Goal: Information Seeking & Learning: Learn about a topic

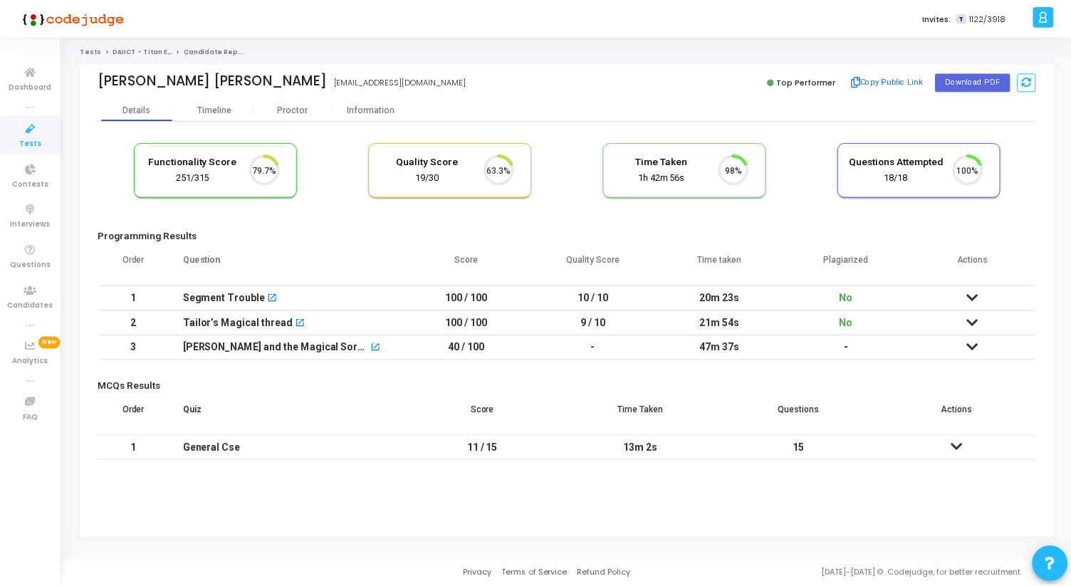
scroll to position [30, 36]
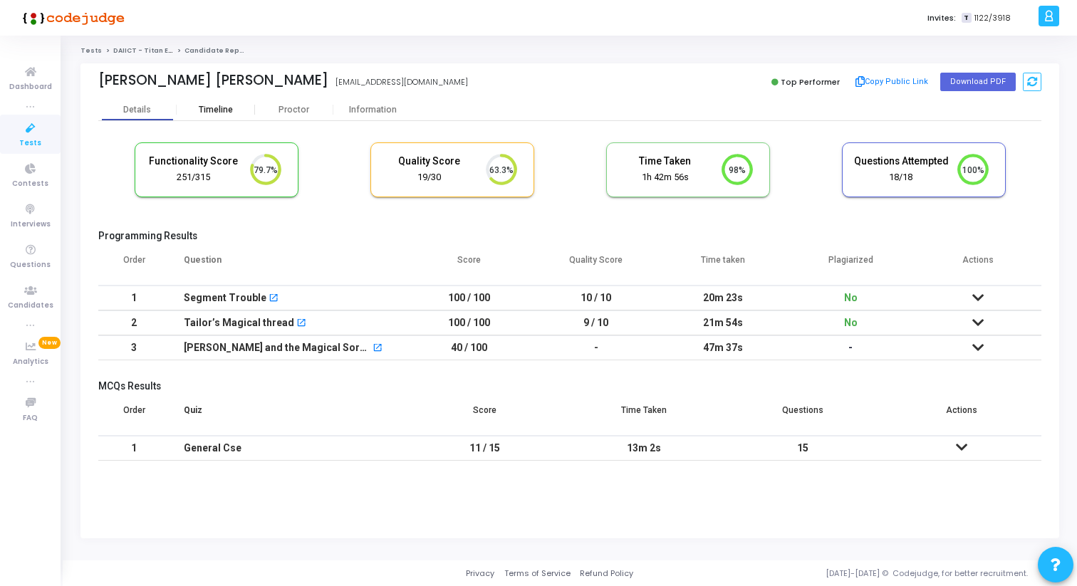
click at [216, 107] on div "Timeline" at bounding box center [216, 110] width 34 height 11
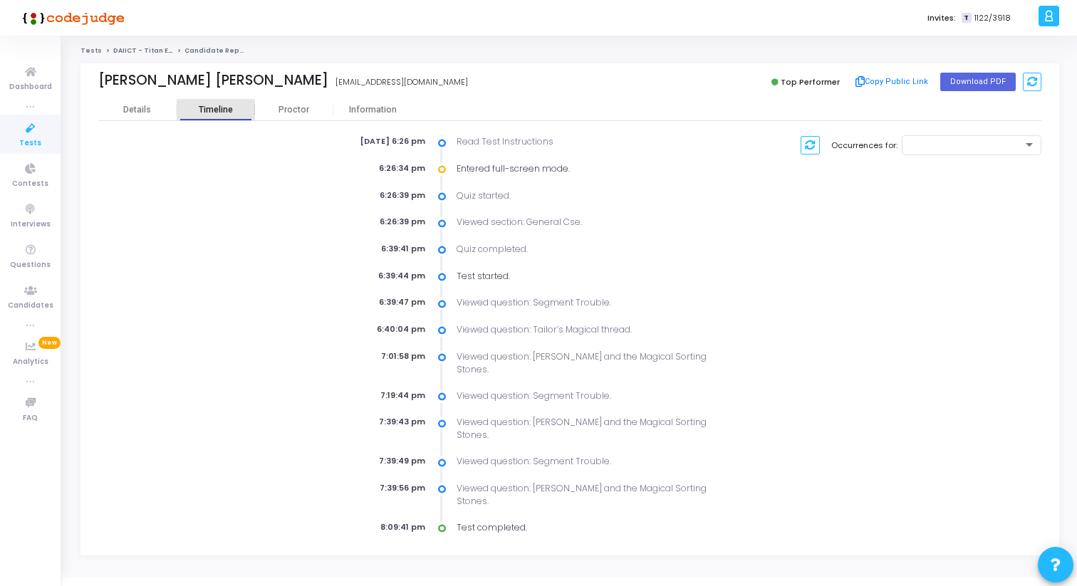
click at [231, 114] on div "Timeline" at bounding box center [216, 110] width 34 height 11
click at [288, 109] on div "Proctor" at bounding box center [294, 110] width 78 height 11
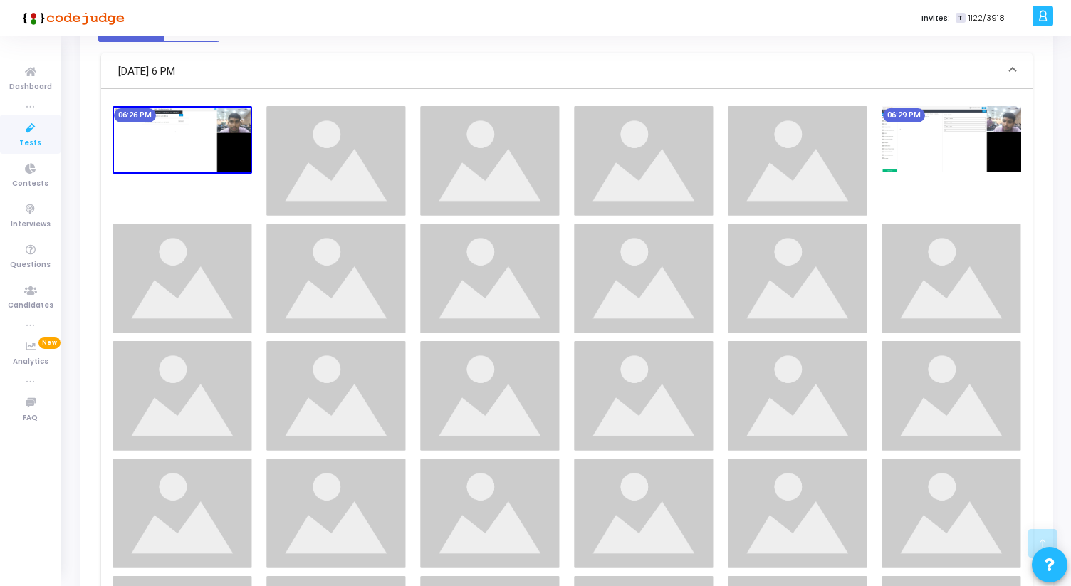
scroll to position [548, 0]
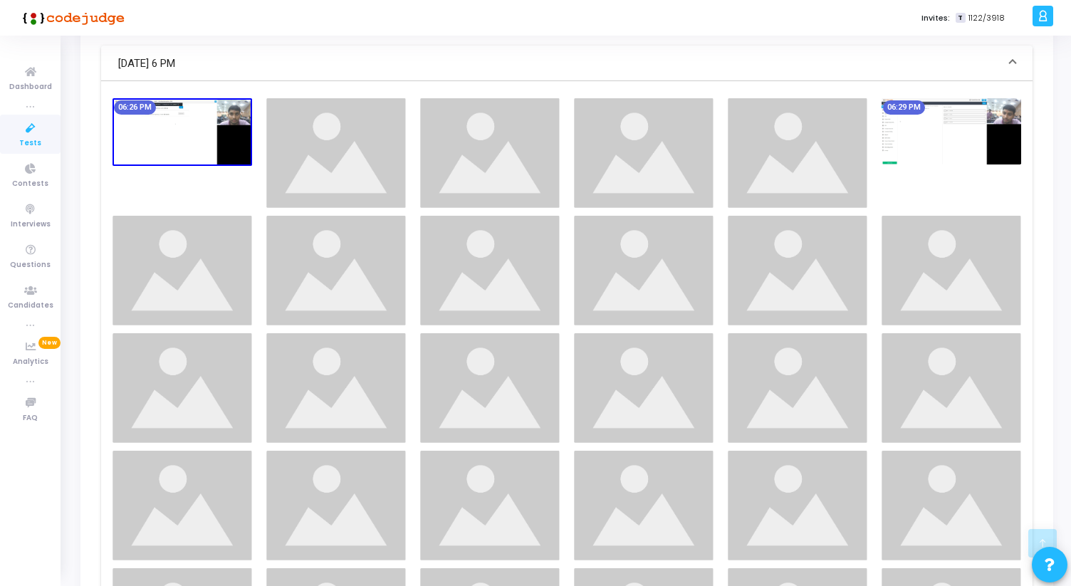
click at [327, 152] on img at bounding box center [336, 153] width 140 height 110
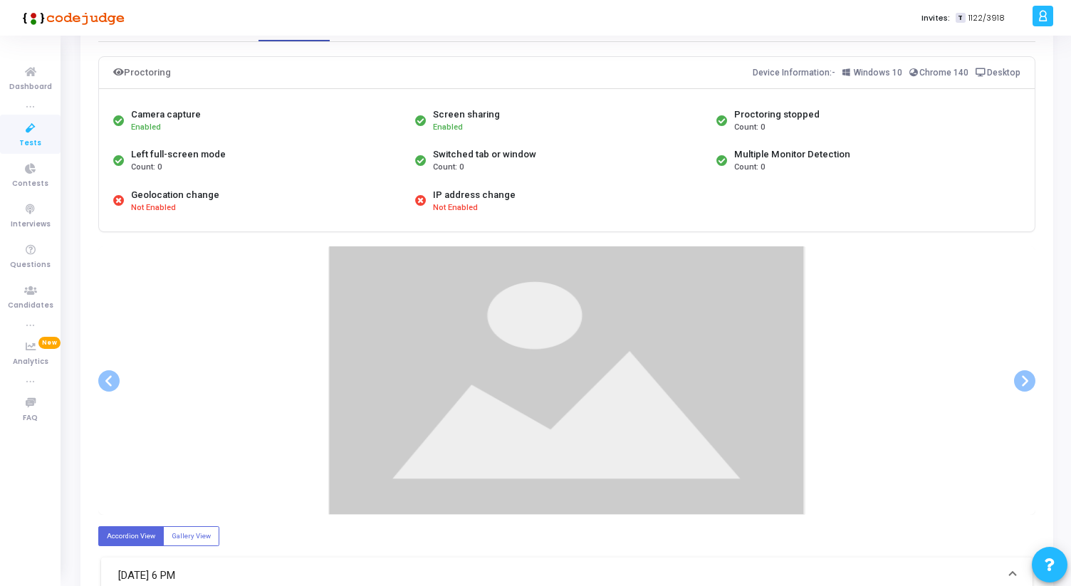
scroll to position [500, 0]
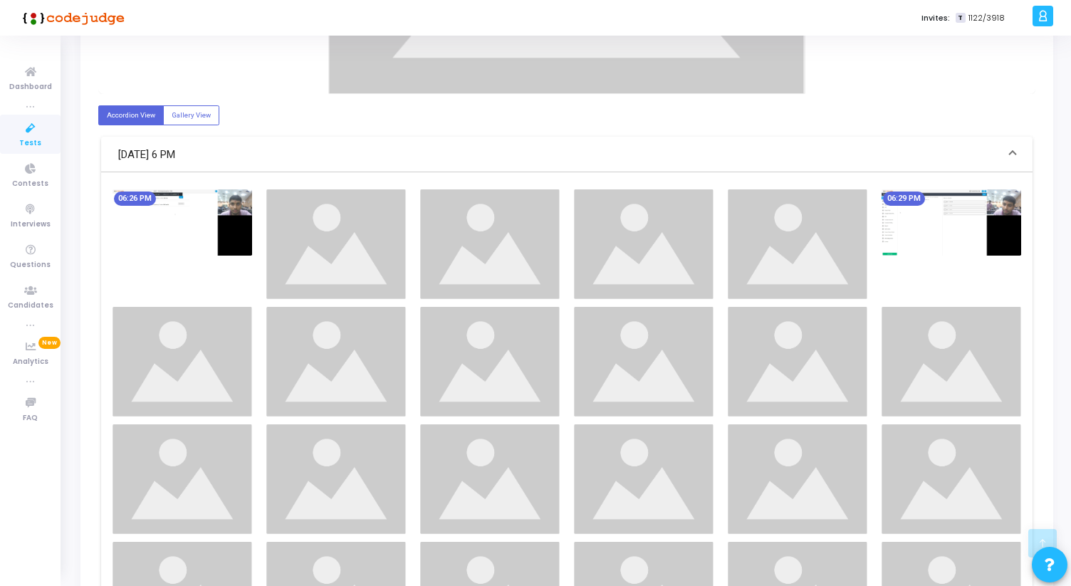
click at [432, 256] on img at bounding box center [490, 244] width 140 height 110
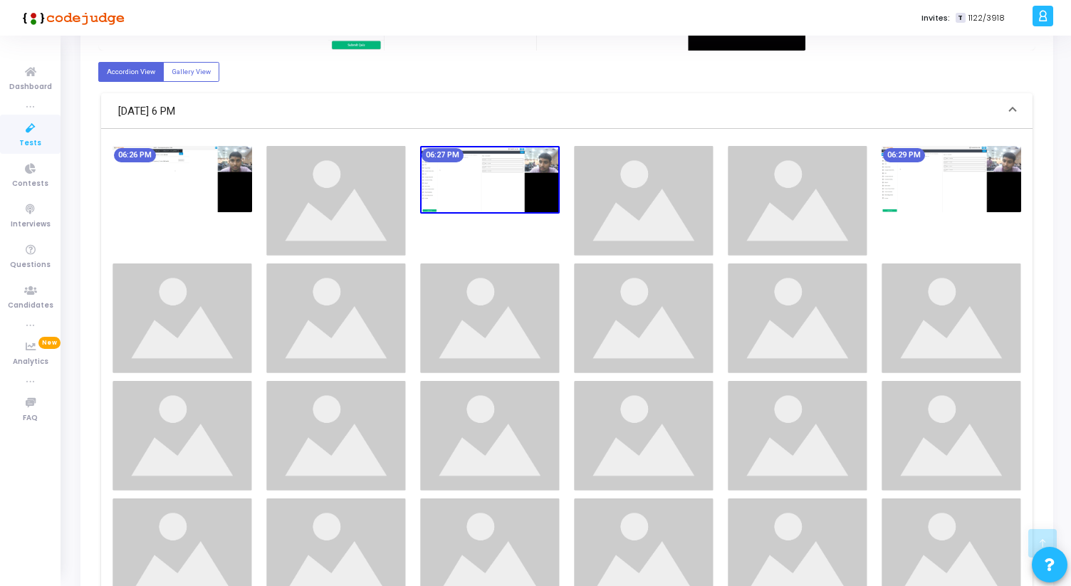
click at [497, 256] on div "06:27 PM" at bounding box center [490, 201] width 154 height 110
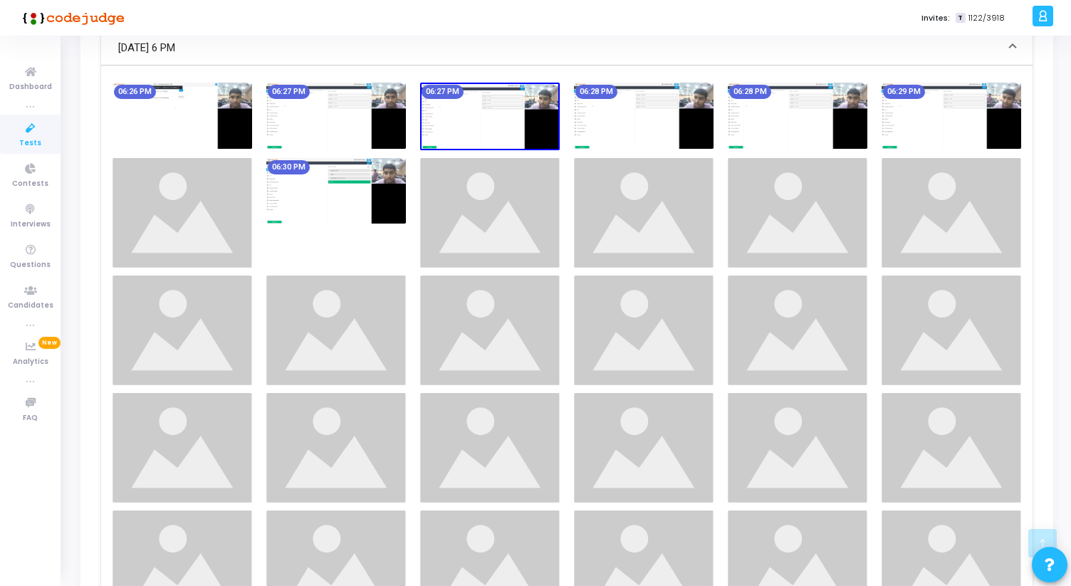
scroll to position [466, 0]
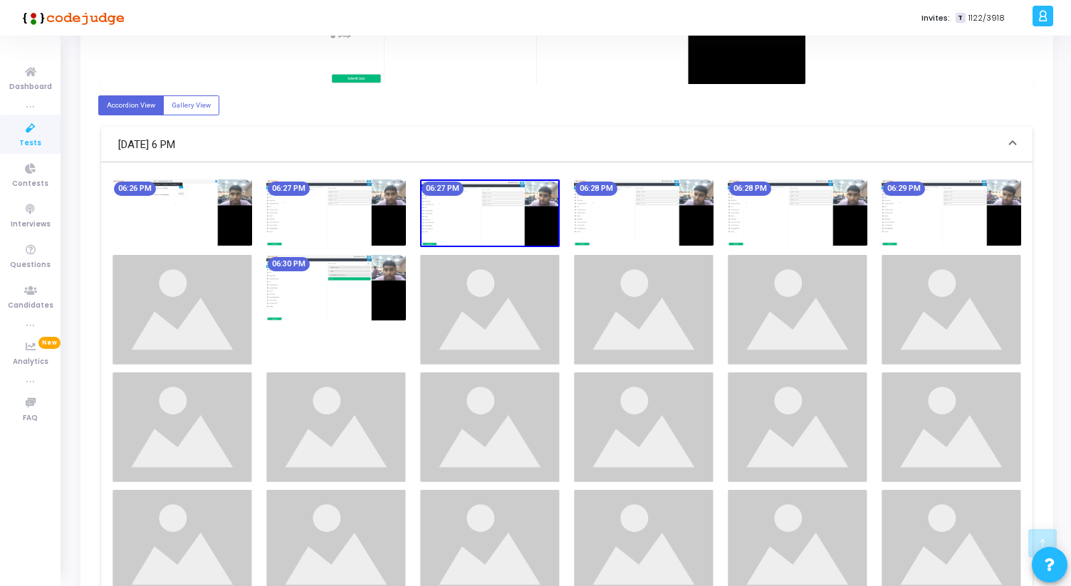
click at [497, 286] on img at bounding box center [490, 310] width 140 height 110
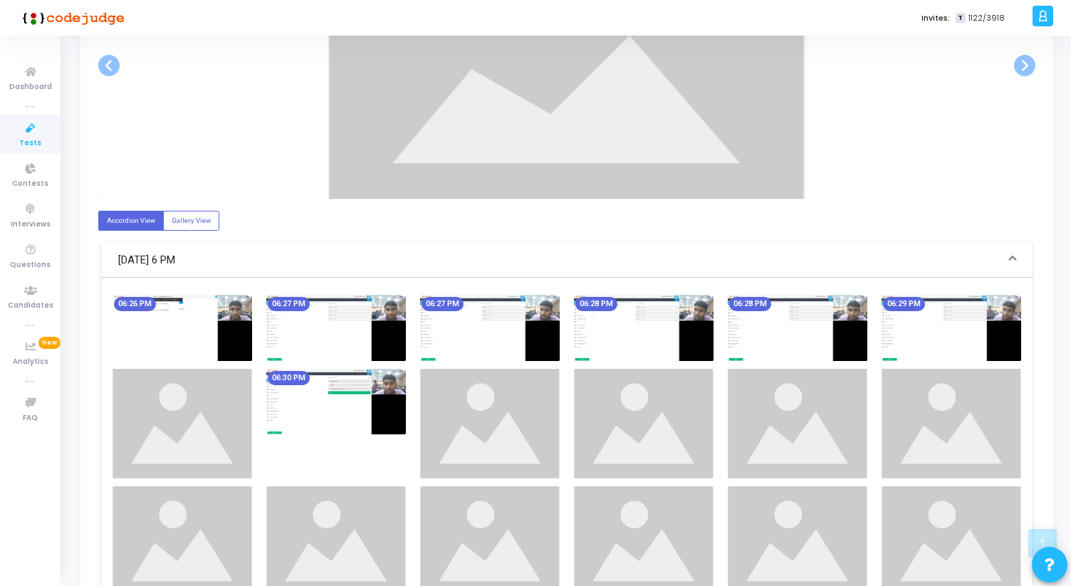
scroll to position [0, 0]
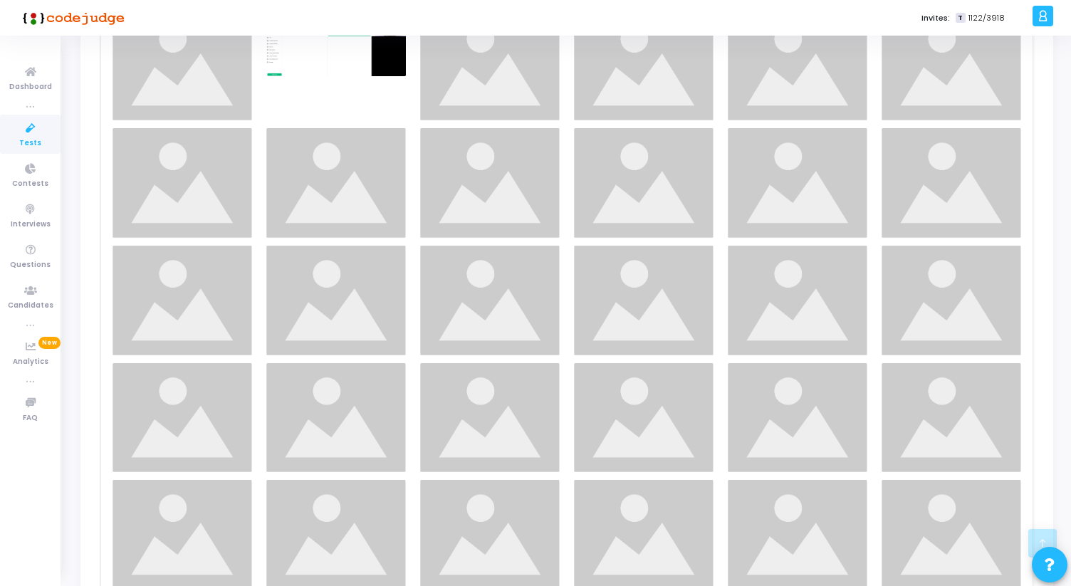
click at [503, 293] on img at bounding box center [490, 301] width 140 height 110
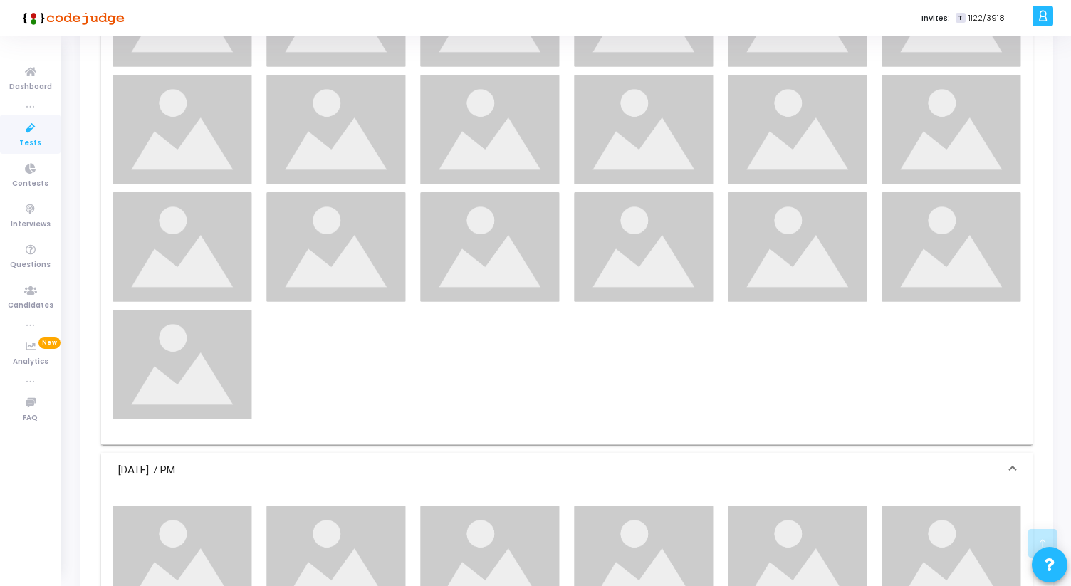
scroll to position [1755, 0]
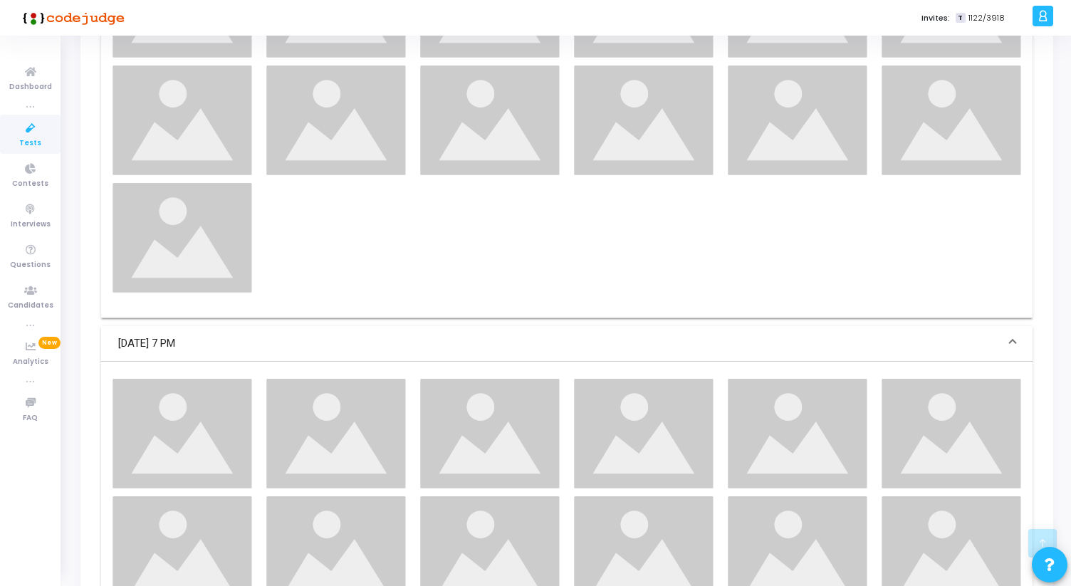
click at [426, 444] on img at bounding box center [490, 434] width 140 height 110
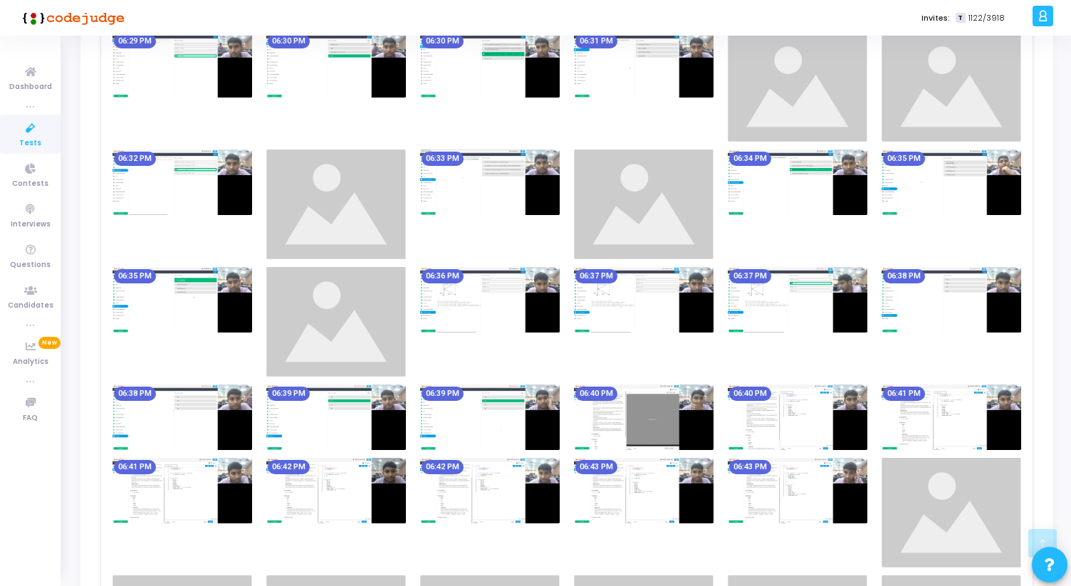
scroll to position [740, 0]
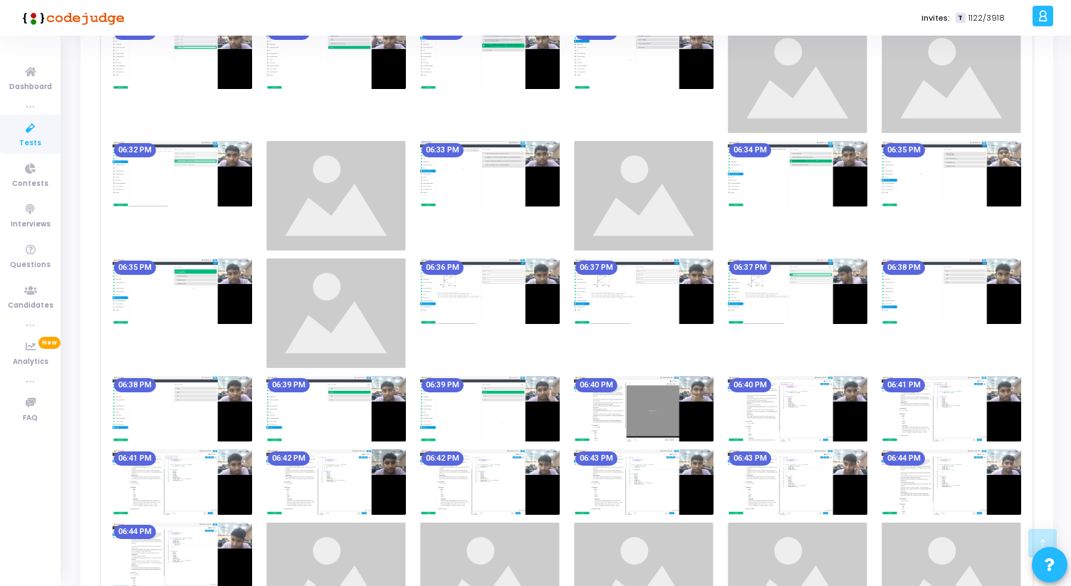
click at [590, 283] on img at bounding box center [644, 292] width 140 height 66
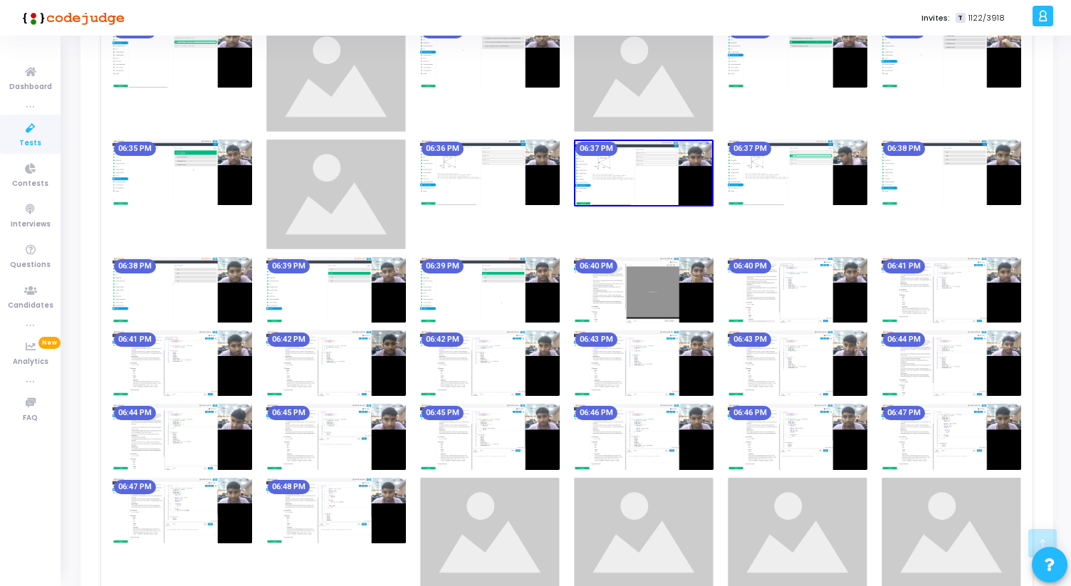
scroll to position [823, 0]
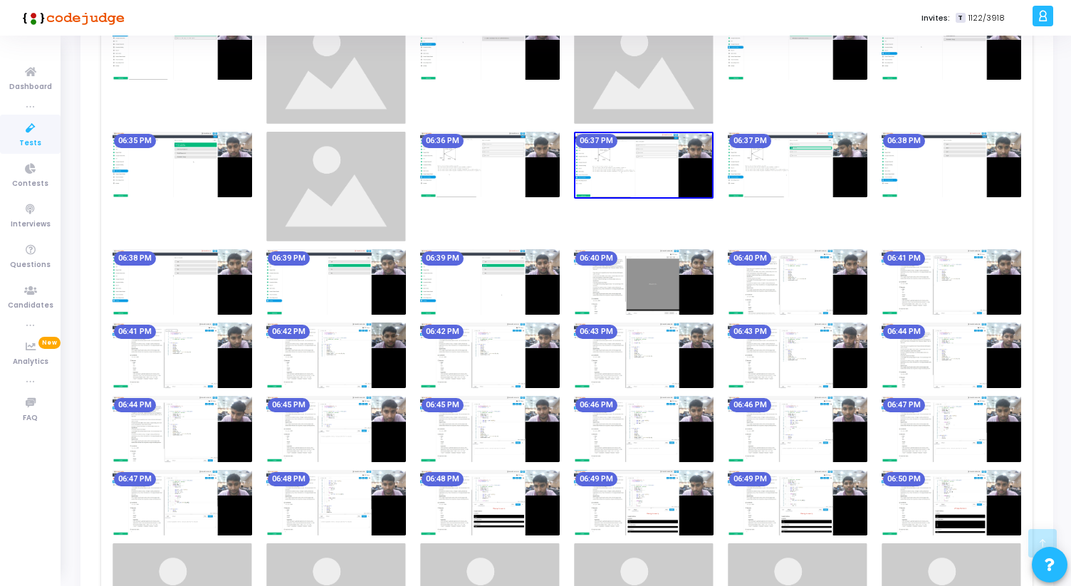
click at [801, 275] on img at bounding box center [798, 282] width 140 height 66
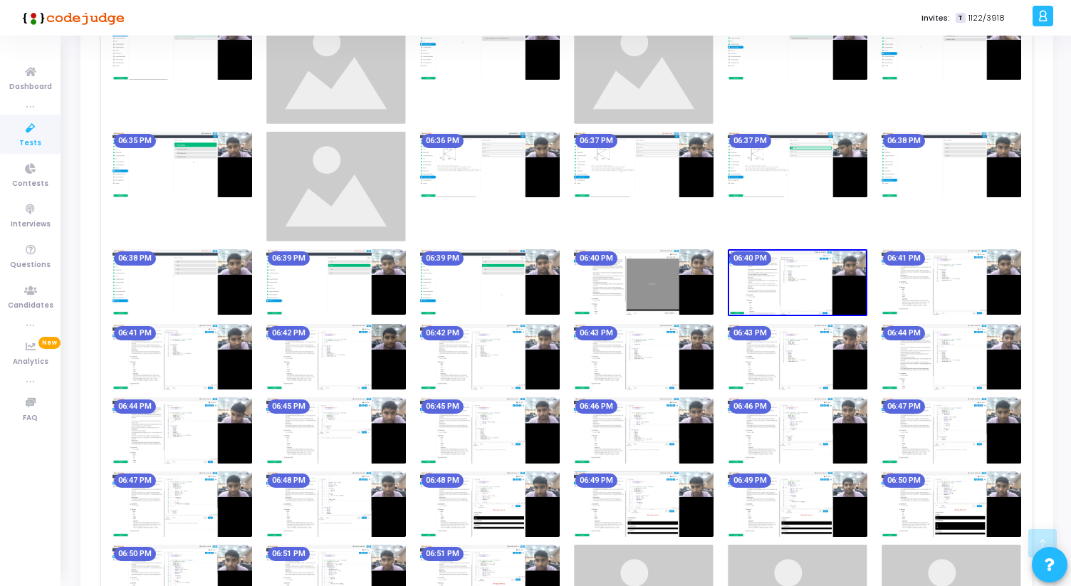
click at [689, 291] on img at bounding box center [644, 282] width 140 height 66
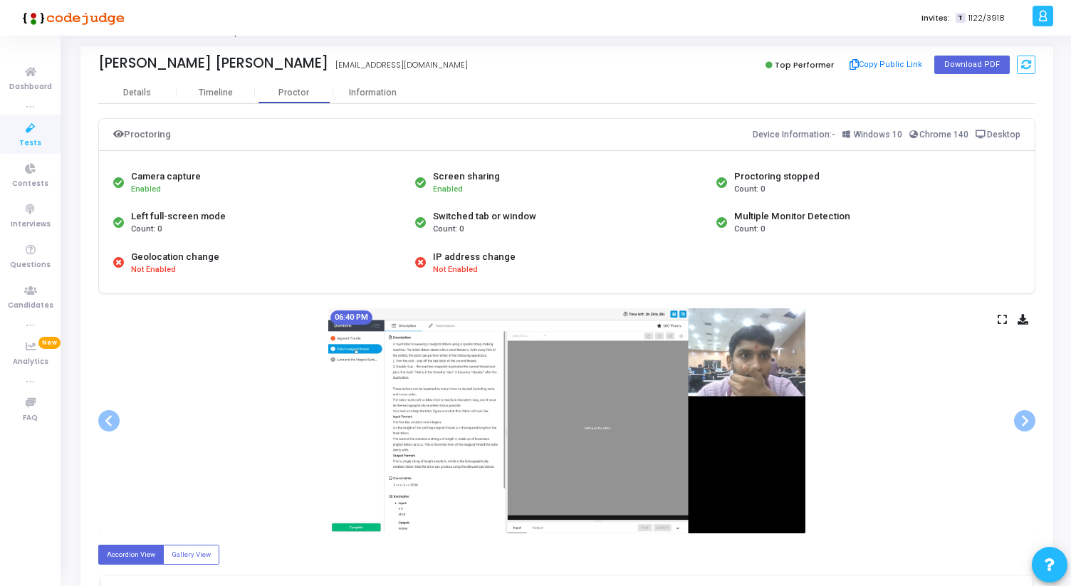
scroll to position [24, 0]
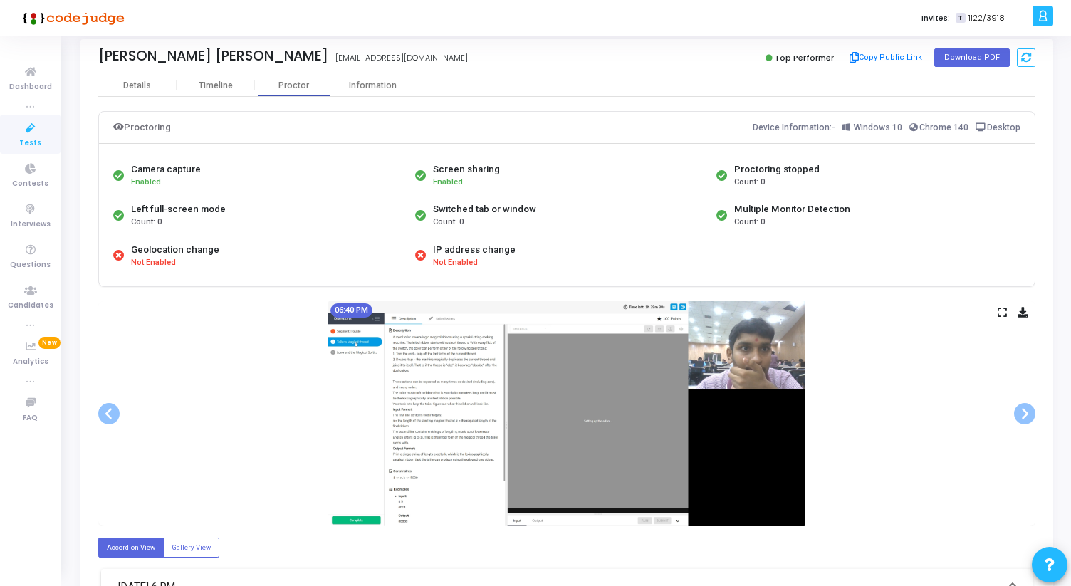
click at [1001, 315] on icon at bounding box center [1002, 312] width 9 height 8
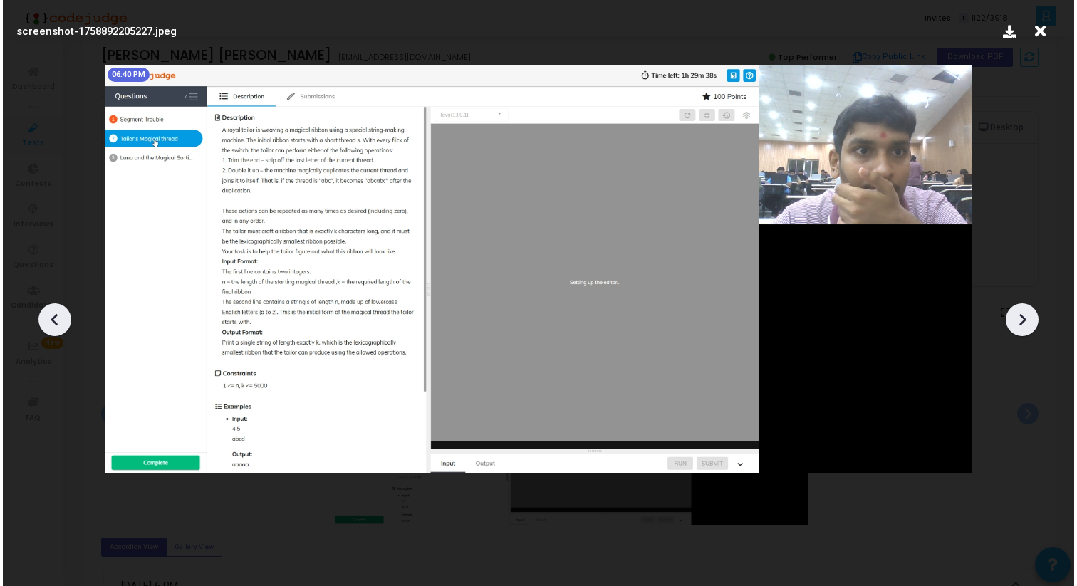
scroll to position [0, 0]
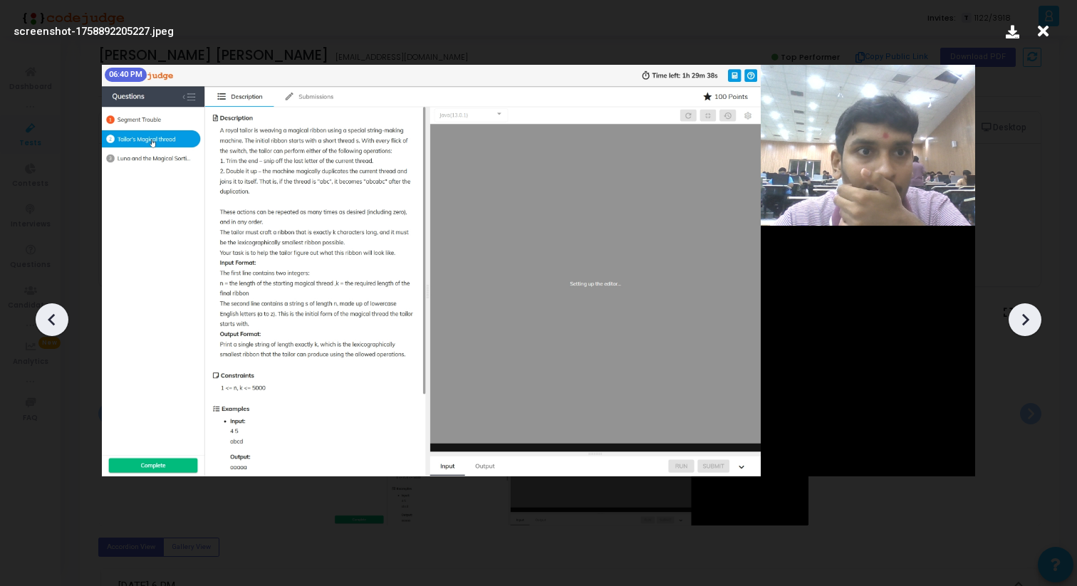
click at [1020, 326] on icon at bounding box center [1024, 319] width 21 height 21
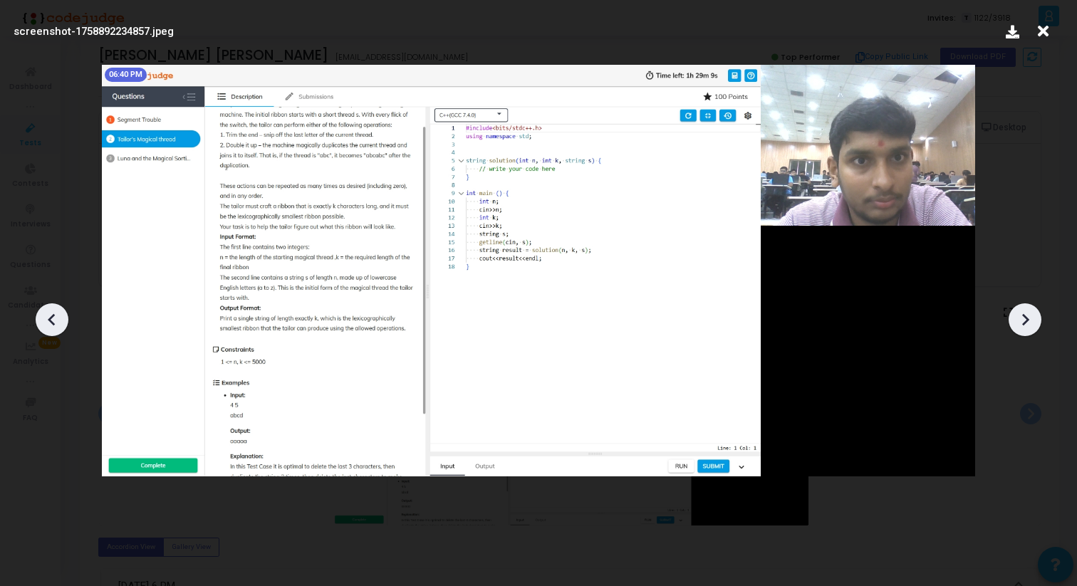
click at [1020, 326] on icon at bounding box center [1024, 319] width 21 height 21
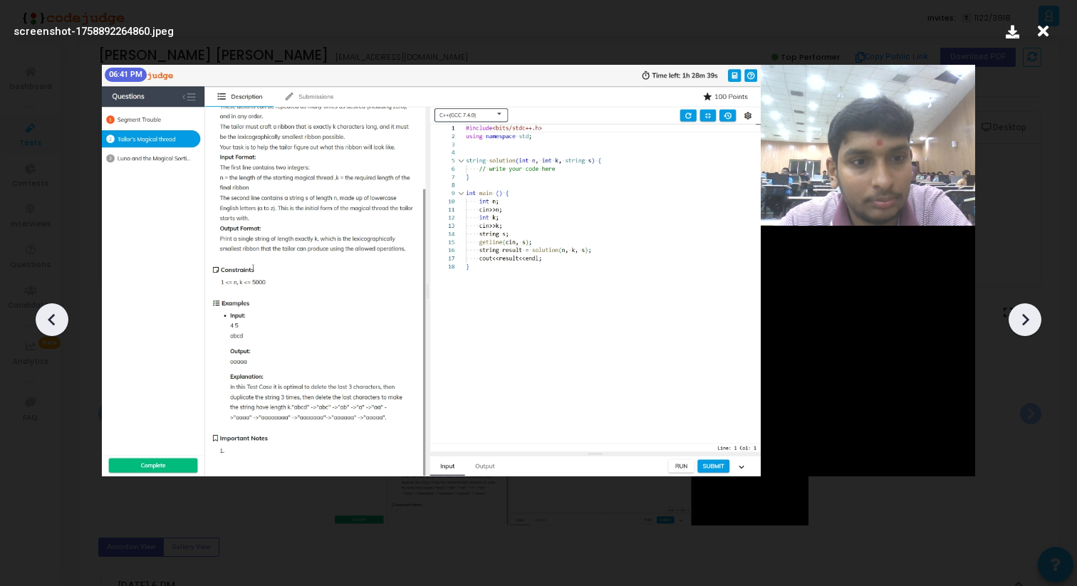
click at [1020, 326] on icon at bounding box center [1024, 319] width 21 height 21
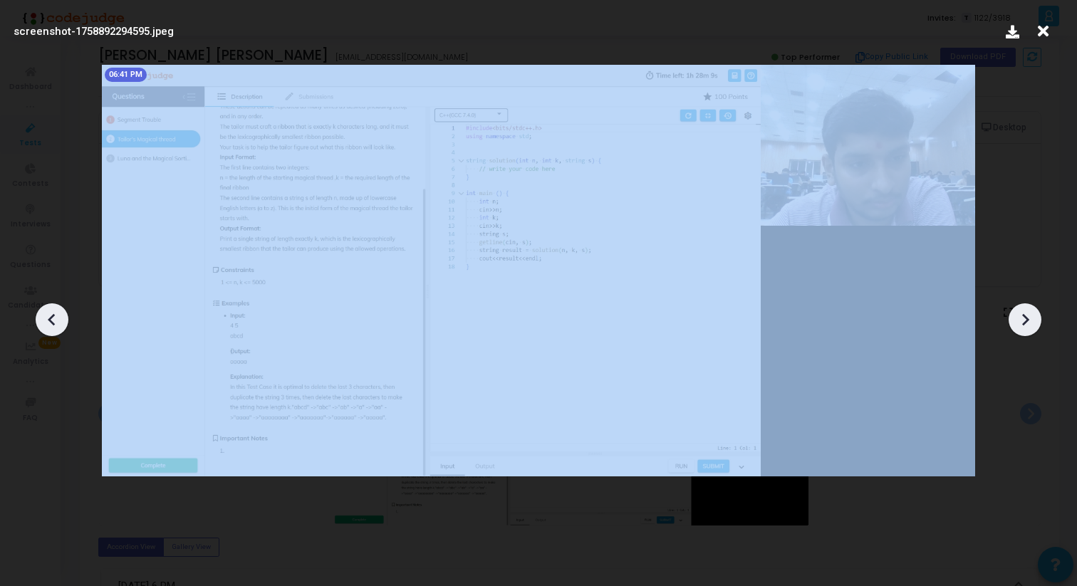
click at [1020, 326] on icon at bounding box center [1024, 319] width 21 height 21
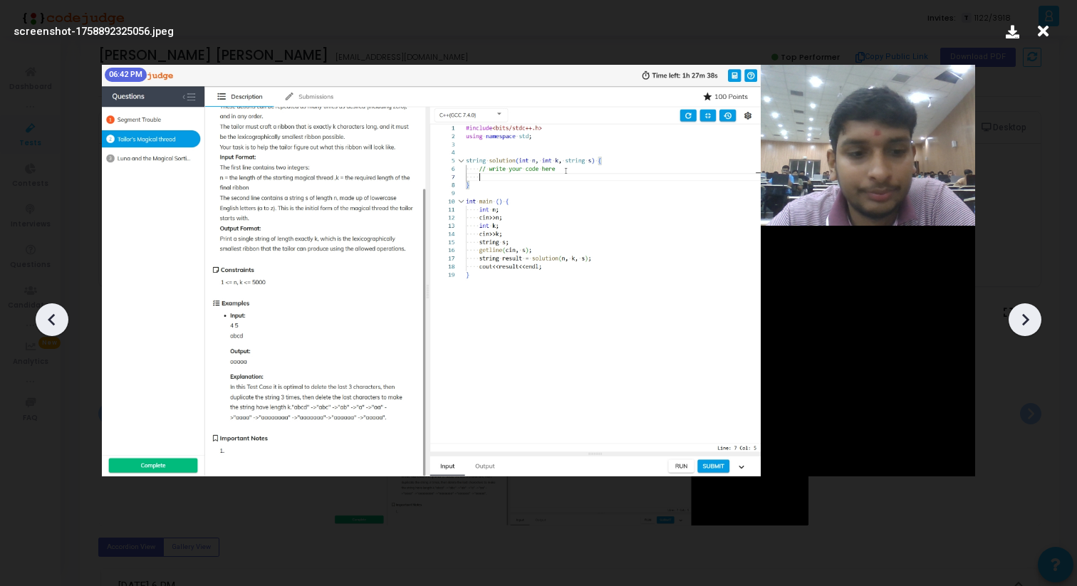
click at [1020, 325] on icon at bounding box center [1024, 319] width 21 height 21
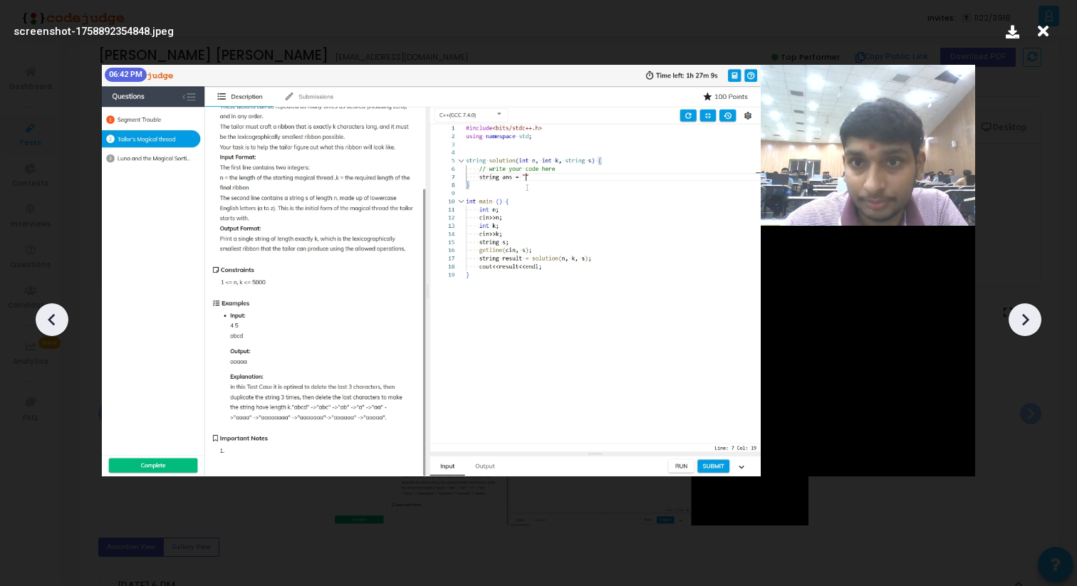
click at [1020, 325] on icon at bounding box center [1024, 319] width 21 height 21
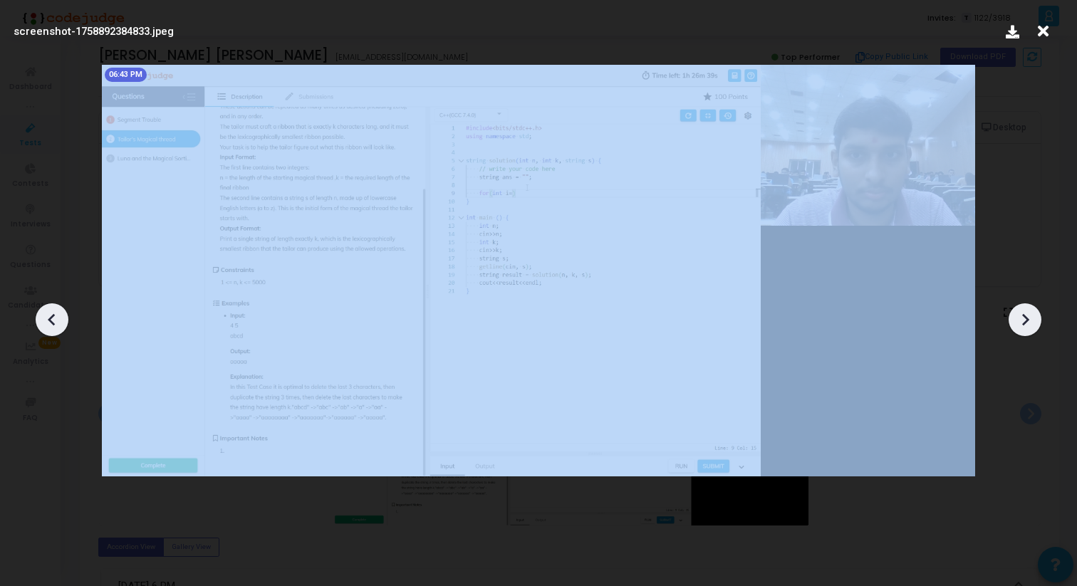
click at [1020, 325] on icon at bounding box center [1024, 319] width 21 height 21
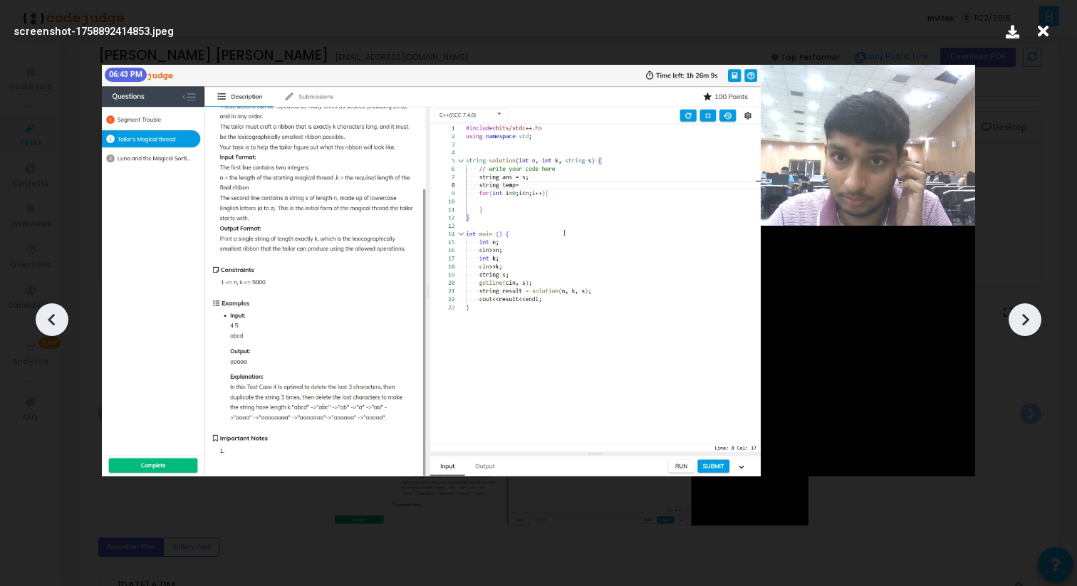
click at [1020, 325] on icon at bounding box center [1024, 319] width 21 height 21
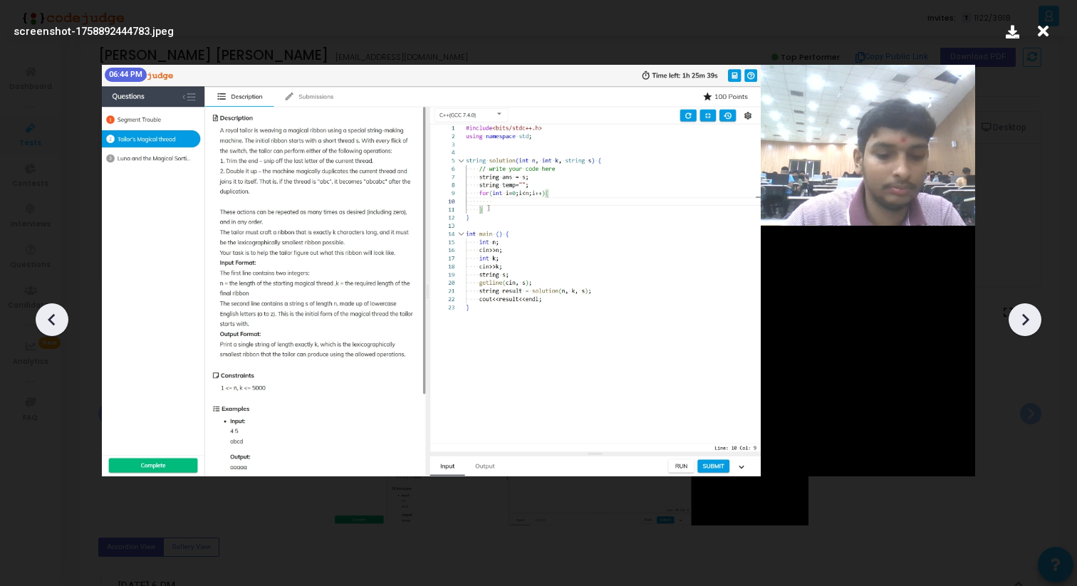
click at [1020, 325] on icon at bounding box center [1024, 319] width 21 height 21
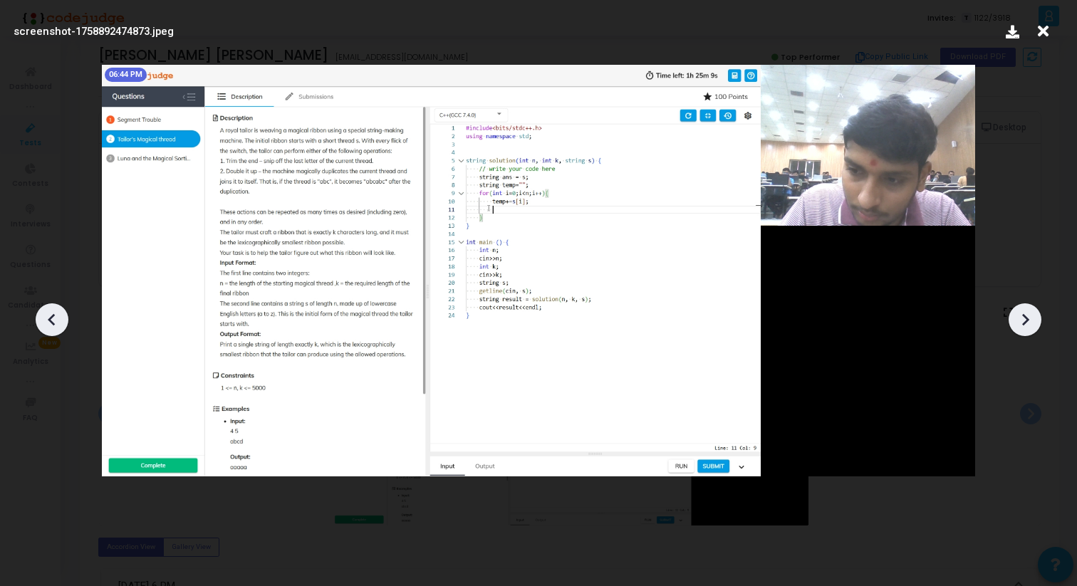
click at [1020, 325] on icon at bounding box center [1024, 319] width 21 height 21
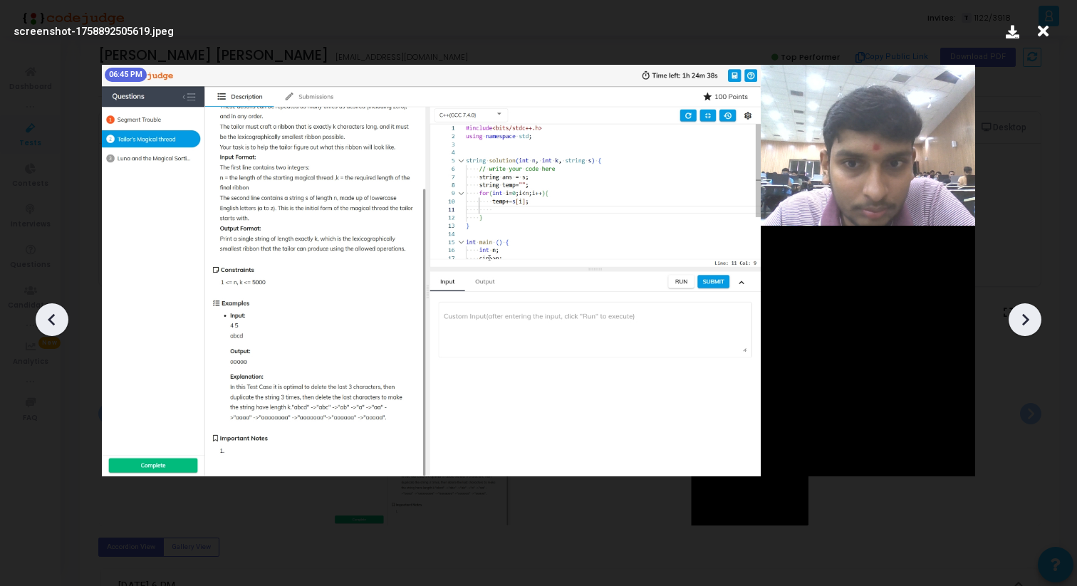
click at [1020, 325] on icon at bounding box center [1024, 319] width 21 height 21
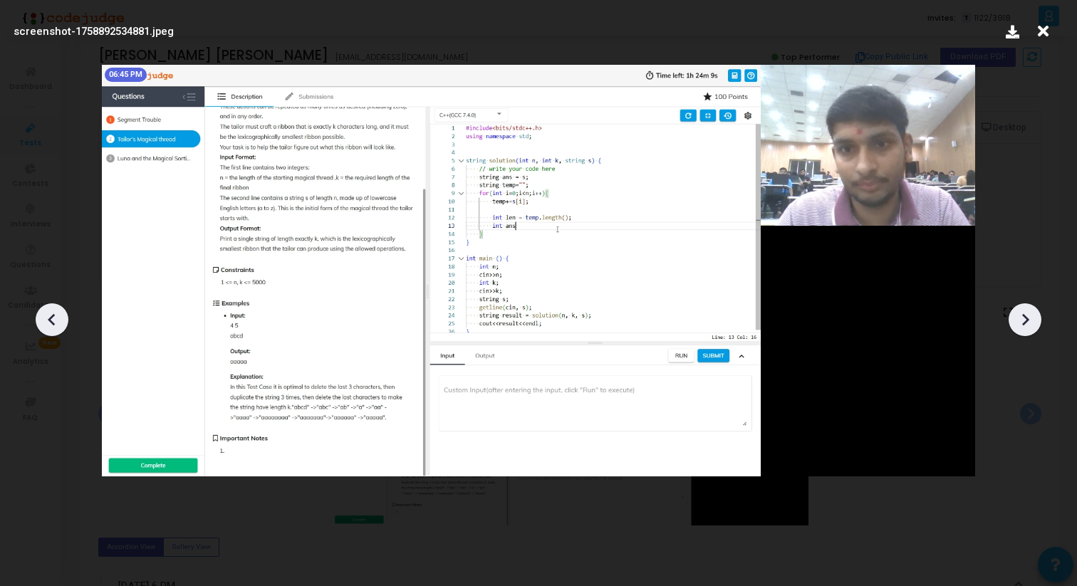
click at [1020, 325] on icon at bounding box center [1024, 319] width 21 height 21
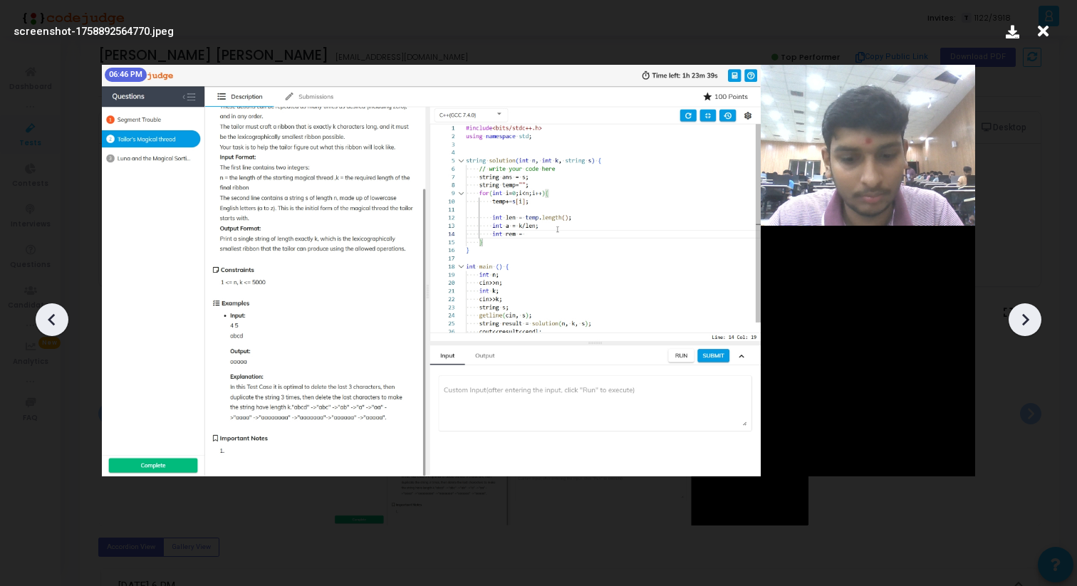
click at [1020, 325] on icon at bounding box center [1024, 319] width 21 height 21
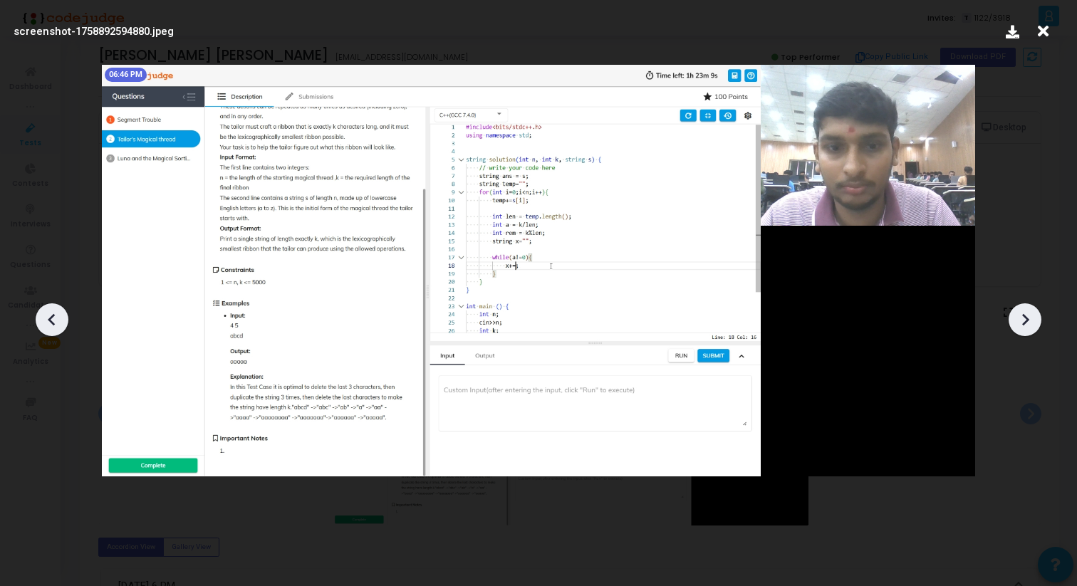
click at [1020, 325] on icon at bounding box center [1024, 319] width 21 height 21
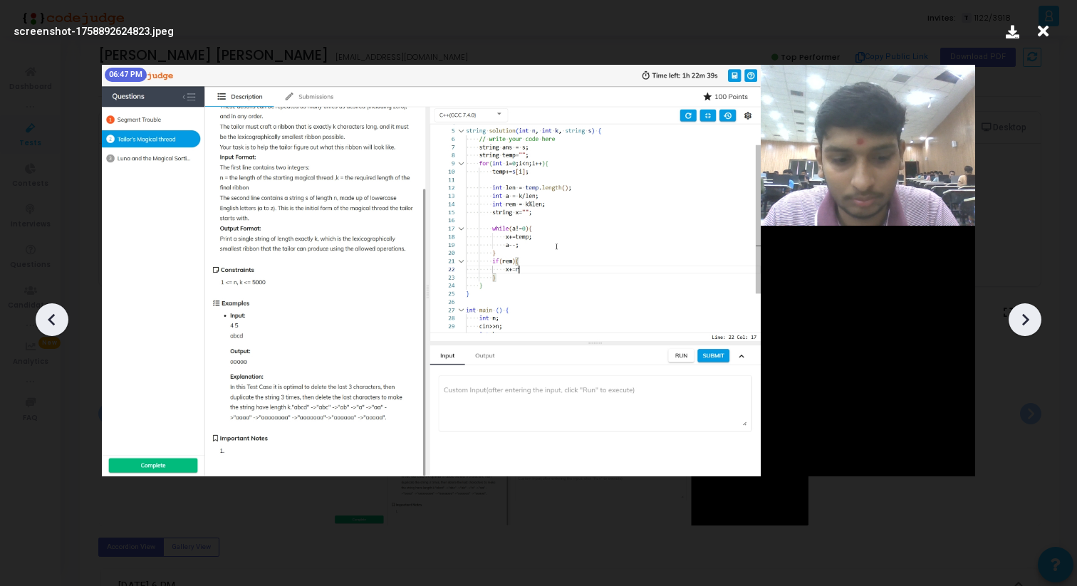
click at [1020, 325] on icon at bounding box center [1024, 319] width 21 height 21
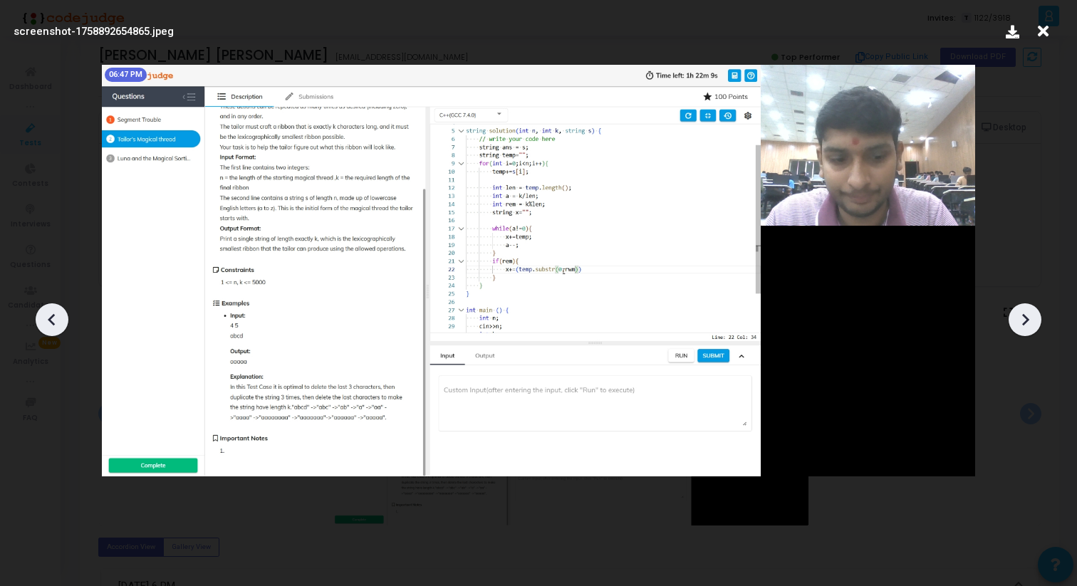
click at [1020, 325] on icon at bounding box center [1024, 319] width 21 height 21
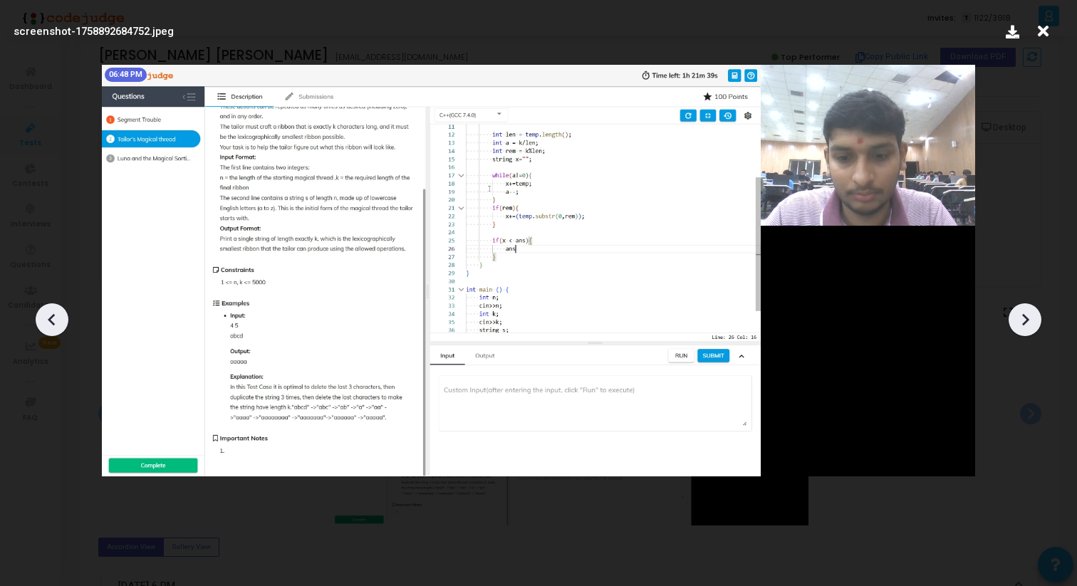
click at [1020, 325] on icon at bounding box center [1024, 319] width 21 height 21
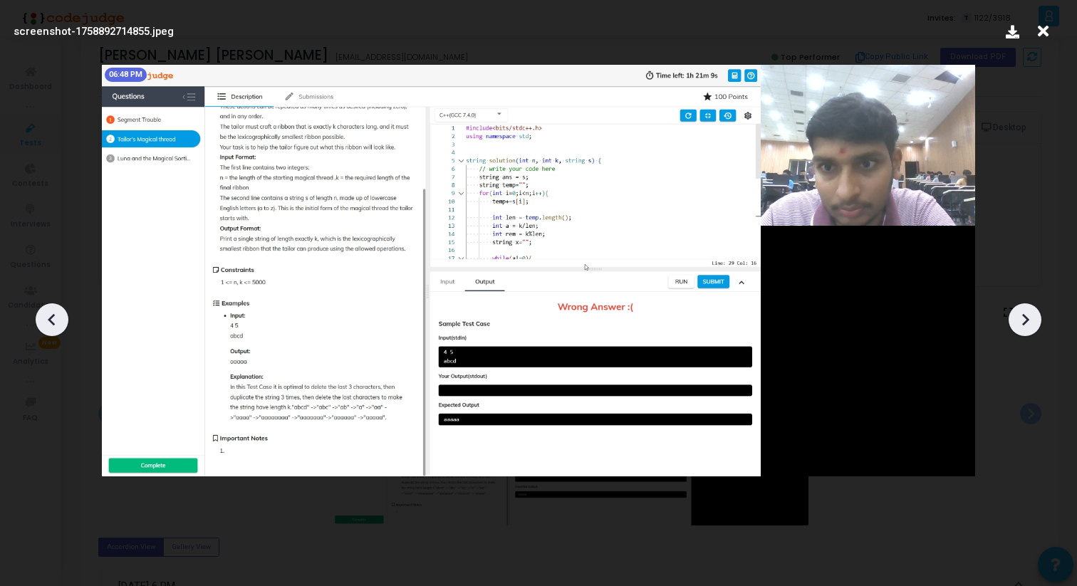
click at [1020, 325] on icon at bounding box center [1024, 319] width 21 height 21
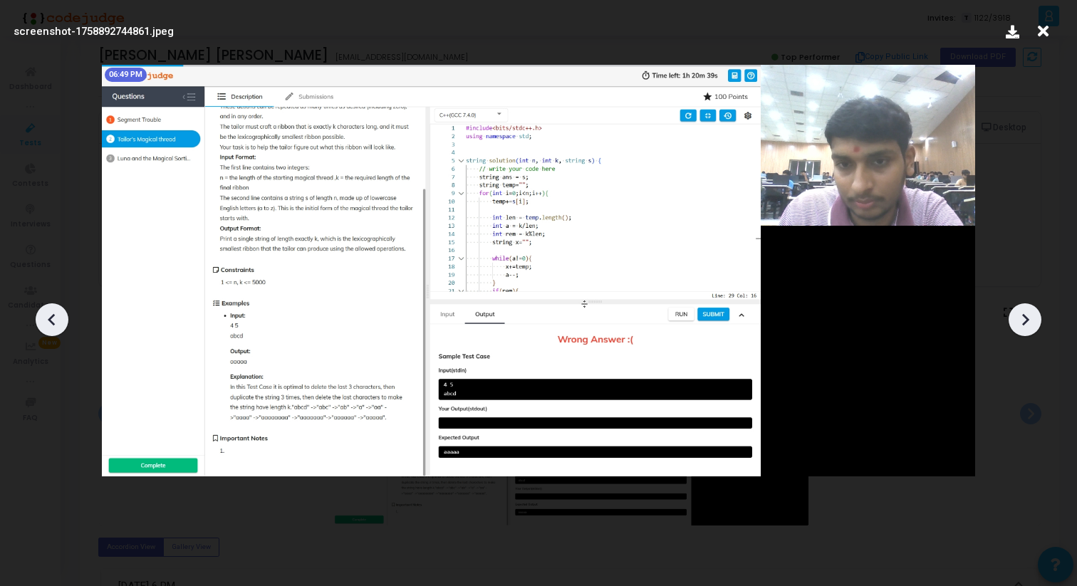
click at [1020, 326] on icon at bounding box center [1024, 319] width 21 height 21
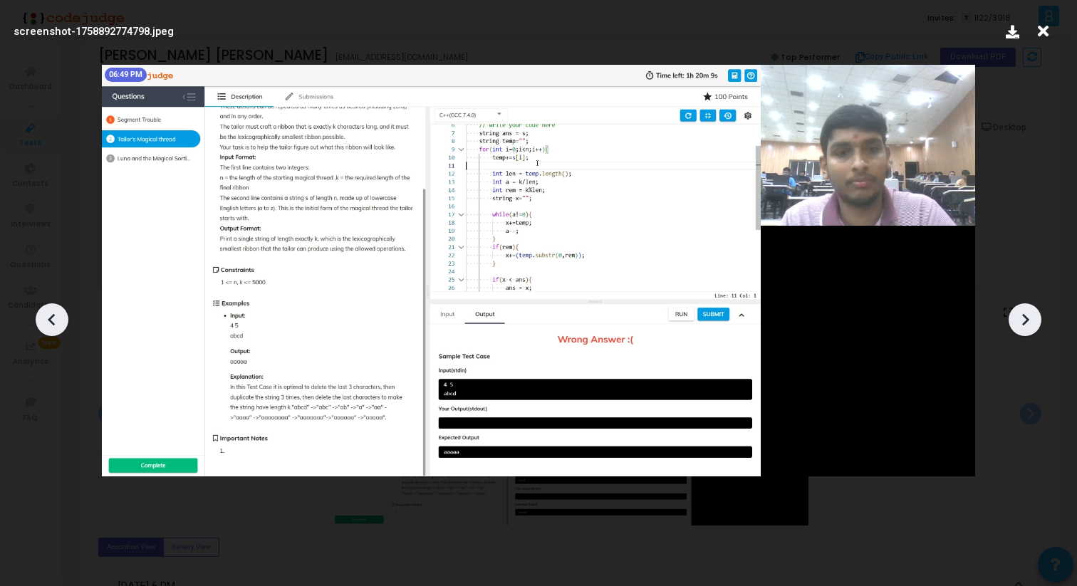
click at [1020, 326] on icon at bounding box center [1024, 319] width 21 height 21
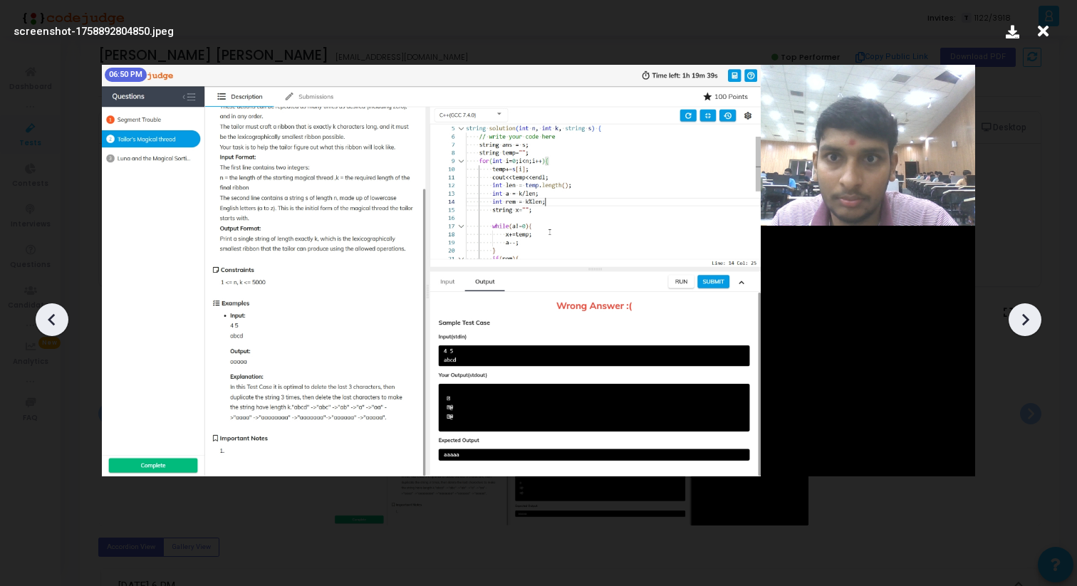
click at [1020, 326] on icon at bounding box center [1024, 319] width 21 height 21
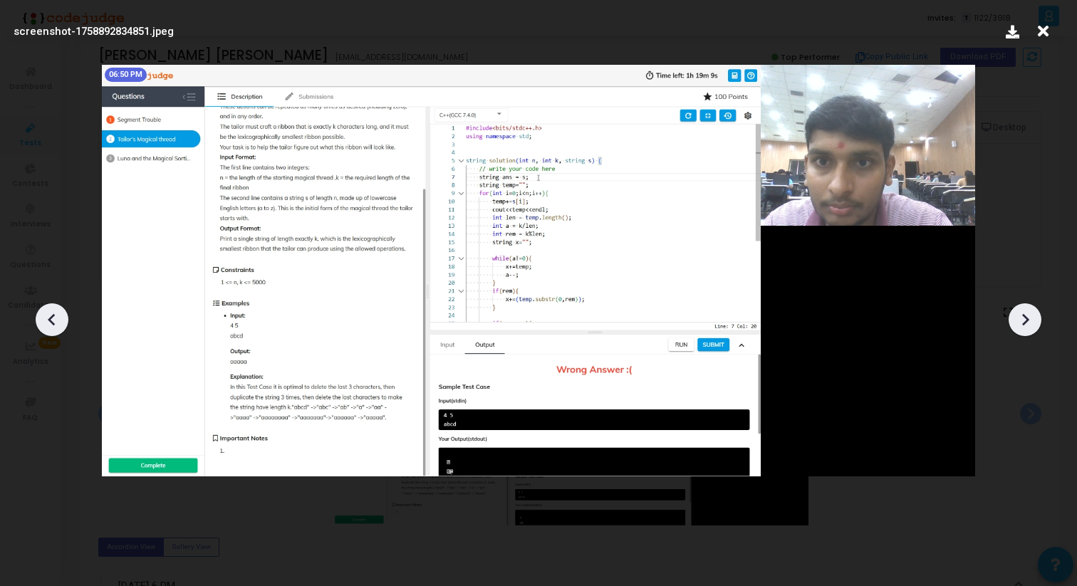
click at [1020, 326] on icon at bounding box center [1024, 319] width 21 height 21
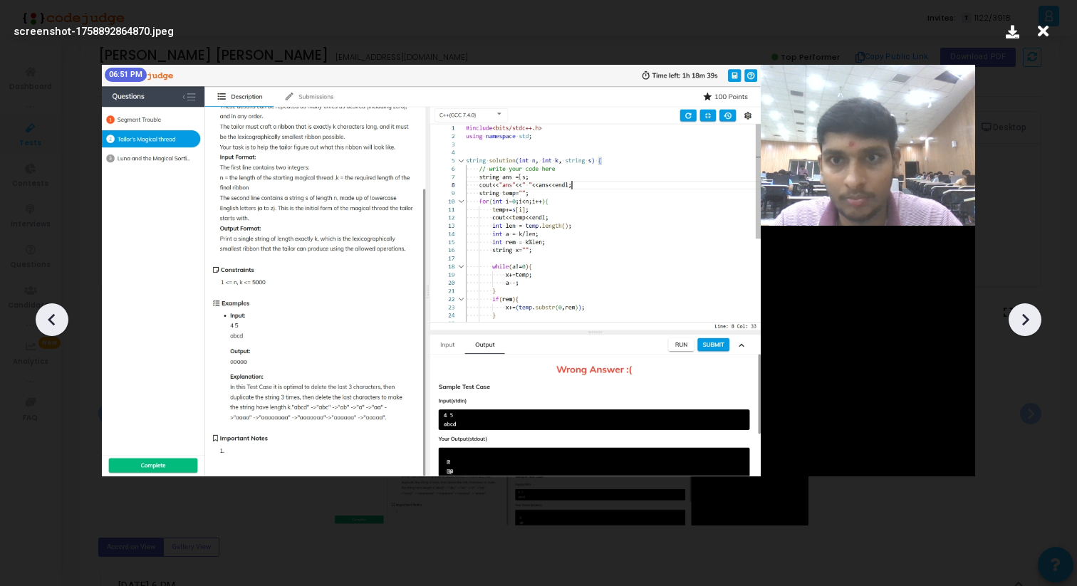
click at [1045, 28] on icon at bounding box center [1043, 31] width 22 height 27
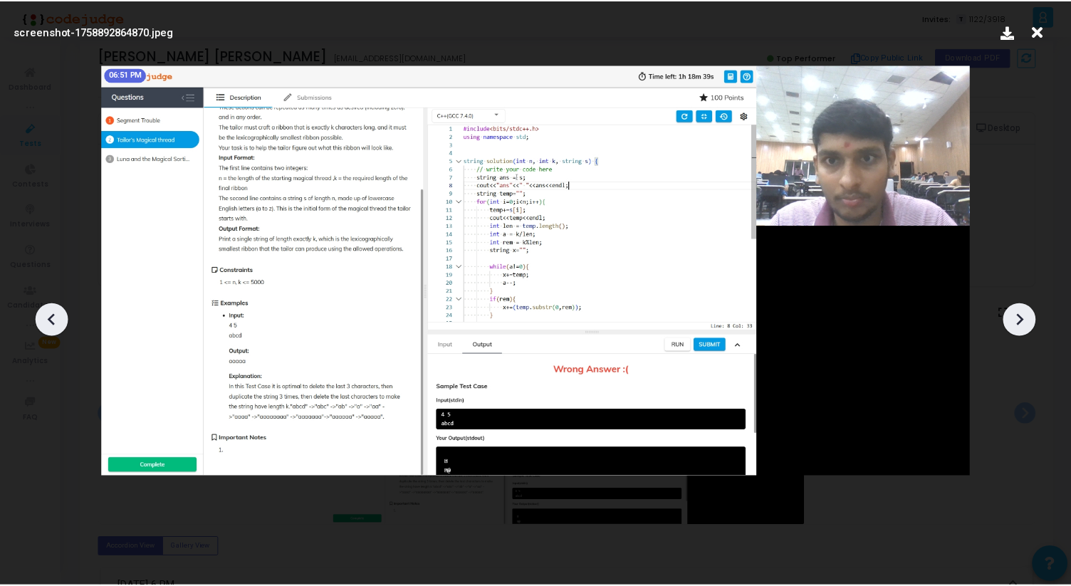
scroll to position [24, 0]
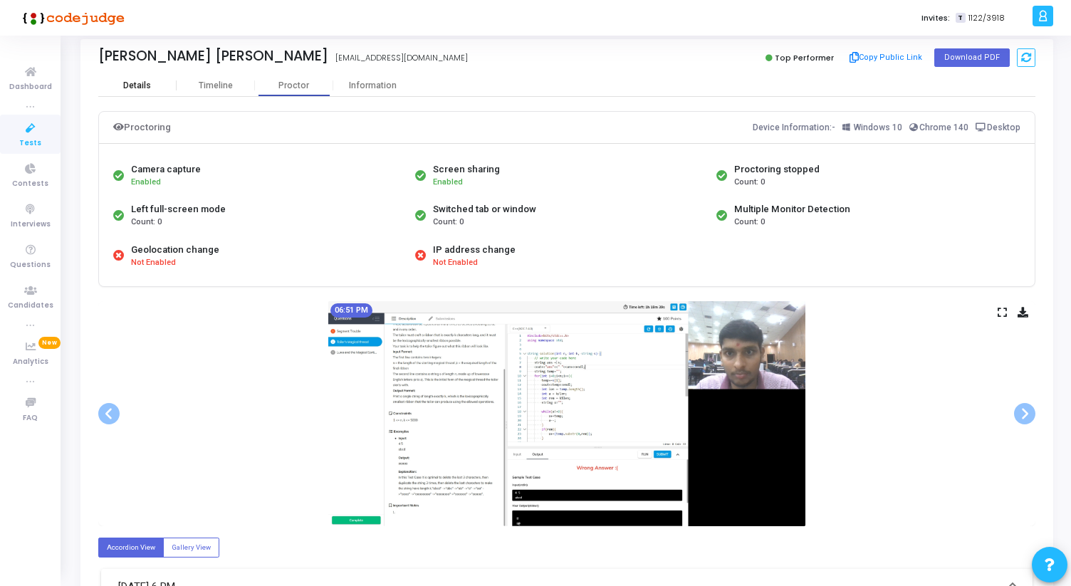
click at [135, 90] on div "Details" at bounding box center [137, 85] width 78 height 21
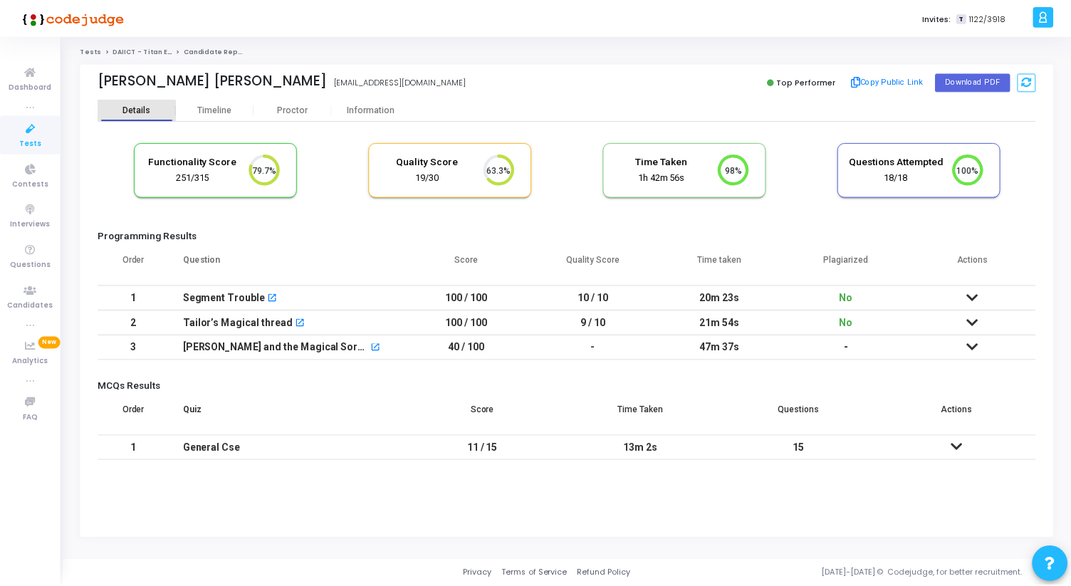
scroll to position [30, 36]
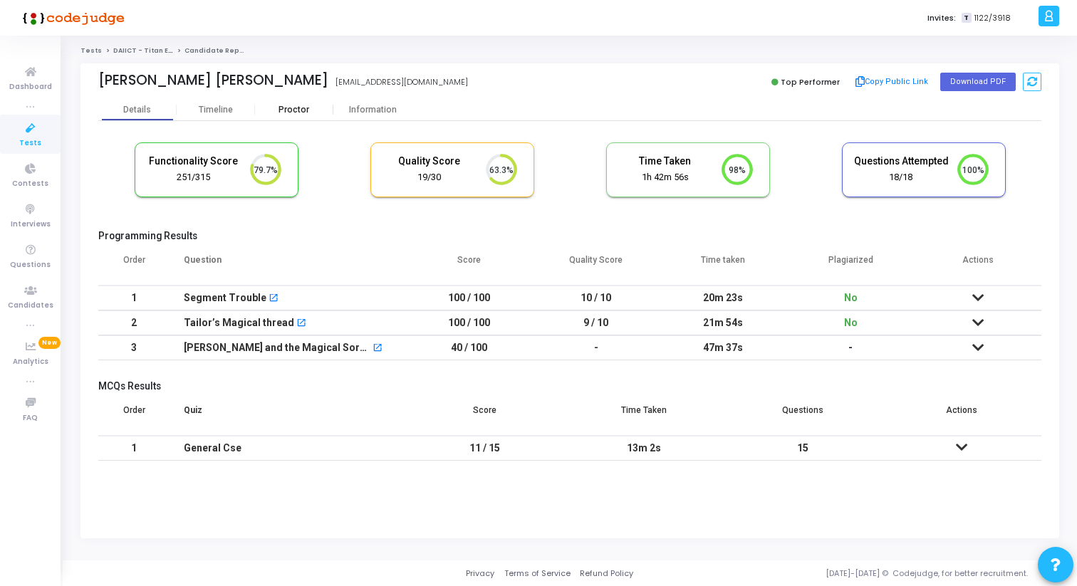
click at [276, 105] on div "Proctor" at bounding box center [294, 110] width 78 height 11
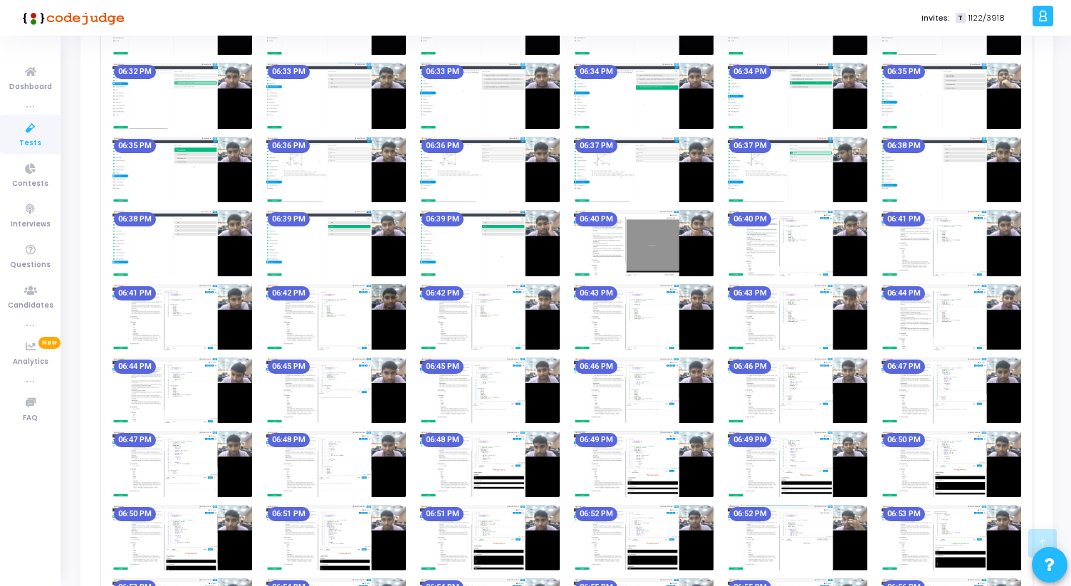
scroll to position [671, 0]
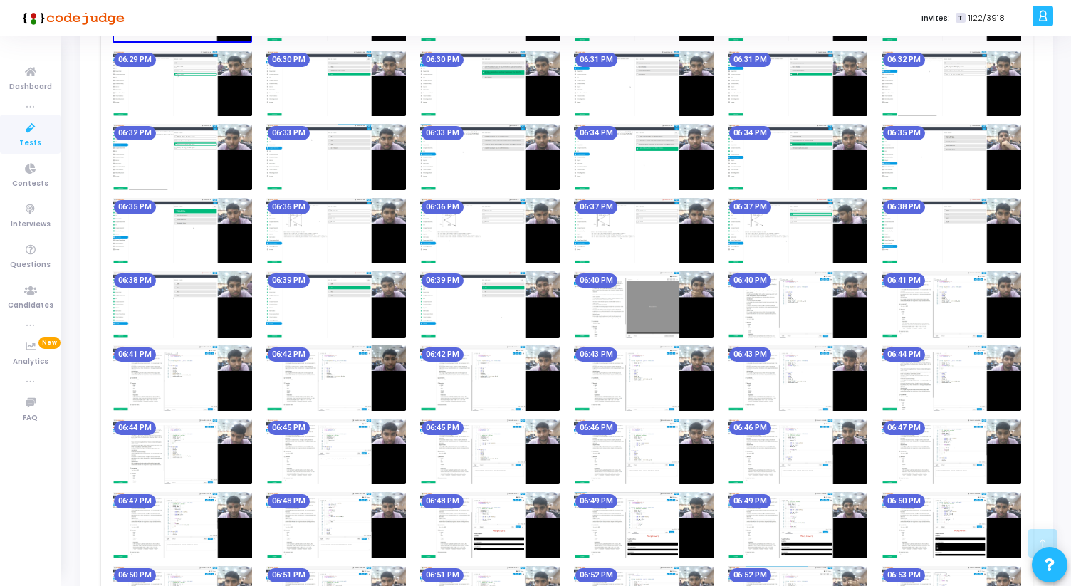
click at [814, 303] on img at bounding box center [798, 304] width 140 height 66
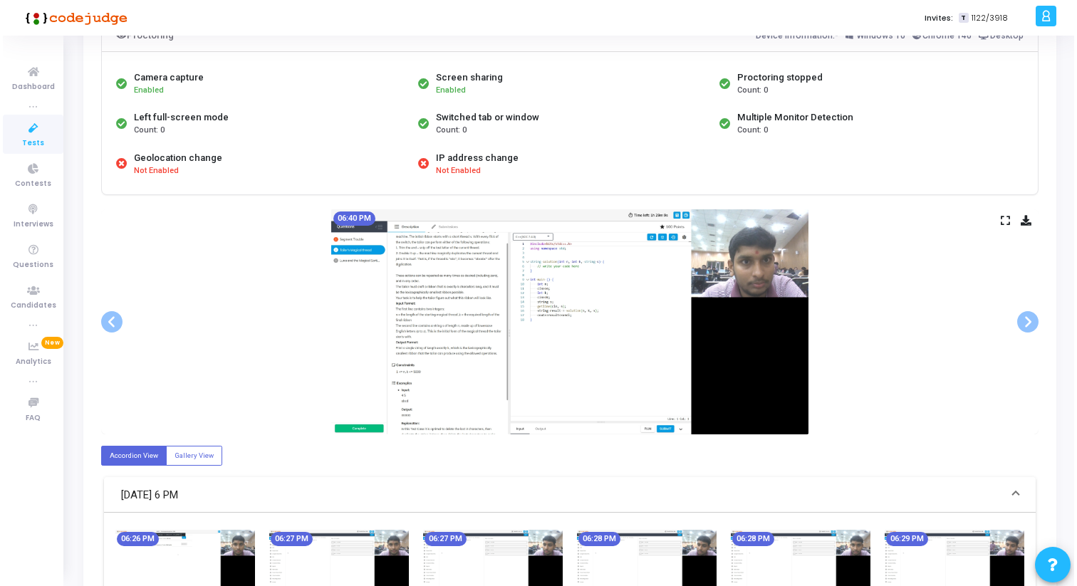
scroll to position [0, 0]
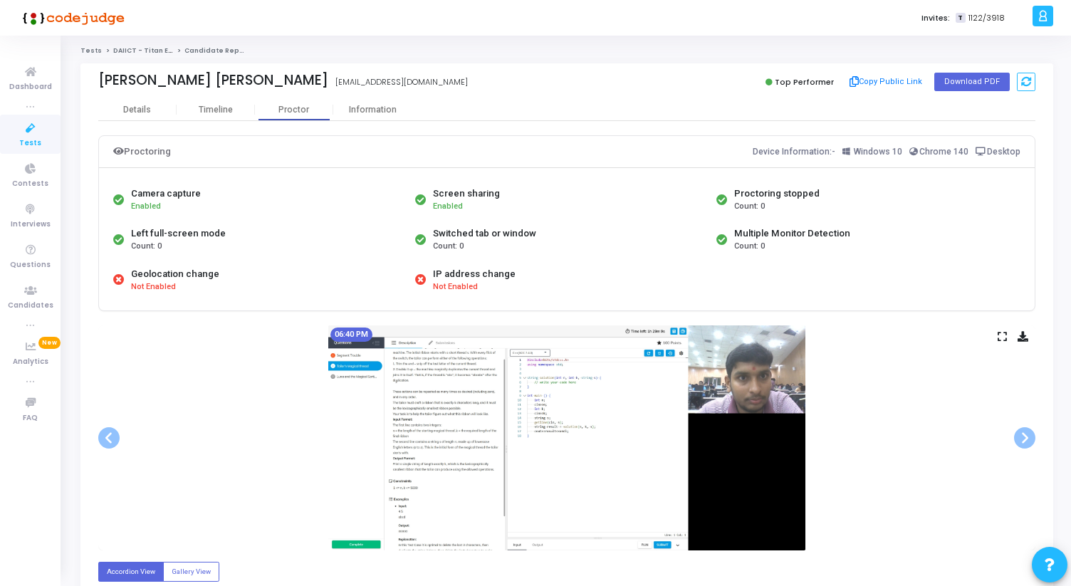
click at [1006, 339] on icon at bounding box center [1002, 337] width 9 height 8
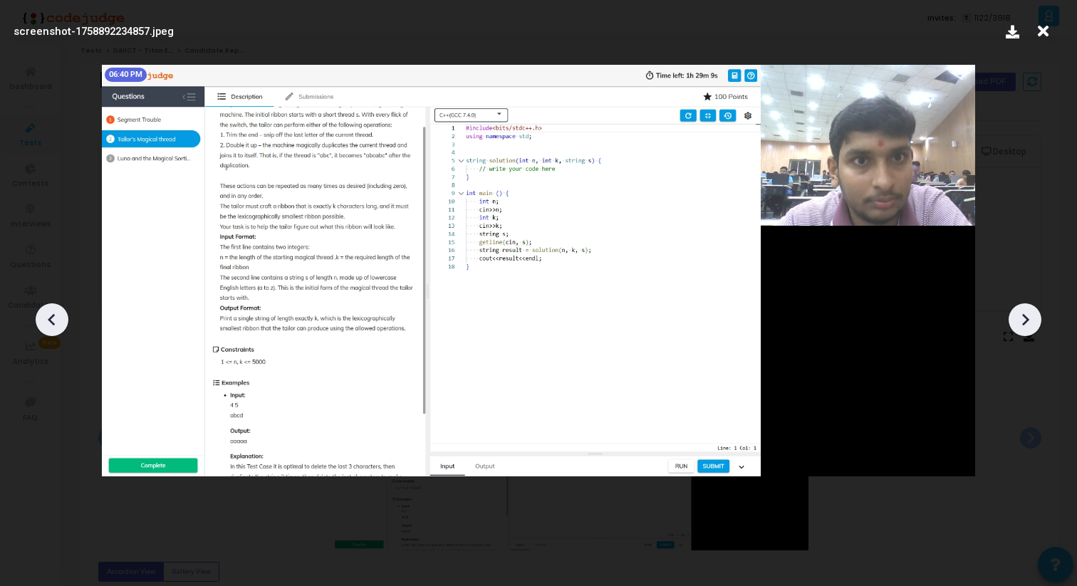
click at [1030, 328] on icon at bounding box center [1024, 319] width 21 height 21
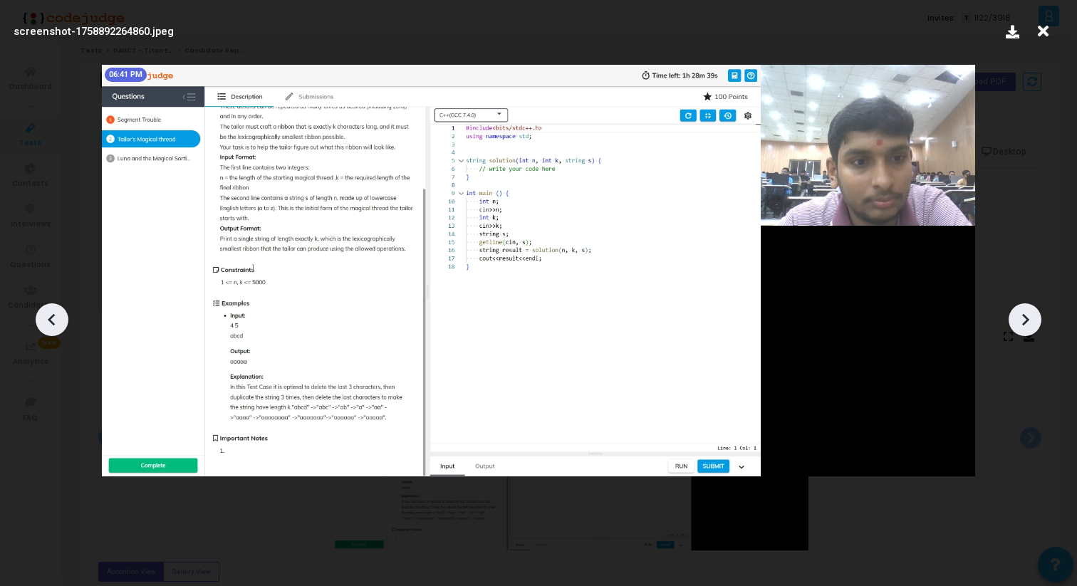
click at [1030, 328] on icon at bounding box center [1024, 319] width 21 height 21
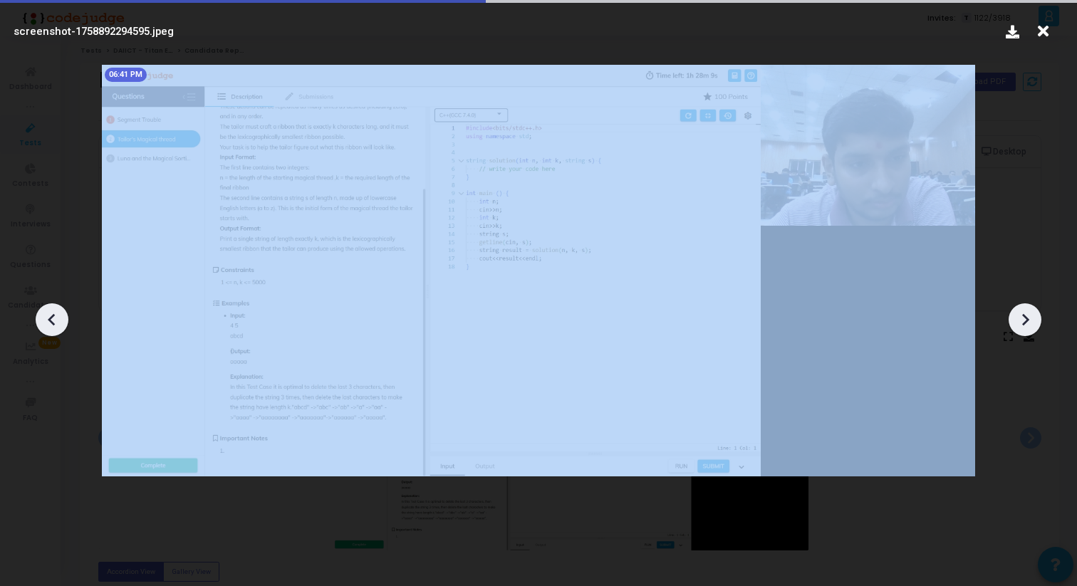
click at [1030, 328] on icon at bounding box center [1024, 319] width 21 height 21
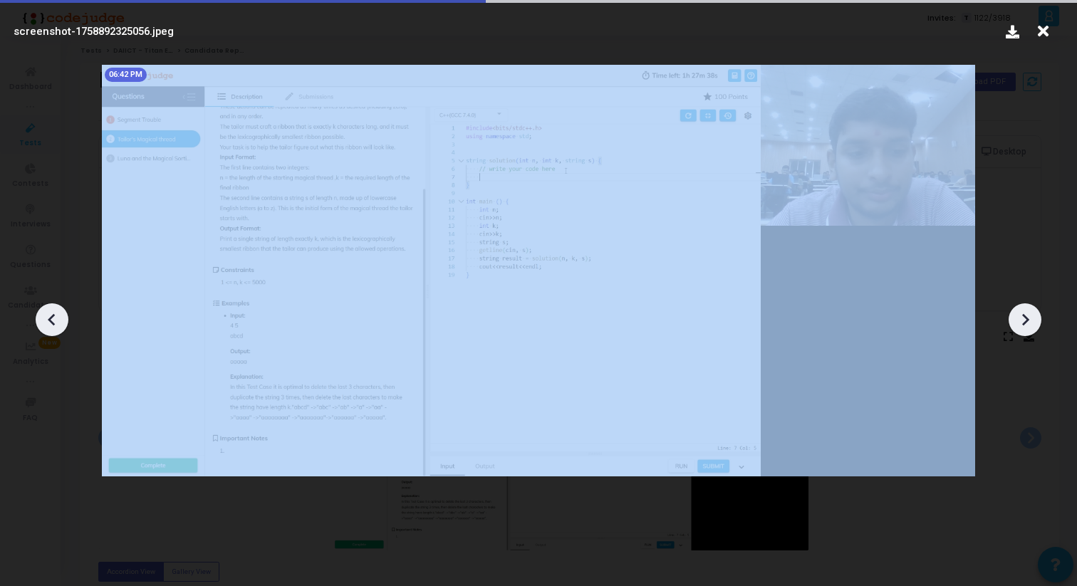
click at [1030, 328] on icon at bounding box center [1024, 319] width 21 height 21
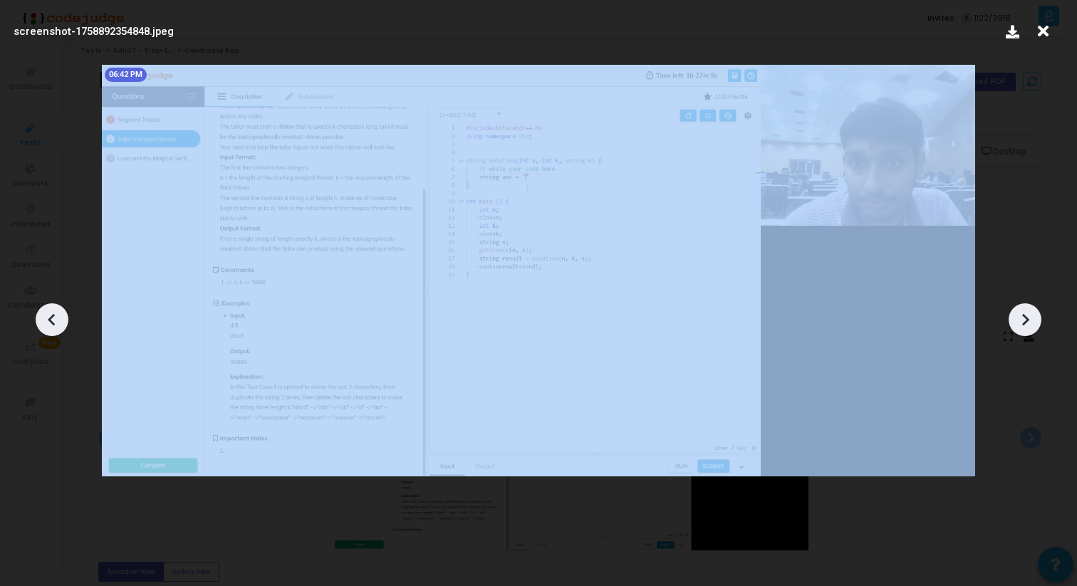
click at [1030, 328] on icon at bounding box center [1024, 319] width 21 height 21
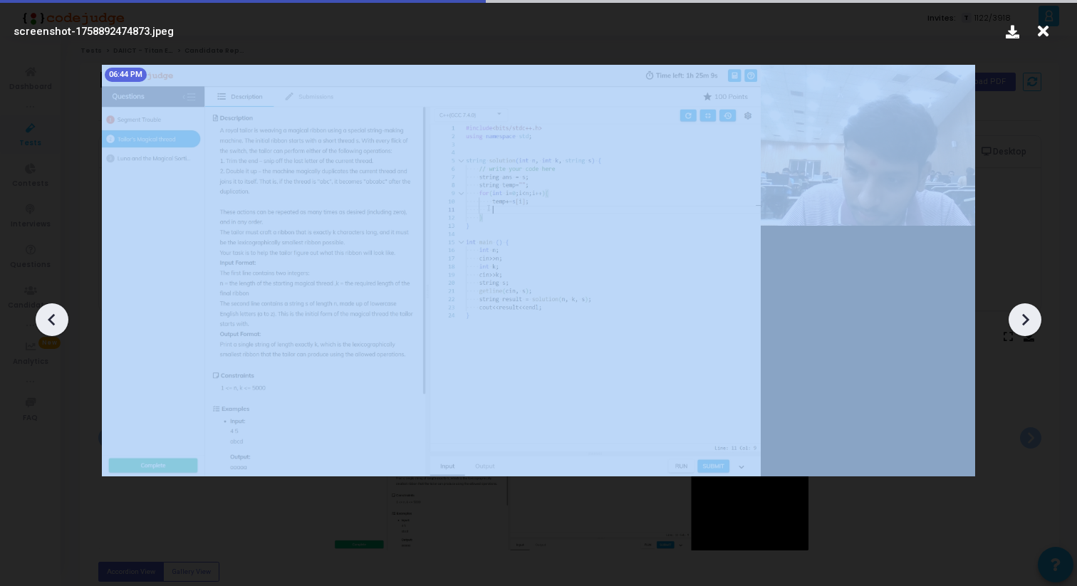
click at [1030, 328] on icon at bounding box center [1024, 319] width 21 height 21
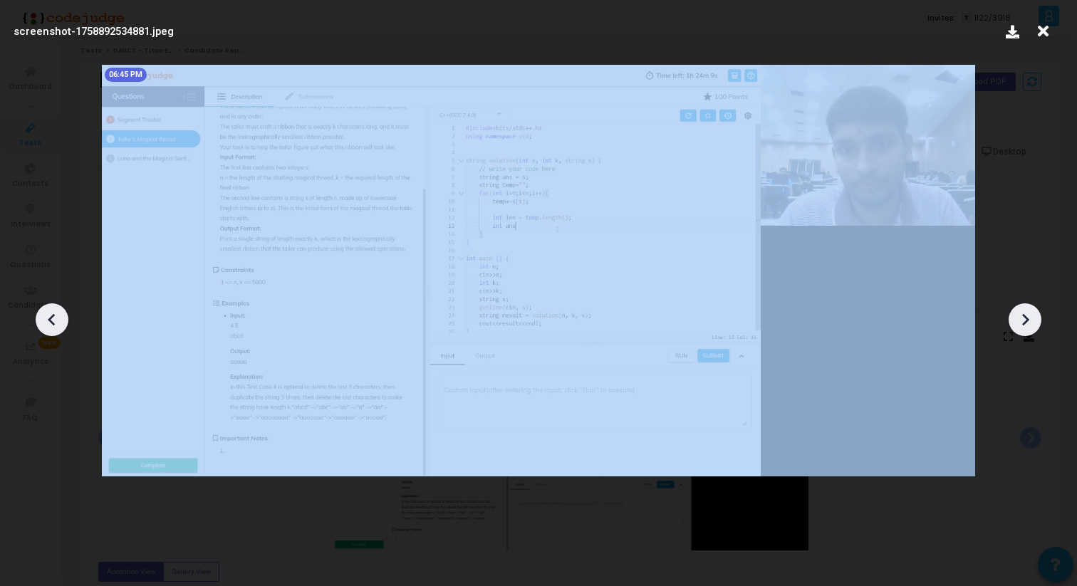
click at [1030, 328] on icon at bounding box center [1024, 319] width 21 height 21
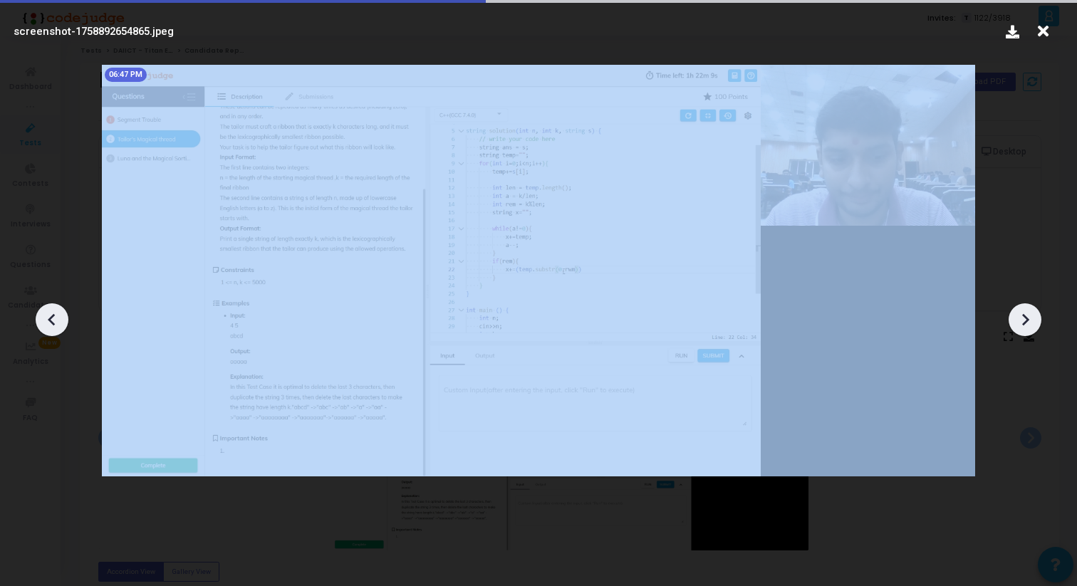
click at [1030, 328] on icon at bounding box center [1024, 319] width 21 height 21
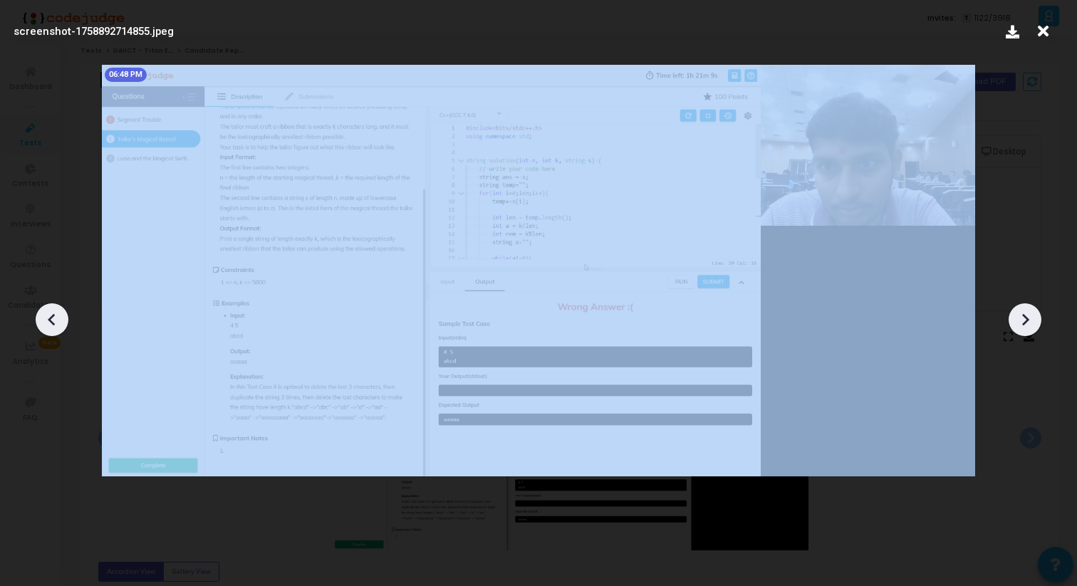
click at [1030, 328] on icon at bounding box center [1024, 319] width 21 height 21
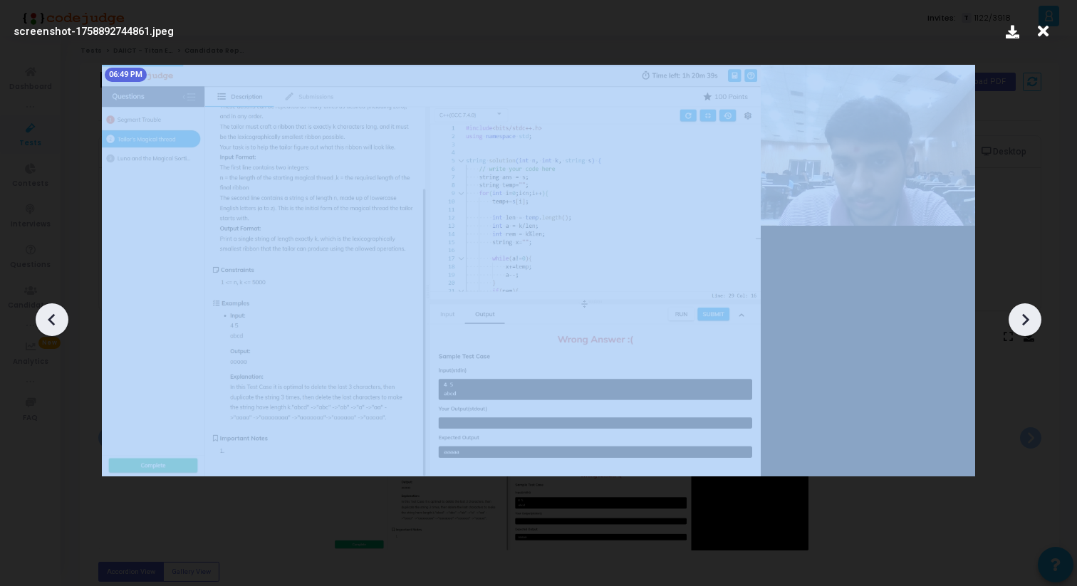
click at [1030, 328] on icon at bounding box center [1024, 319] width 21 height 21
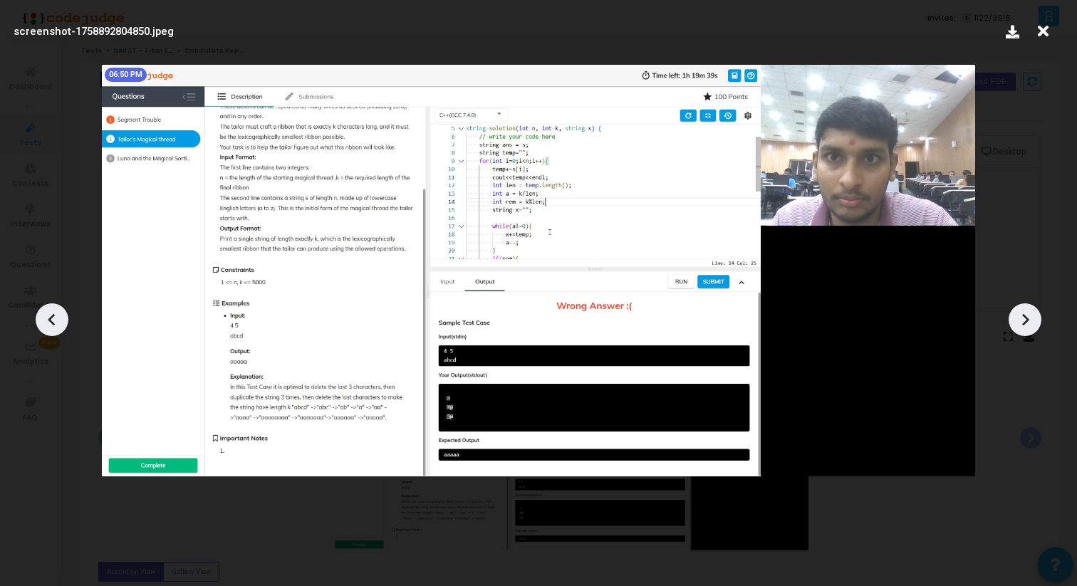
click at [1030, 328] on icon at bounding box center [1024, 319] width 21 height 21
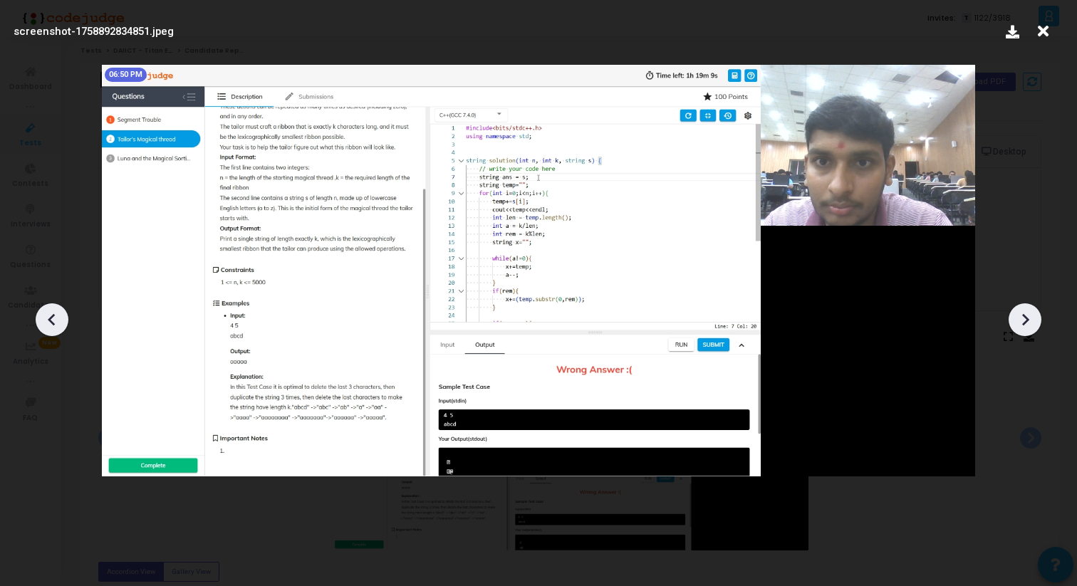
click at [1030, 328] on icon at bounding box center [1024, 319] width 21 height 21
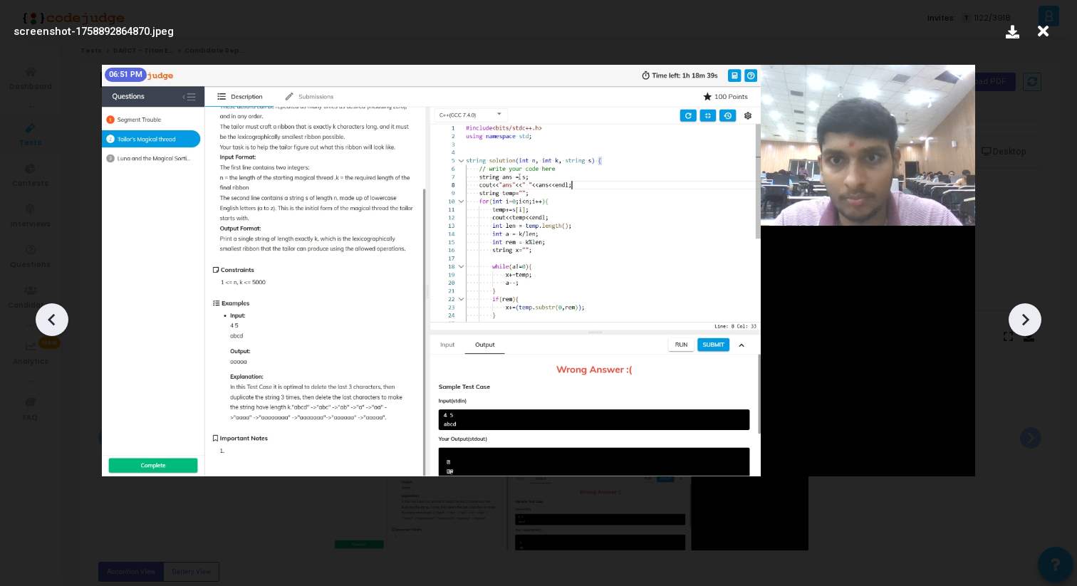
click at [1030, 328] on icon at bounding box center [1024, 319] width 21 height 21
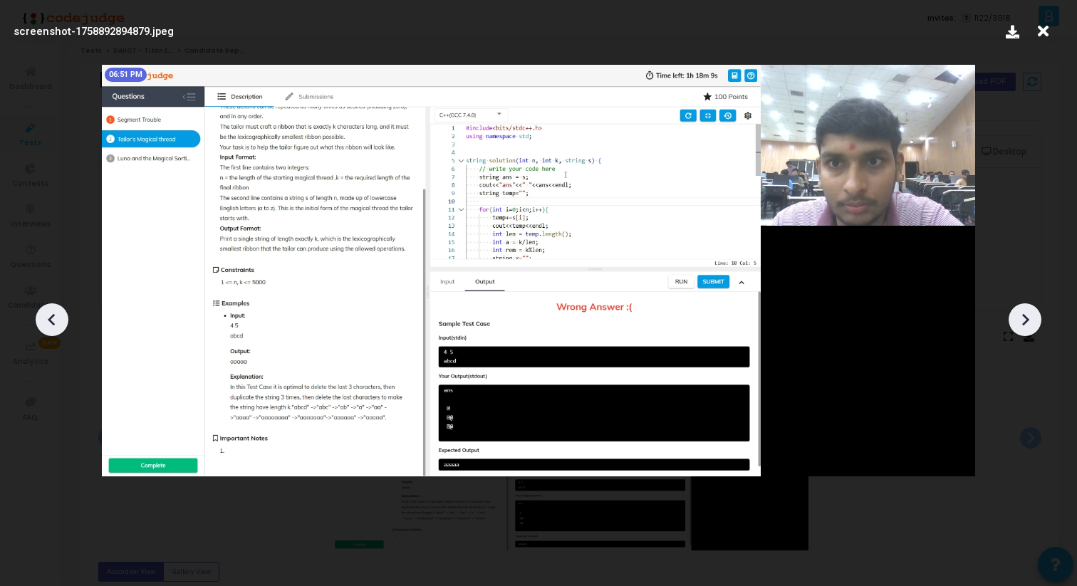
click at [1030, 328] on icon at bounding box center [1024, 319] width 21 height 21
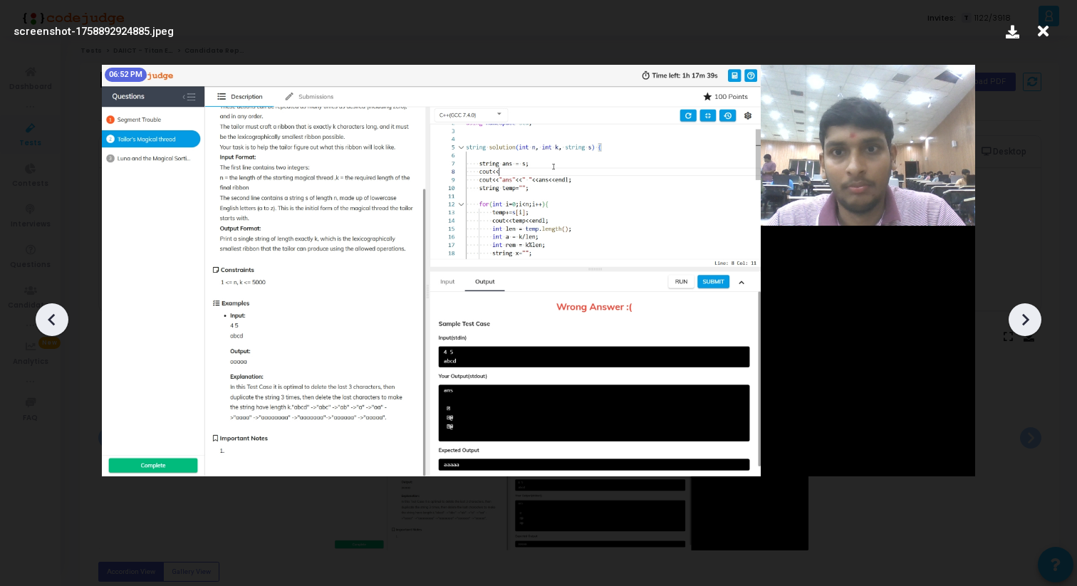
click at [1030, 328] on icon at bounding box center [1024, 319] width 21 height 21
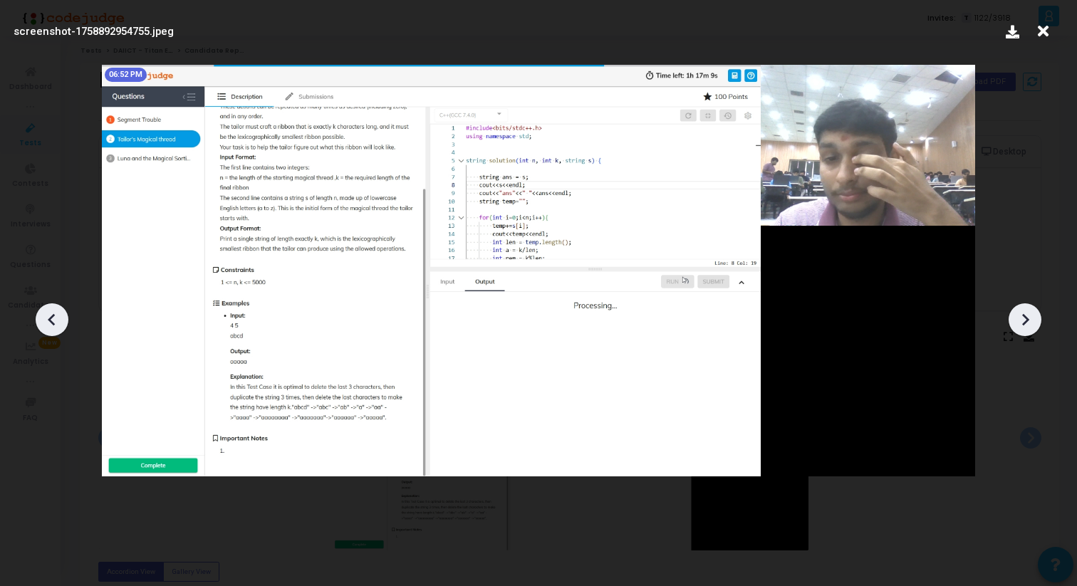
click at [1030, 328] on icon at bounding box center [1024, 319] width 21 height 21
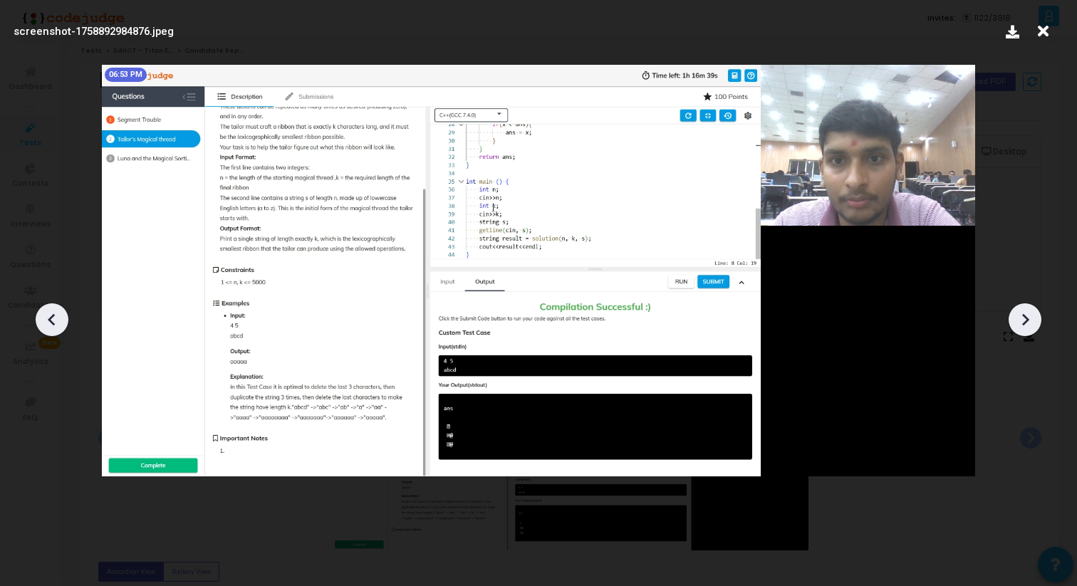
click at [1030, 328] on icon at bounding box center [1024, 319] width 21 height 21
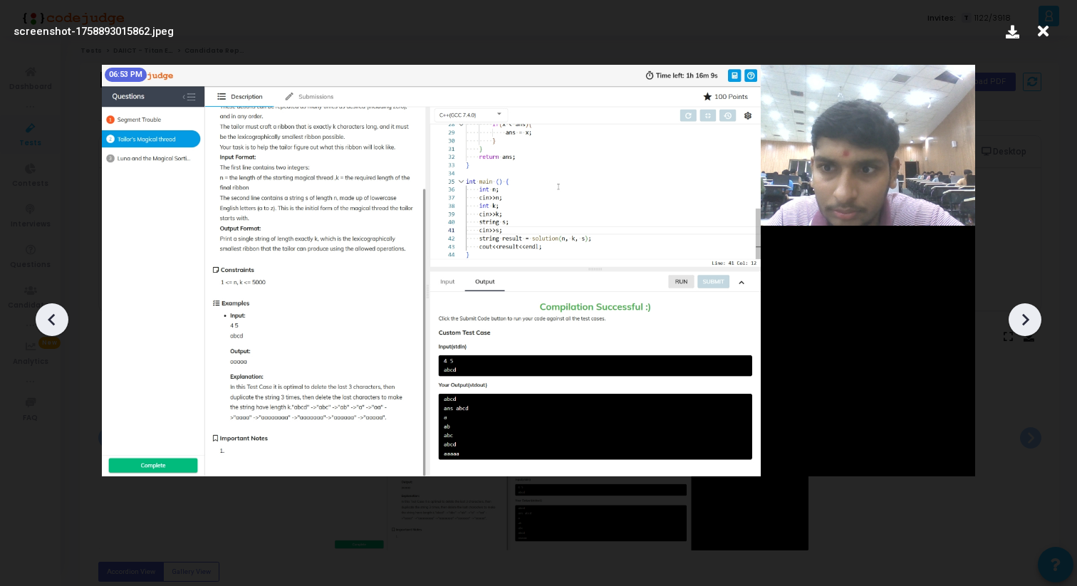
click at [1030, 328] on icon at bounding box center [1024, 319] width 21 height 21
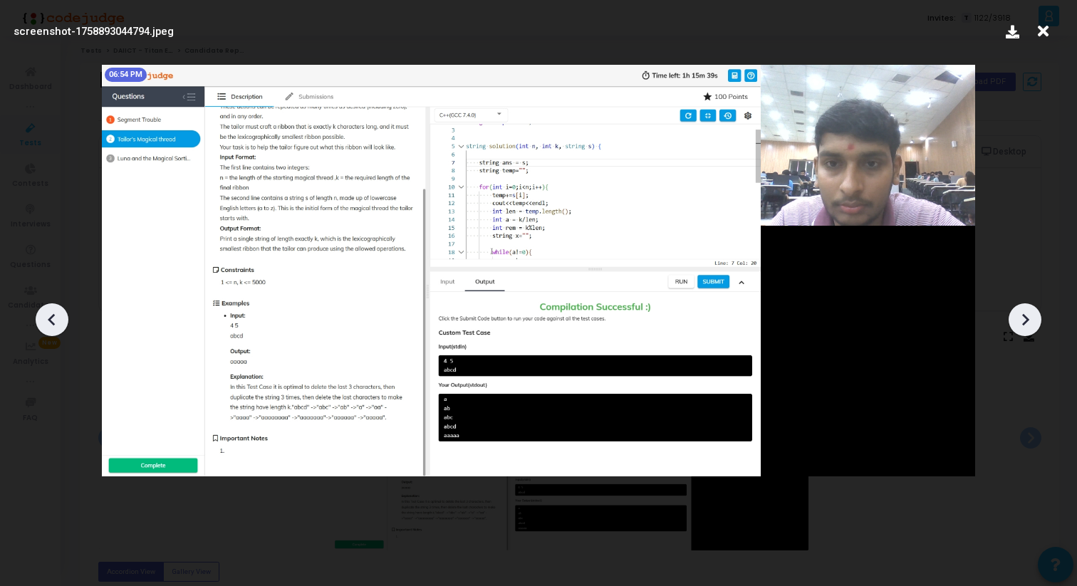
click at [1030, 328] on icon at bounding box center [1024, 319] width 21 height 21
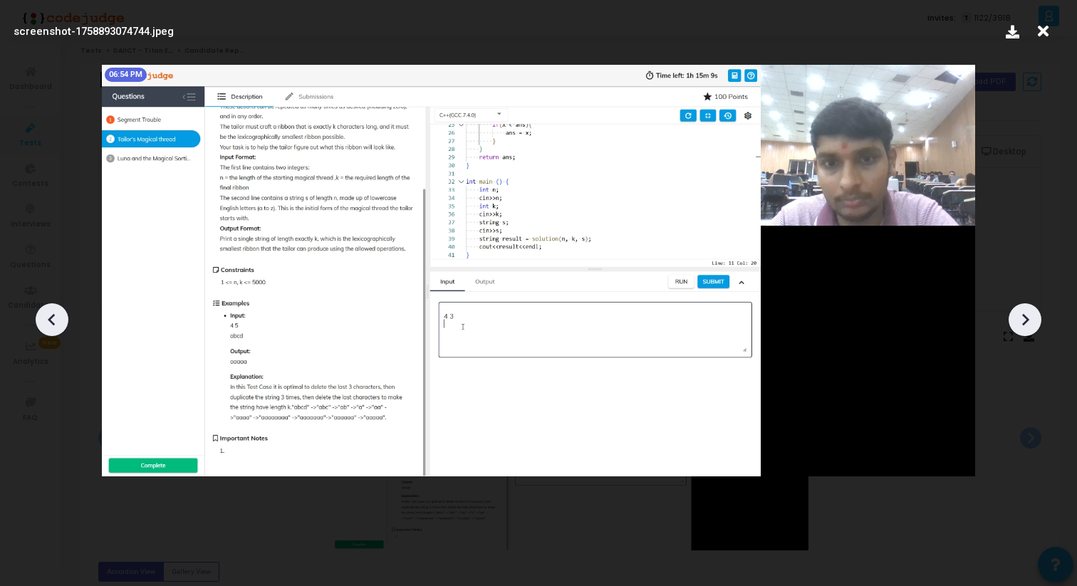
click at [1030, 328] on icon at bounding box center [1024, 319] width 21 height 21
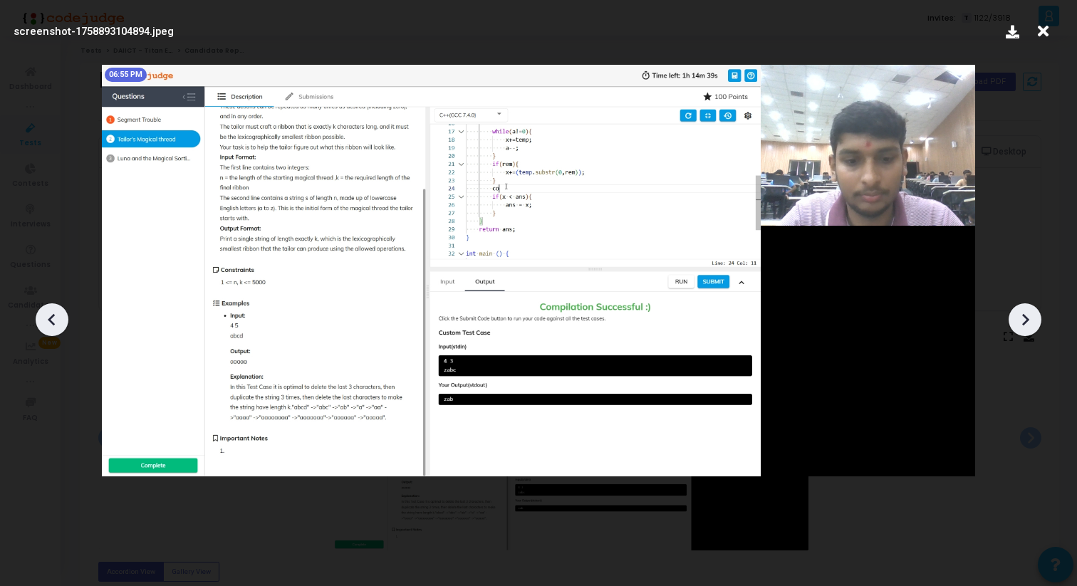
click at [1030, 328] on icon at bounding box center [1024, 319] width 21 height 21
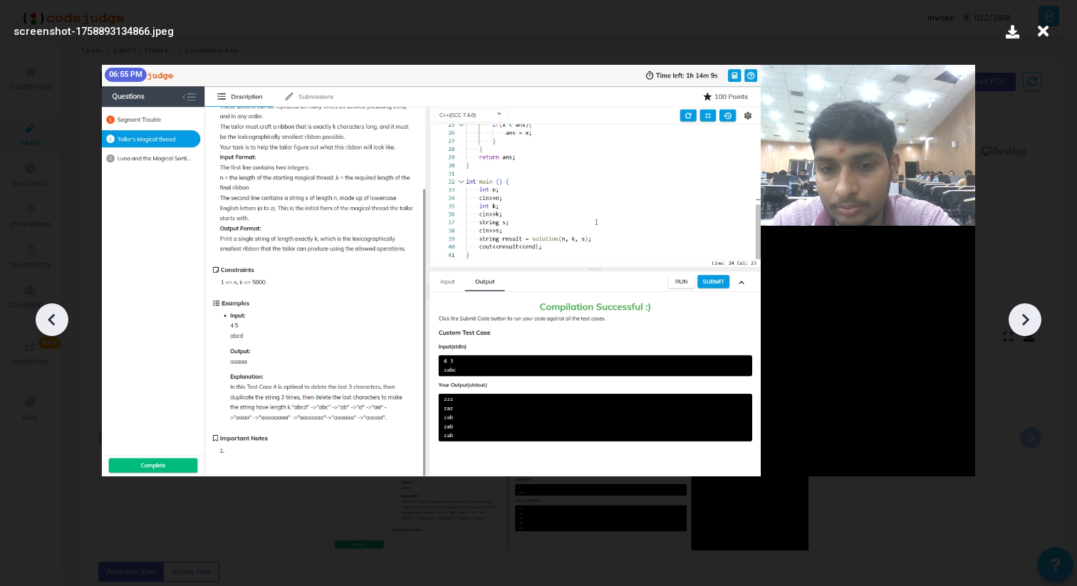
click at [1030, 328] on icon at bounding box center [1024, 319] width 21 height 21
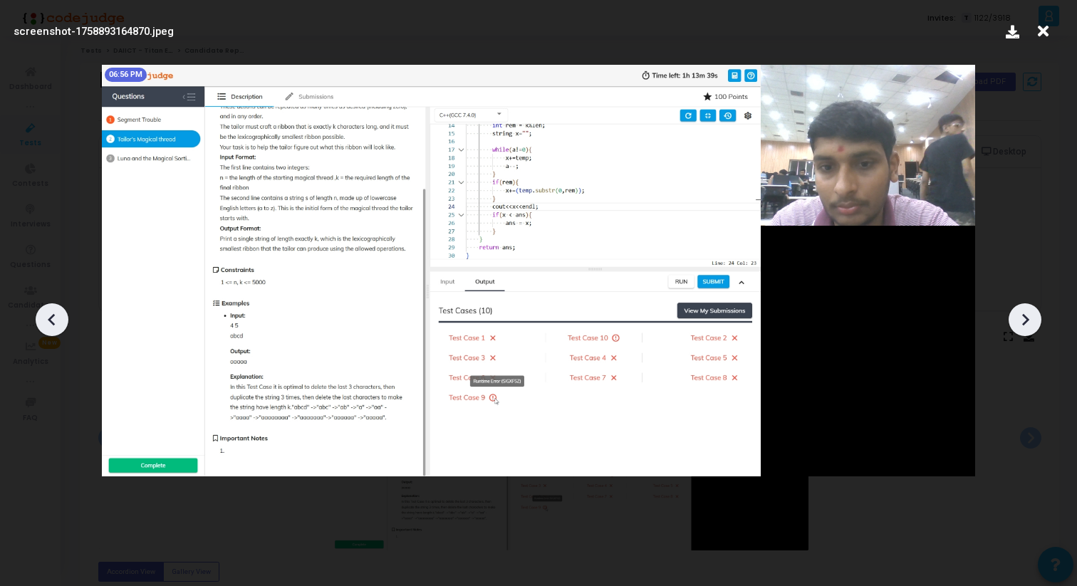
click at [1030, 328] on icon at bounding box center [1024, 319] width 21 height 21
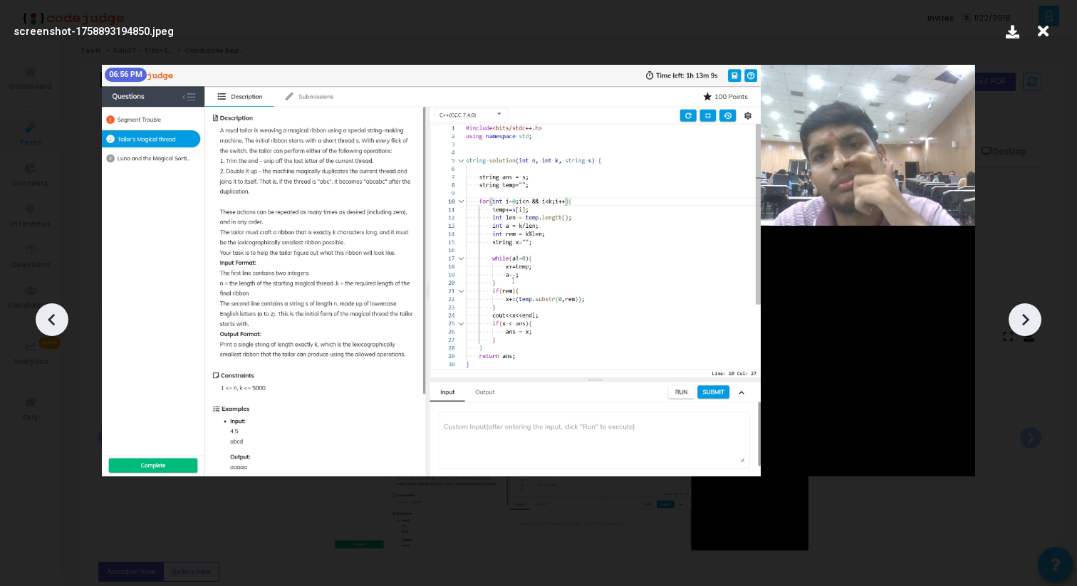
click at [1030, 328] on icon at bounding box center [1024, 319] width 21 height 21
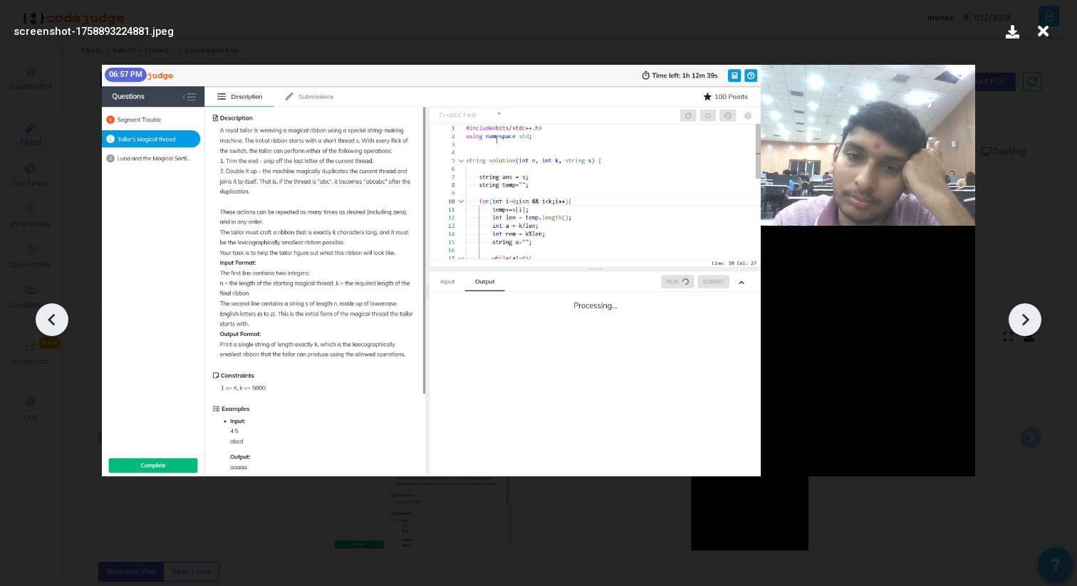
click at [1030, 328] on icon at bounding box center [1024, 319] width 21 height 21
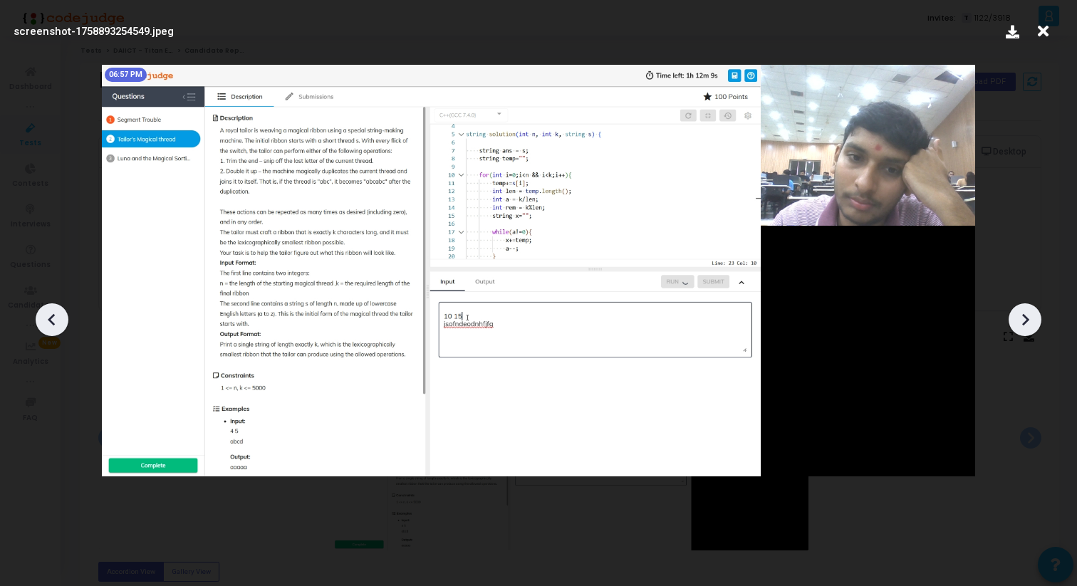
click at [1030, 328] on icon at bounding box center [1024, 319] width 21 height 21
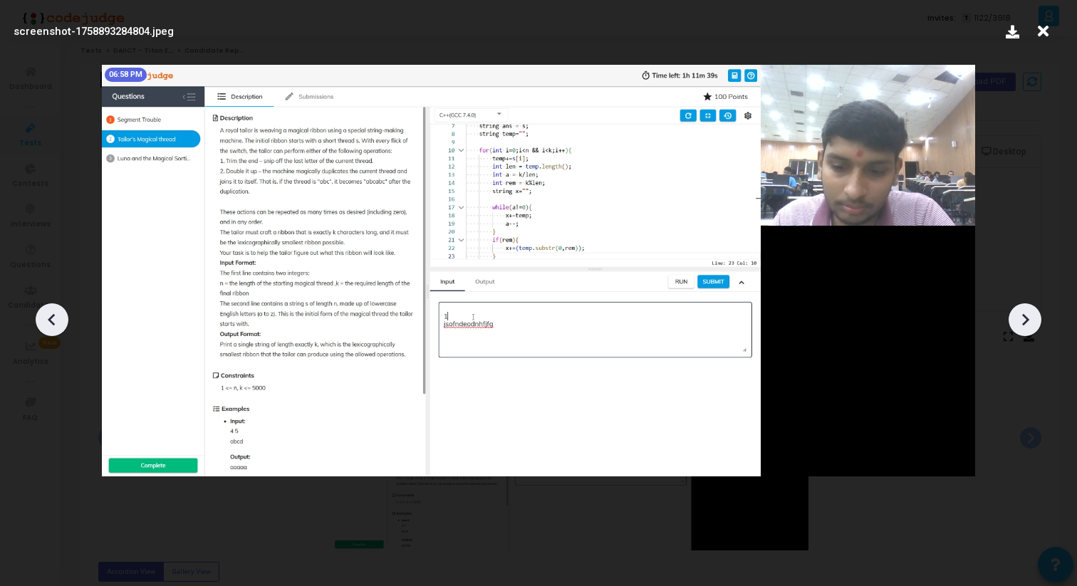
click at [1030, 328] on icon at bounding box center [1024, 319] width 21 height 21
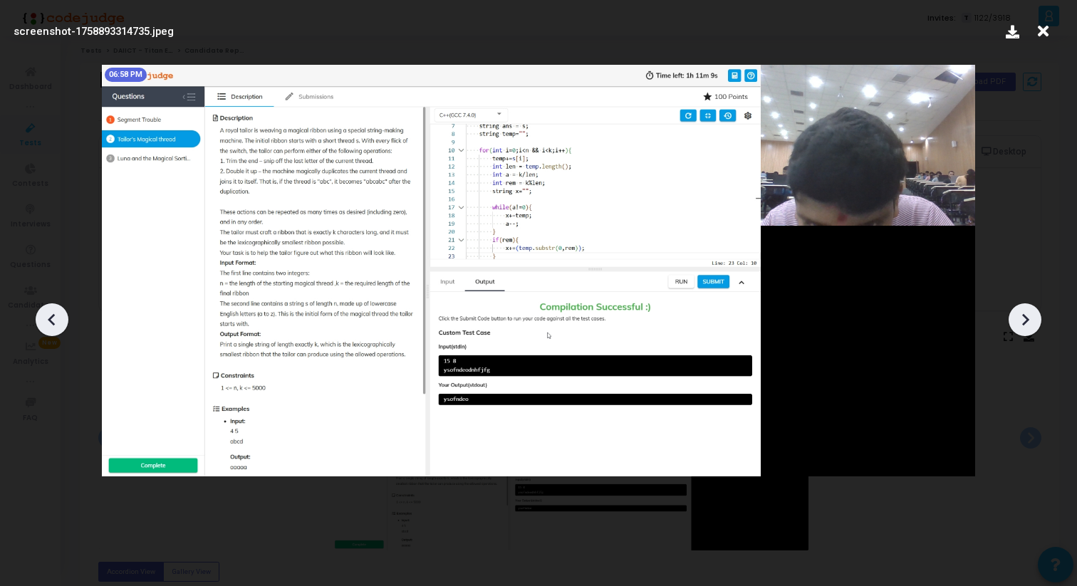
click at [1030, 328] on icon at bounding box center [1024, 319] width 21 height 21
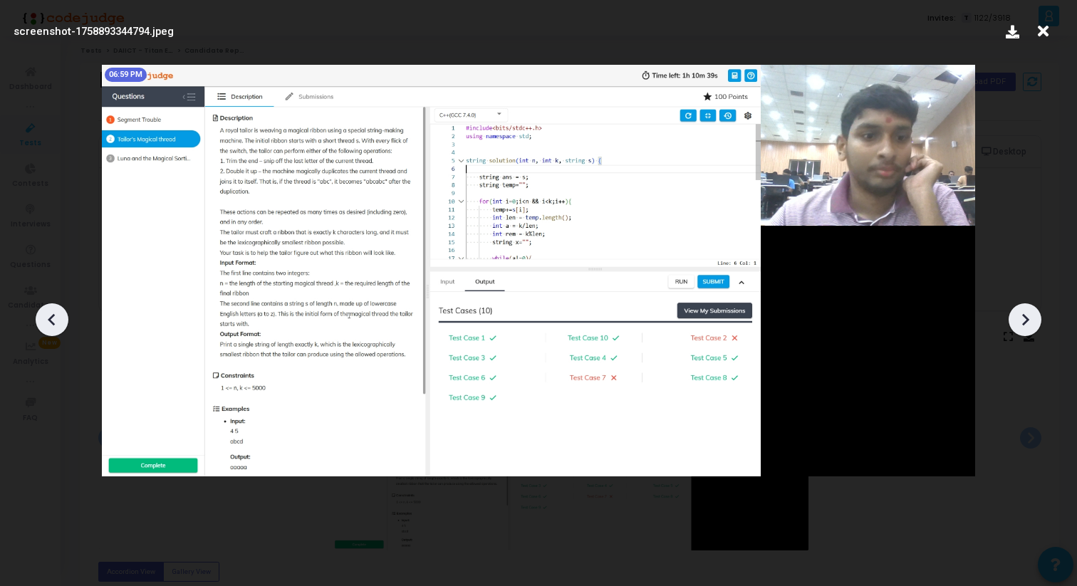
click at [1030, 328] on icon at bounding box center [1024, 319] width 21 height 21
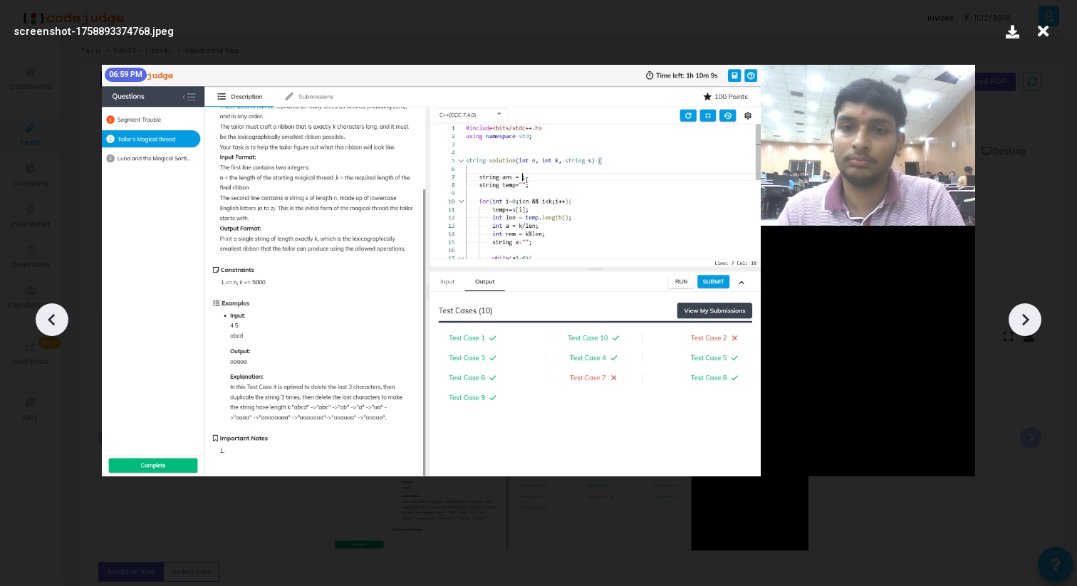
click at [1030, 328] on icon at bounding box center [1024, 319] width 21 height 21
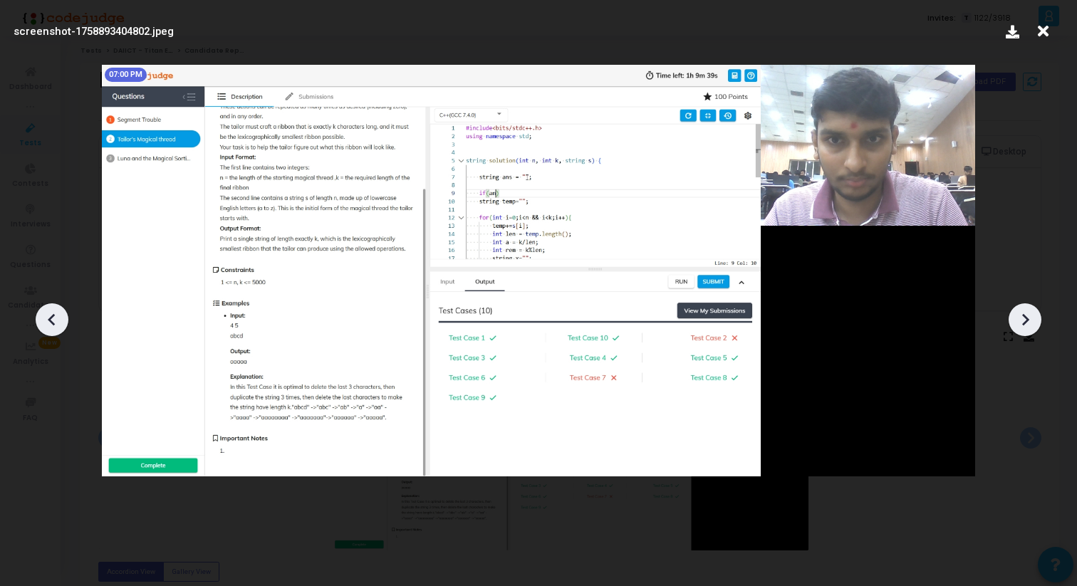
click at [1030, 328] on icon at bounding box center [1024, 319] width 21 height 21
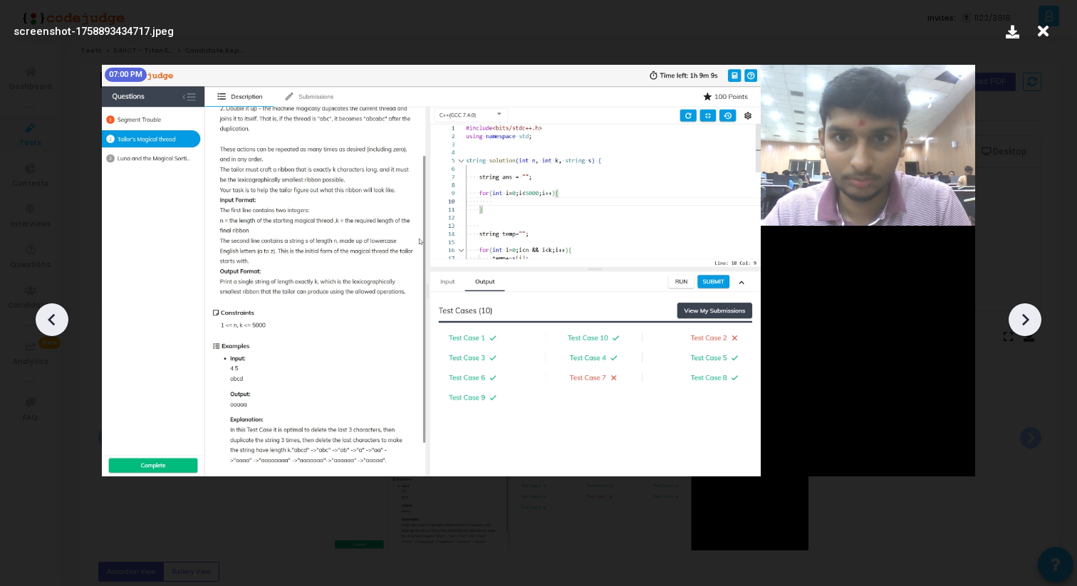
click at [1030, 328] on icon at bounding box center [1024, 319] width 21 height 21
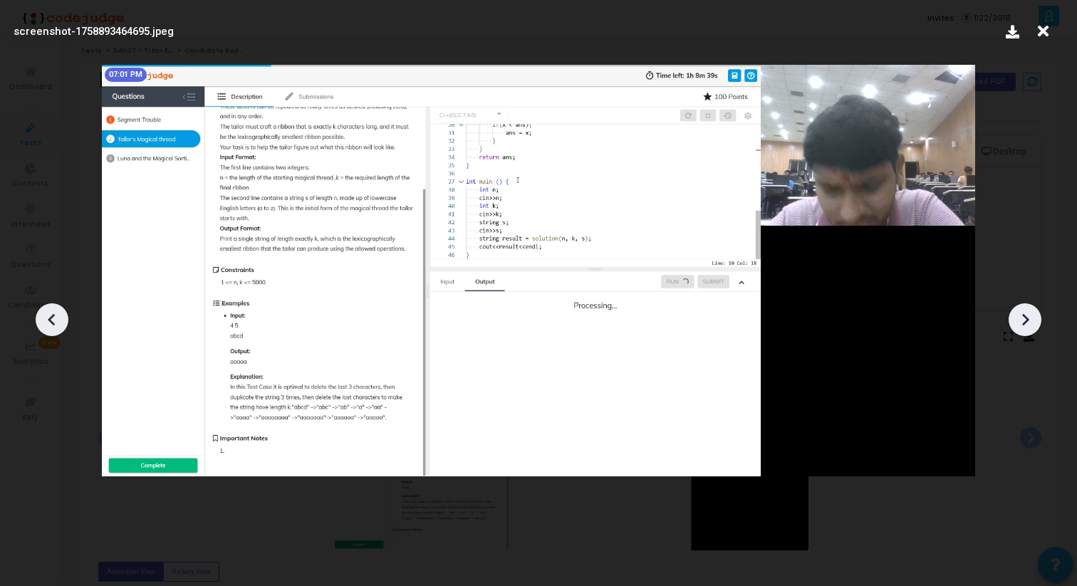
click at [1030, 328] on icon at bounding box center [1024, 319] width 21 height 21
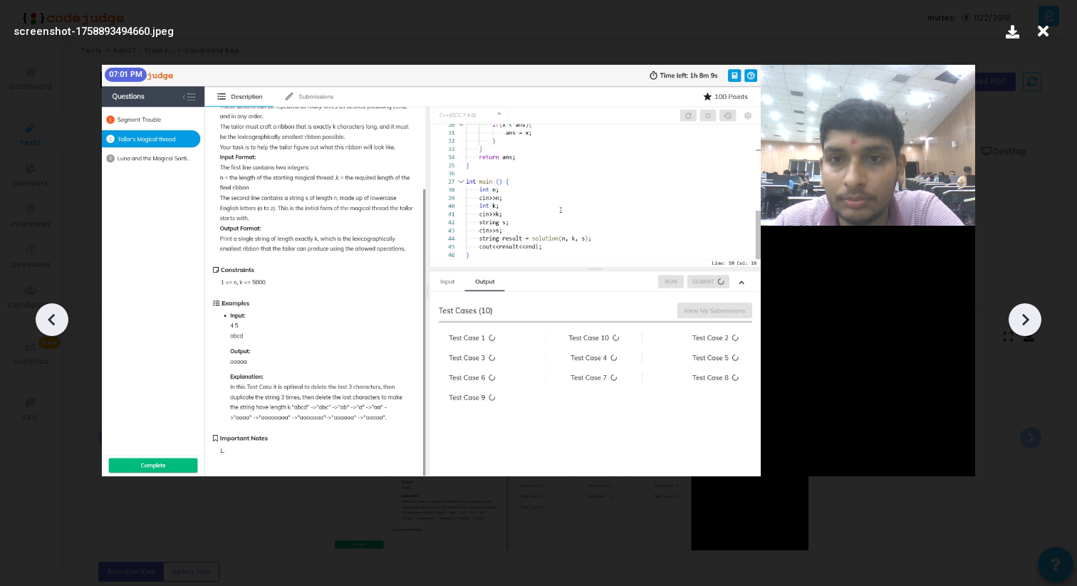
click at [1030, 328] on icon at bounding box center [1024, 319] width 21 height 21
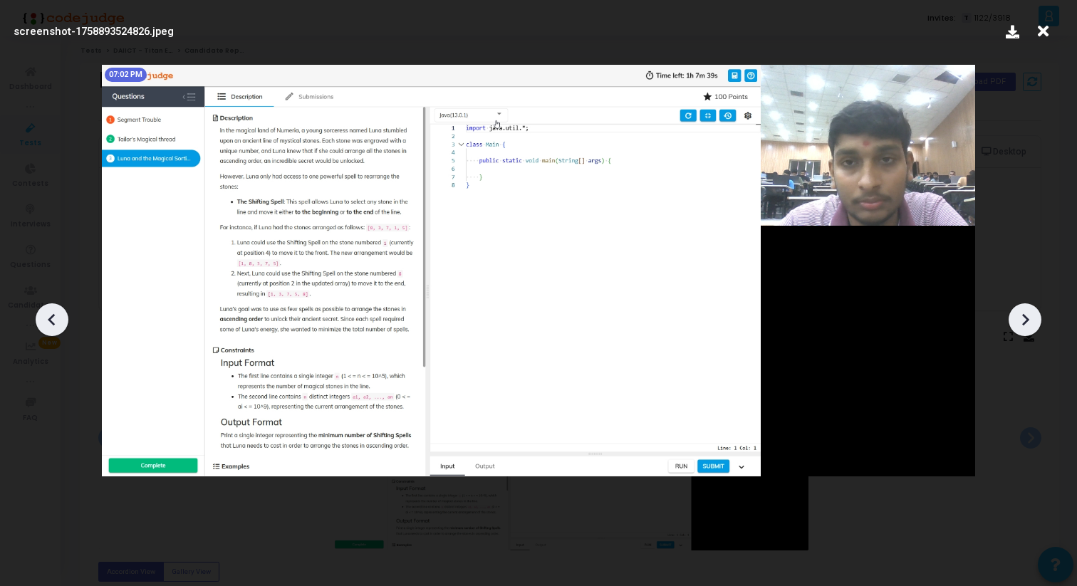
click at [1030, 328] on icon at bounding box center [1024, 319] width 21 height 21
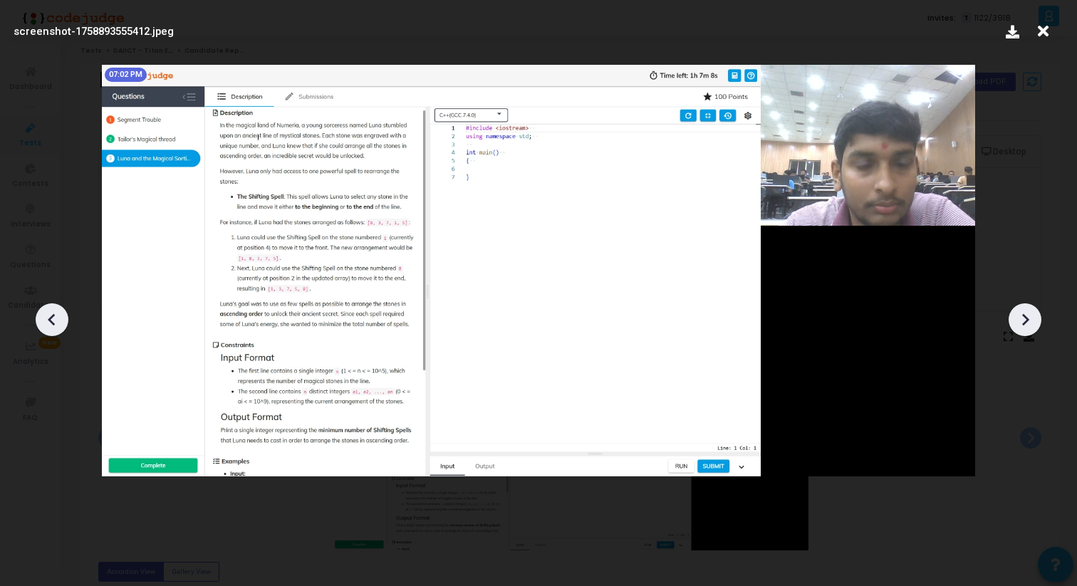
click at [1030, 328] on icon at bounding box center [1024, 319] width 21 height 21
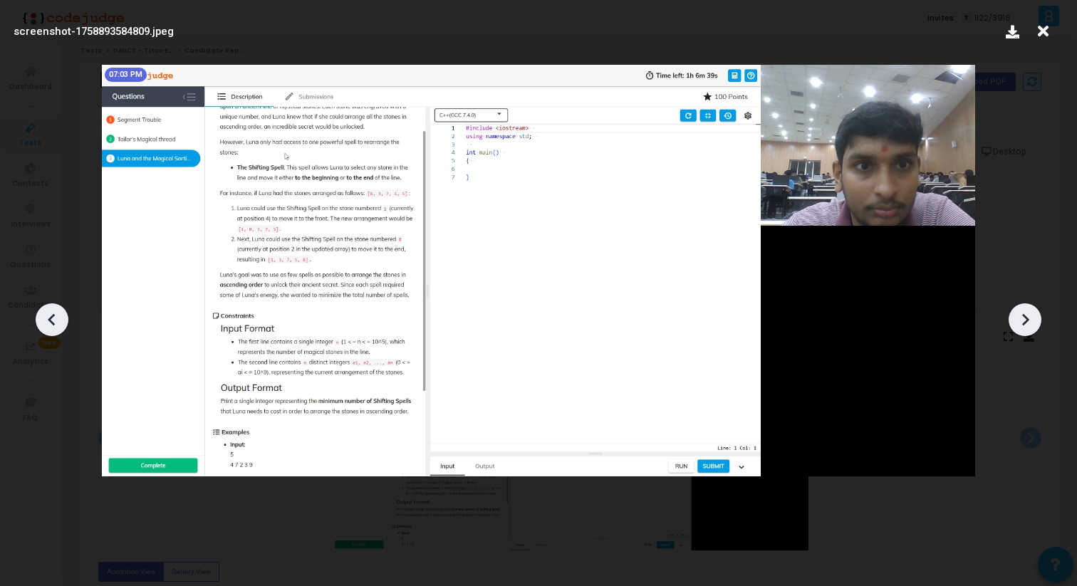
click at [1030, 328] on icon at bounding box center [1024, 319] width 21 height 21
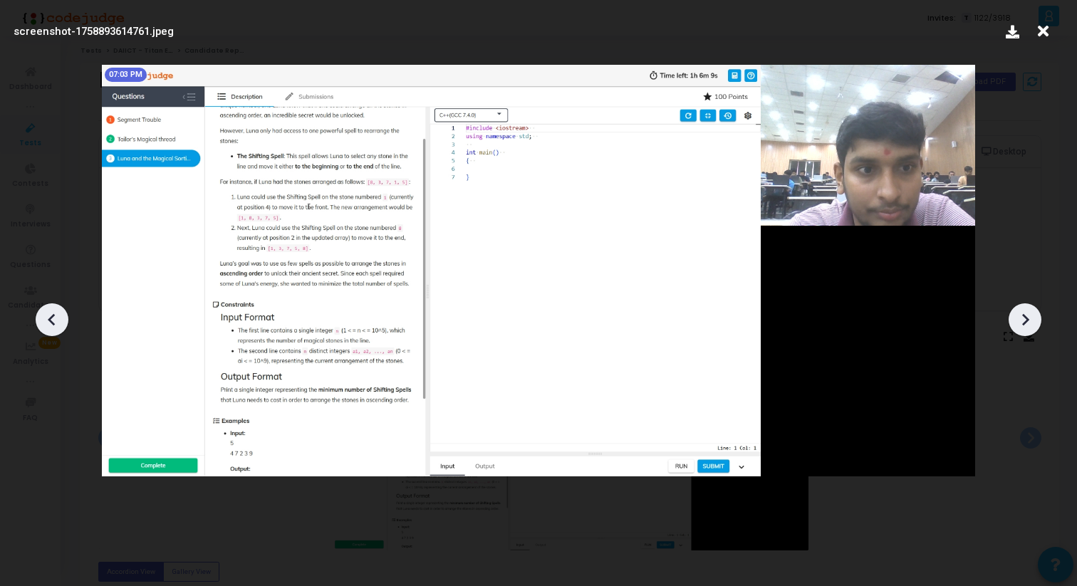
click at [51, 317] on icon at bounding box center [51, 319] width 7 height 12
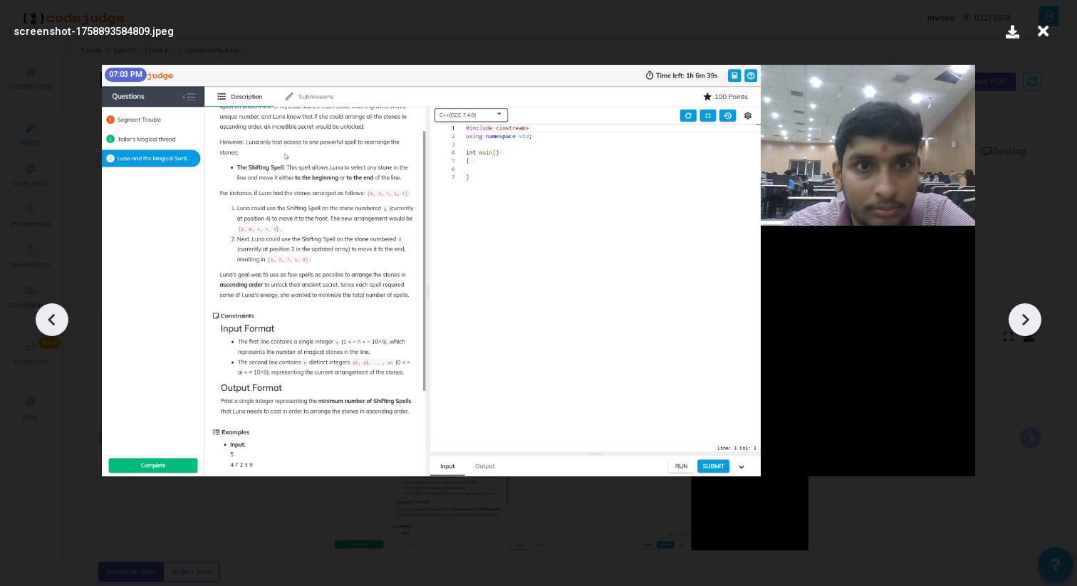
click at [51, 317] on icon at bounding box center [51, 319] width 7 height 12
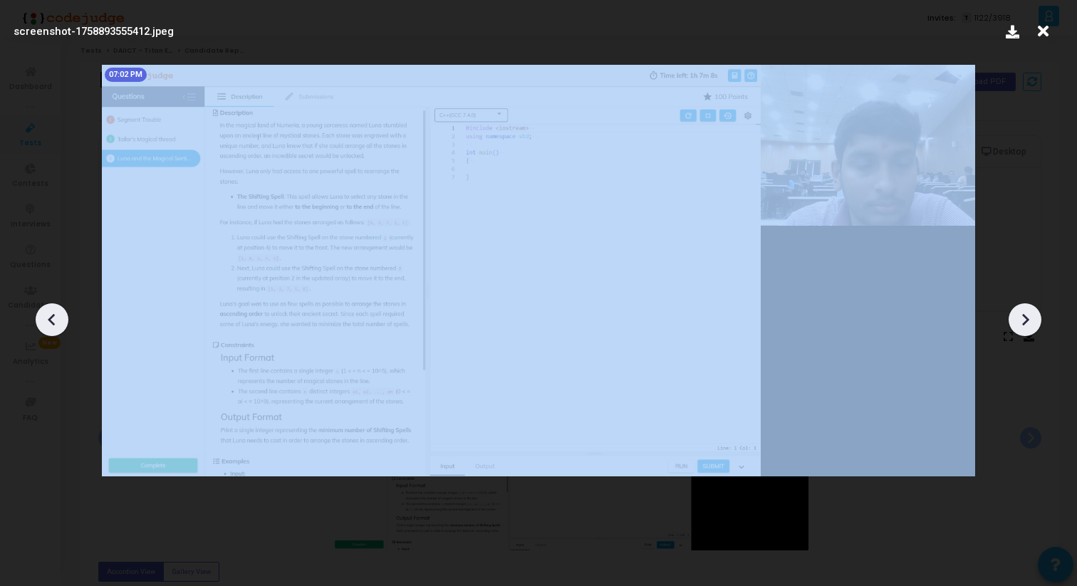
click at [51, 317] on icon at bounding box center [51, 319] width 7 height 12
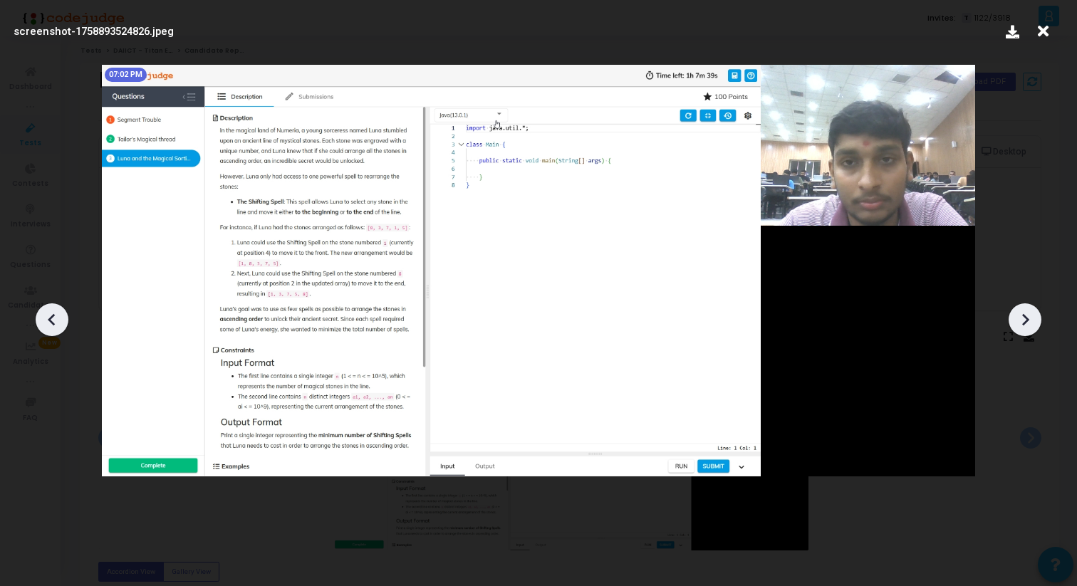
click at [51, 317] on icon at bounding box center [51, 319] width 7 height 12
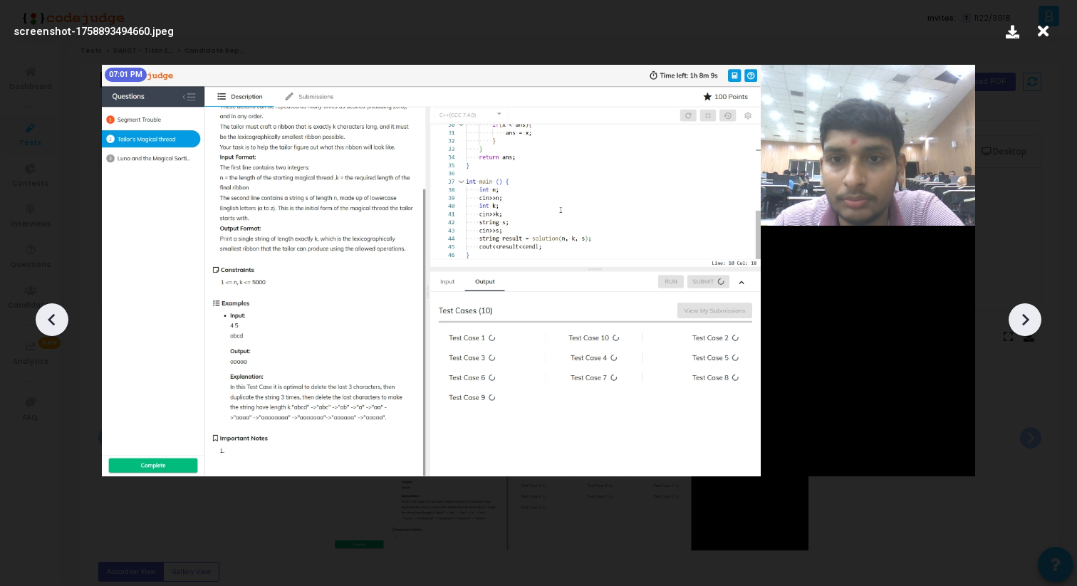
click at [51, 317] on icon at bounding box center [51, 319] width 7 height 12
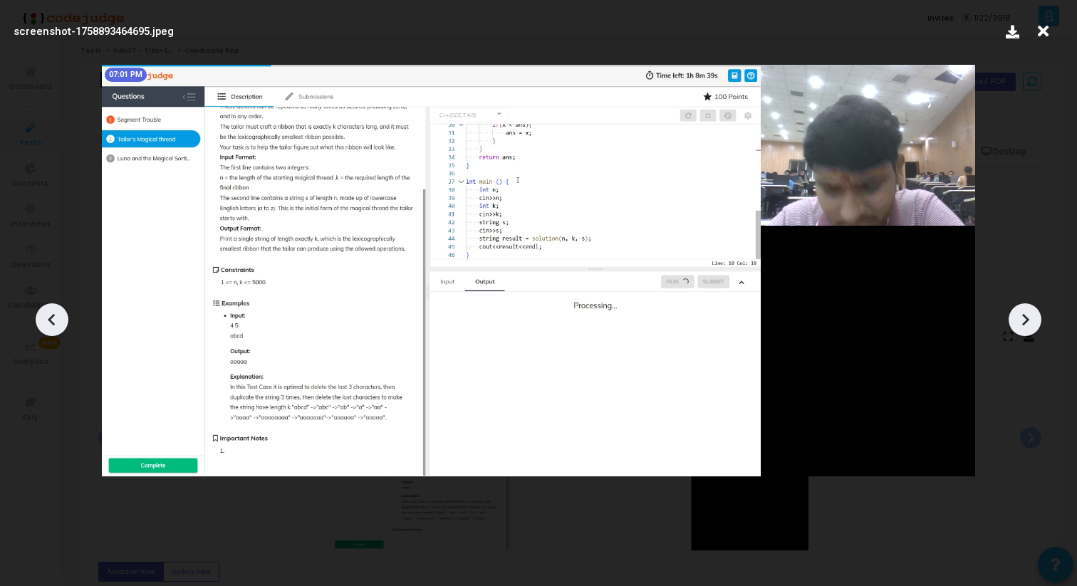
click at [60, 315] on icon at bounding box center [51, 319] width 21 height 21
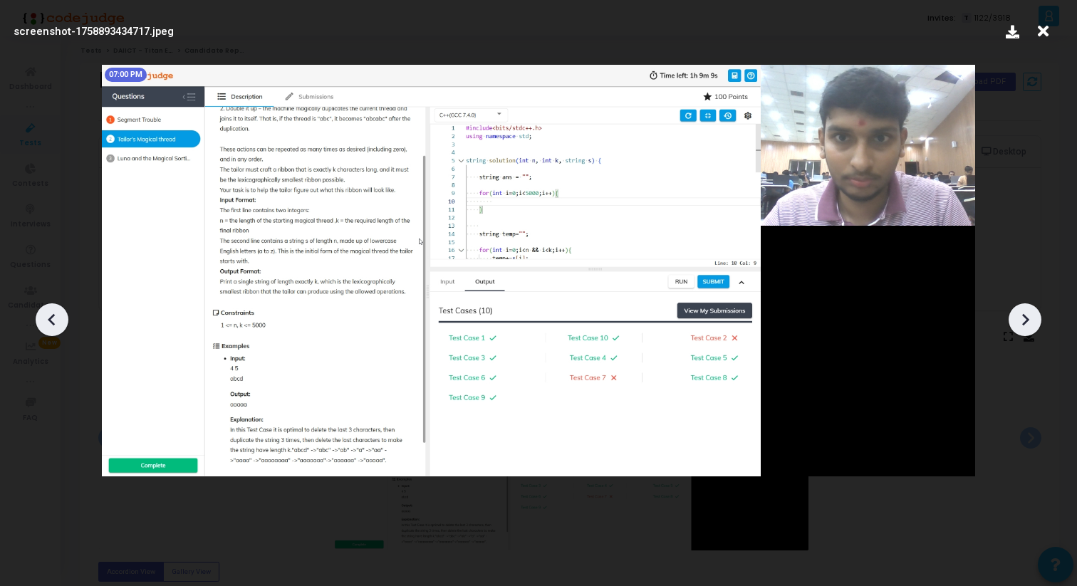
click at [60, 315] on icon at bounding box center [51, 319] width 21 height 21
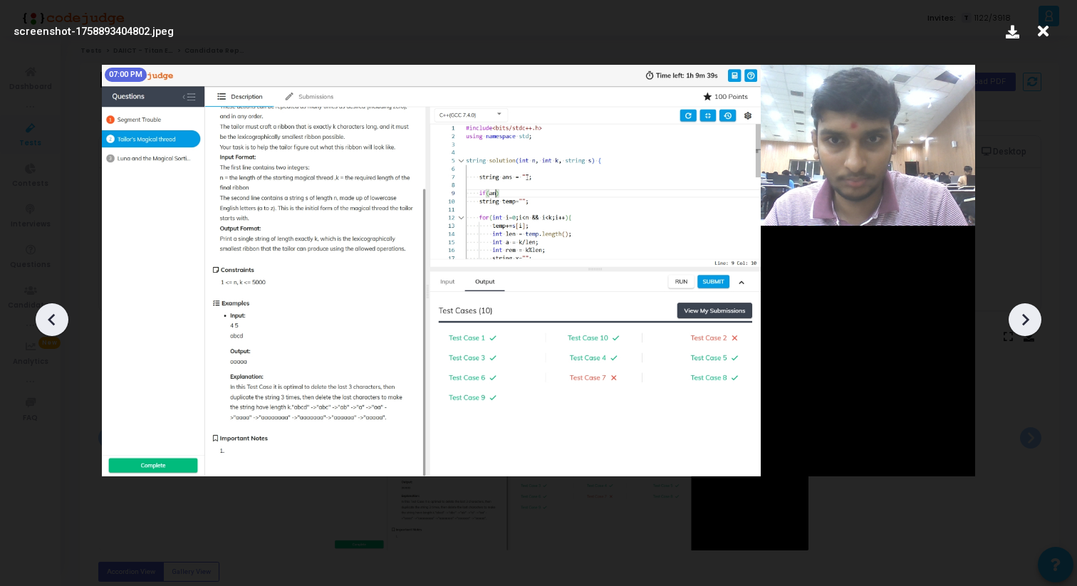
click at [1029, 315] on icon at bounding box center [1024, 319] width 21 height 21
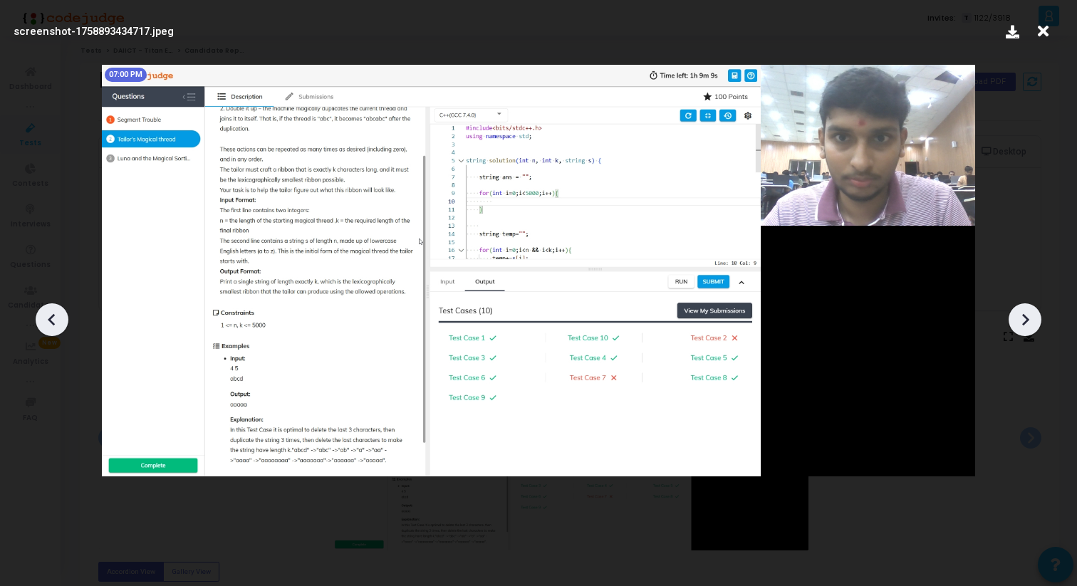
click at [1029, 315] on icon at bounding box center [1024, 319] width 21 height 21
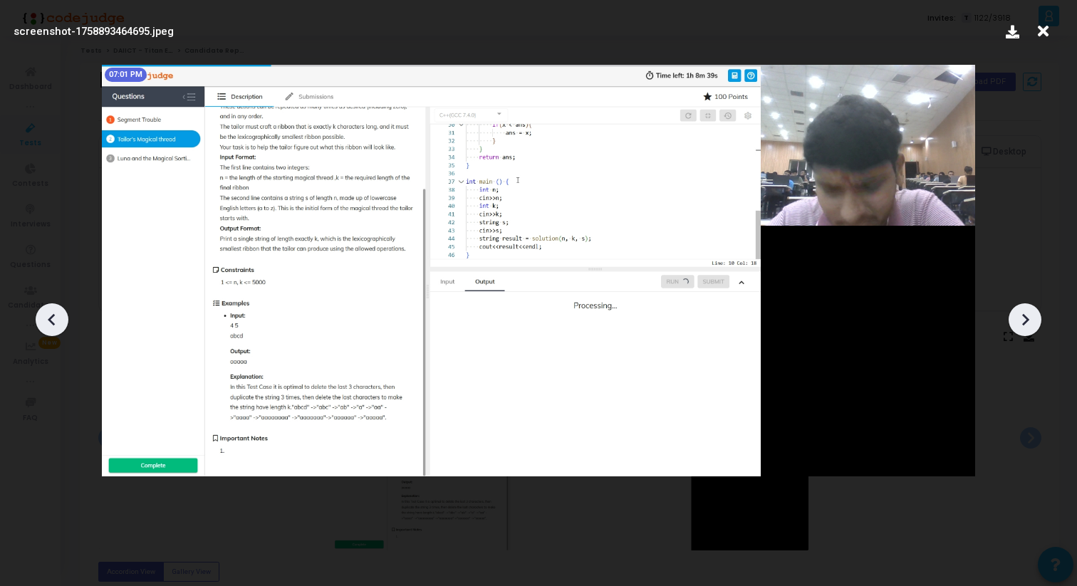
click at [1029, 315] on icon at bounding box center [1024, 319] width 21 height 21
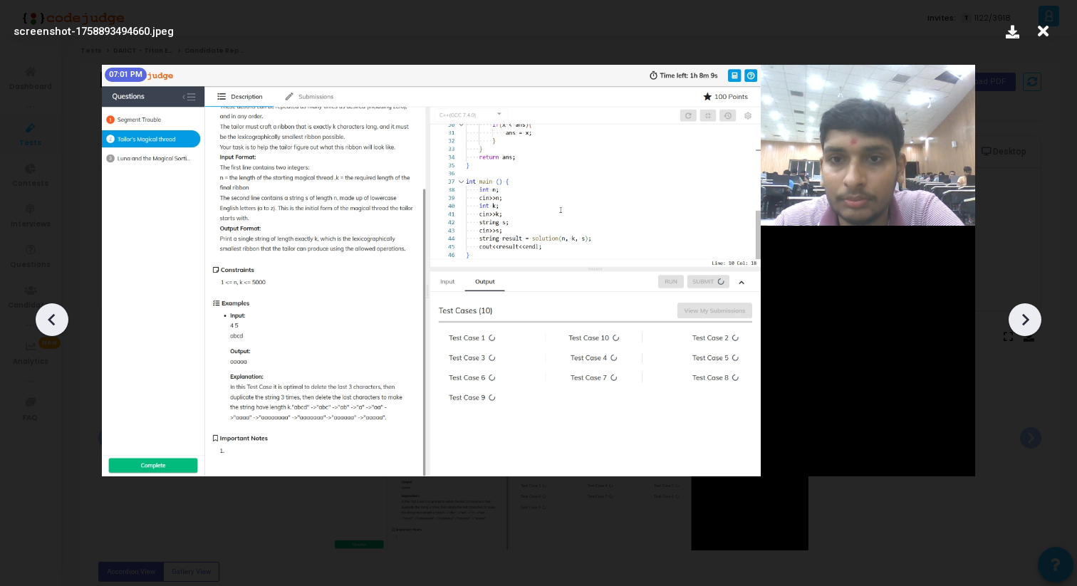
click at [1029, 315] on icon at bounding box center [1024, 319] width 21 height 21
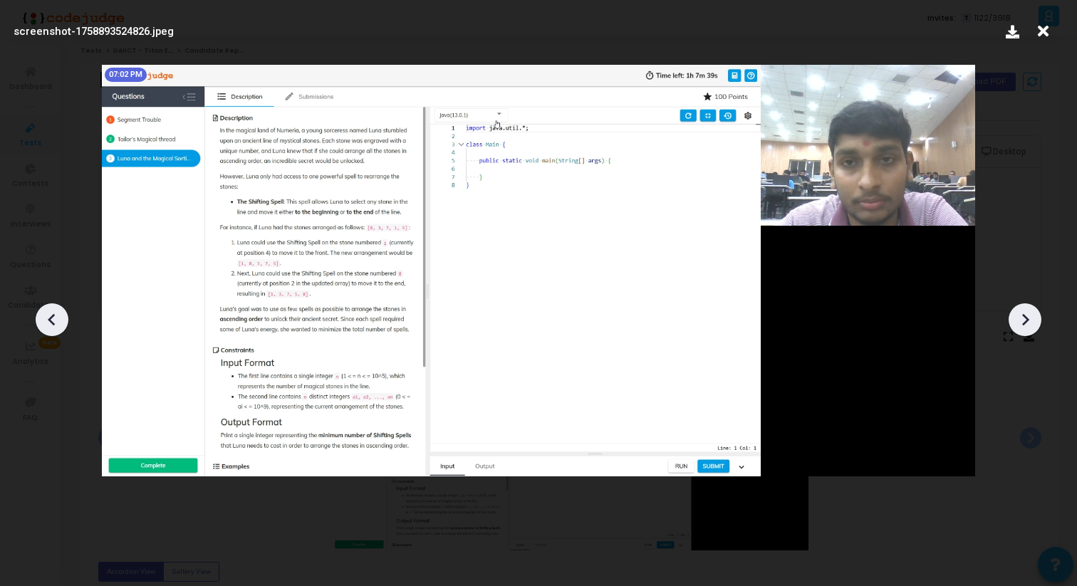
click at [1029, 315] on icon at bounding box center [1024, 319] width 21 height 21
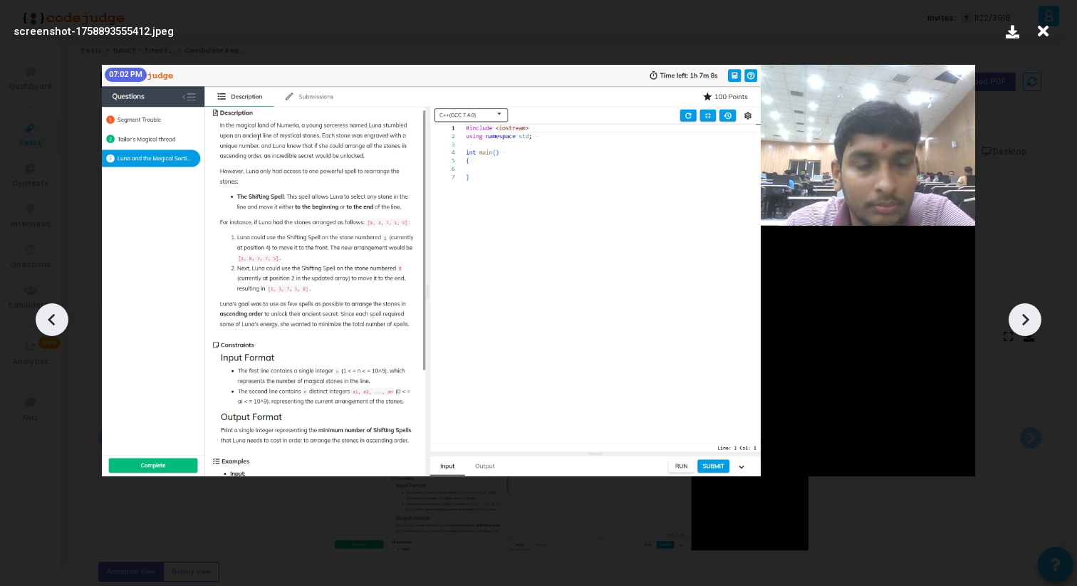
click at [1029, 315] on icon at bounding box center [1024, 319] width 21 height 21
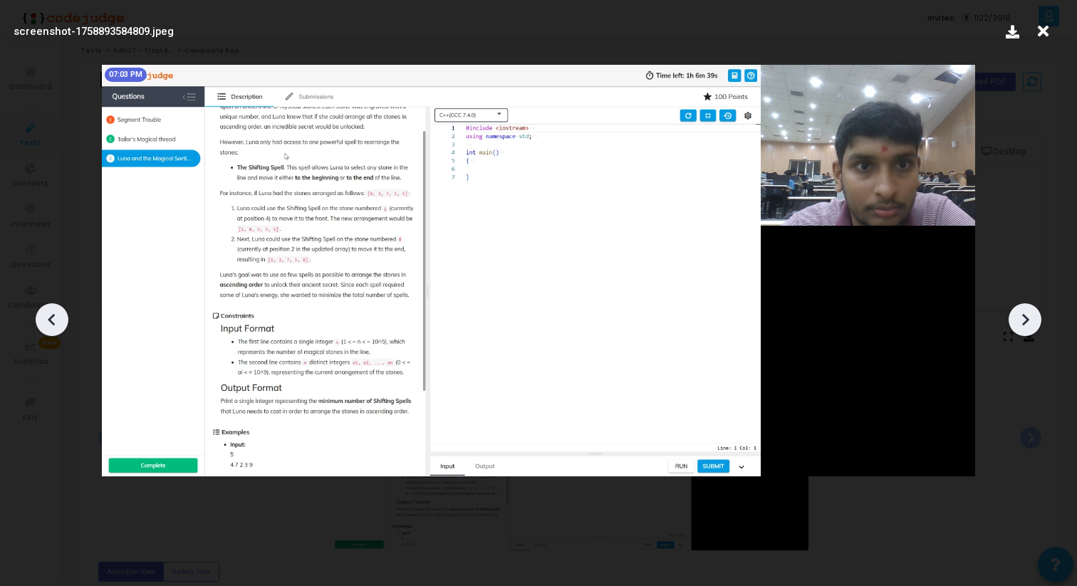
click at [1029, 315] on icon at bounding box center [1024, 319] width 21 height 21
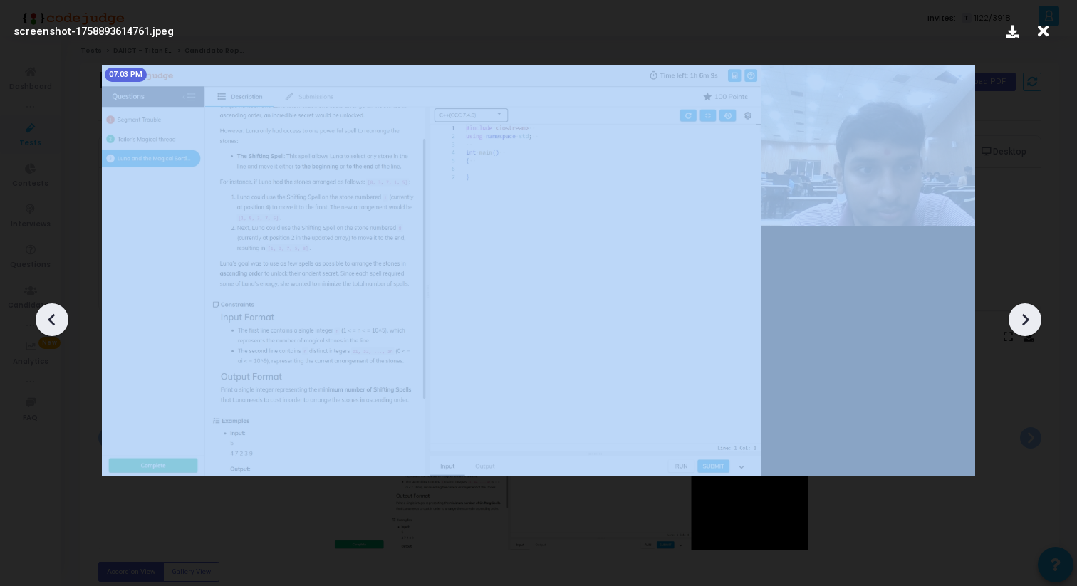
click at [1029, 315] on icon at bounding box center [1024, 319] width 21 height 21
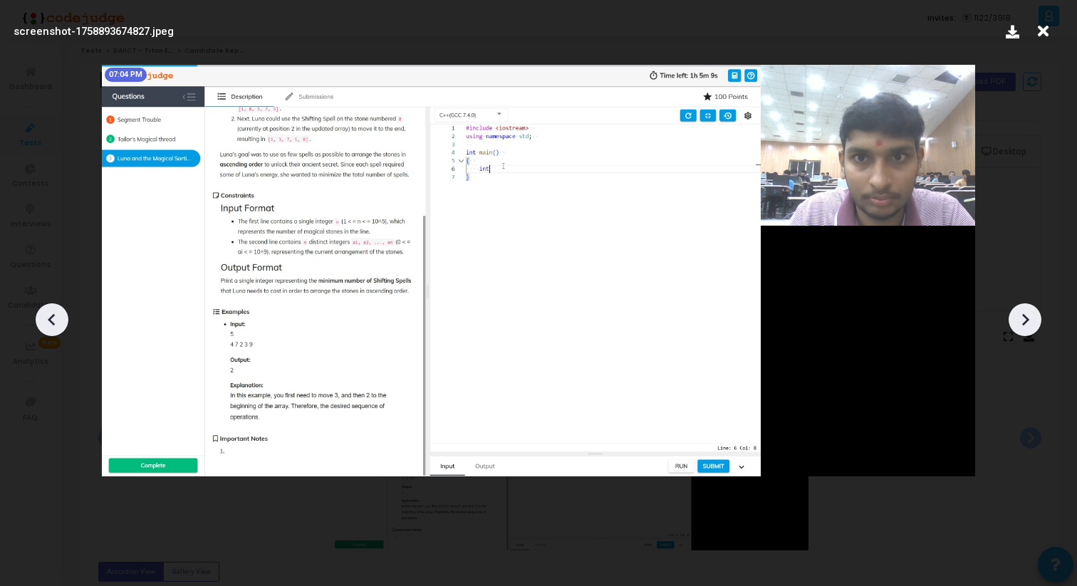
click at [1029, 315] on icon at bounding box center [1024, 319] width 21 height 21
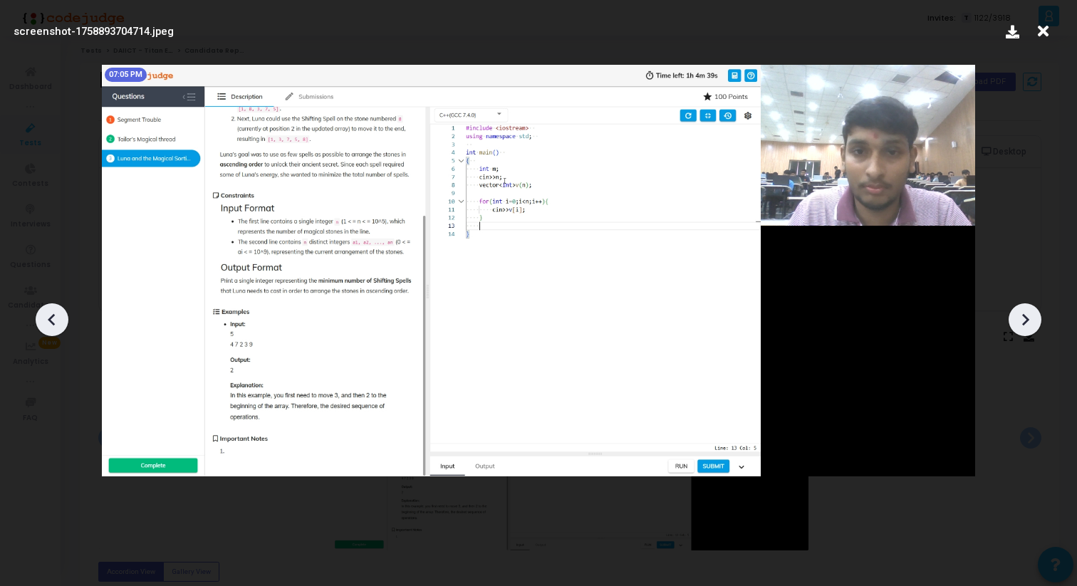
click at [1029, 315] on icon at bounding box center [1024, 319] width 21 height 21
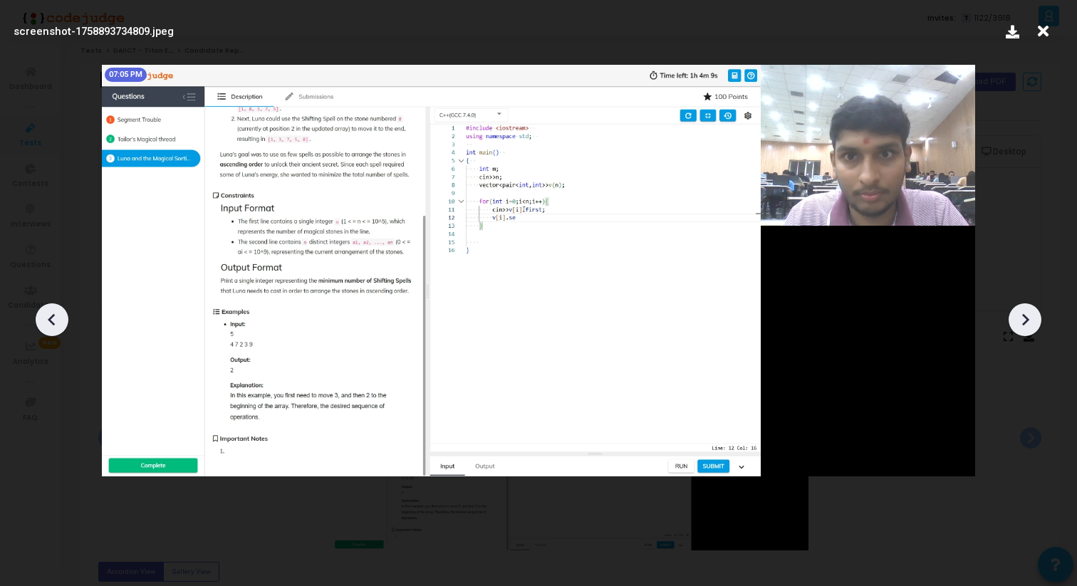
click at [1029, 315] on icon at bounding box center [1024, 319] width 21 height 21
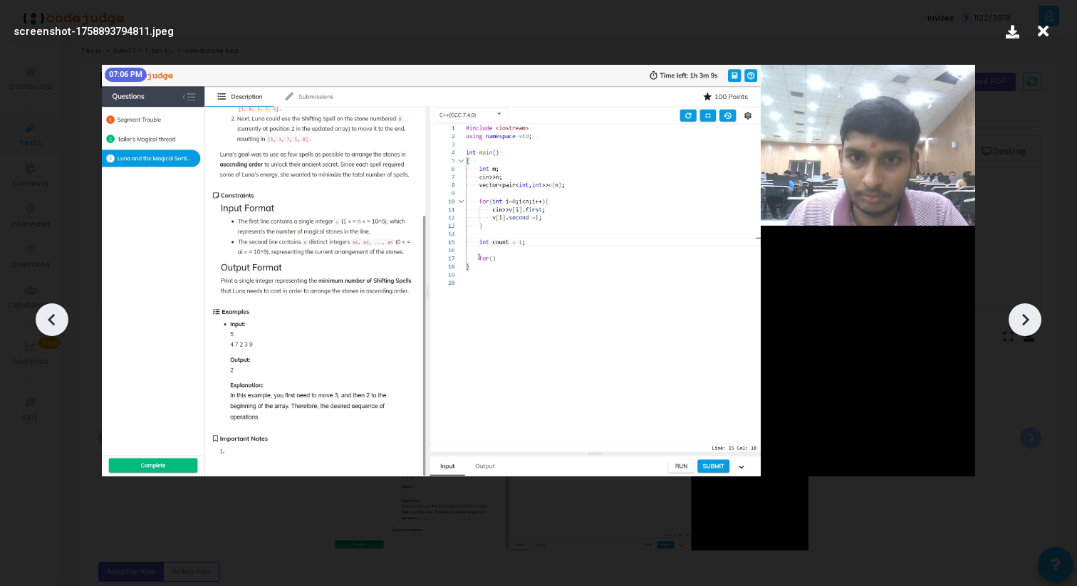
click at [1029, 315] on icon at bounding box center [1024, 319] width 21 height 21
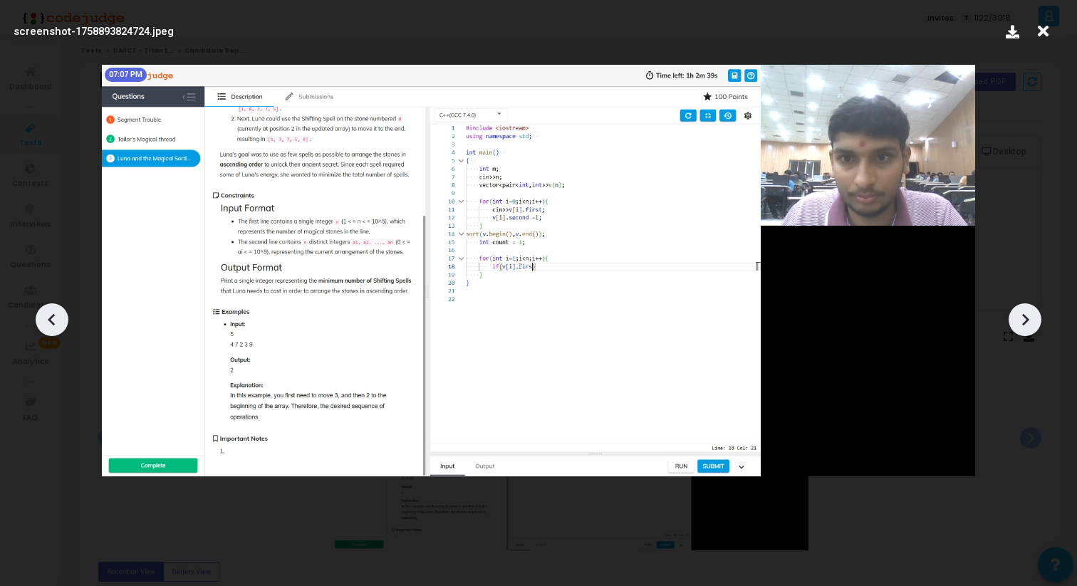
click at [1029, 315] on icon at bounding box center [1024, 319] width 21 height 21
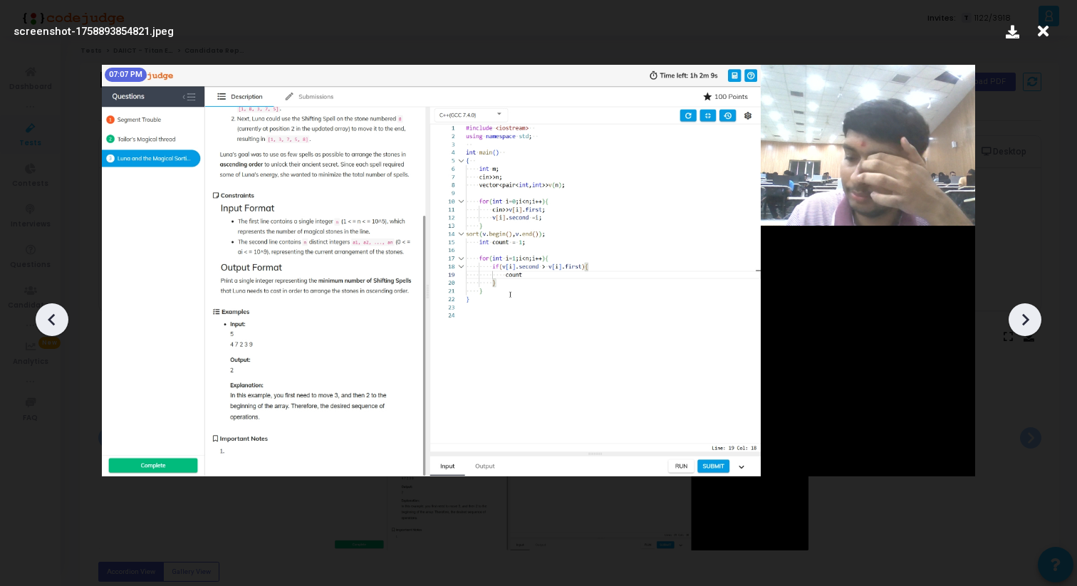
click at [1029, 315] on icon at bounding box center [1024, 319] width 21 height 21
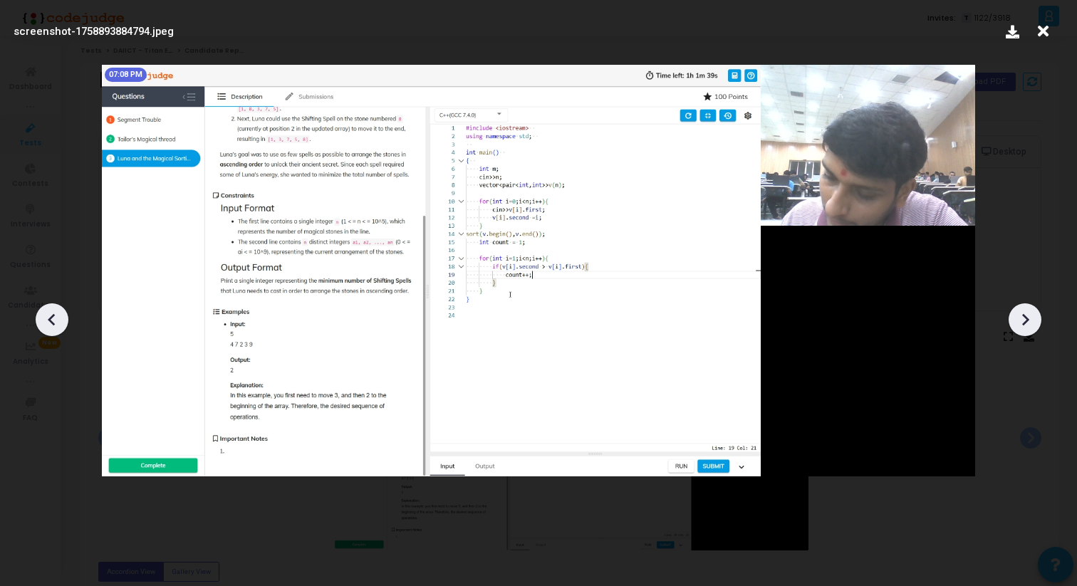
click at [1029, 315] on icon at bounding box center [1024, 319] width 21 height 21
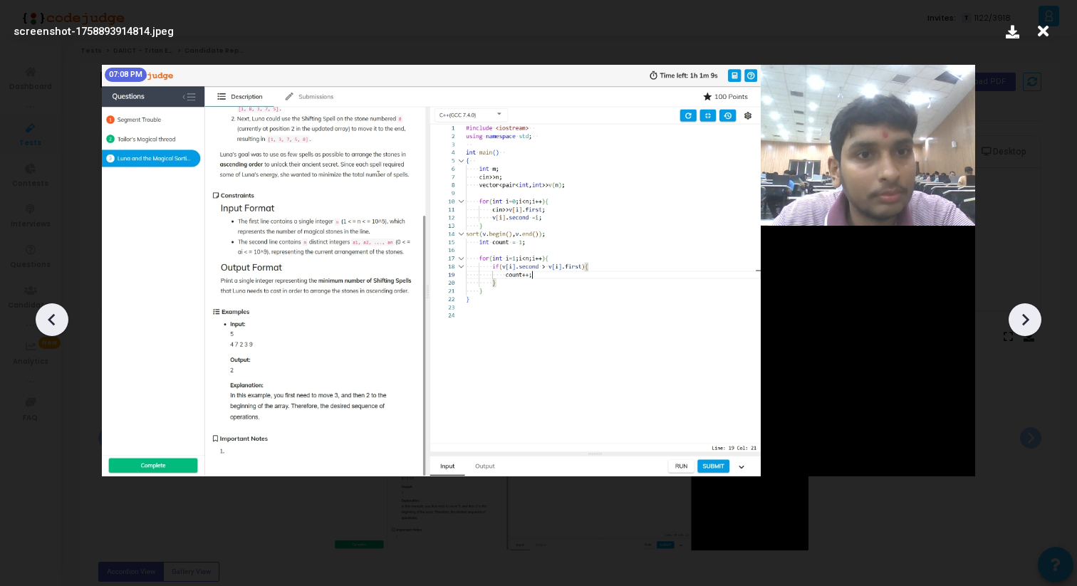
click at [1029, 315] on icon at bounding box center [1024, 319] width 21 height 21
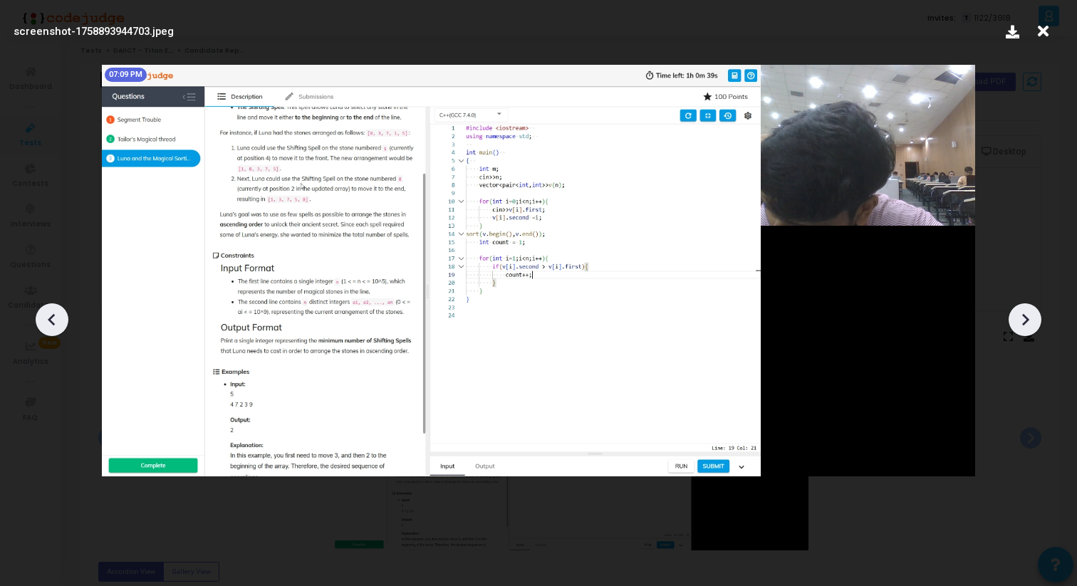
click at [1029, 315] on icon at bounding box center [1024, 319] width 21 height 21
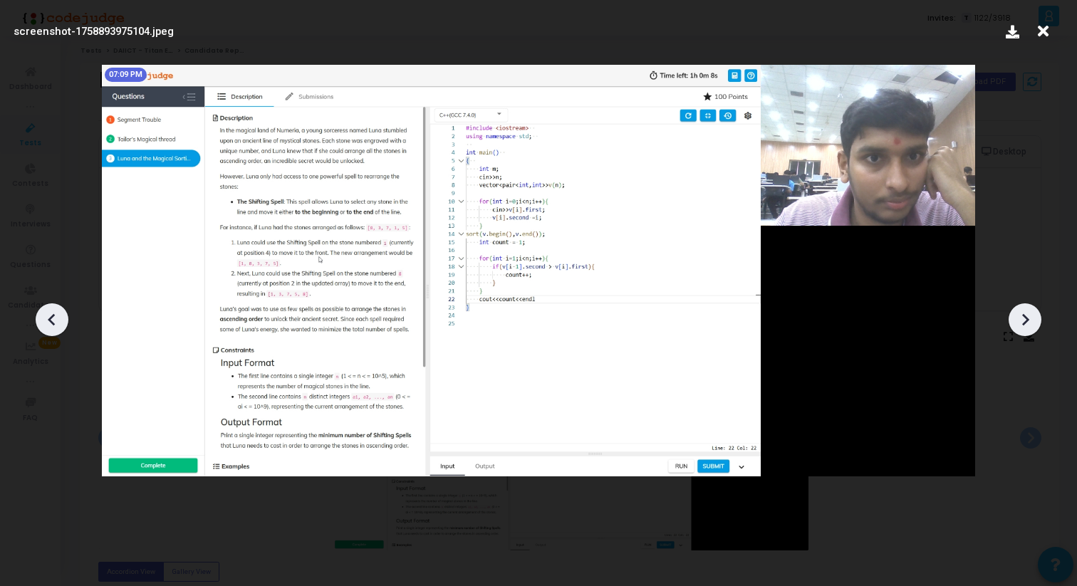
click at [1029, 315] on icon at bounding box center [1024, 319] width 21 height 21
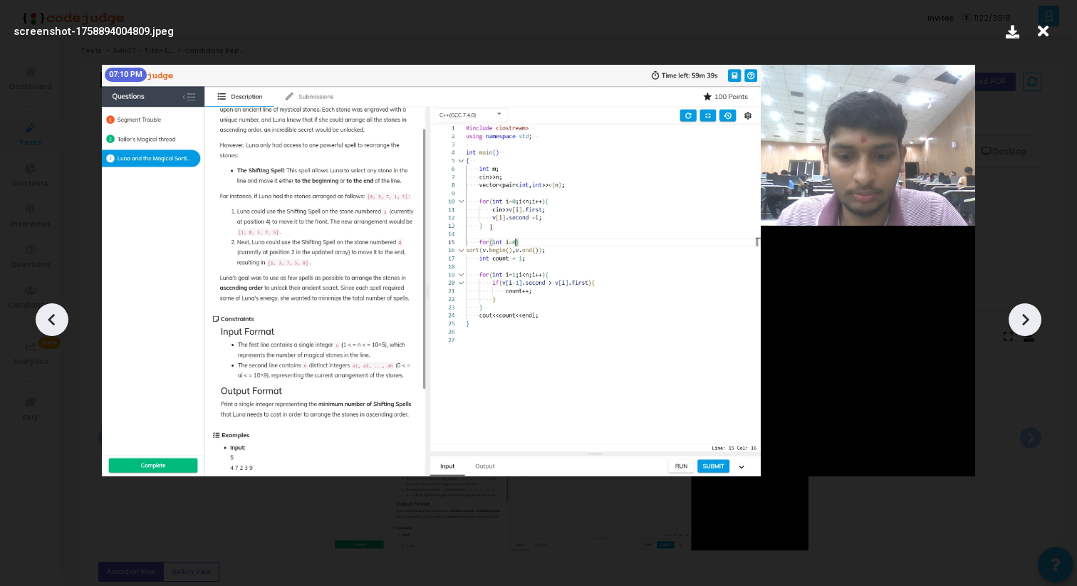
click at [1029, 315] on icon at bounding box center [1024, 319] width 21 height 21
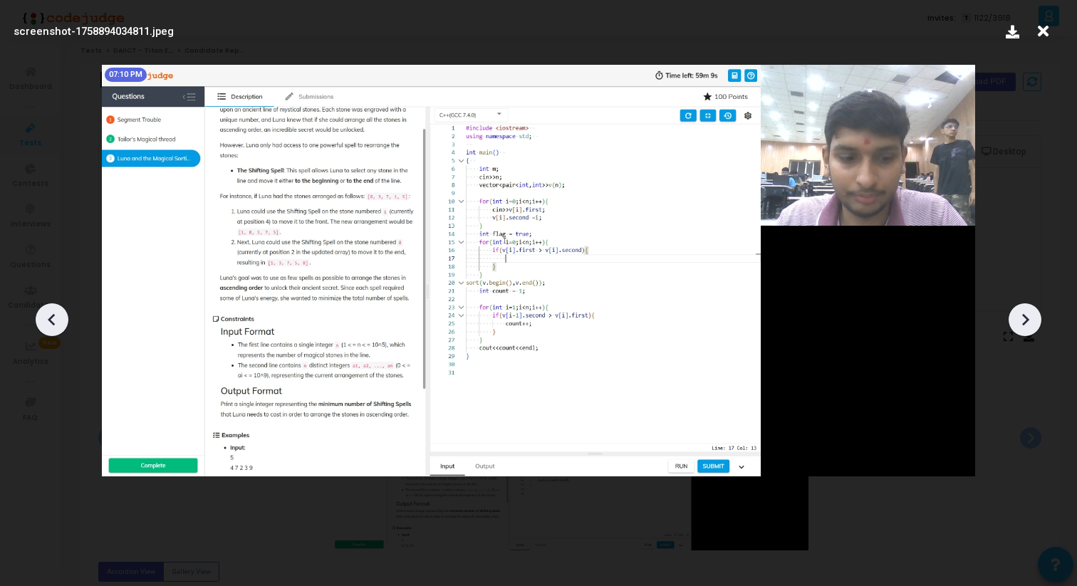
click at [1029, 315] on icon at bounding box center [1024, 319] width 21 height 21
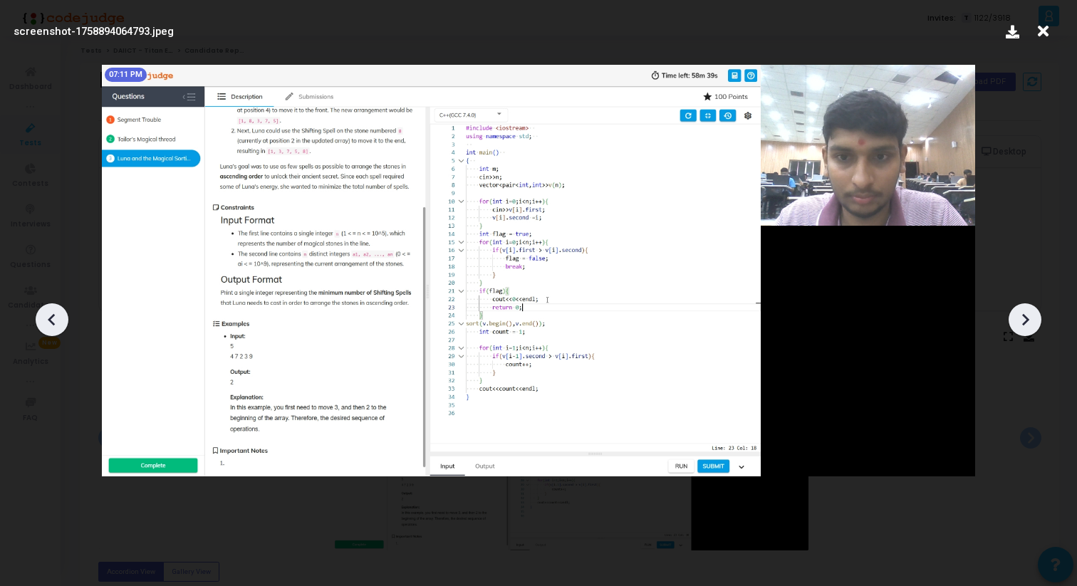
click at [1029, 315] on icon at bounding box center [1024, 319] width 21 height 21
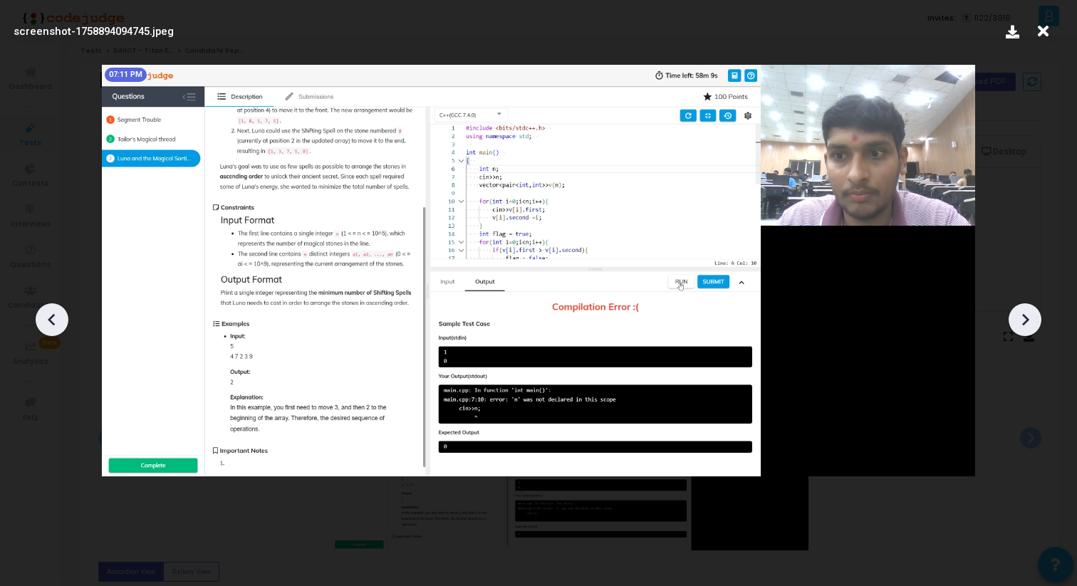
click at [1029, 315] on icon at bounding box center [1024, 319] width 21 height 21
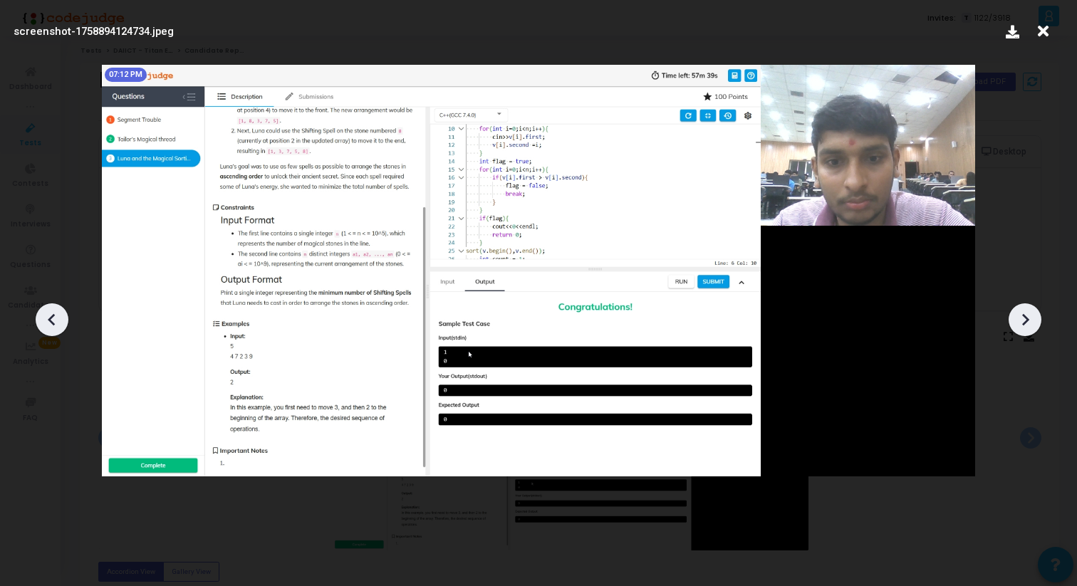
click at [1029, 315] on icon at bounding box center [1024, 319] width 21 height 21
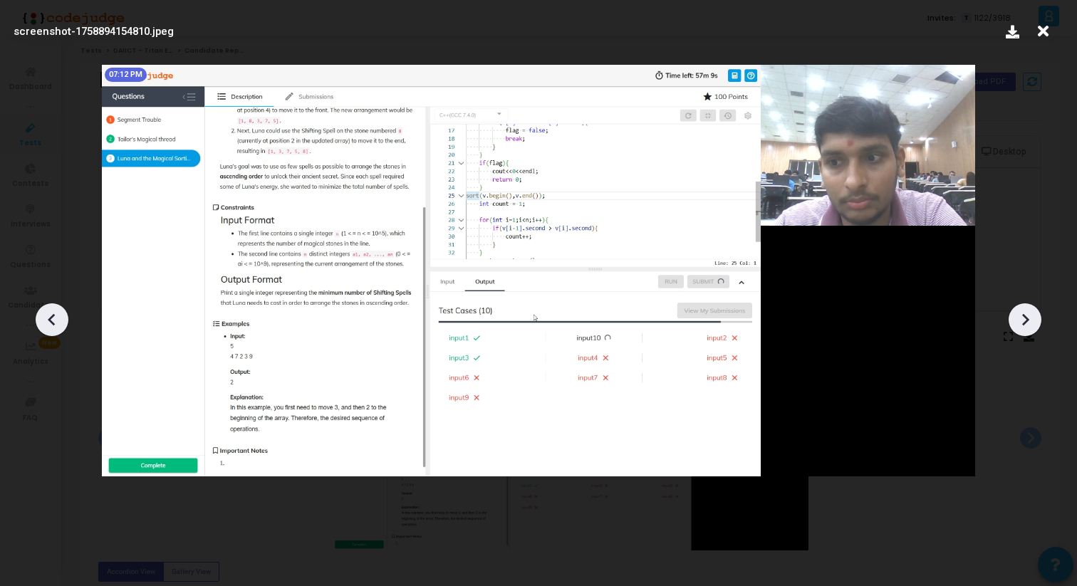
click at [1029, 315] on icon at bounding box center [1024, 319] width 21 height 21
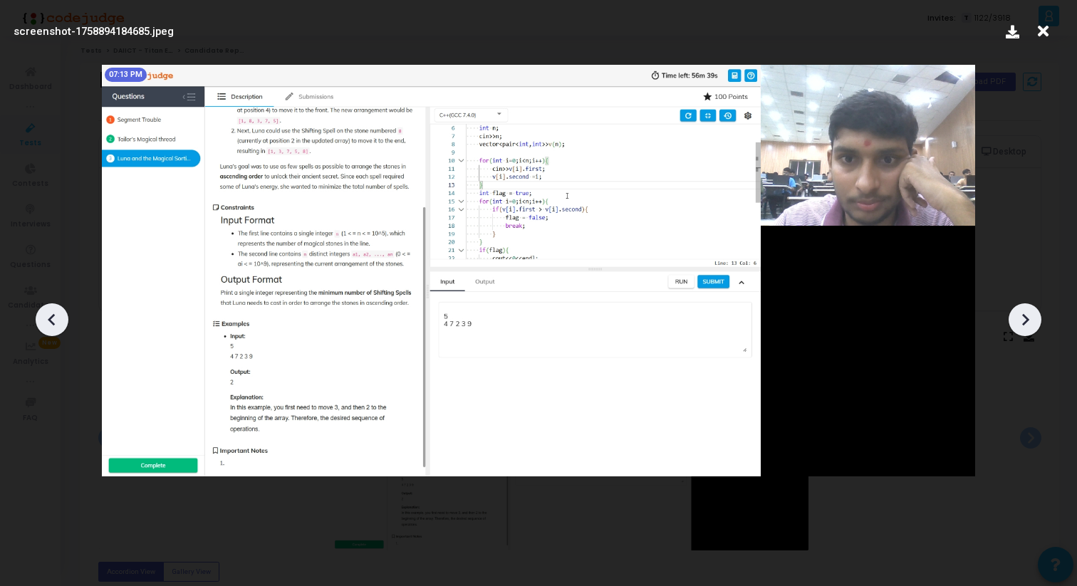
click at [1029, 315] on icon at bounding box center [1024, 319] width 21 height 21
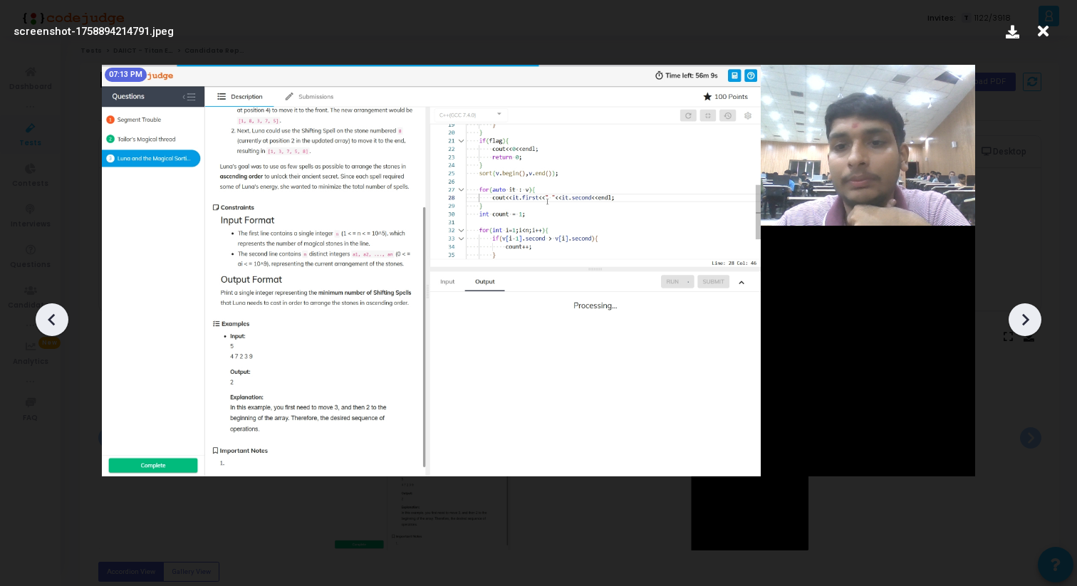
click at [1029, 315] on icon at bounding box center [1024, 319] width 21 height 21
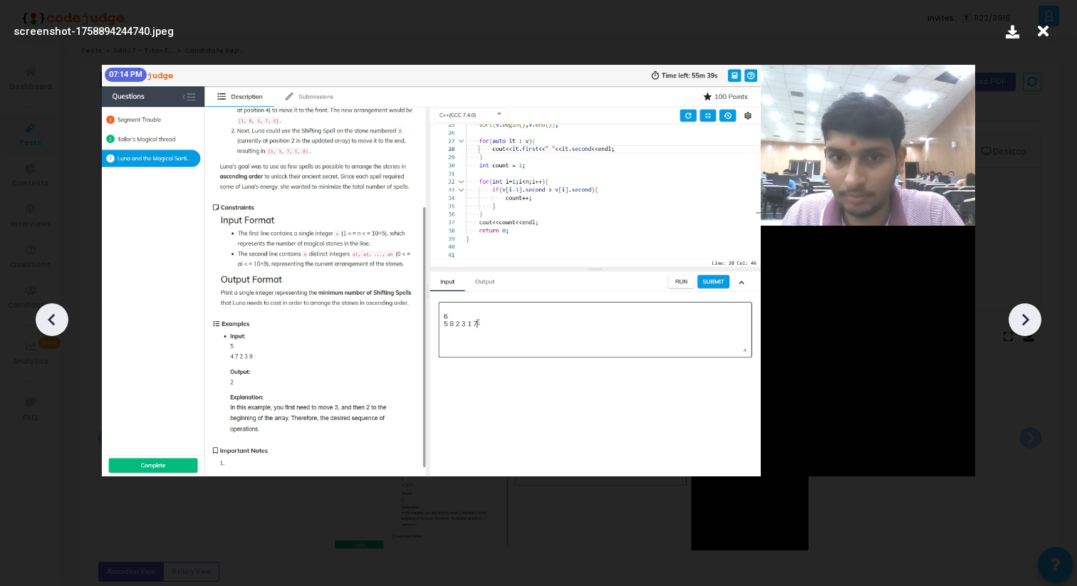
click at [1029, 315] on icon at bounding box center [1024, 319] width 21 height 21
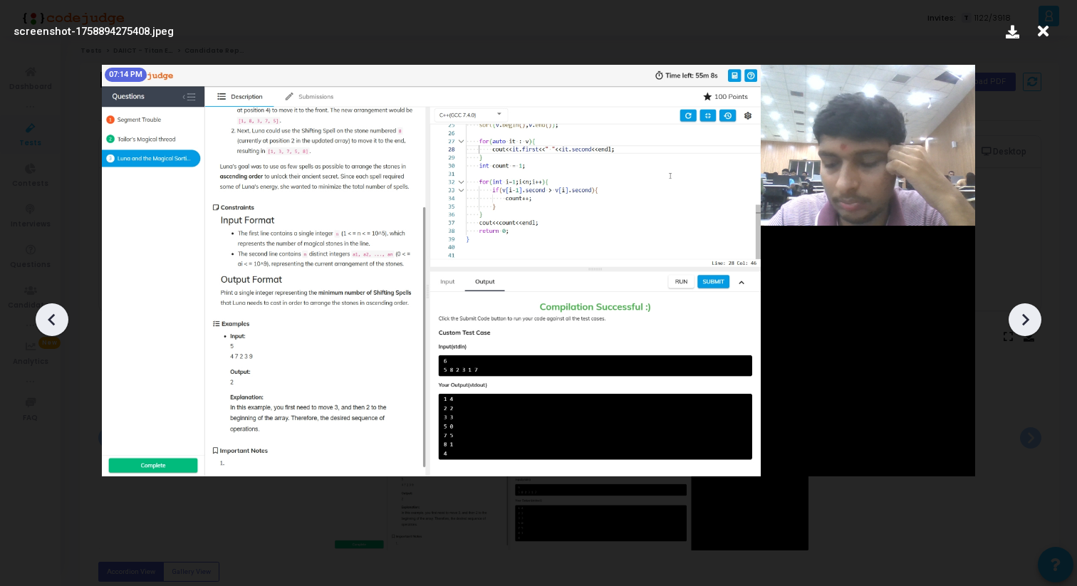
click at [1028, 325] on icon at bounding box center [1024, 319] width 21 height 21
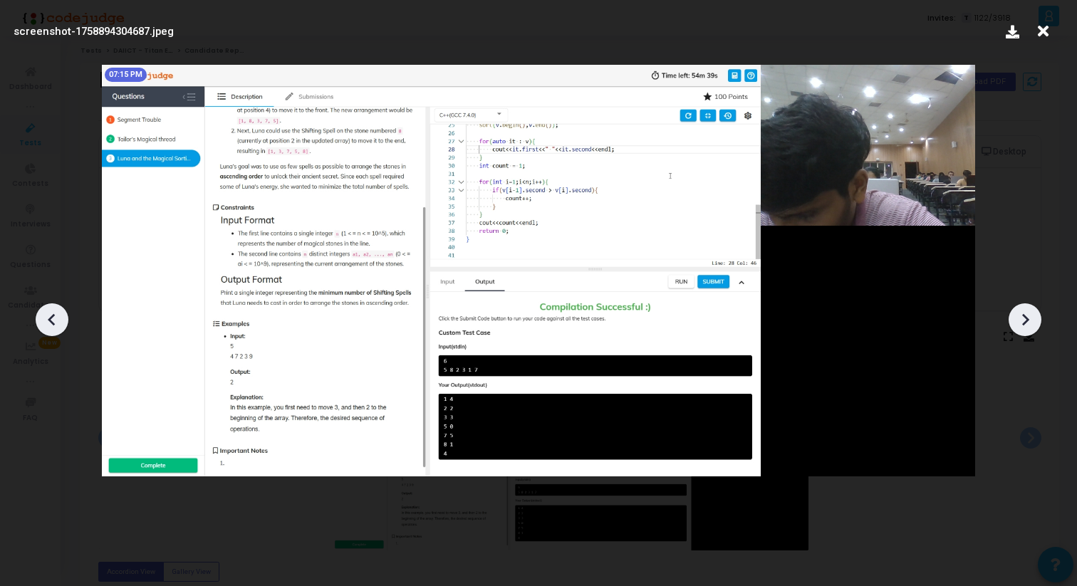
click at [1028, 325] on icon at bounding box center [1024, 319] width 21 height 21
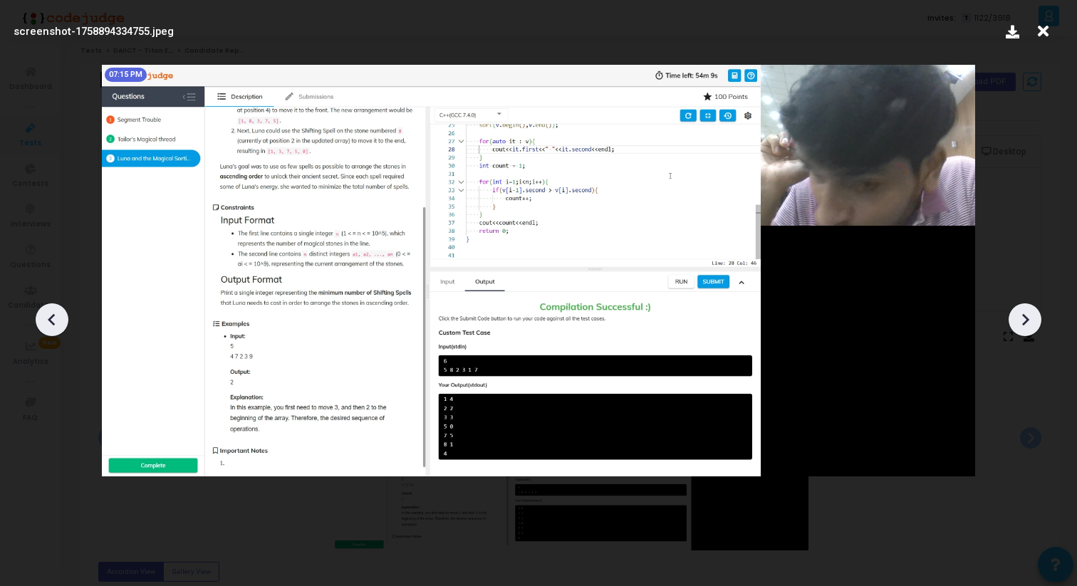
click at [1028, 325] on icon at bounding box center [1024, 319] width 21 height 21
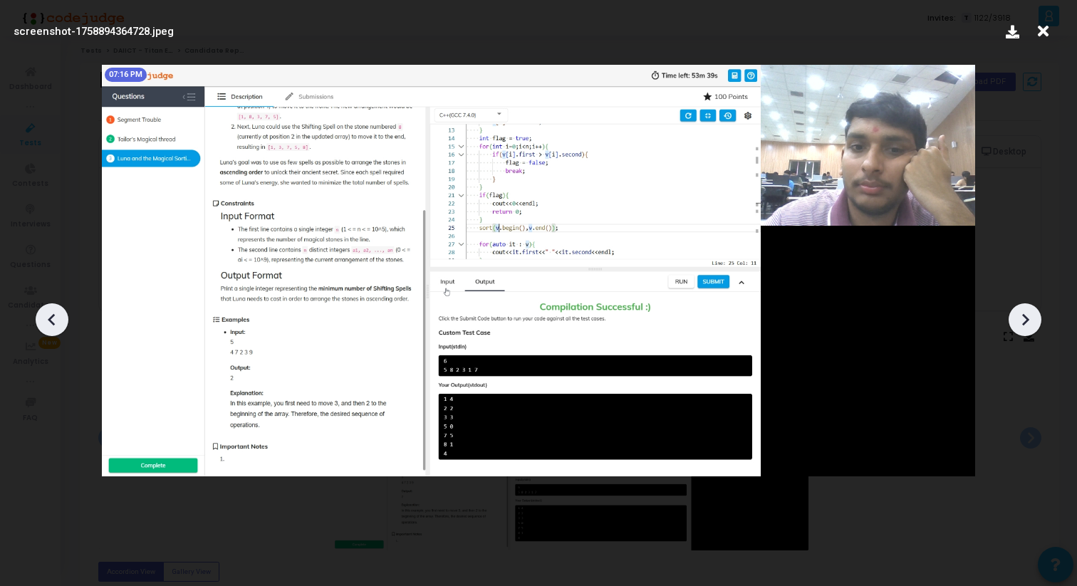
click at [1028, 325] on icon at bounding box center [1024, 319] width 21 height 21
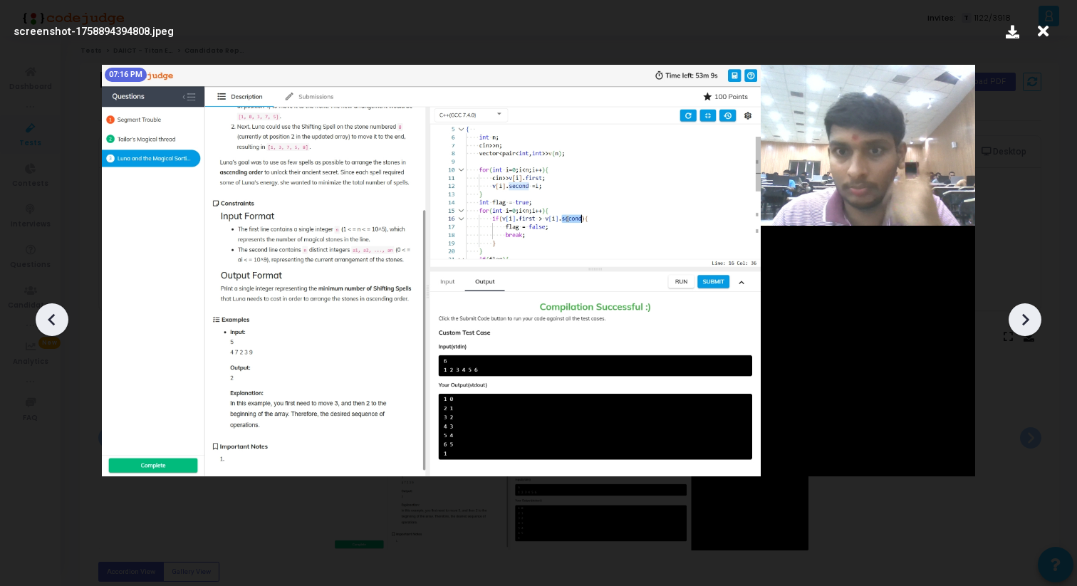
click at [1028, 325] on icon at bounding box center [1024, 319] width 21 height 21
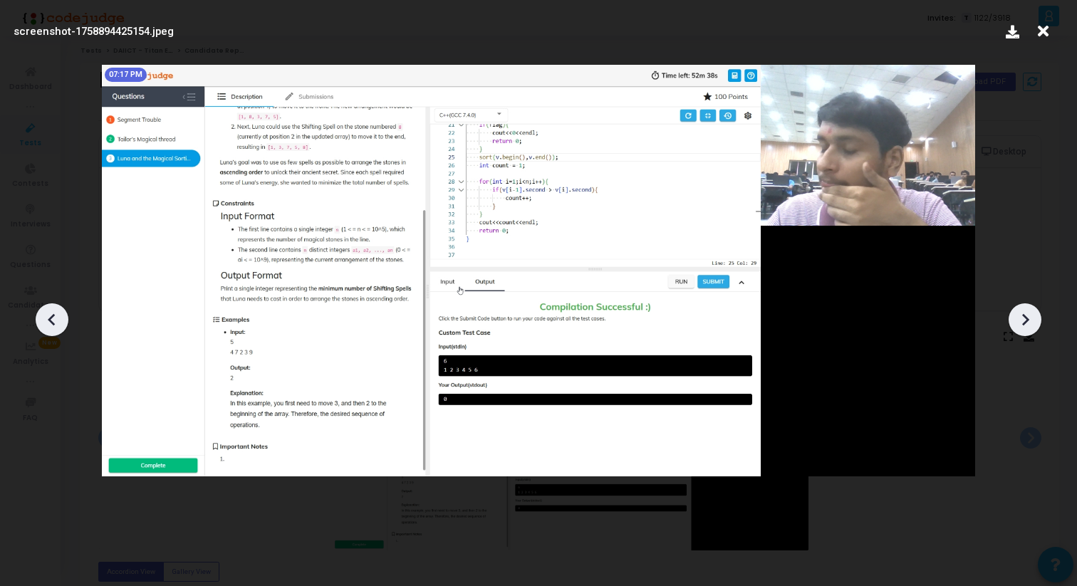
click at [1015, 302] on div at bounding box center [538, 314] width 1077 height 543
click at [1015, 313] on icon at bounding box center [1024, 319] width 21 height 21
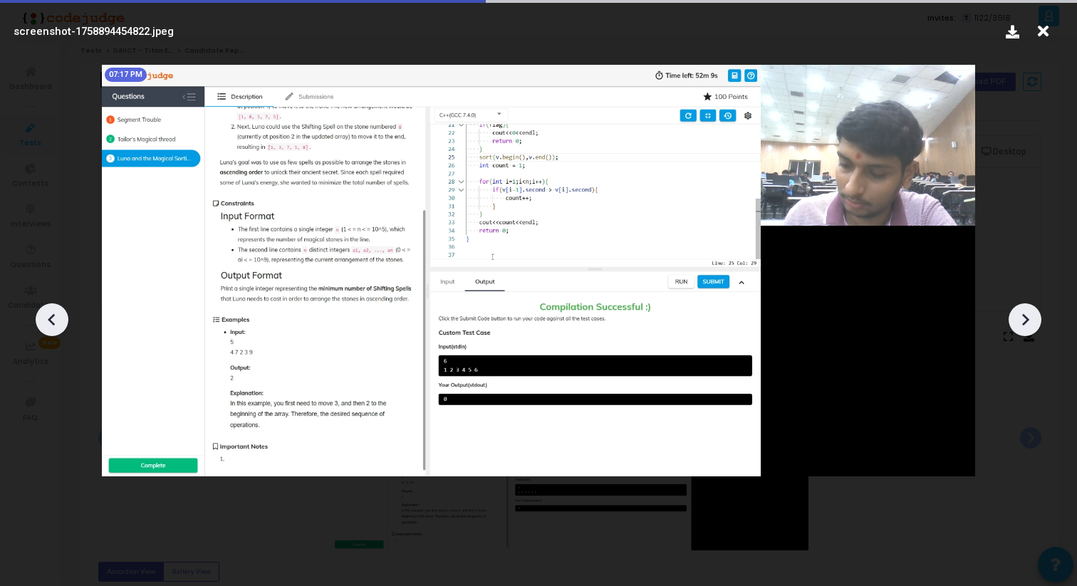
click at [1015, 313] on icon at bounding box center [1024, 319] width 21 height 21
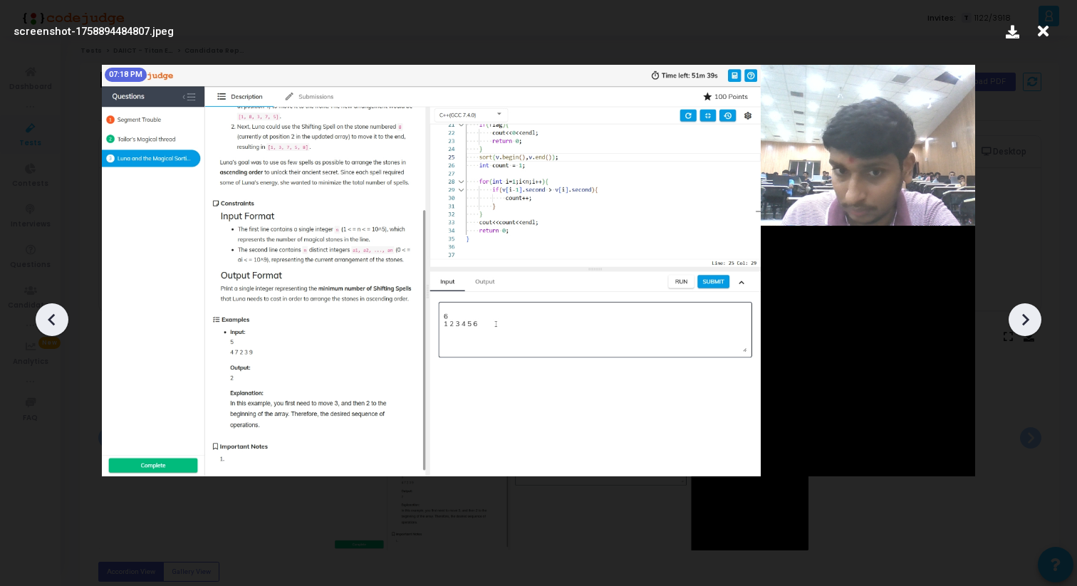
click at [1015, 313] on icon at bounding box center [1024, 319] width 21 height 21
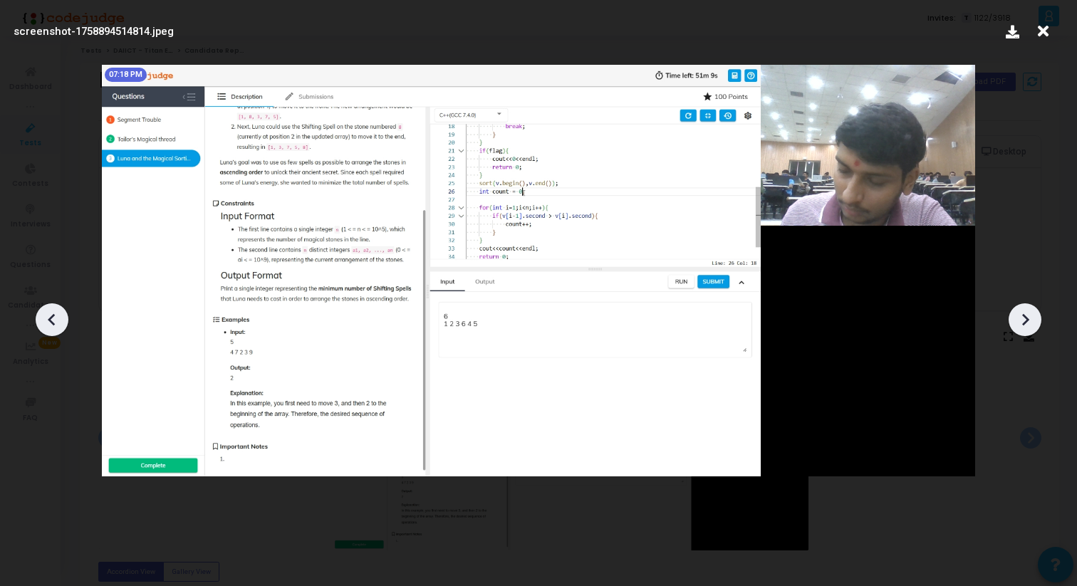
click at [1015, 314] on icon at bounding box center [1024, 319] width 21 height 21
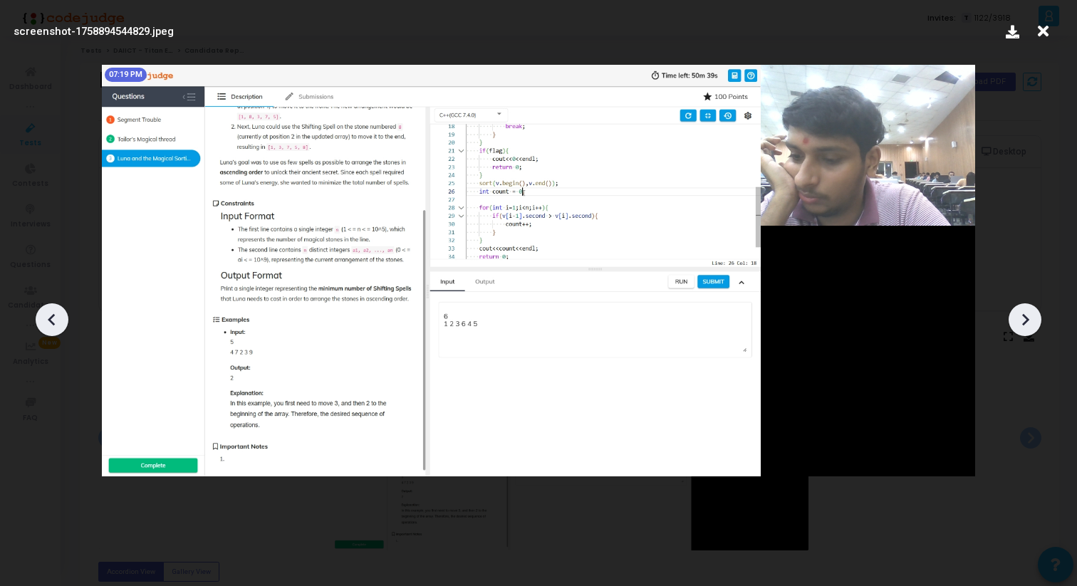
click at [1015, 314] on icon at bounding box center [1024, 319] width 21 height 21
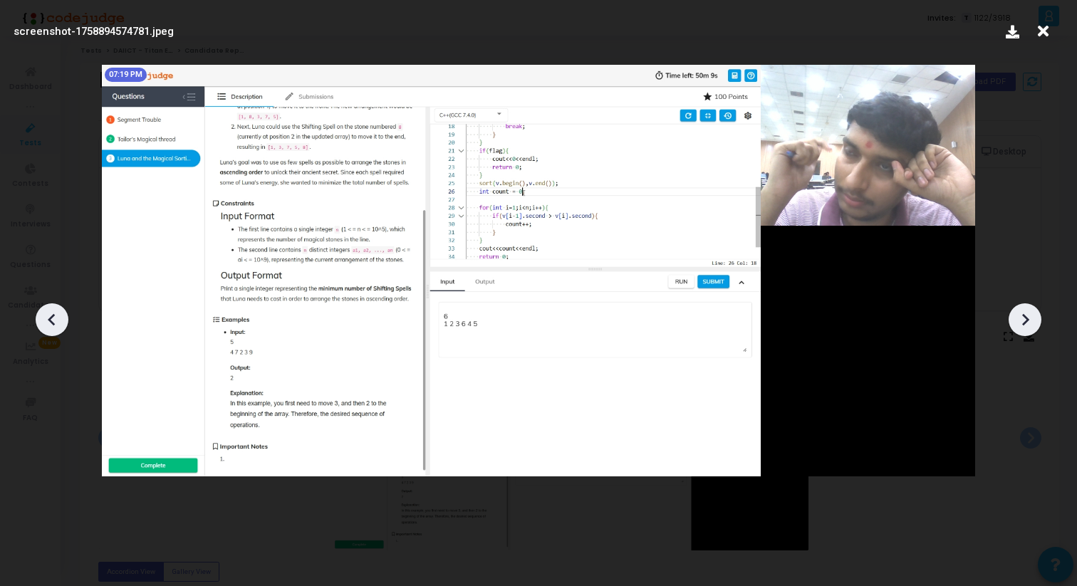
click at [1015, 314] on icon at bounding box center [1024, 319] width 21 height 21
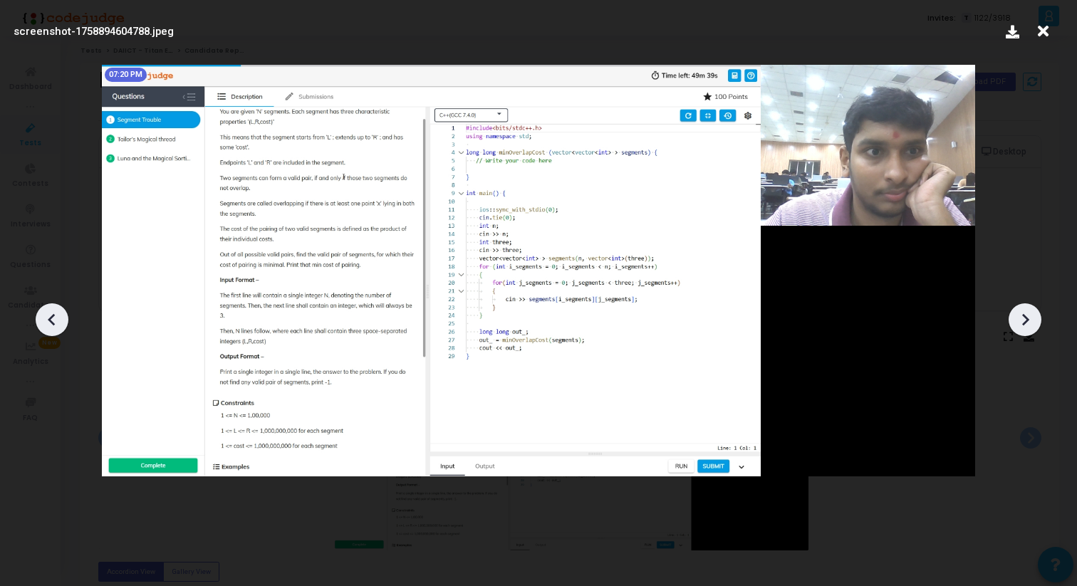
click at [1015, 314] on icon at bounding box center [1024, 319] width 21 height 21
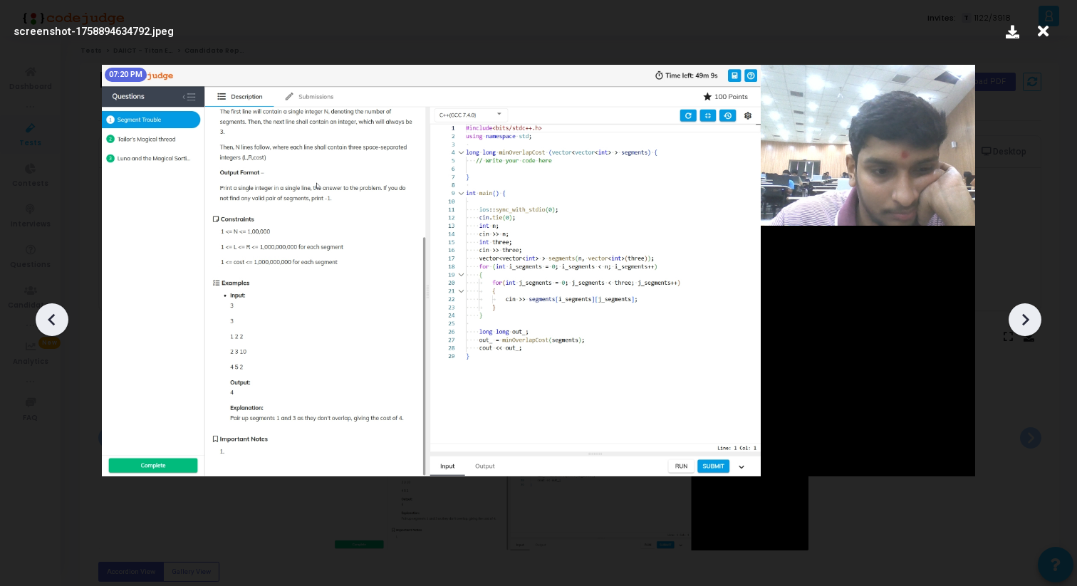
click at [1015, 314] on icon at bounding box center [1024, 319] width 21 height 21
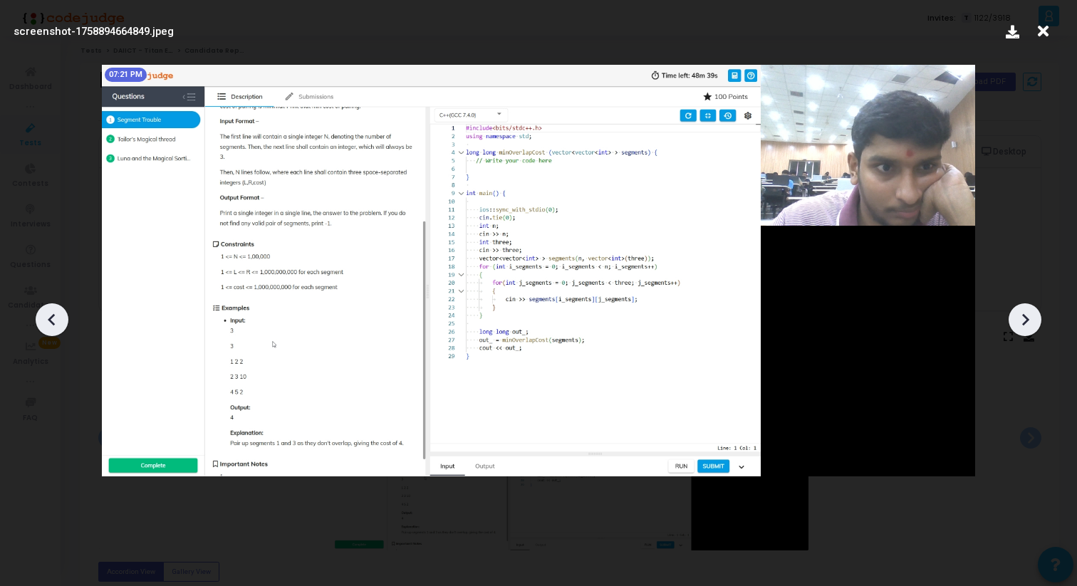
click at [1015, 314] on icon at bounding box center [1024, 319] width 21 height 21
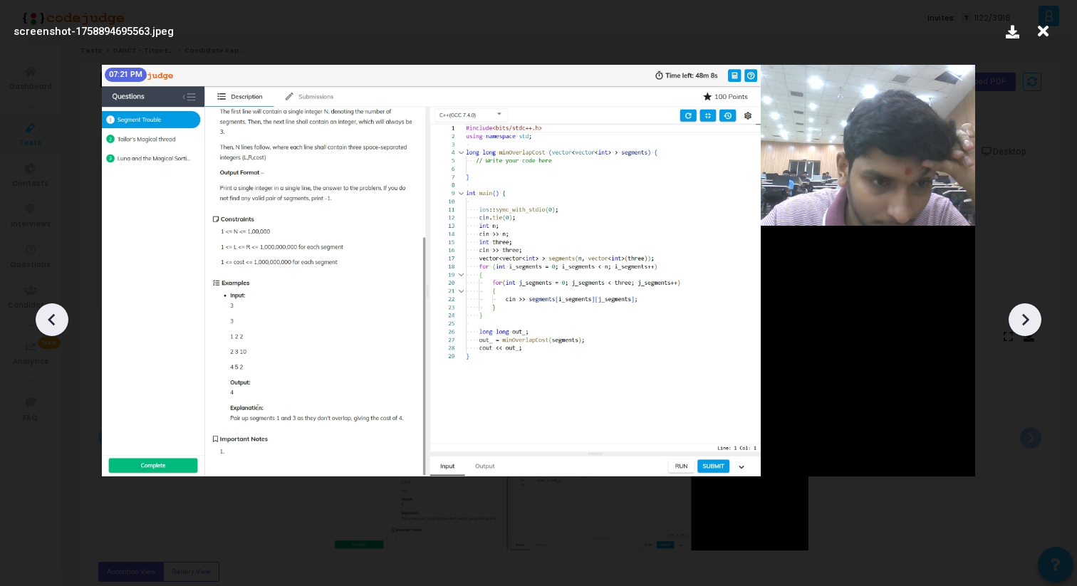
click at [1015, 314] on icon at bounding box center [1024, 319] width 21 height 21
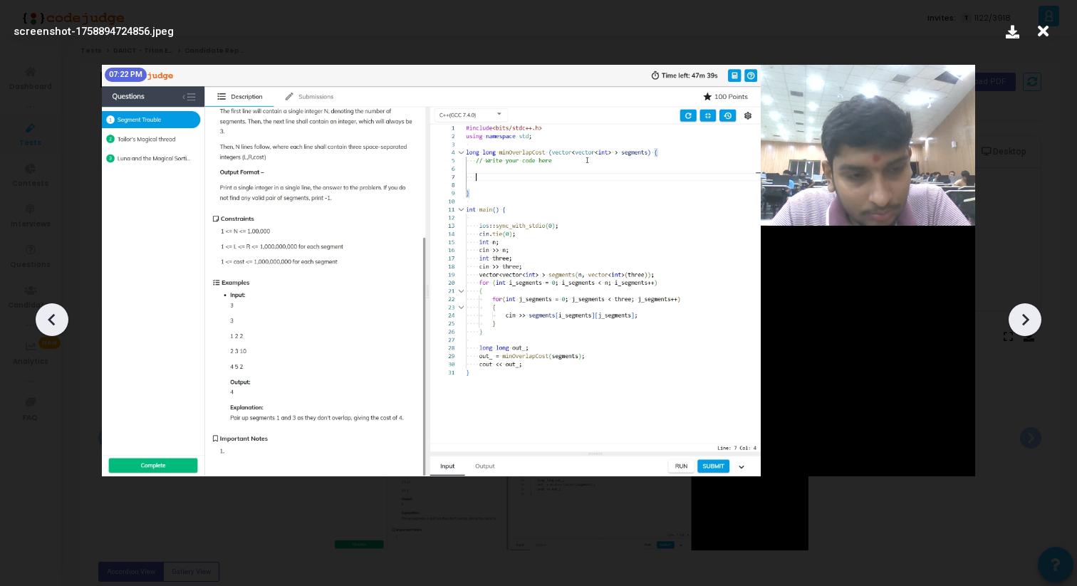
click at [1015, 314] on icon at bounding box center [1024, 319] width 21 height 21
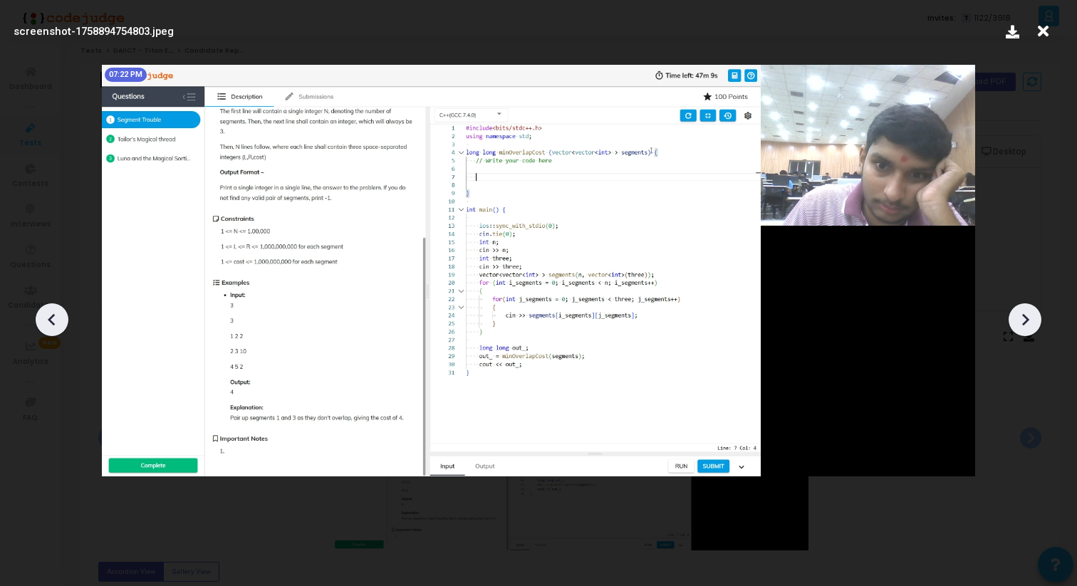
click at [1015, 314] on icon at bounding box center [1024, 319] width 21 height 21
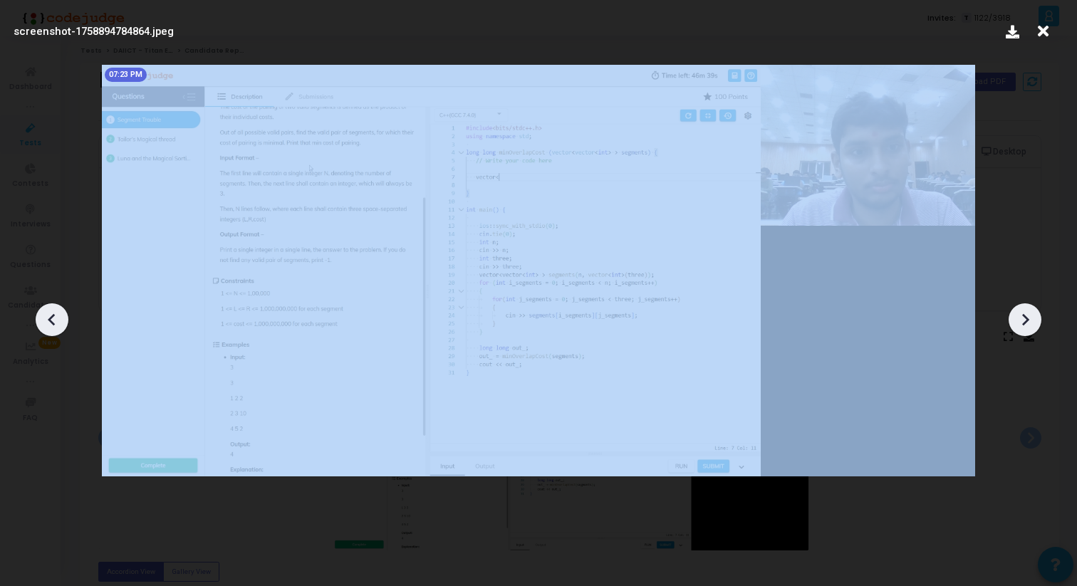
click at [1015, 314] on icon at bounding box center [1024, 319] width 21 height 21
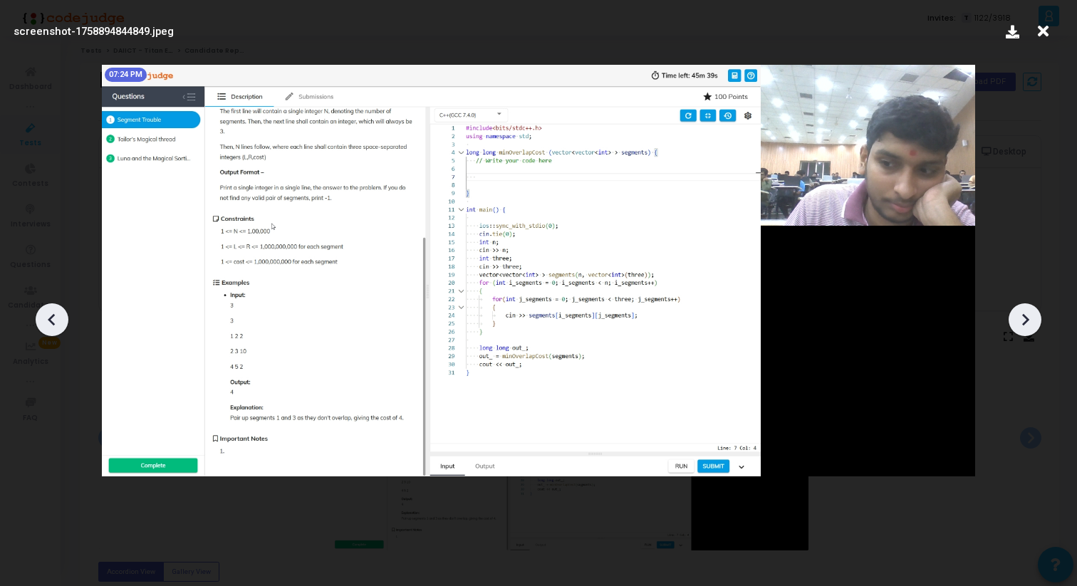
click at [1015, 314] on icon at bounding box center [1024, 319] width 21 height 21
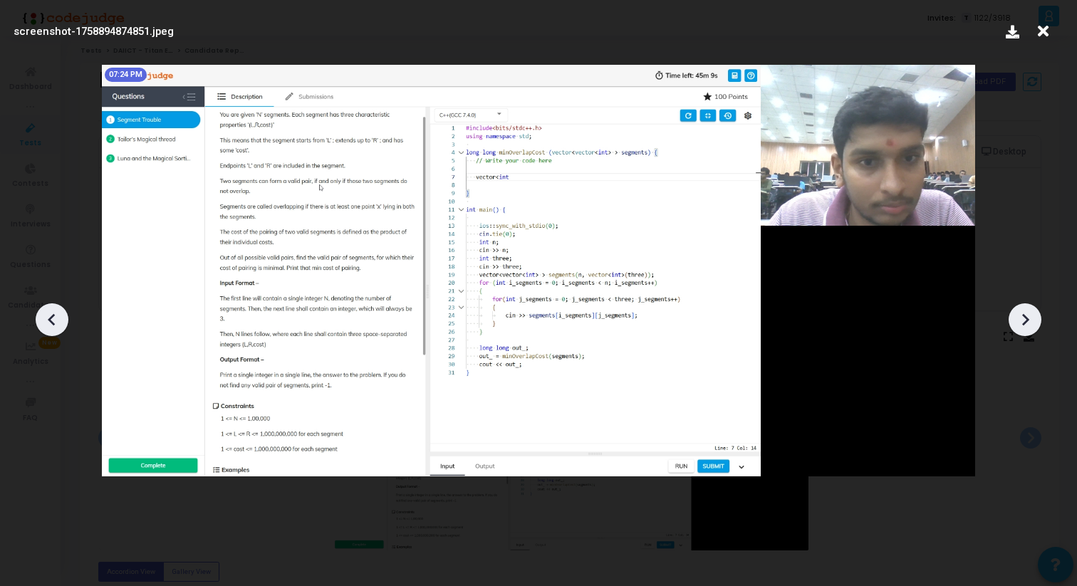
click at [1015, 314] on icon at bounding box center [1024, 319] width 21 height 21
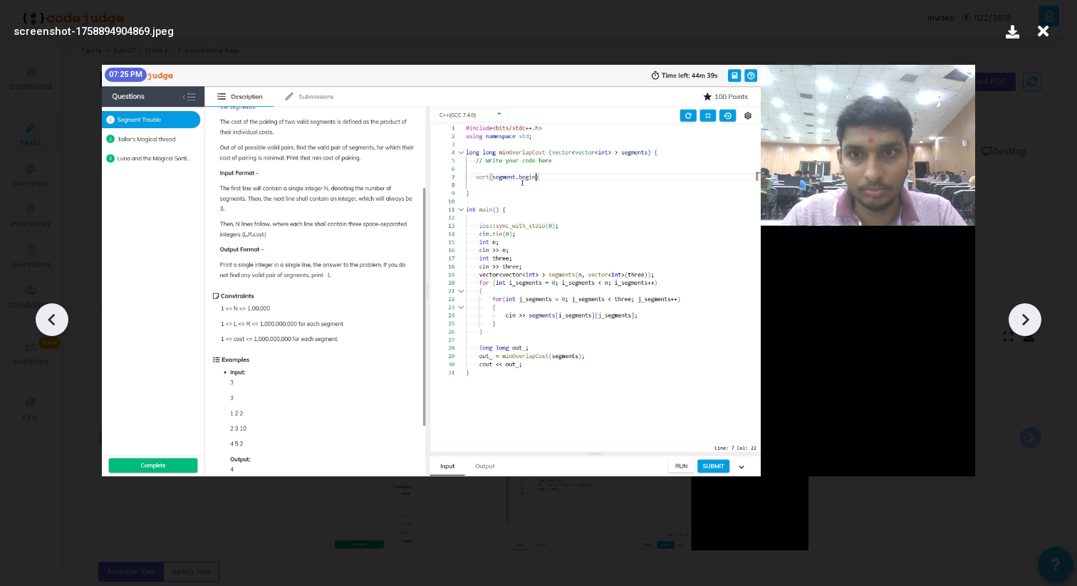
click at [1015, 314] on icon at bounding box center [1024, 319] width 21 height 21
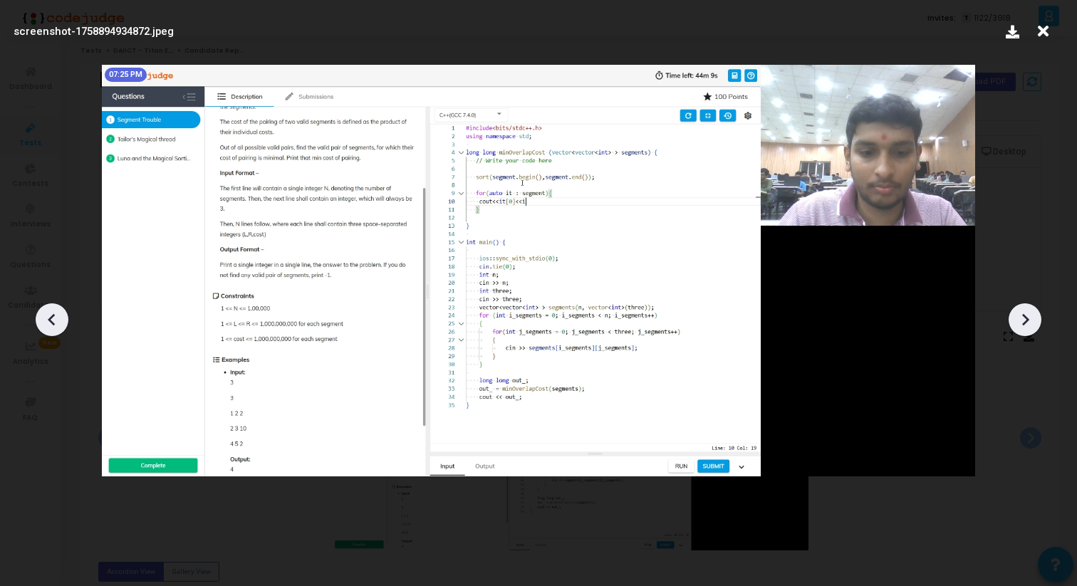
click at [1015, 314] on icon at bounding box center [1024, 319] width 21 height 21
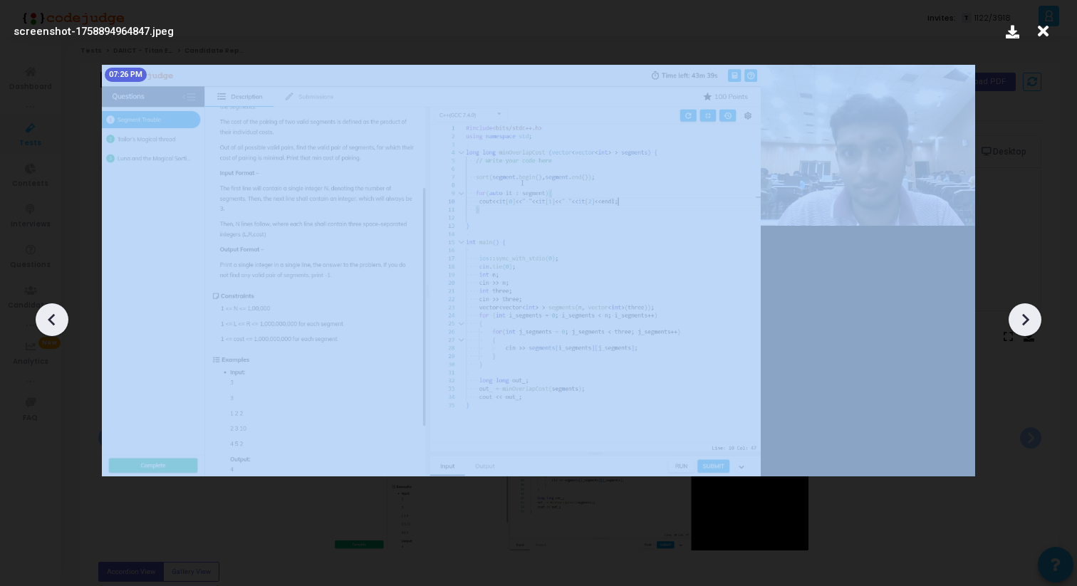
click at [1015, 314] on icon at bounding box center [1024, 319] width 21 height 21
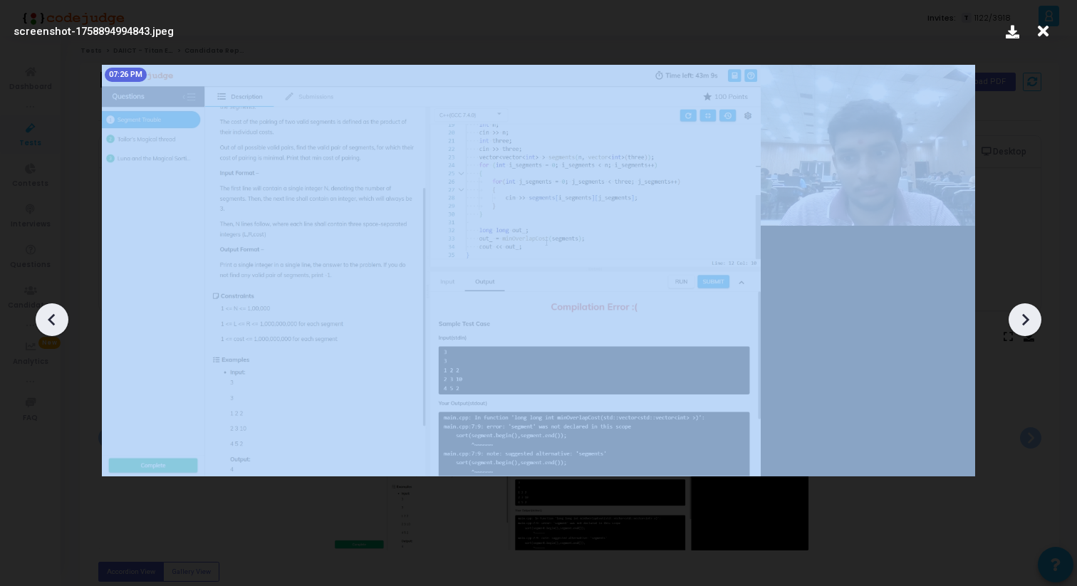
click at [1015, 314] on icon at bounding box center [1024, 319] width 21 height 21
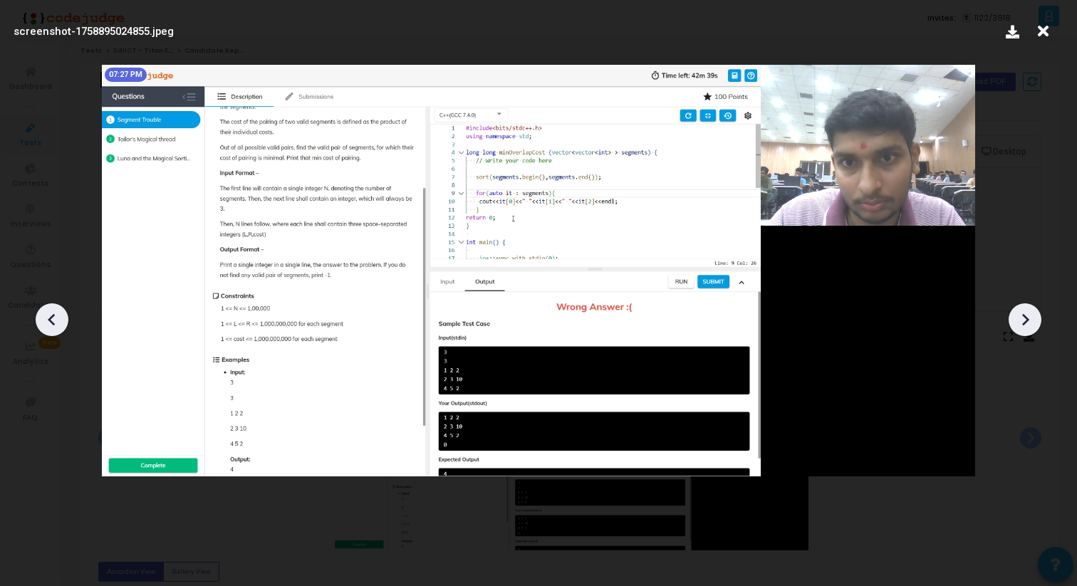
click at [1015, 314] on icon at bounding box center [1024, 319] width 21 height 21
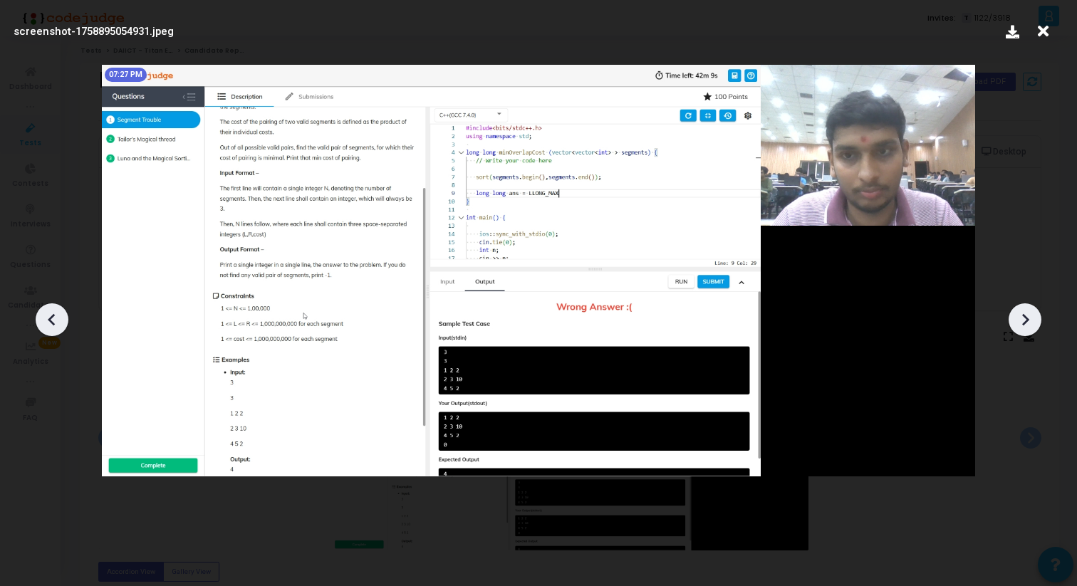
click at [1015, 314] on icon at bounding box center [1024, 319] width 21 height 21
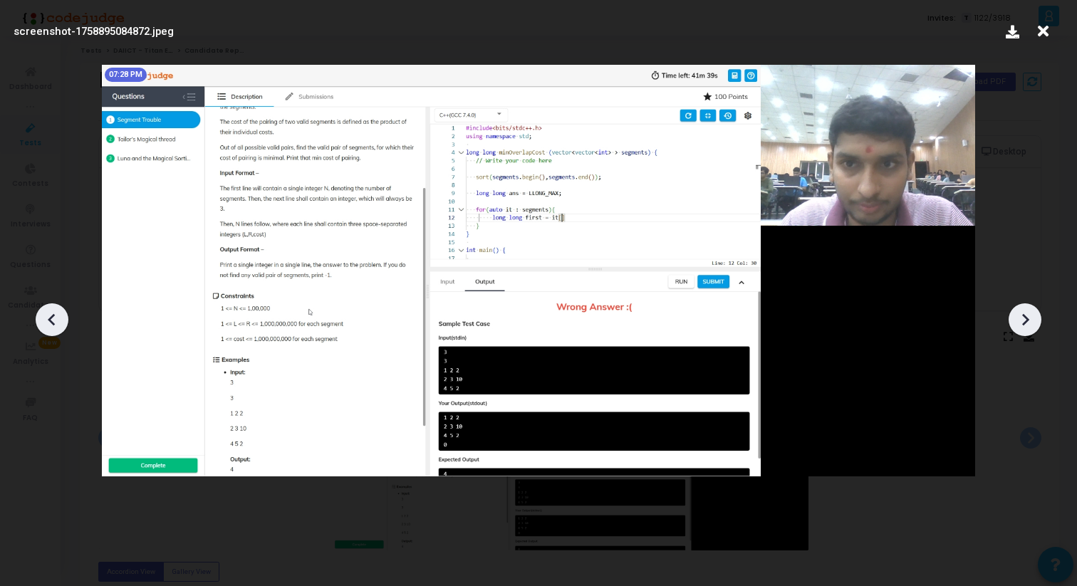
click at [1015, 314] on icon at bounding box center [1024, 319] width 21 height 21
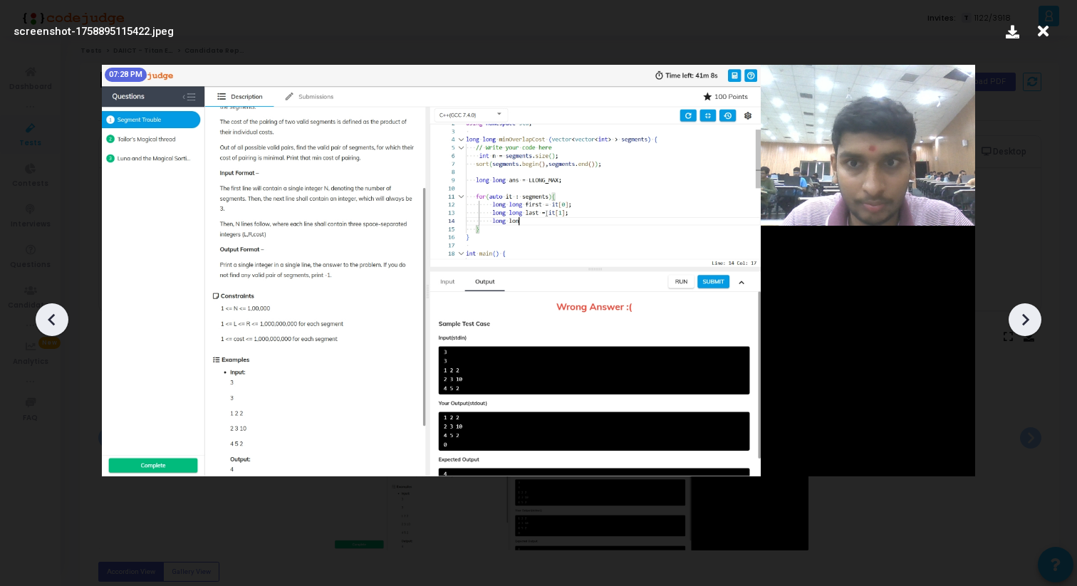
click at [1015, 314] on icon at bounding box center [1024, 319] width 21 height 21
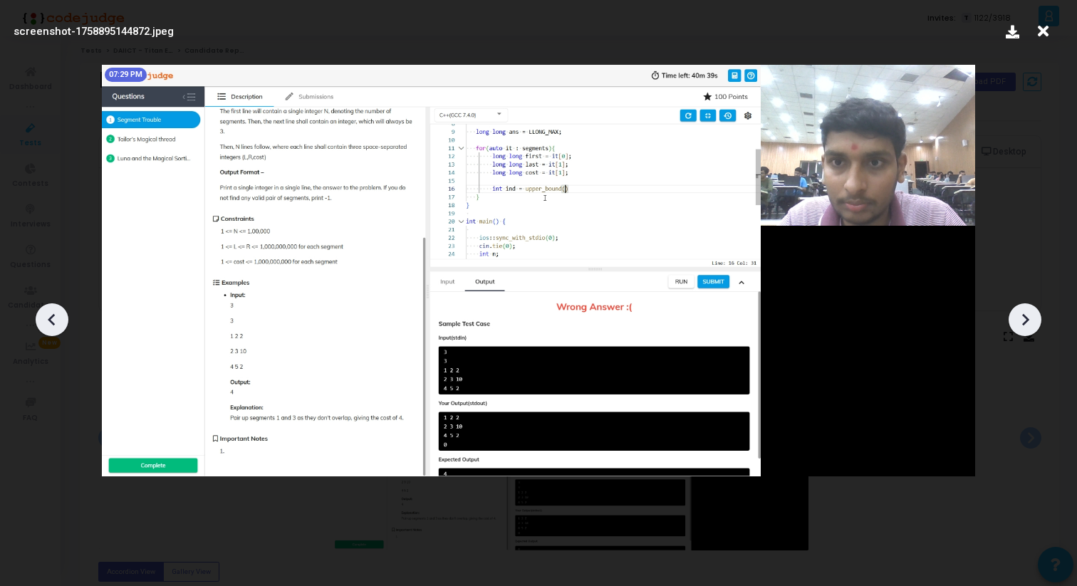
click at [1015, 314] on icon at bounding box center [1024, 319] width 21 height 21
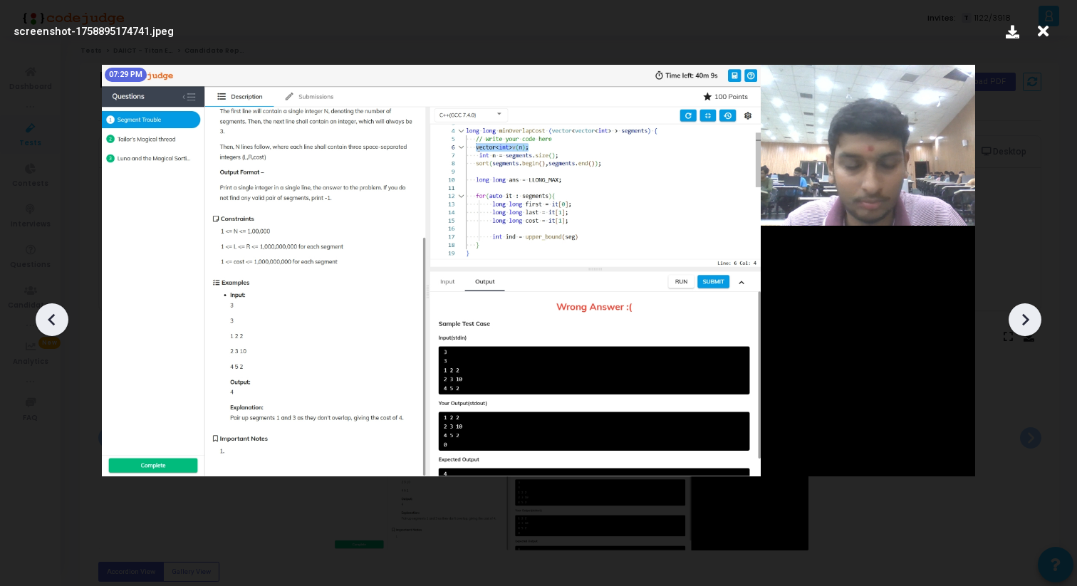
click at [1015, 314] on icon at bounding box center [1024, 319] width 21 height 21
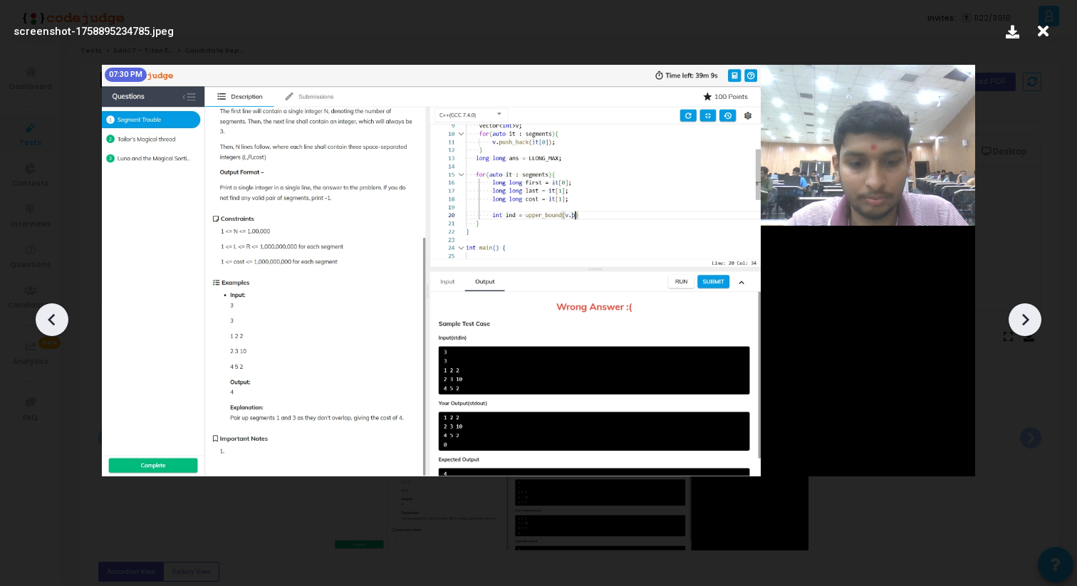
click at [1015, 314] on icon at bounding box center [1024, 319] width 21 height 21
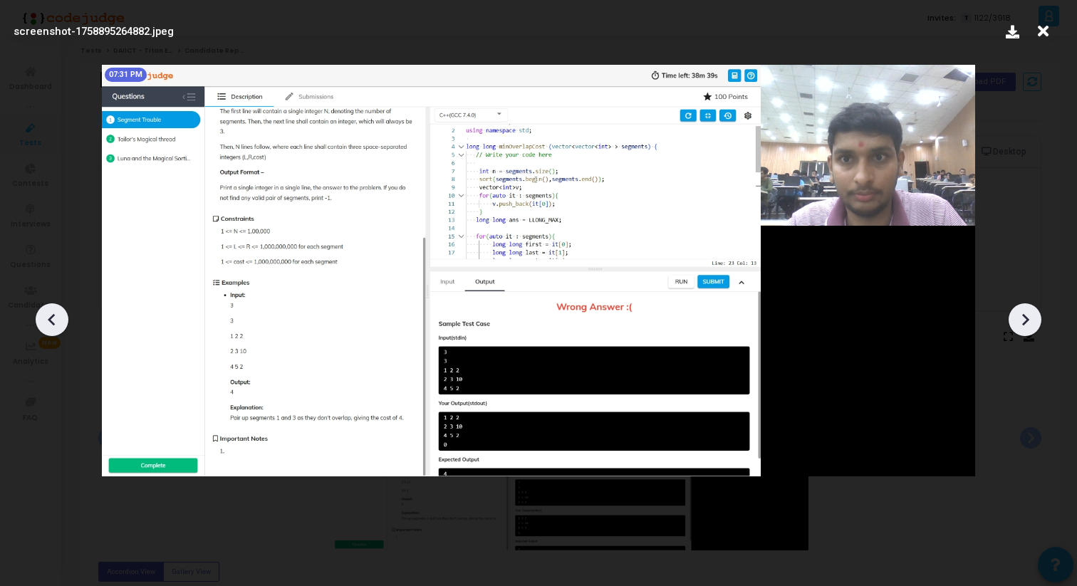
click at [1015, 314] on icon at bounding box center [1024, 319] width 21 height 21
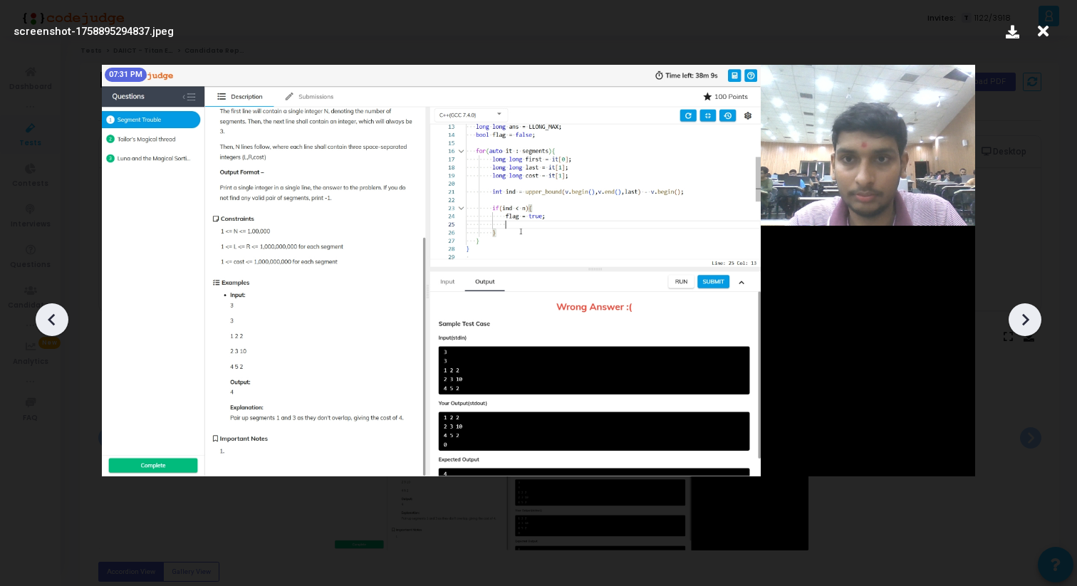
click at [1015, 314] on icon at bounding box center [1024, 319] width 21 height 21
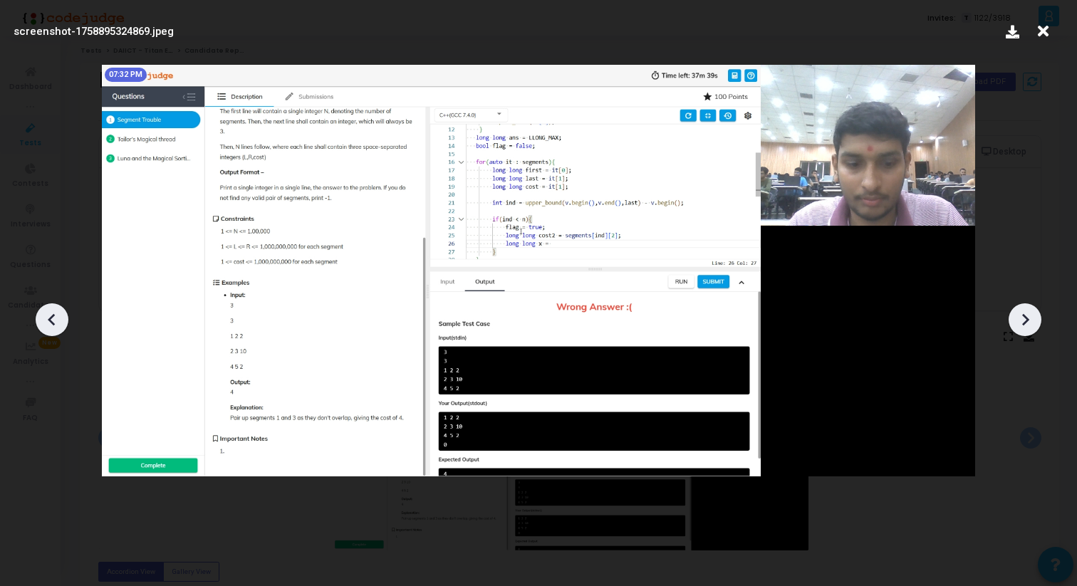
click at [1015, 314] on icon at bounding box center [1024, 319] width 21 height 21
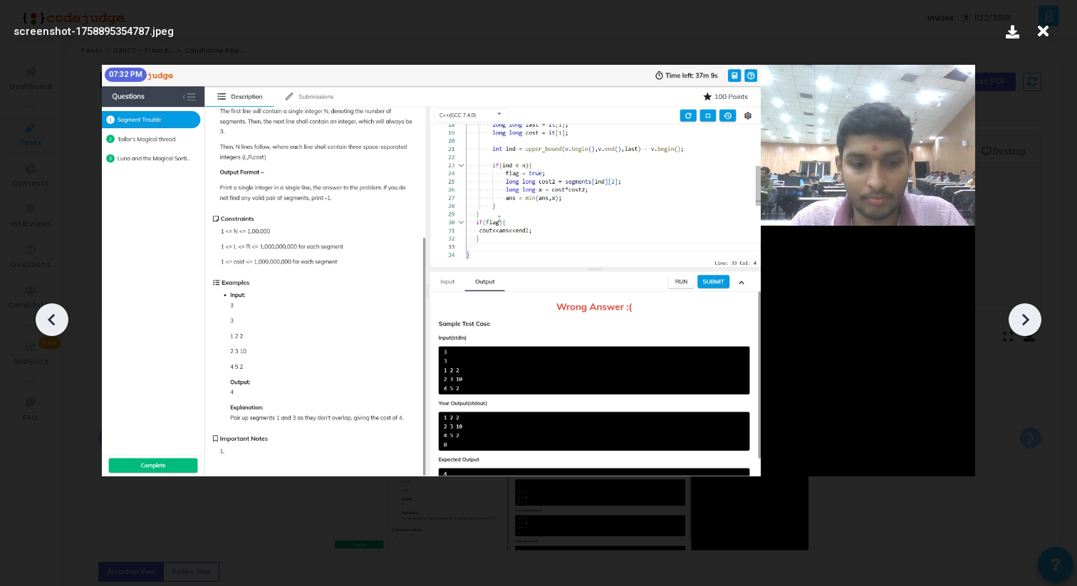
click at [1015, 315] on icon at bounding box center [1024, 319] width 21 height 21
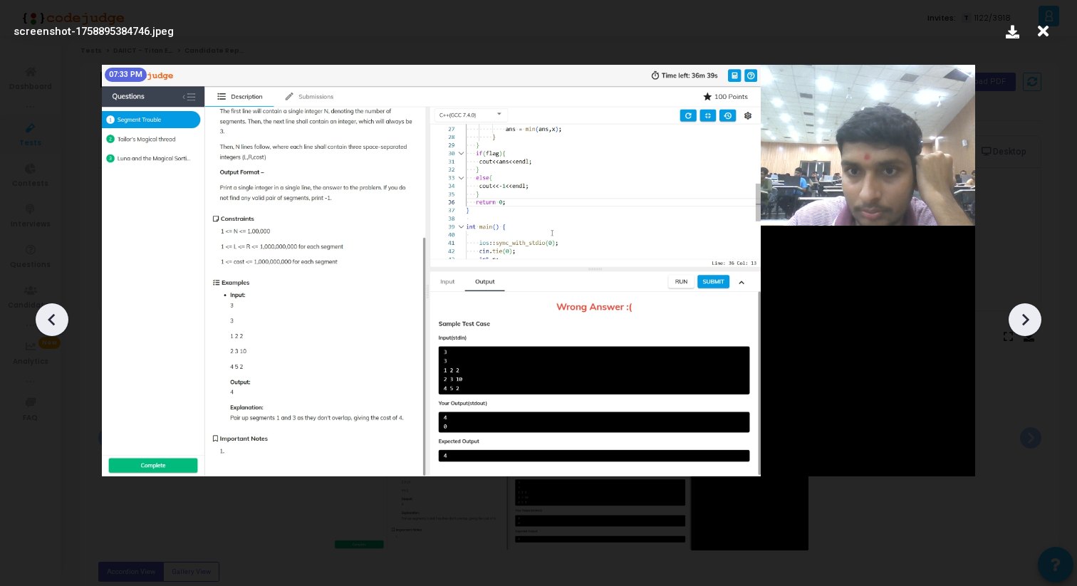
click at [1015, 315] on icon at bounding box center [1024, 319] width 21 height 21
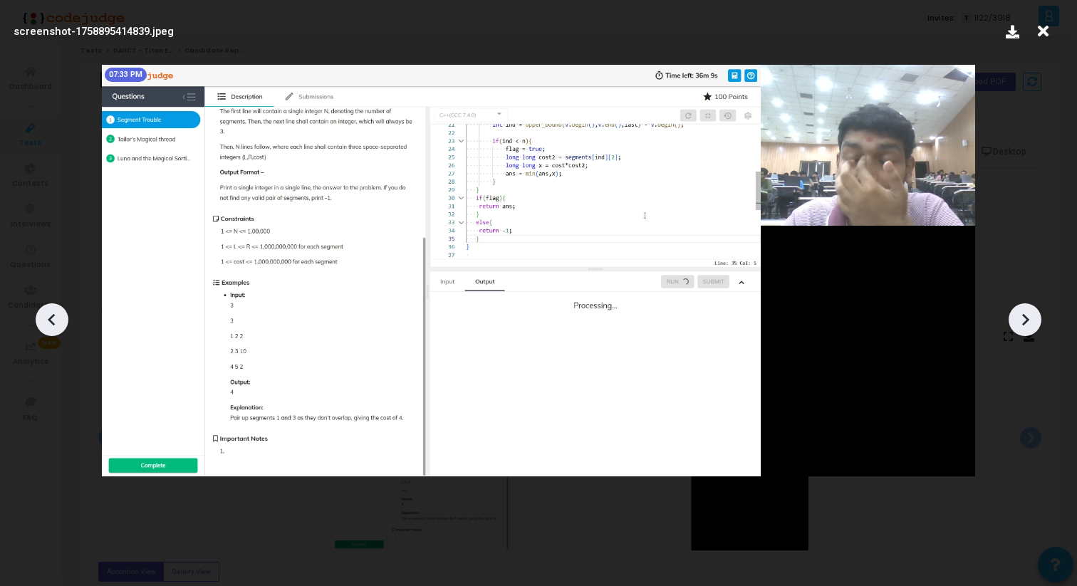
click at [1015, 315] on icon at bounding box center [1024, 319] width 21 height 21
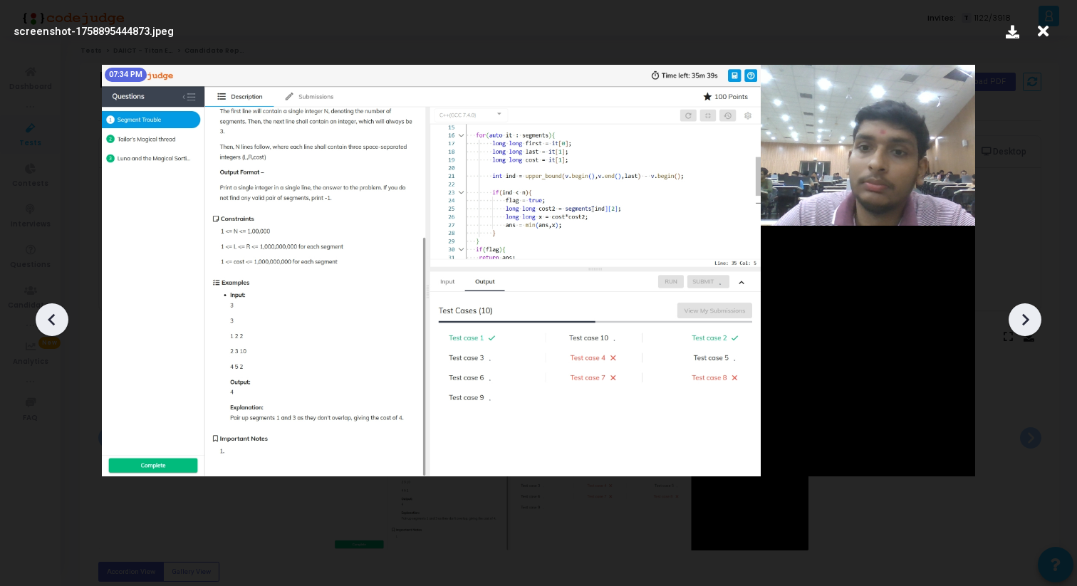
click at [1015, 315] on icon at bounding box center [1024, 319] width 21 height 21
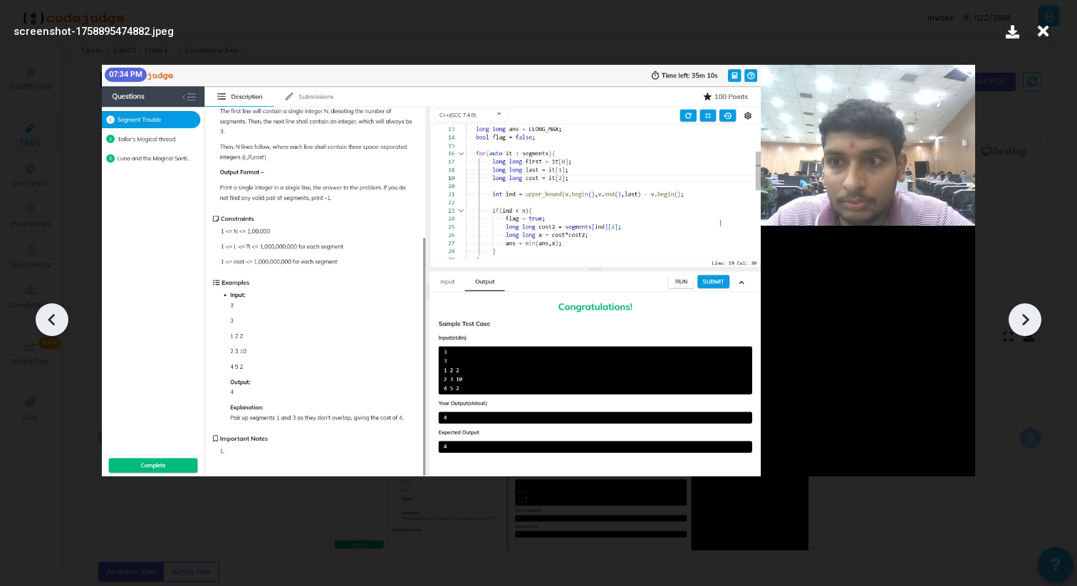
click at [1015, 314] on icon at bounding box center [1024, 319] width 21 height 21
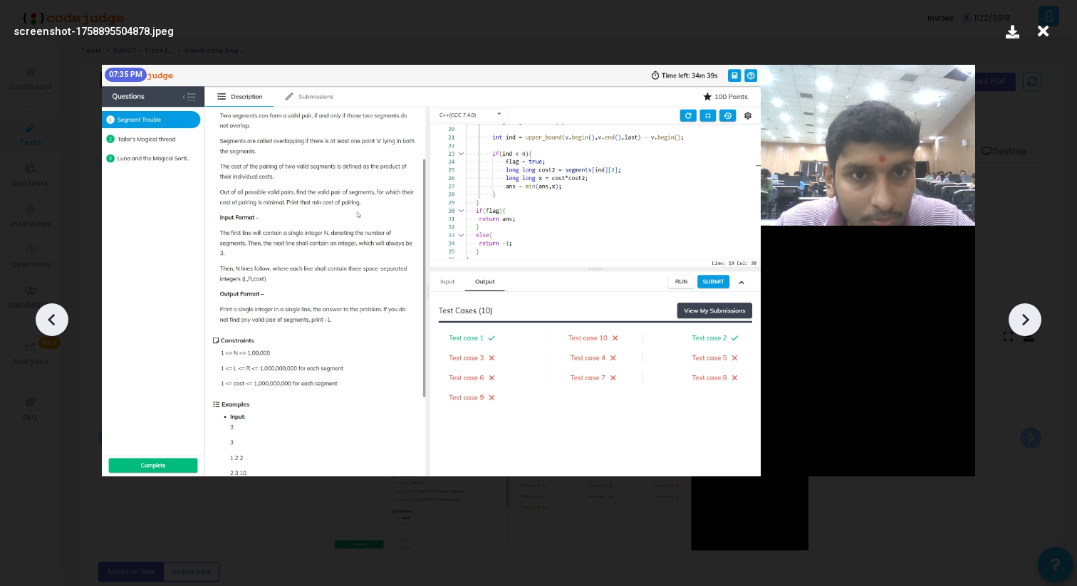
click at [1015, 315] on icon at bounding box center [1024, 319] width 21 height 21
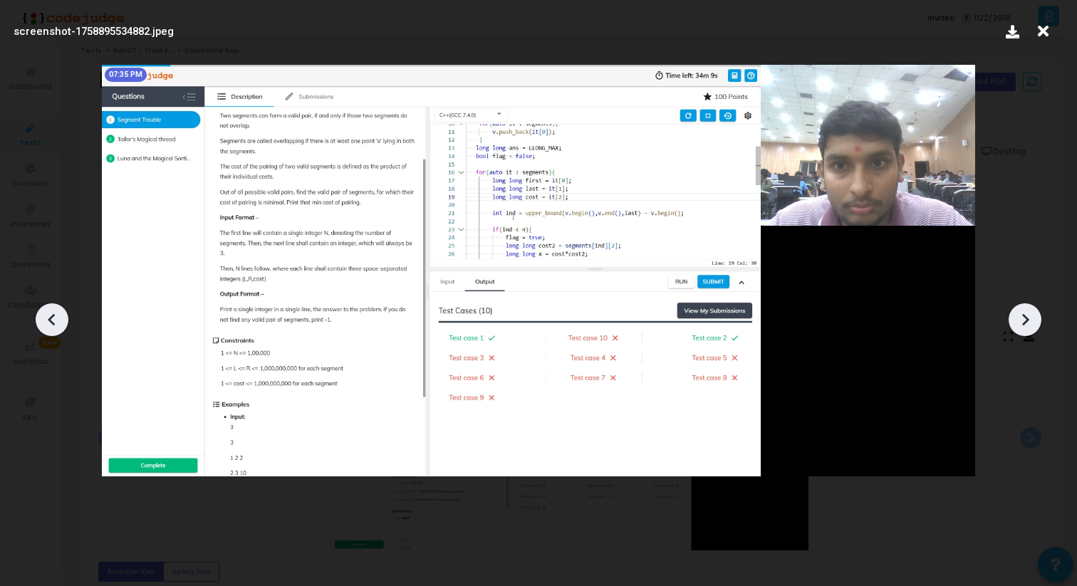
click at [1015, 315] on icon at bounding box center [1024, 319] width 21 height 21
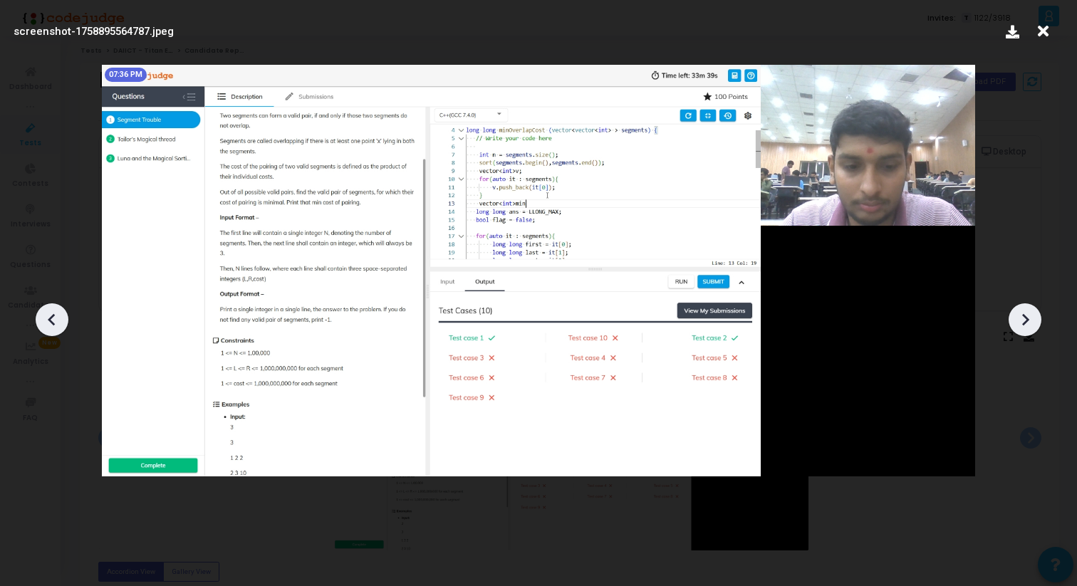
click at [1015, 315] on icon at bounding box center [1024, 319] width 21 height 21
click at [1014, 315] on icon at bounding box center [1024, 319] width 21 height 21
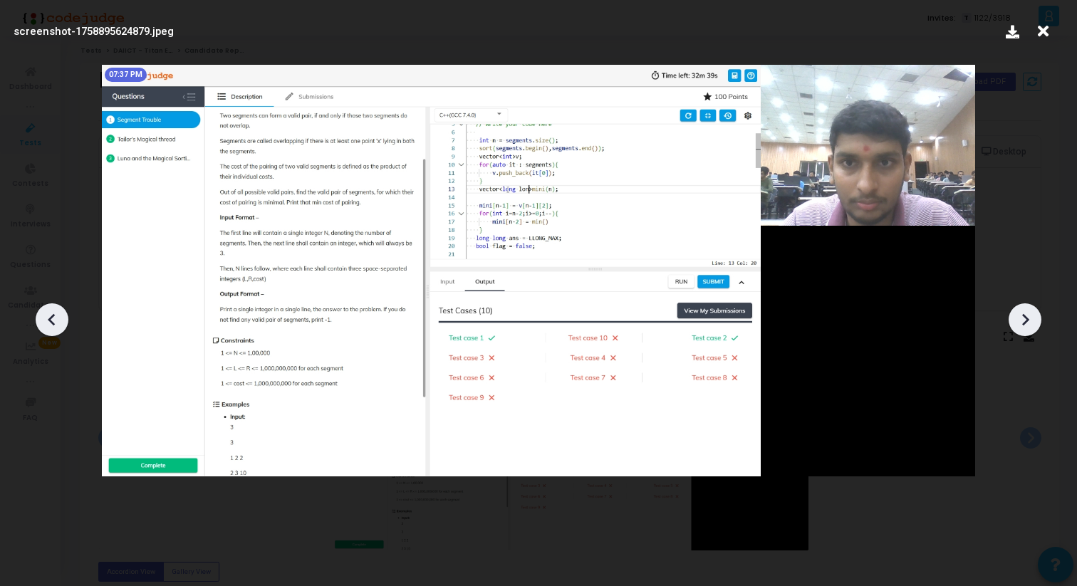
click at [1014, 315] on icon at bounding box center [1024, 319] width 21 height 21
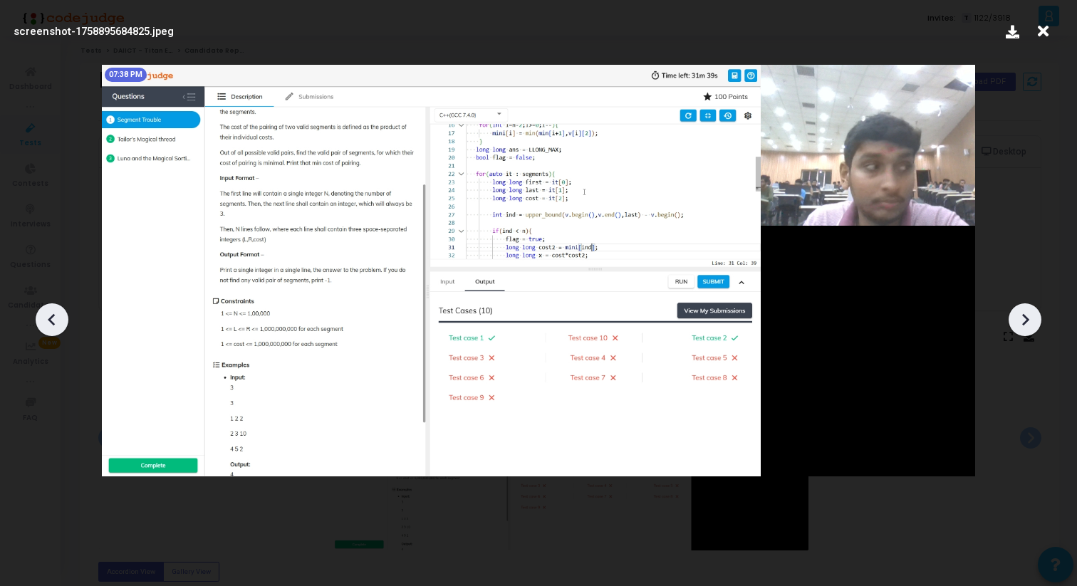
click at [1014, 315] on icon at bounding box center [1024, 319] width 21 height 21
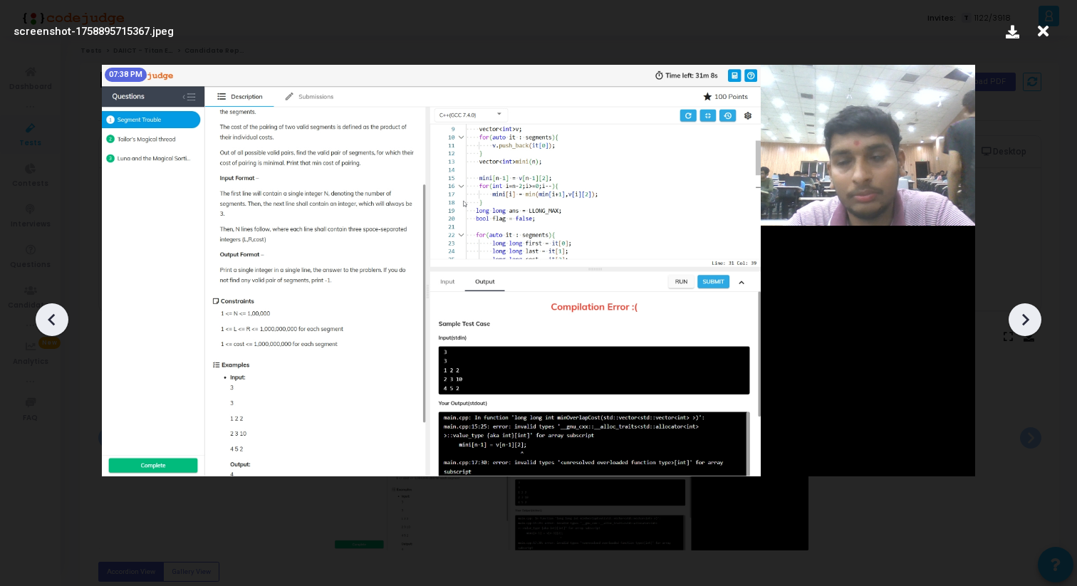
click at [1014, 315] on icon at bounding box center [1024, 319] width 21 height 21
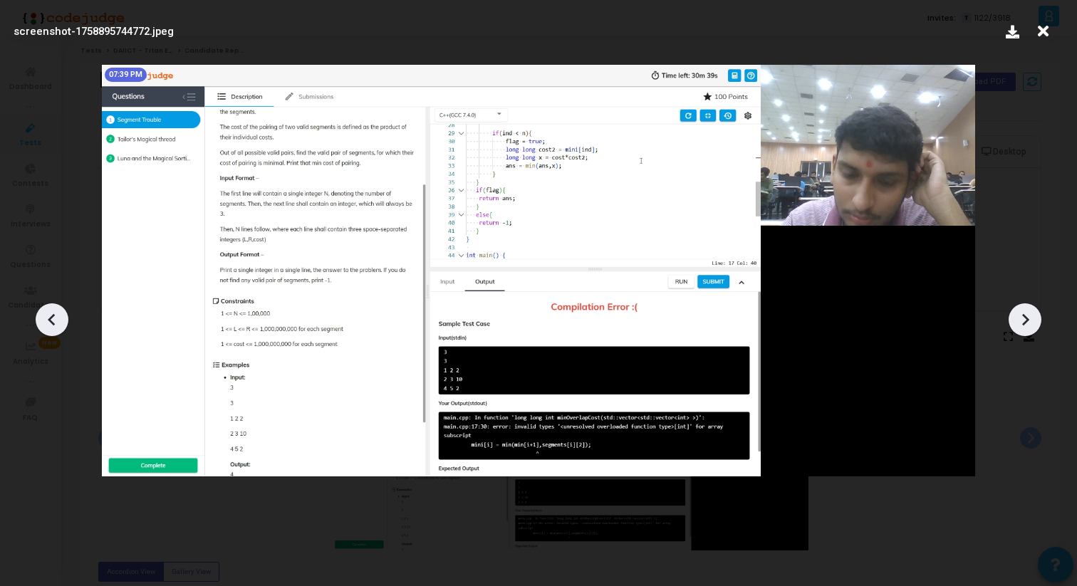
click at [1014, 315] on icon at bounding box center [1024, 319] width 21 height 21
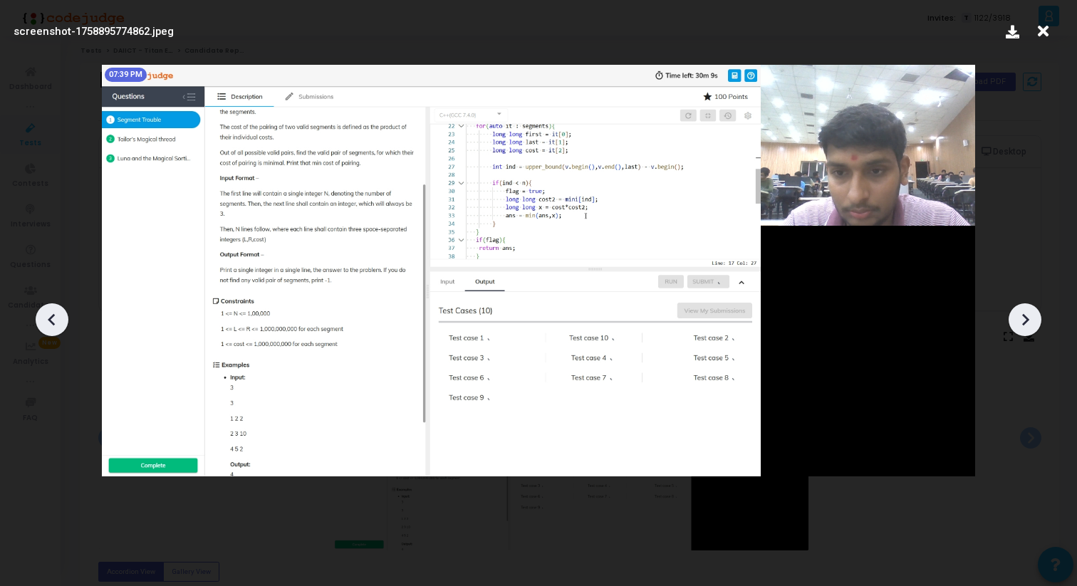
click at [1013, 315] on div at bounding box center [1024, 319] width 33 height 33
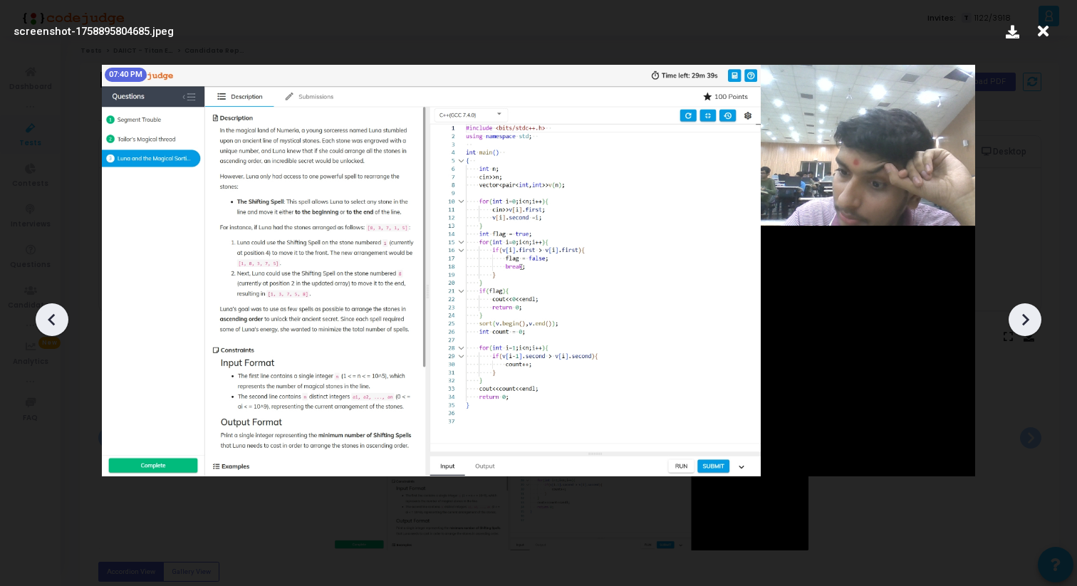
click at [1013, 315] on div at bounding box center [1024, 319] width 33 height 33
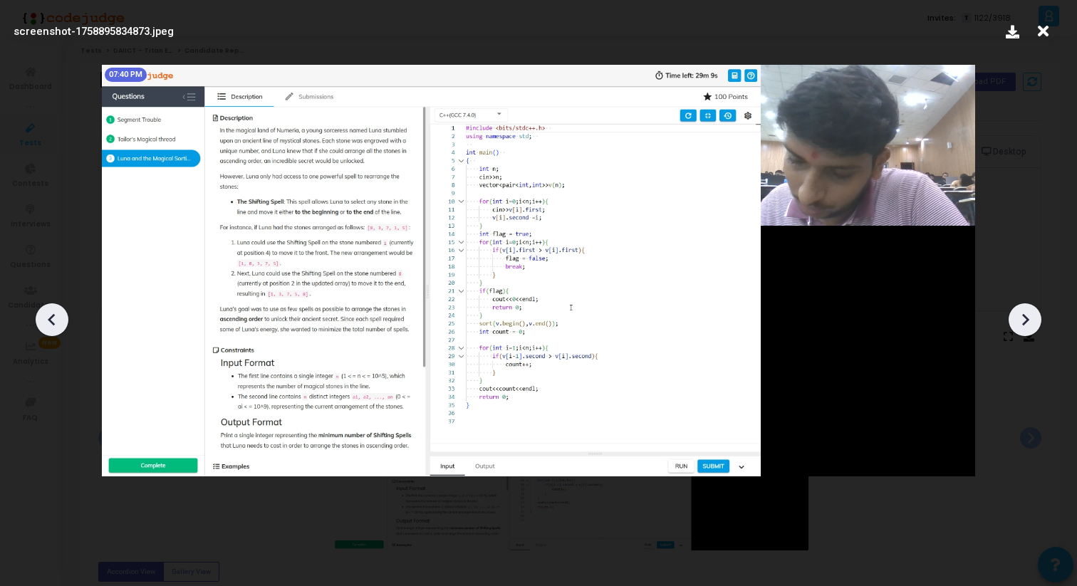
click at [1013, 315] on div at bounding box center [1024, 319] width 33 height 33
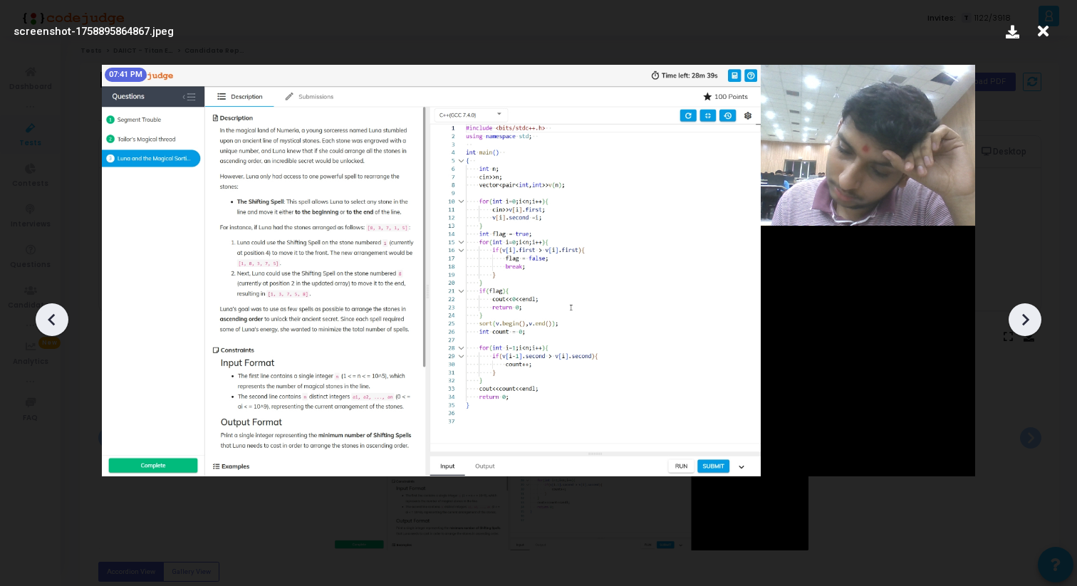
click at [1013, 315] on div at bounding box center [1024, 319] width 33 height 33
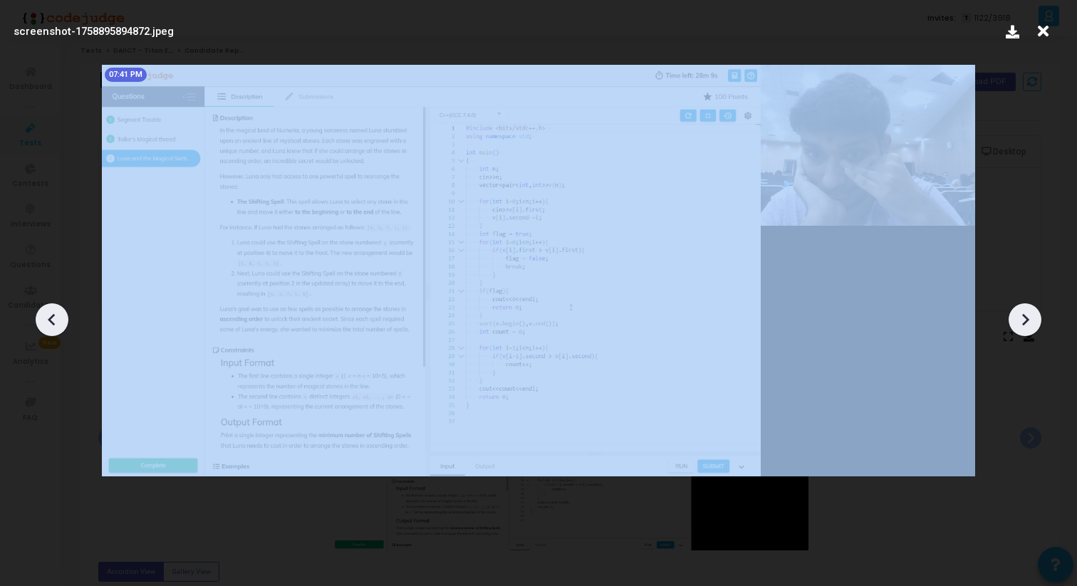
click at [1013, 315] on div at bounding box center [1024, 319] width 33 height 33
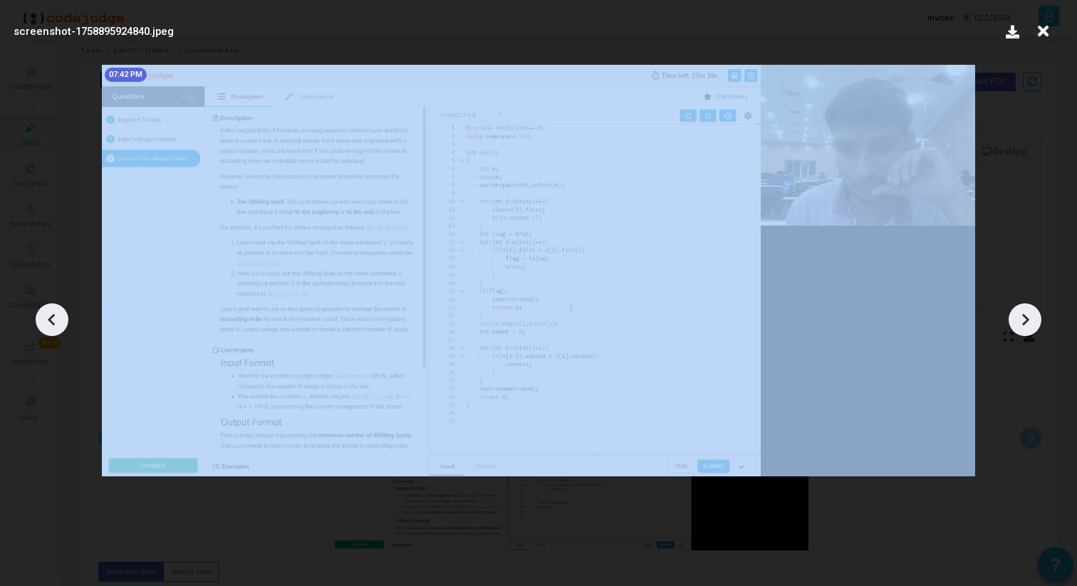
click at [1013, 315] on div at bounding box center [1024, 319] width 33 height 33
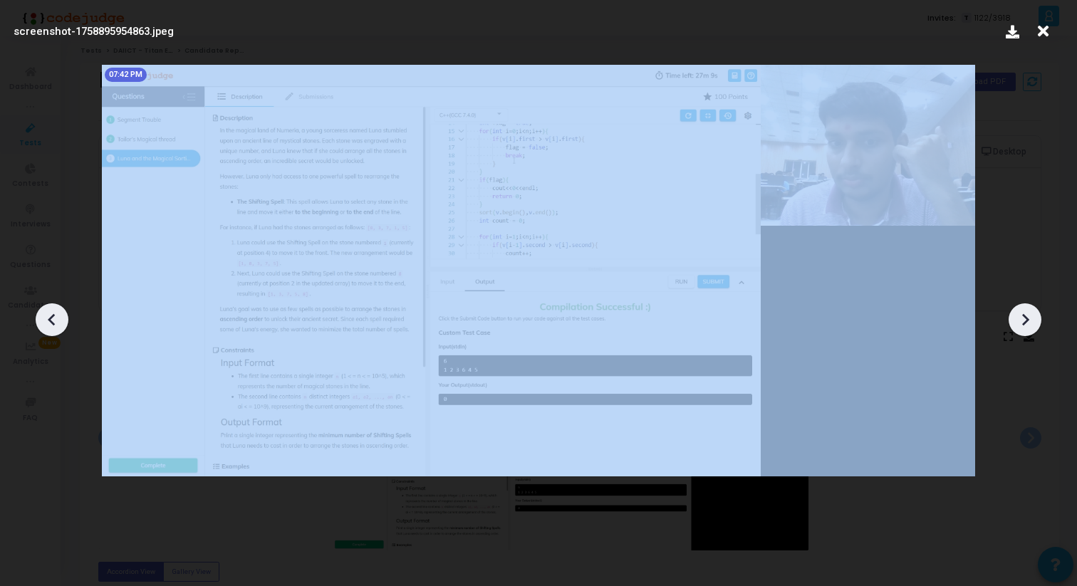
click at [1013, 315] on div at bounding box center [1024, 319] width 33 height 33
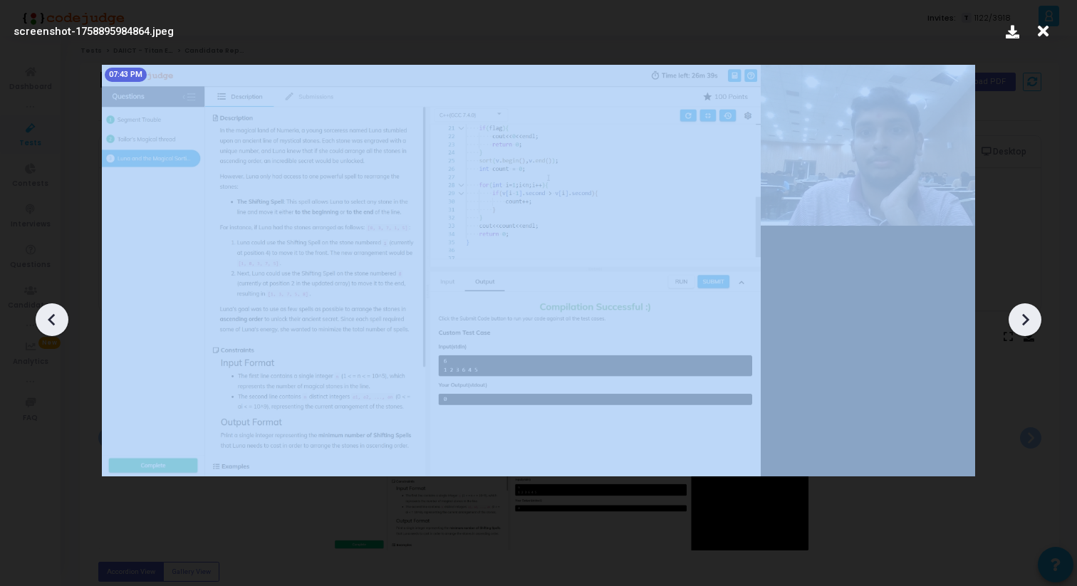
click at [1013, 315] on div at bounding box center [1024, 319] width 33 height 33
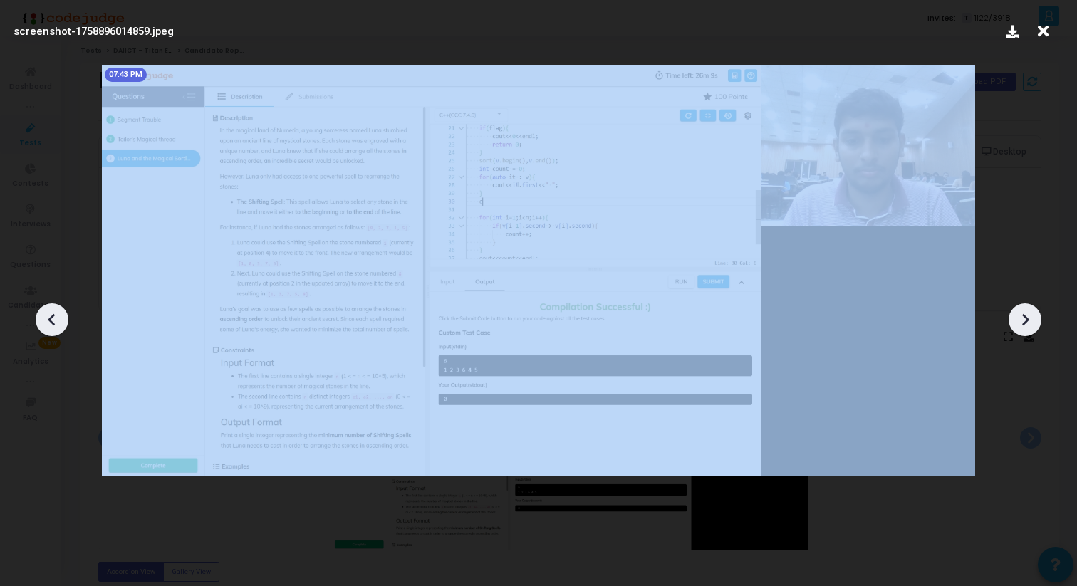
click at [1013, 315] on div at bounding box center [1024, 319] width 33 height 33
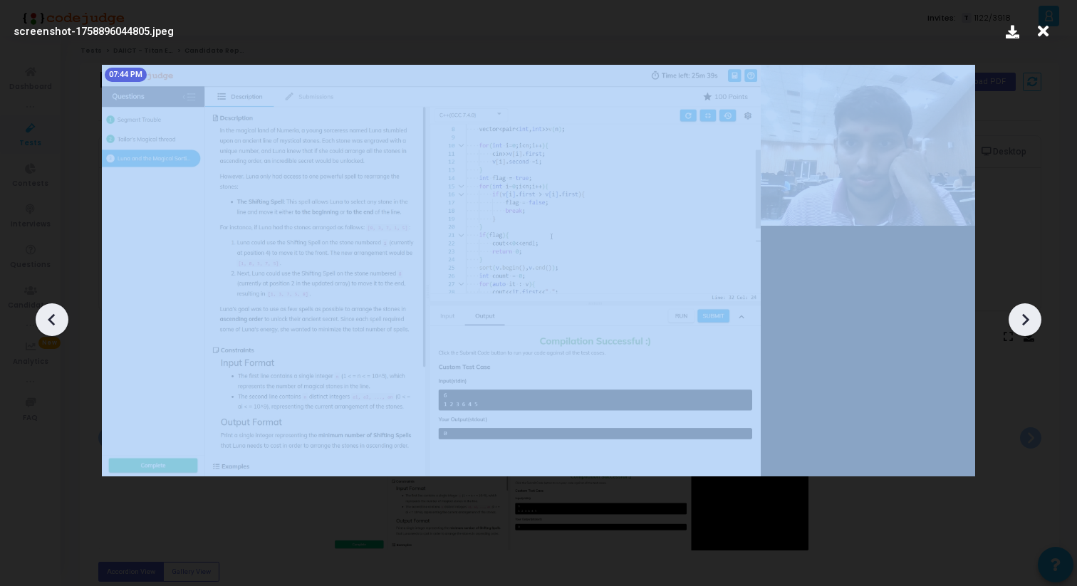
click at [1013, 315] on div at bounding box center [1024, 319] width 33 height 33
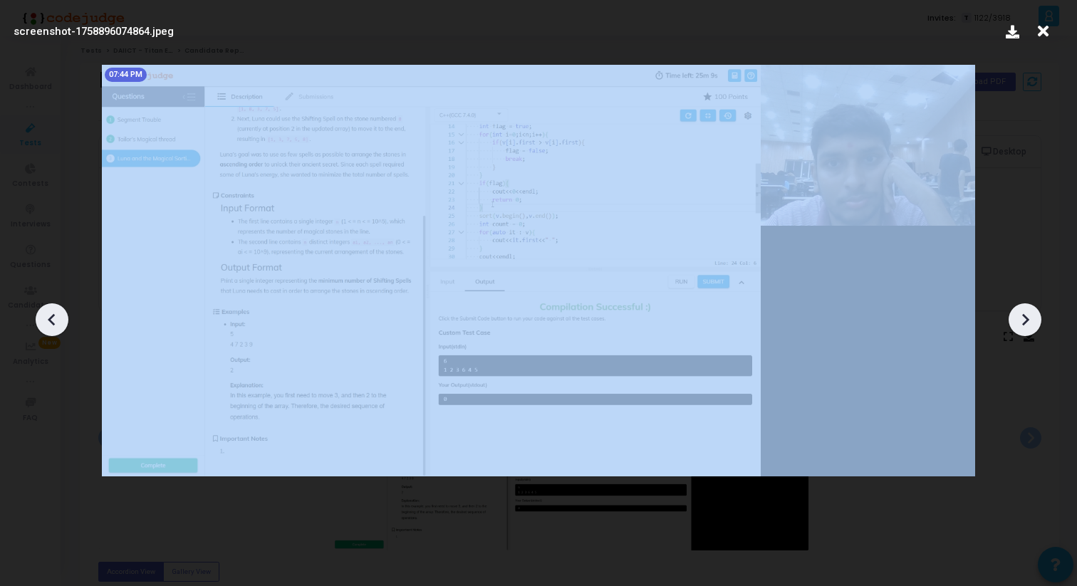
click at [1013, 315] on div at bounding box center [1024, 319] width 33 height 33
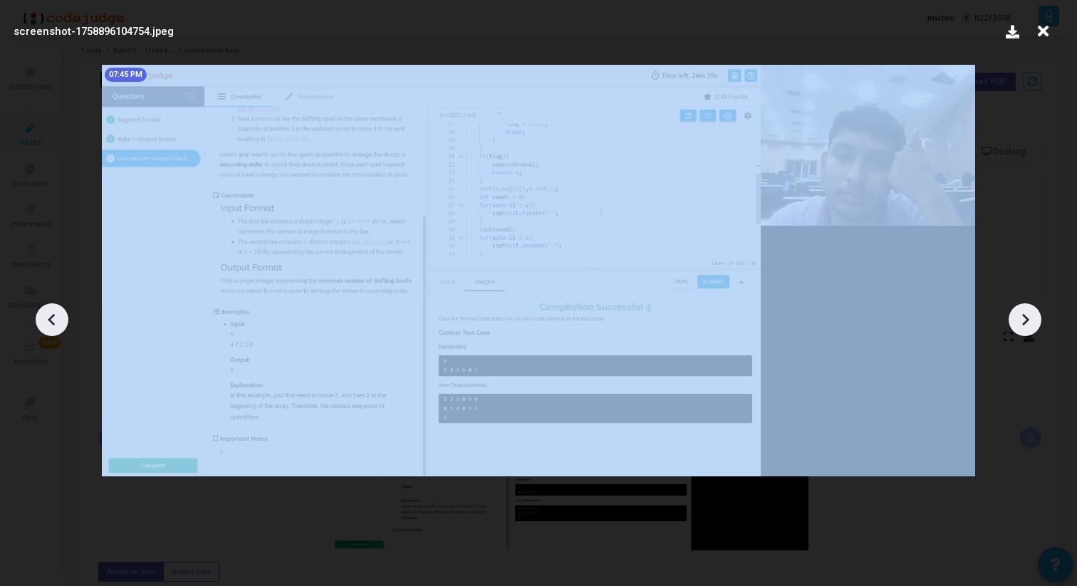
click at [1013, 315] on div at bounding box center [1024, 319] width 33 height 33
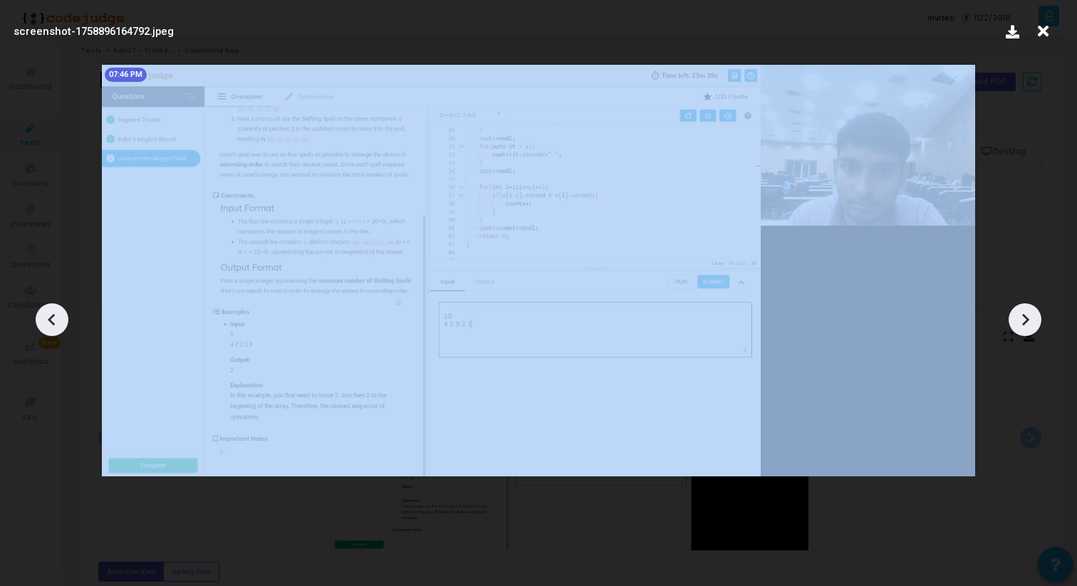
click at [1013, 315] on div at bounding box center [1024, 319] width 33 height 33
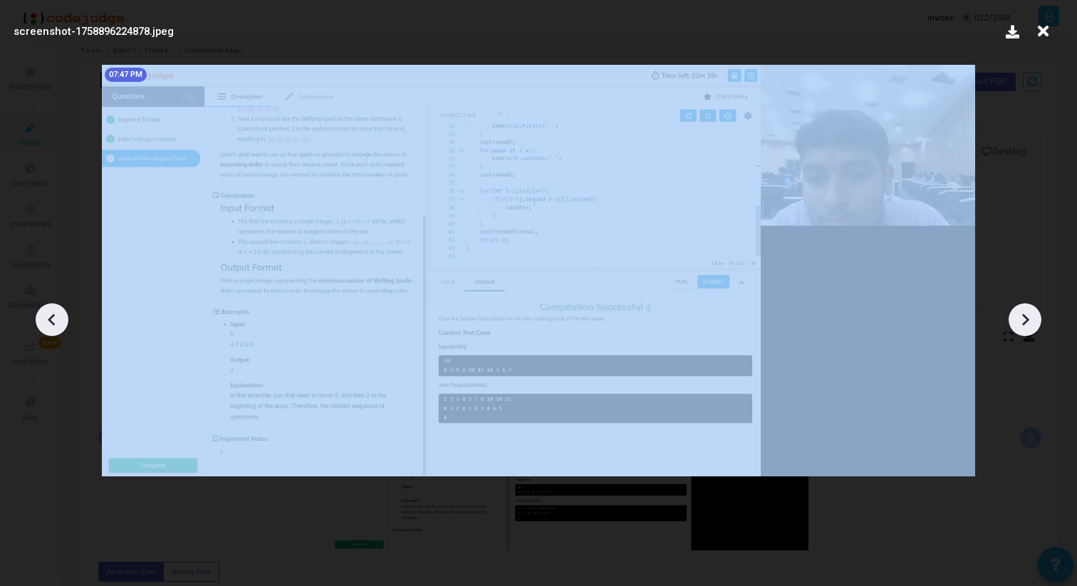
click at [1013, 315] on div at bounding box center [1024, 319] width 33 height 33
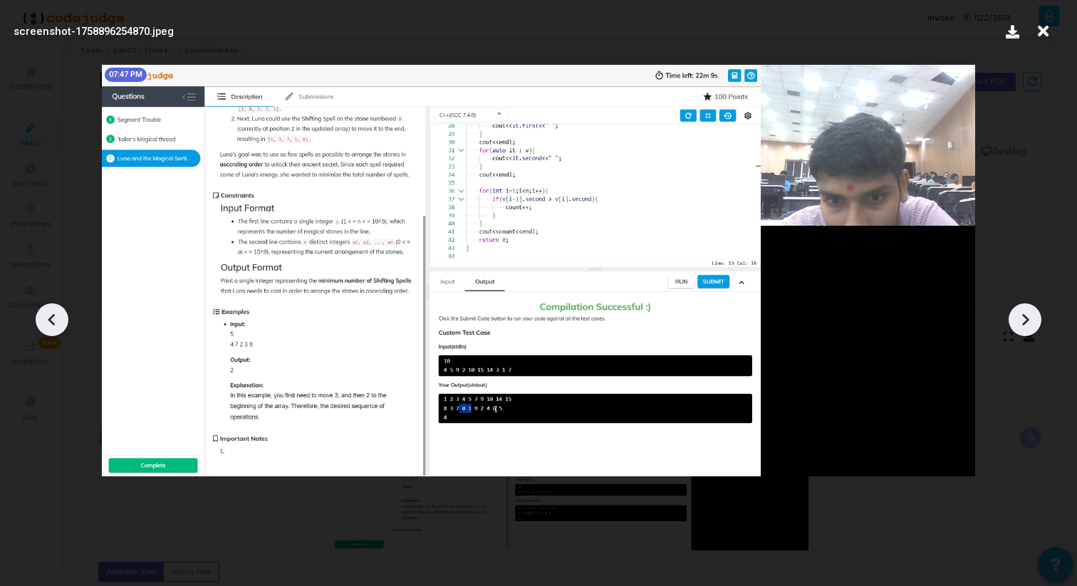
click at [1013, 315] on div at bounding box center [1024, 319] width 33 height 33
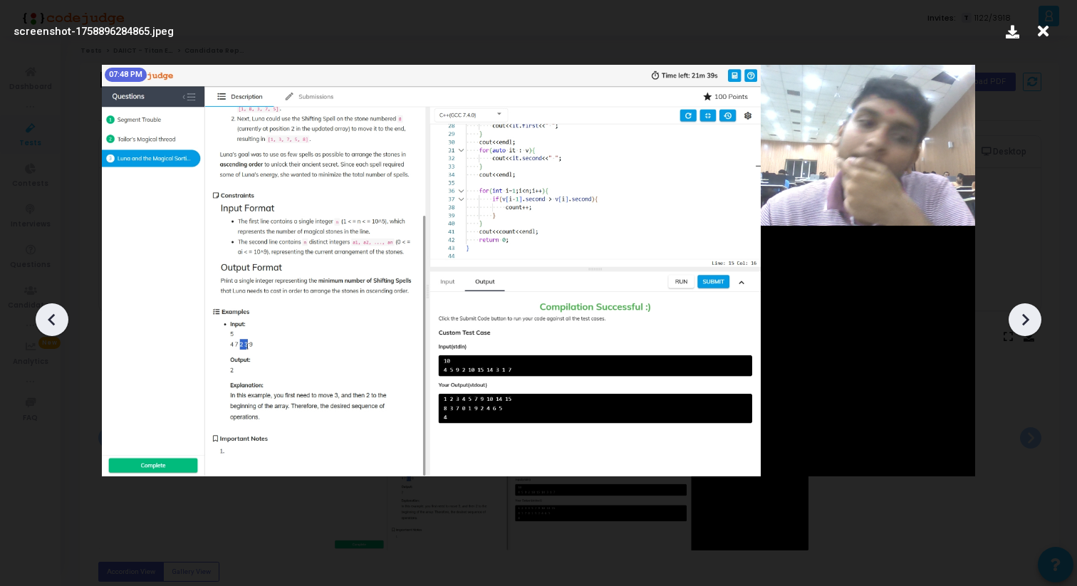
click at [1013, 315] on div at bounding box center [1024, 319] width 33 height 33
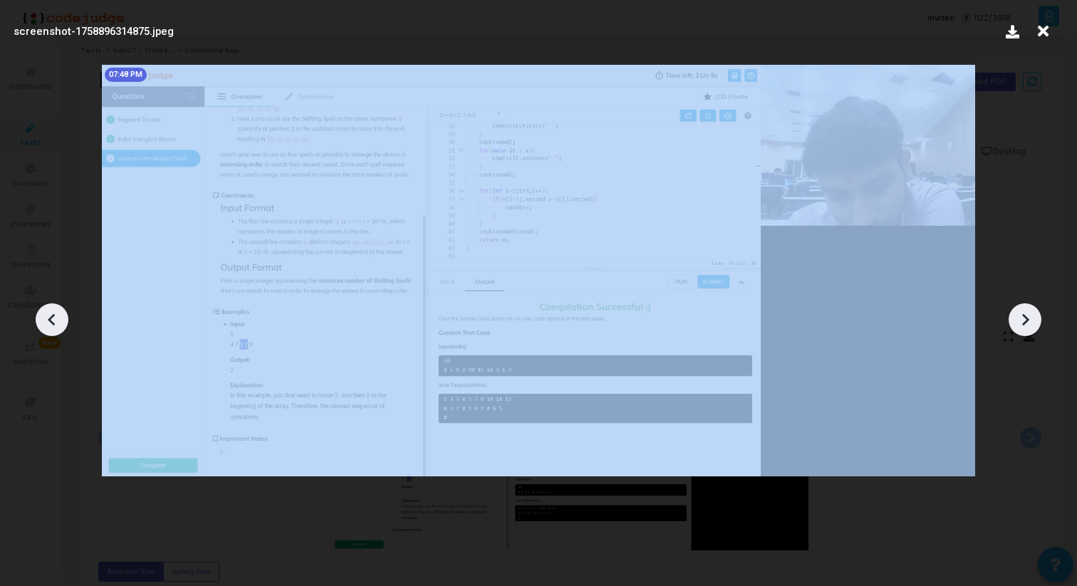
click at [1013, 315] on div at bounding box center [1024, 319] width 33 height 33
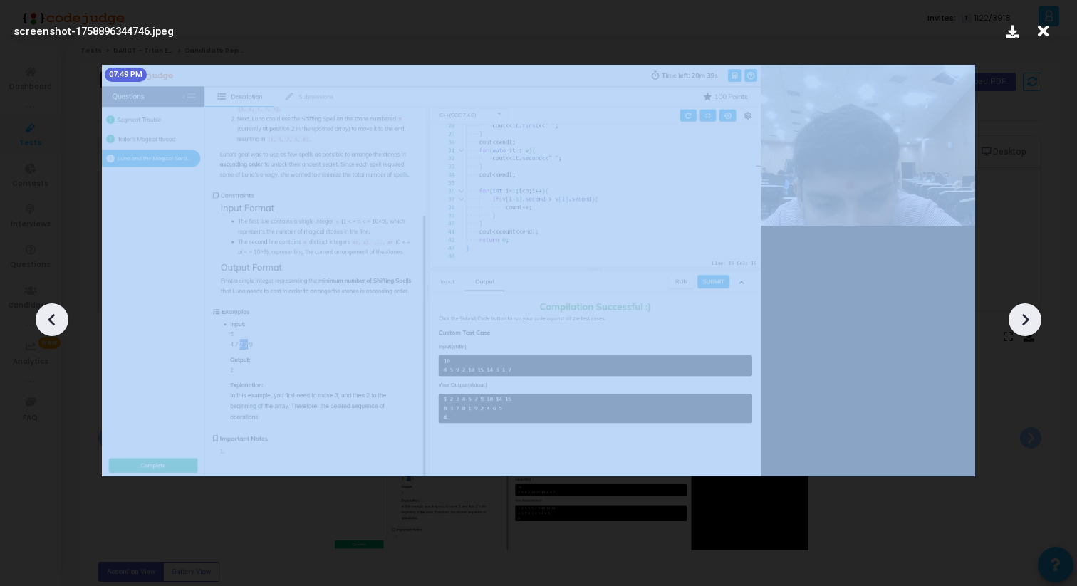
click at [1013, 315] on div at bounding box center [1024, 319] width 33 height 33
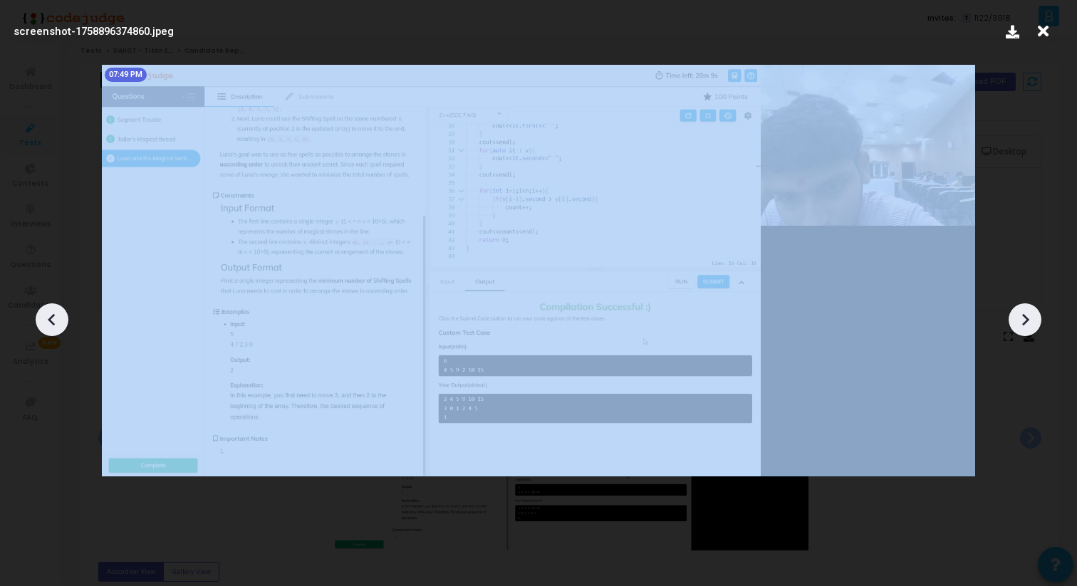
click at [1013, 315] on div at bounding box center [1024, 319] width 33 height 33
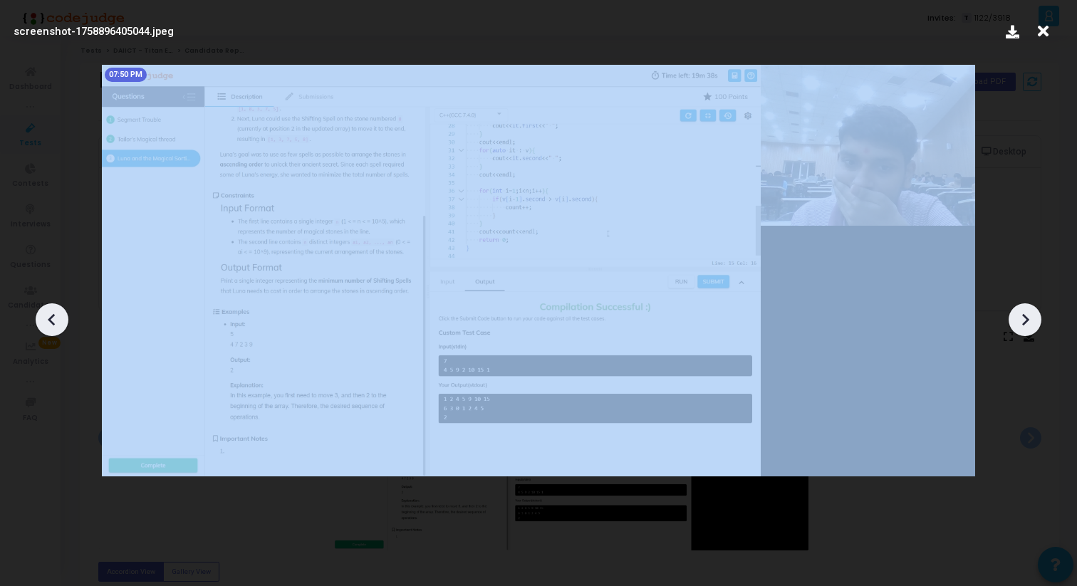
click at [1013, 315] on div at bounding box center [1024, 319] width 33 height 33
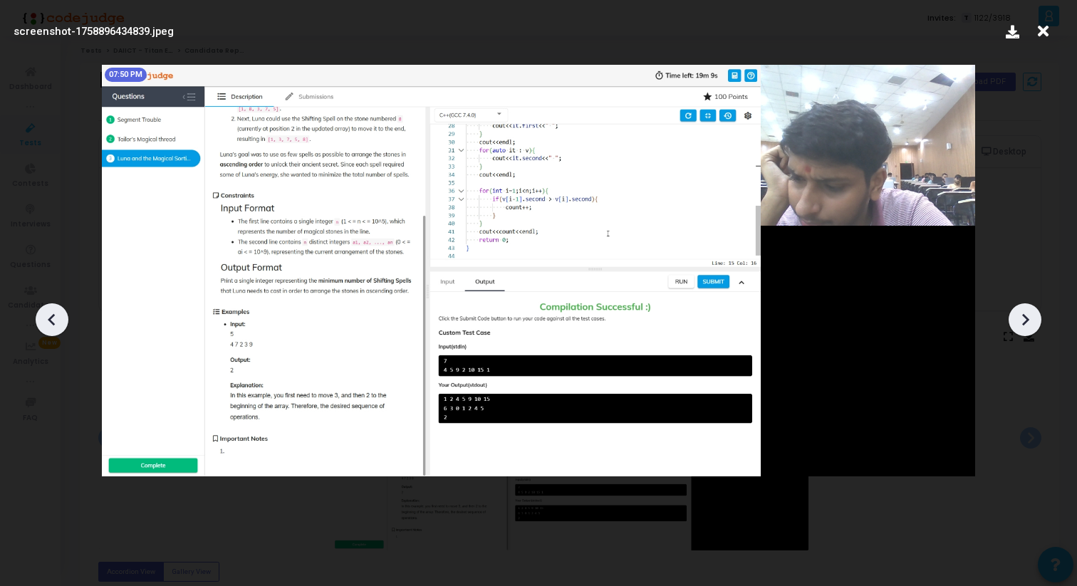
click at [1011, 316] on div at bounding box center [1024, 319] width 33 height 33
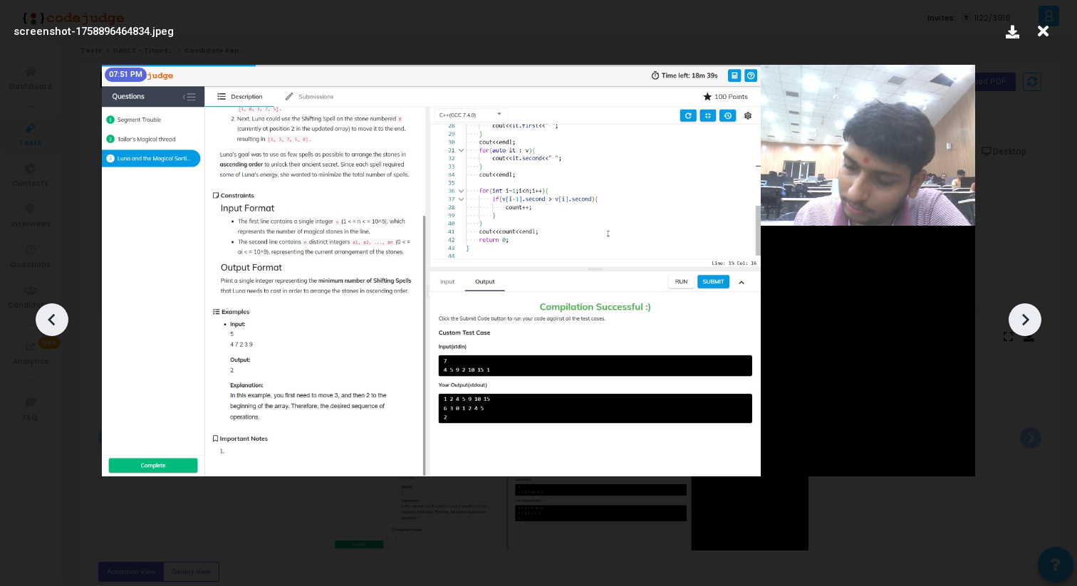
click at [1011, 316] on div at bounding box center [1024, 319] width 33 height 33
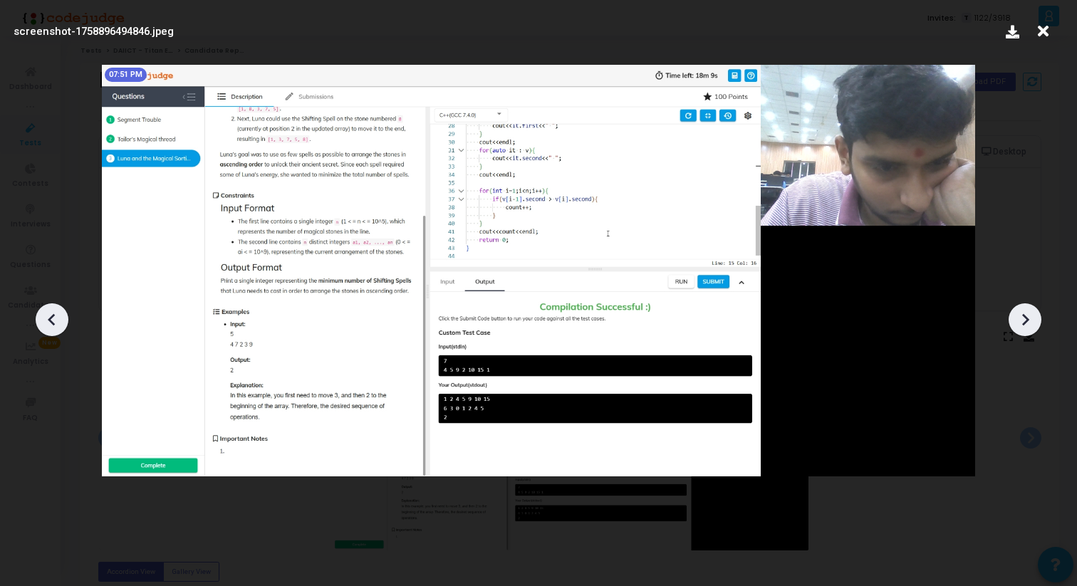
click at [1011, 316] on div at bounding box center [1024, 319] width 33 height 33
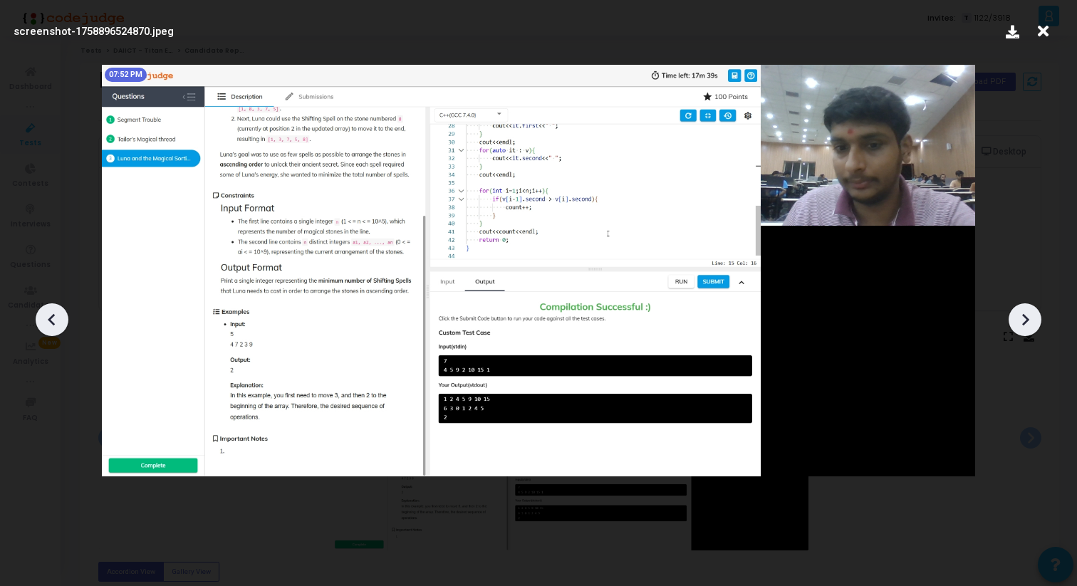
click at [1011, 316] on div at bounding box center [1024, 319] width 33 height 33
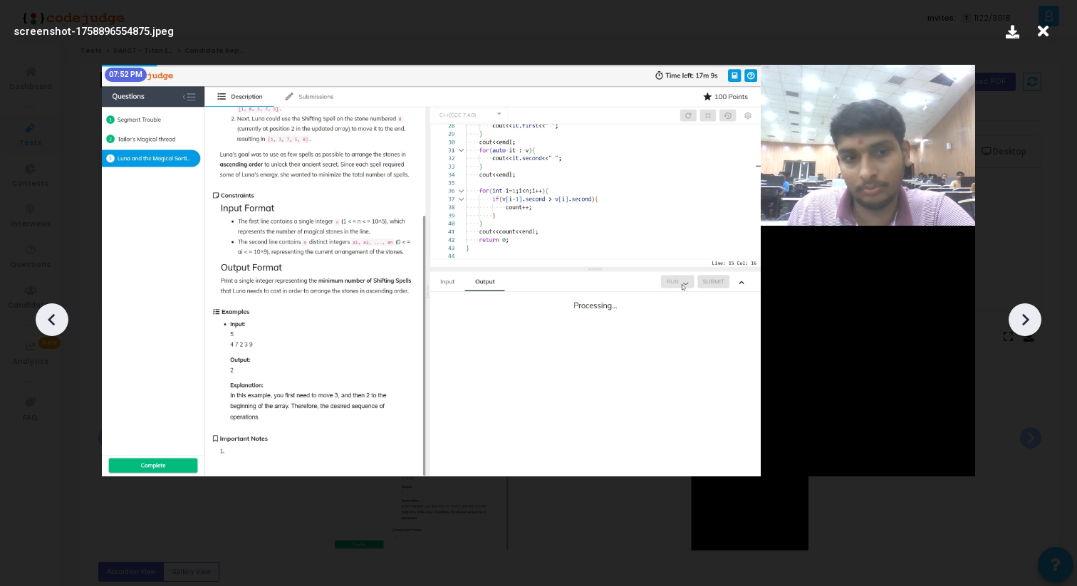
click at [1010, 316] on div at bounding box center [1024, 319] width 33 height 33
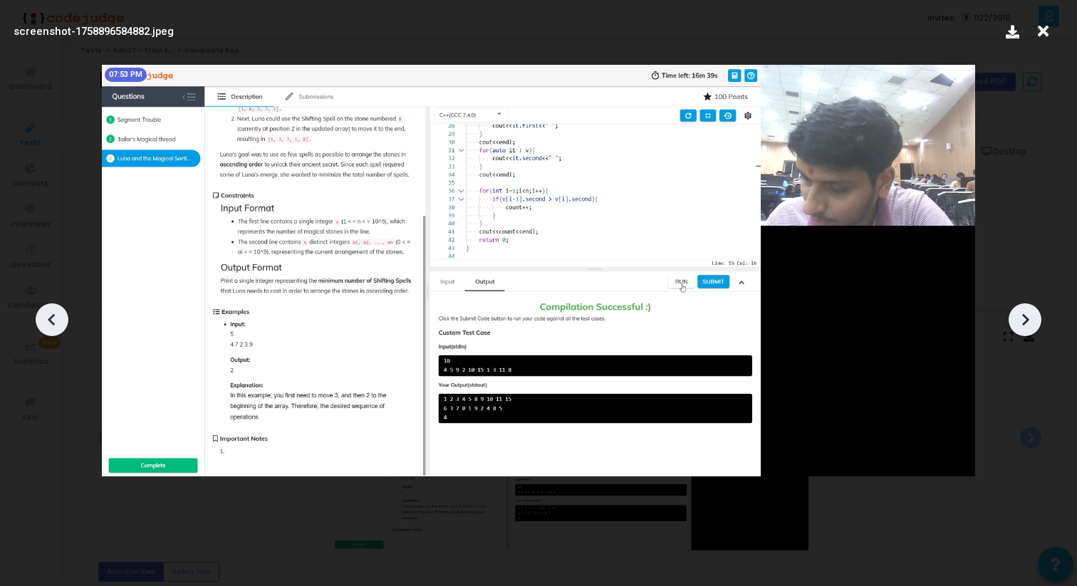
click at [1010, 316] on div at bounding box center [1024, 319] width 33 height 33
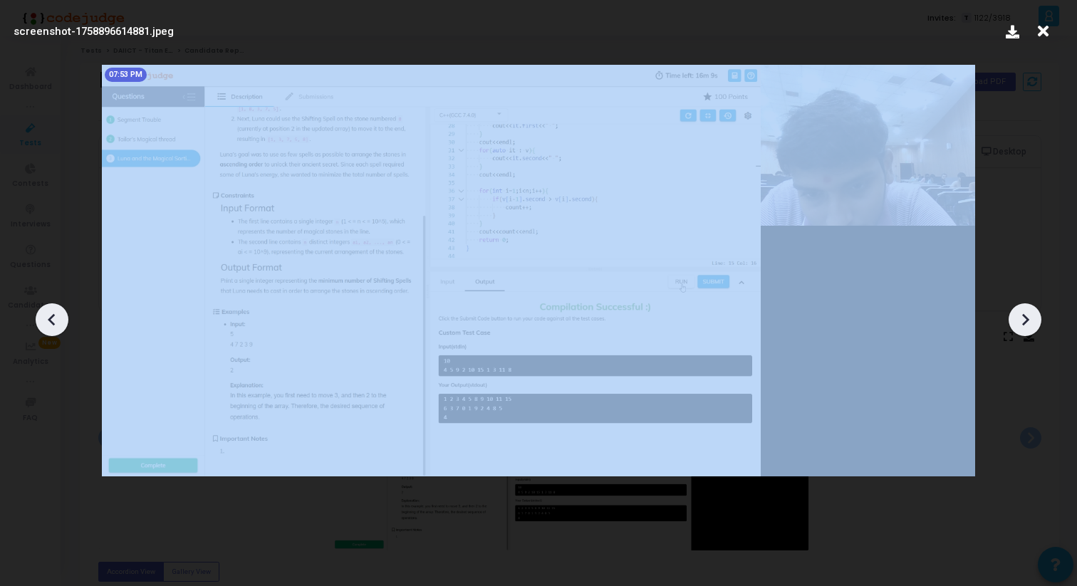
click at [1010, 316] on div at bounding box center [1024, 319] width 33 height 33
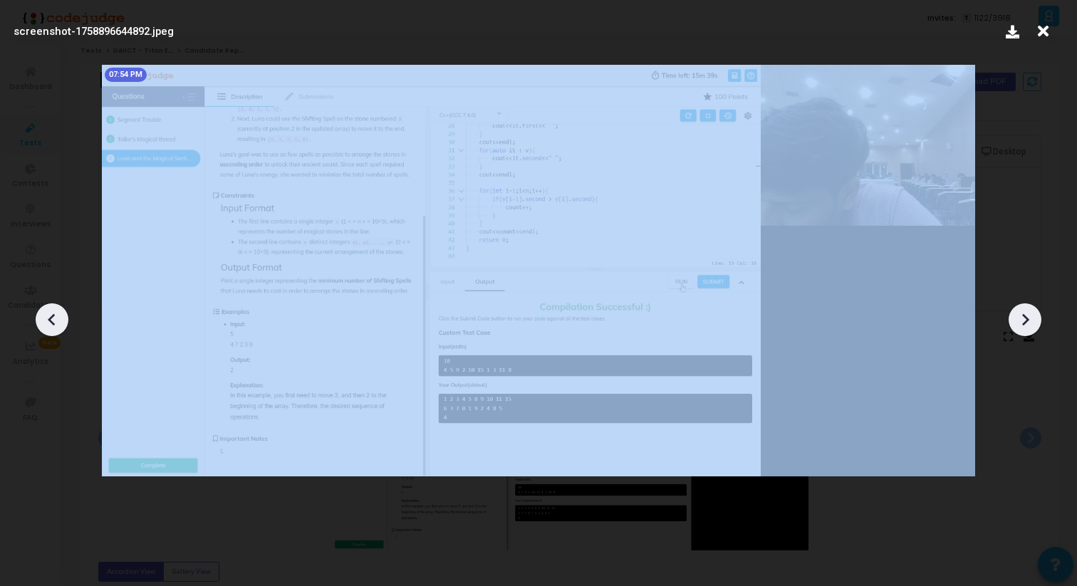
click at [1010, 316] on div at bounding box center [1024, 319] width 33 height 33
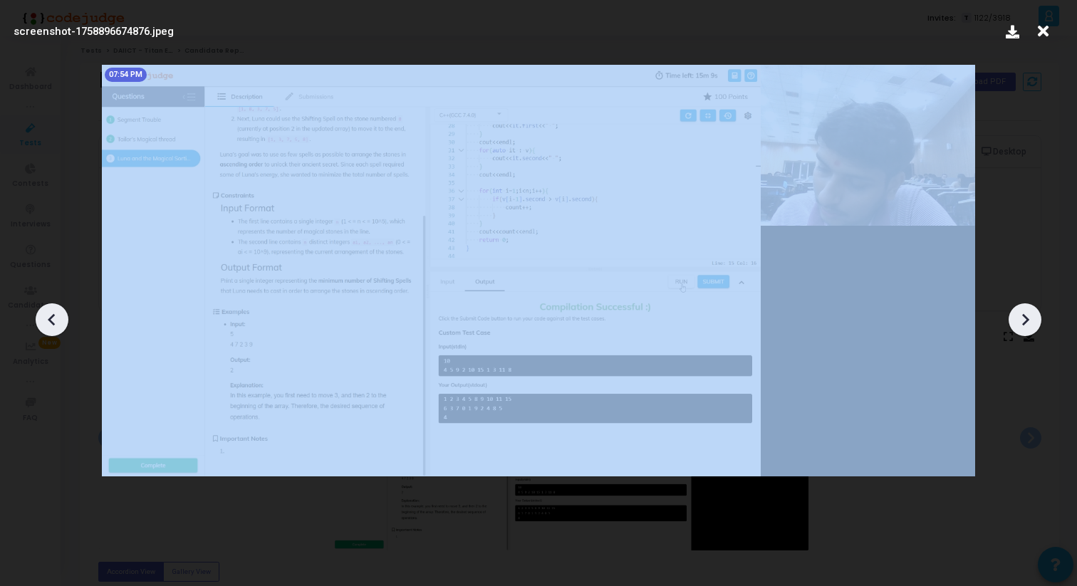
click at [1010, 316] on div at bounding box center [1024, 319] width 33 height 33
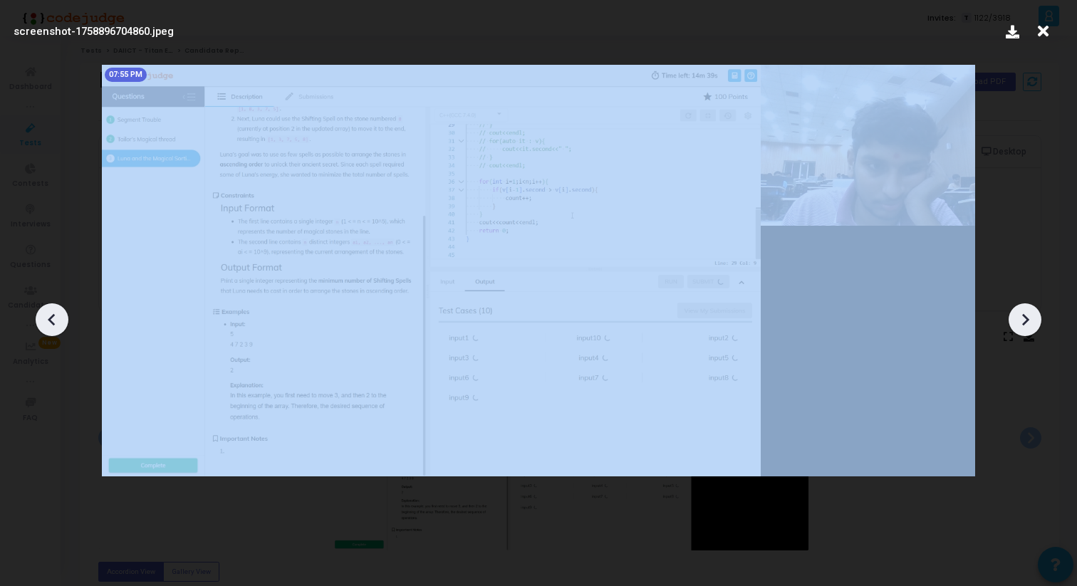
click at [1010, 316] on div at bounding box center [1024, 319] width 33 height 33
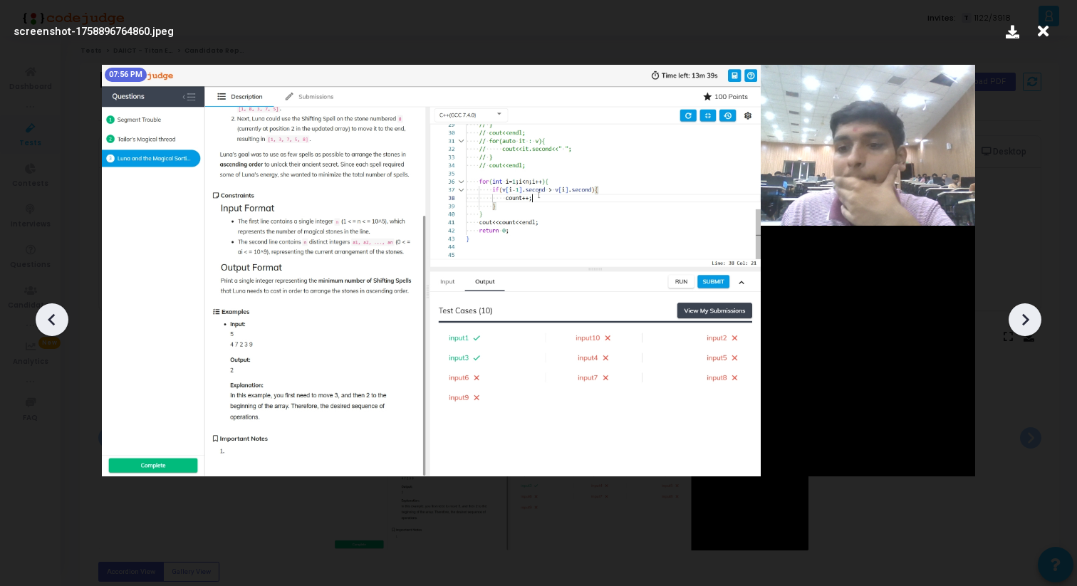
click at [1010, 316] on div at bounding box center [1024, 319] width 33 height 33
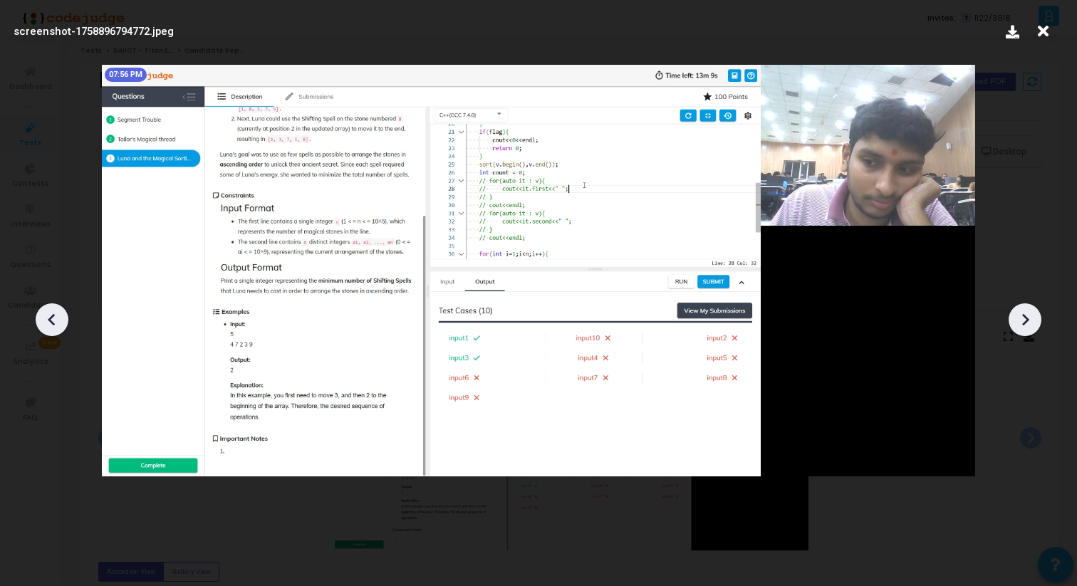
click at [1010, 316] on div at bounding box center [1024, 319] width 33 height 33
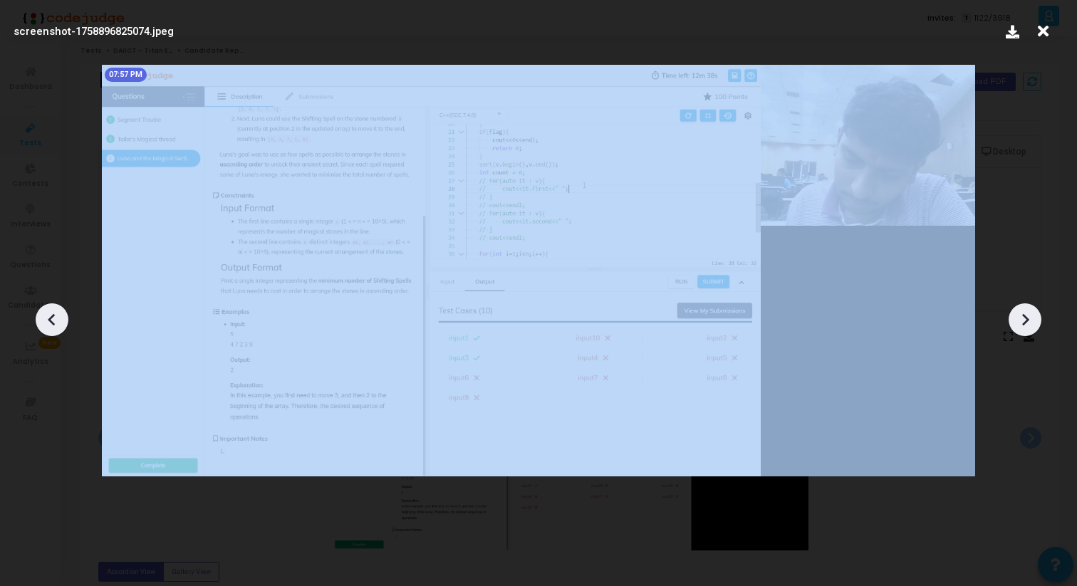
click at [1010, 316] on div at bounding box center [1024, 319] width 33 height 33
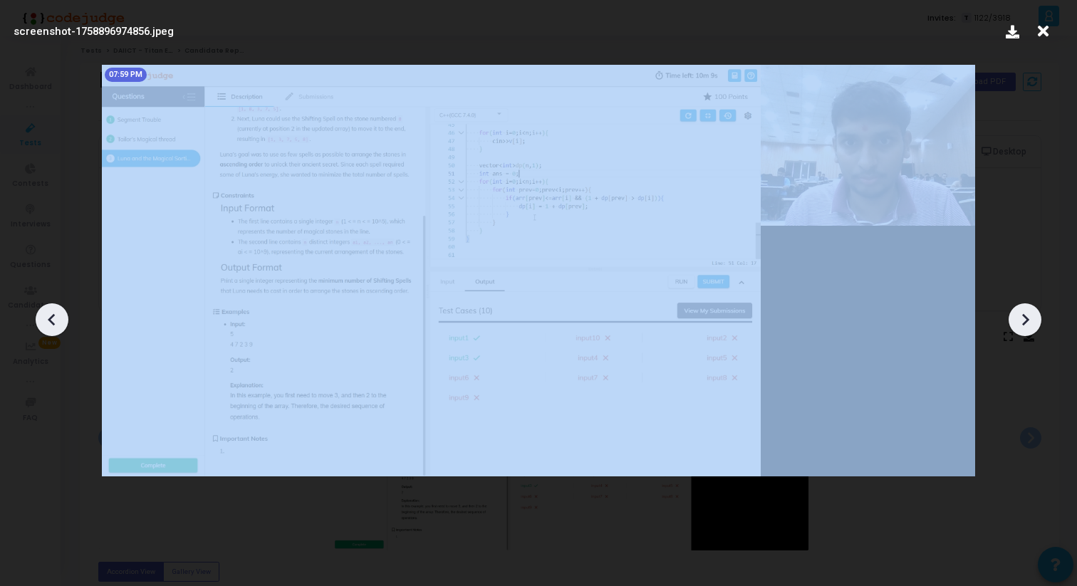
click at [1010, 316] on div at bounding box center [1024, 319] width 33 height 33
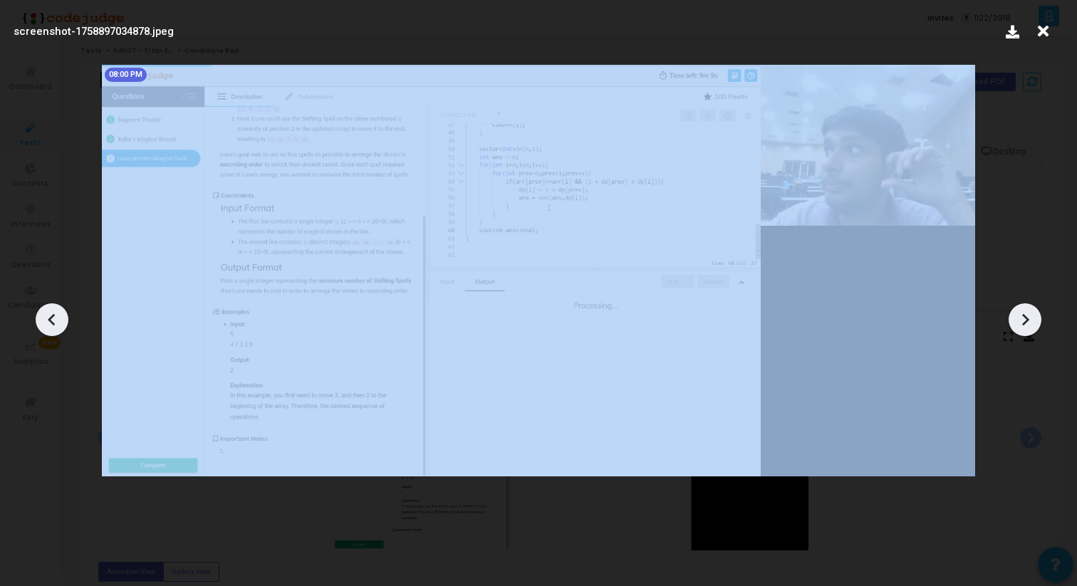
click at [1010, 316] on div at bounding box center [1024, 319] width 33 height 33
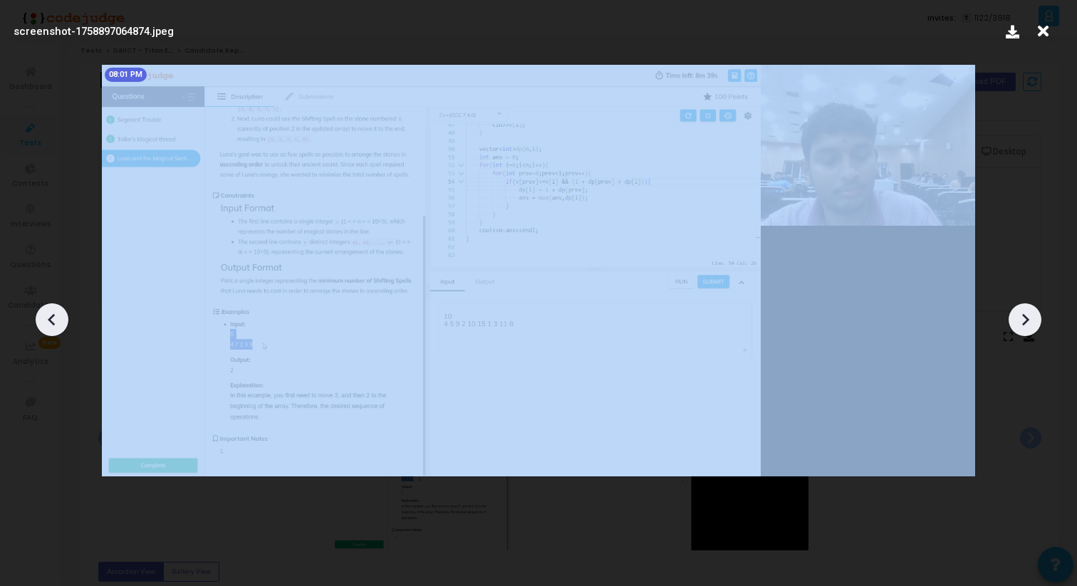
click at [1010, 316] on div at bounding box center [1024, 319] width 33 height 33
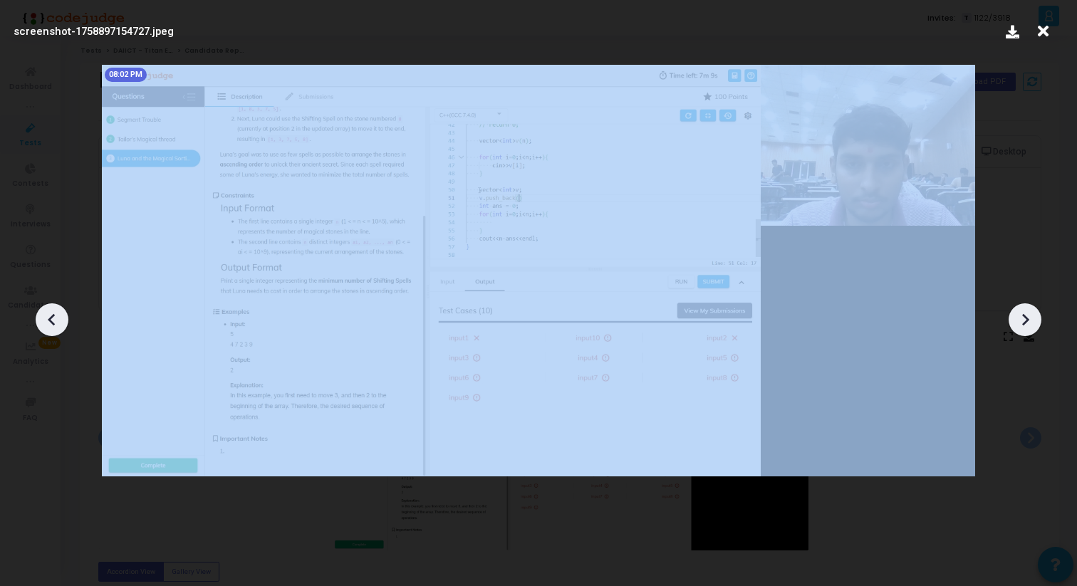
click at [1010, 316] on div at bounding box center [1024, 319] width 33 height 33
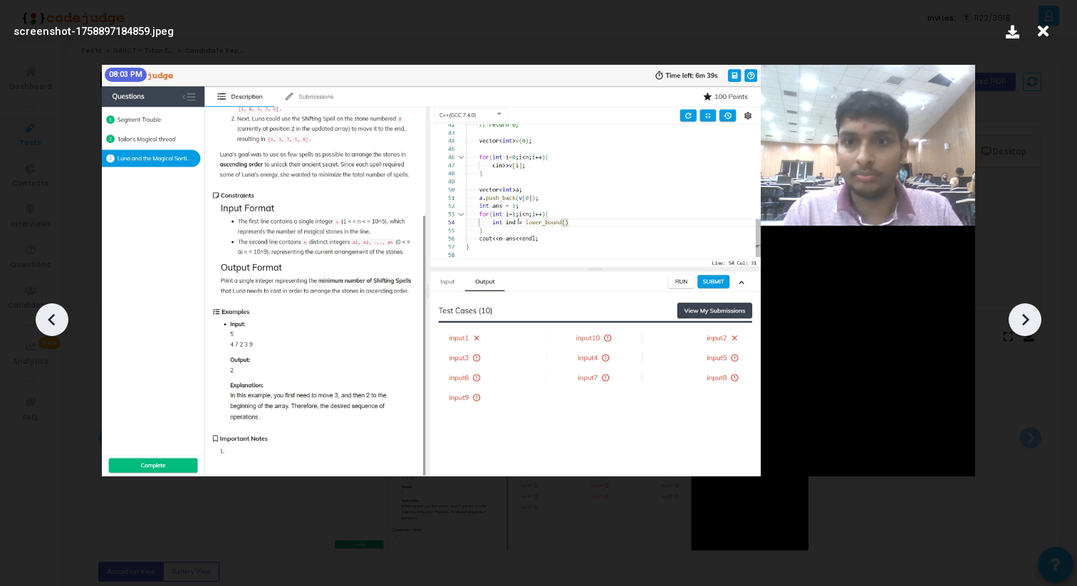
click at [1022, 316] on icon at bounding box center [1024, 319] width 21 height 21
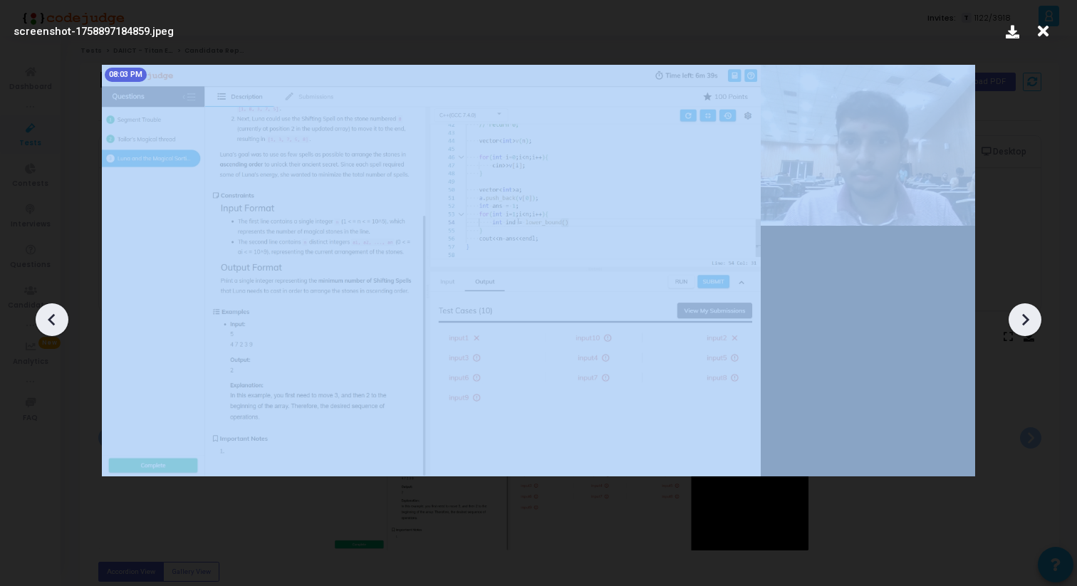
click at [1022, 316] on icon at bounding box center [1024, 319] width 21 height 21
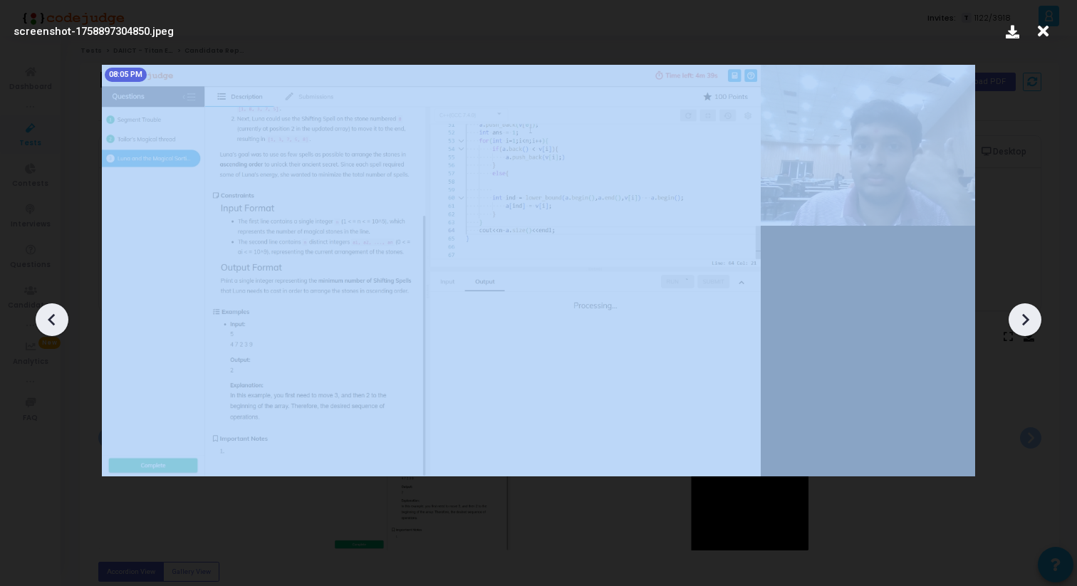
click at [1022, 316] on icon at bounding box center [1024, 319] width 21 height 21
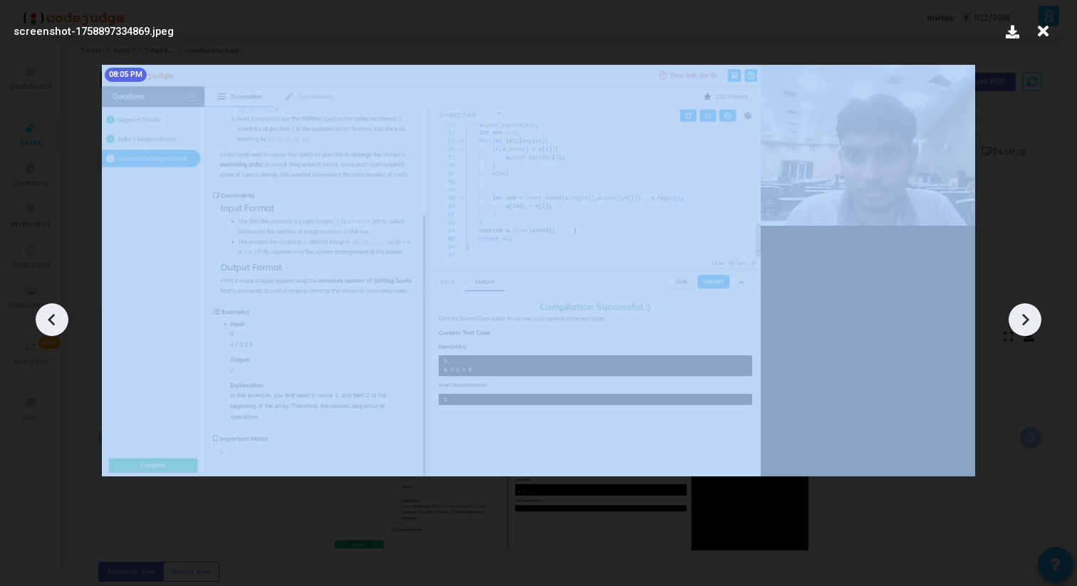
click at [1022, 316] on icon at bounding box center [1024, 319] width 21 height 21
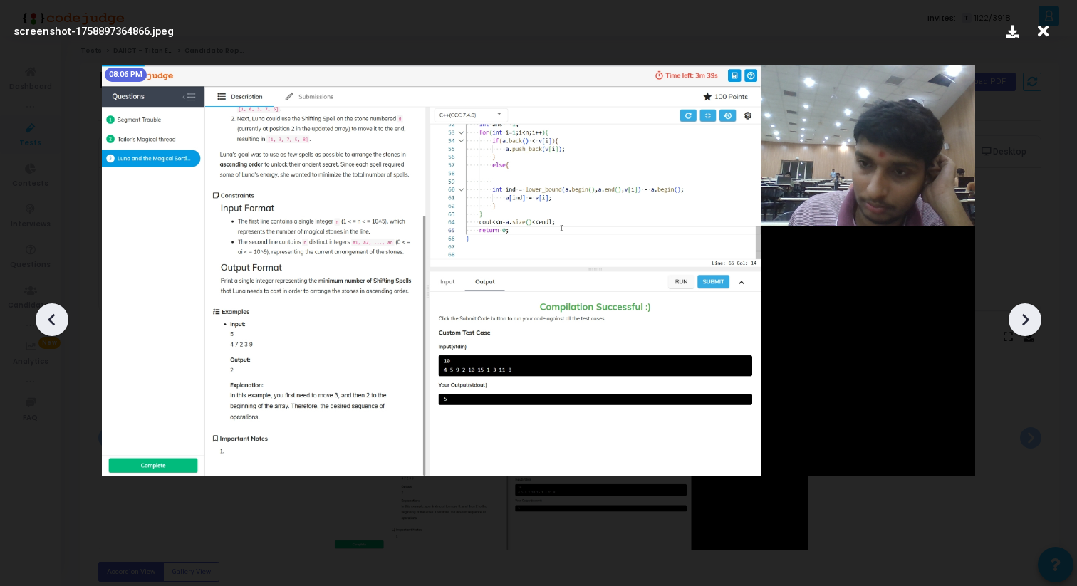
click at [1022, 316] on icon at bounding box center [1024, 319] width 21 height 21
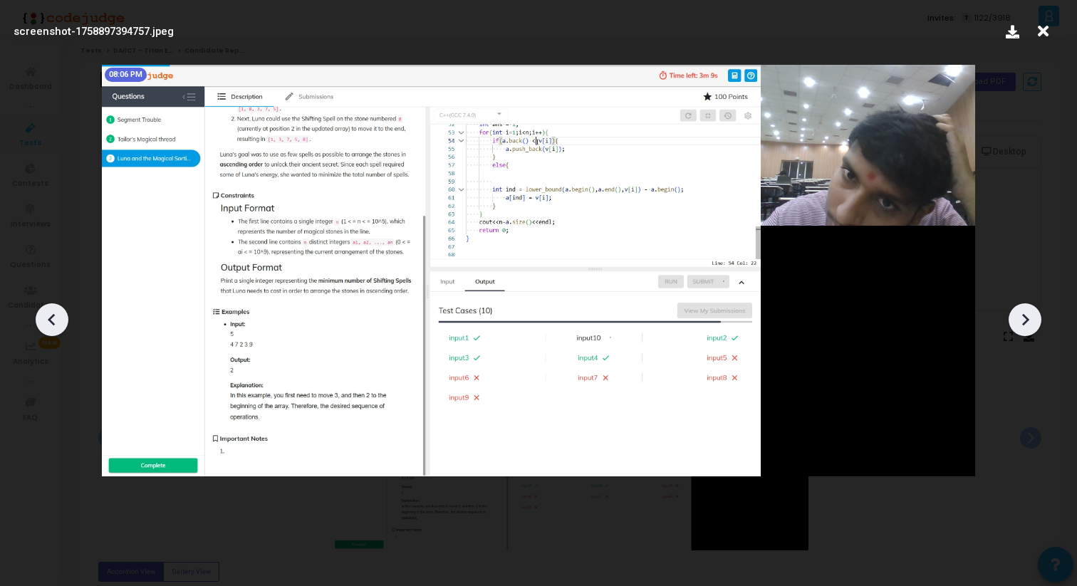
click at [1022, 316] on icon at bounding box center [1024, 319] width 21 height 21
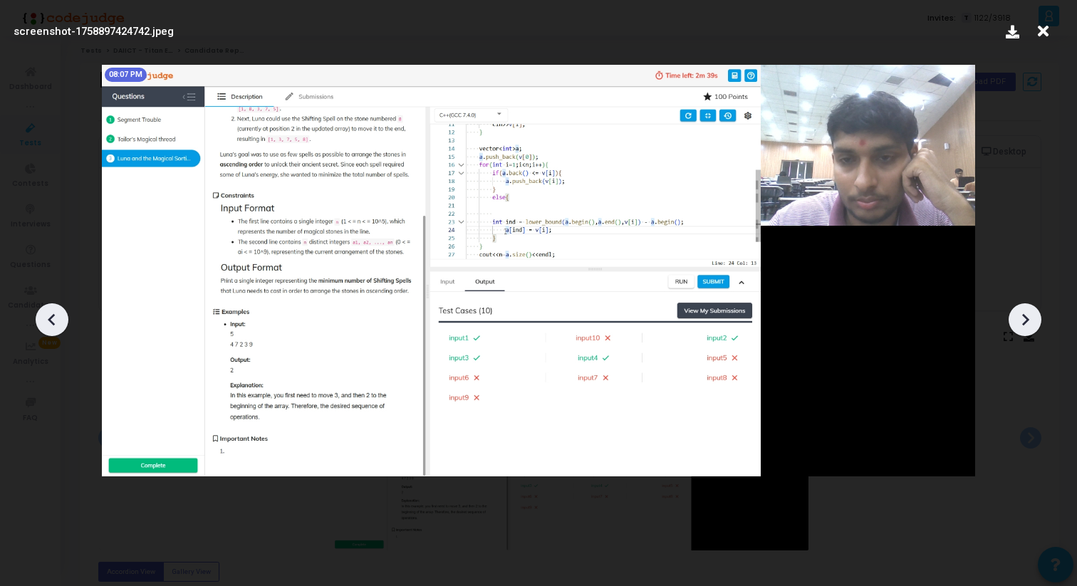
click at [1022, 316] on icon at bounding box center [1024, 319] width 21 height 21
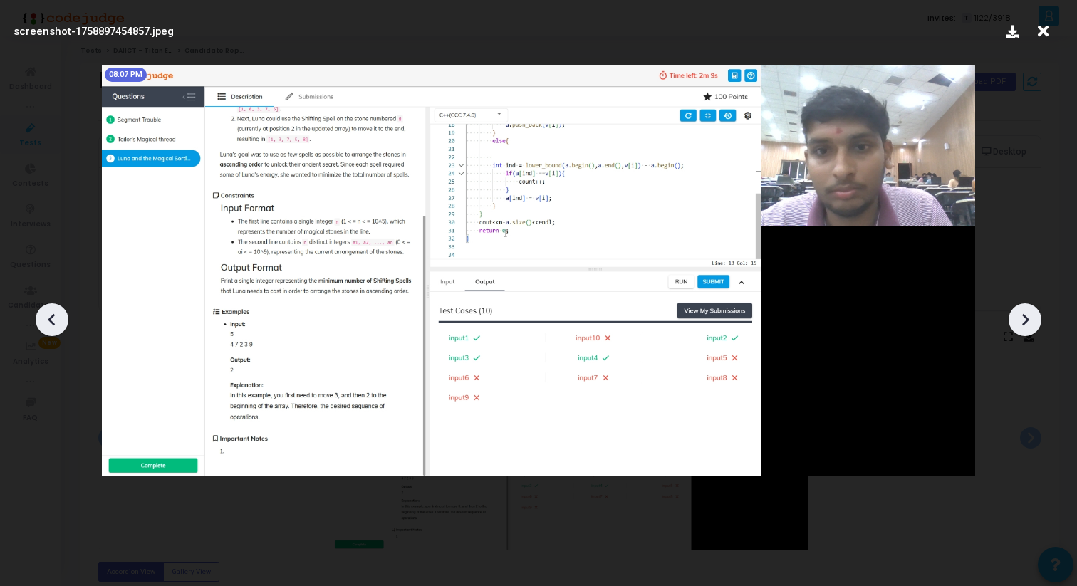
click at [1022, 316] on icon at bounding box center [1024, 319] width 21 height 21
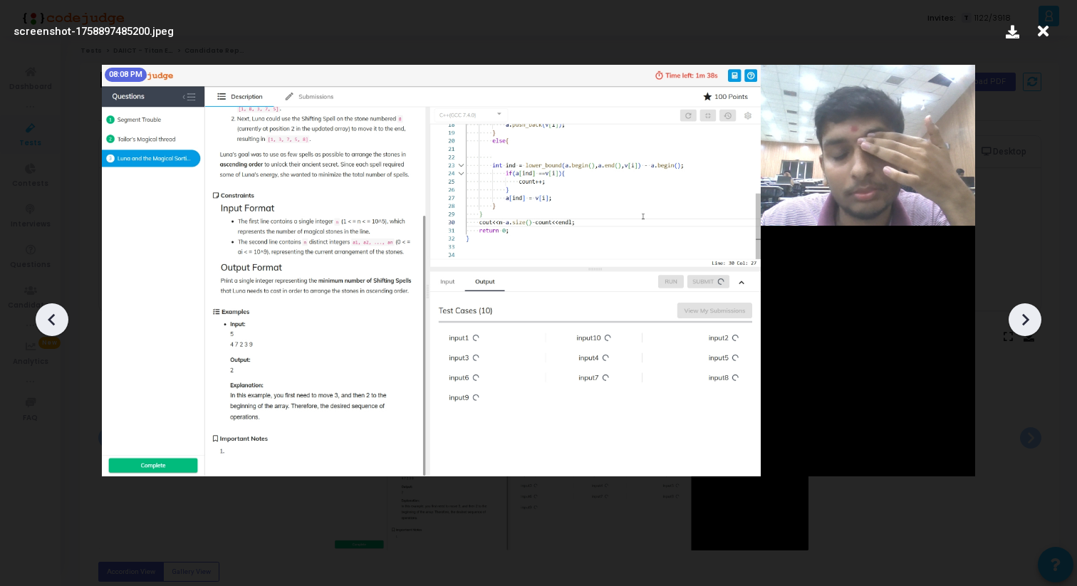
click at [1023, 316] on icon at bounding box center [1024, 319] width 21 height 21
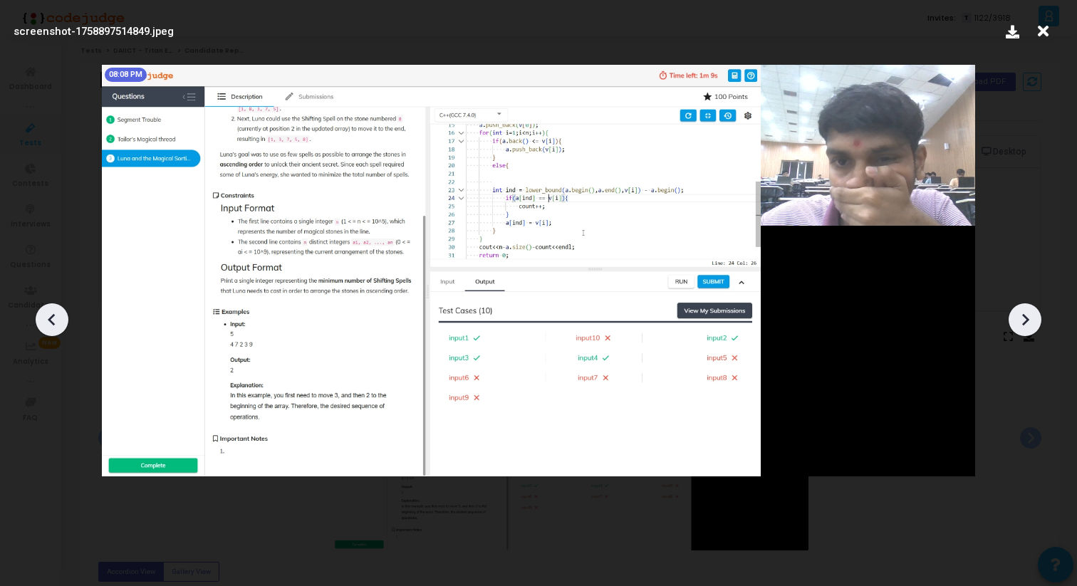
click at [1023, 316] on icon at bounding box center [1024, 319] width 21 height 21
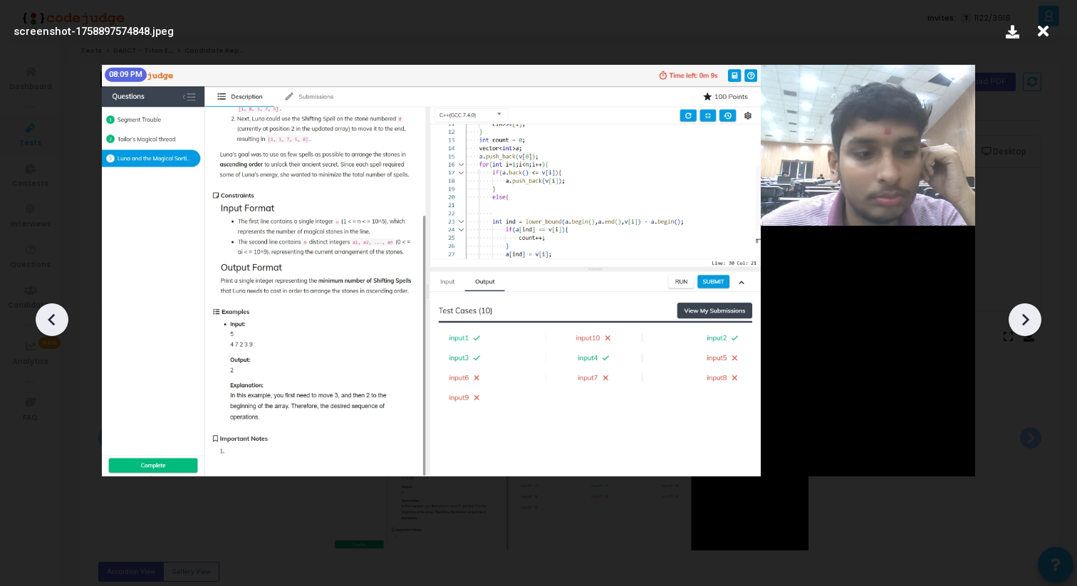
click at [1023, 316] on icon at bounding box center [1024, 319] width 21 height 21
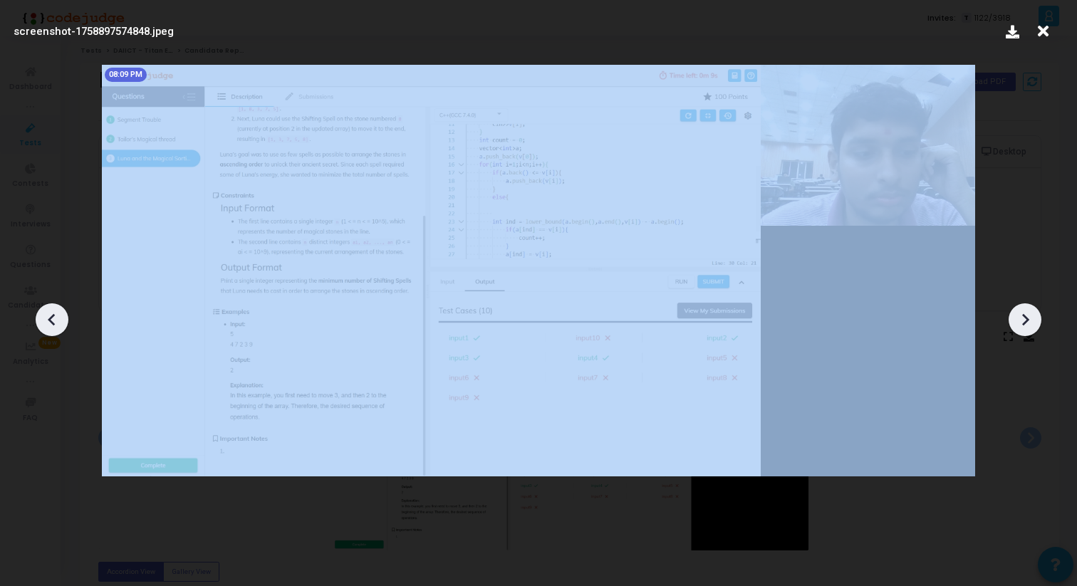
click at [1023, 316] on icon at bounding box center [1024, 319] width 21 height 21
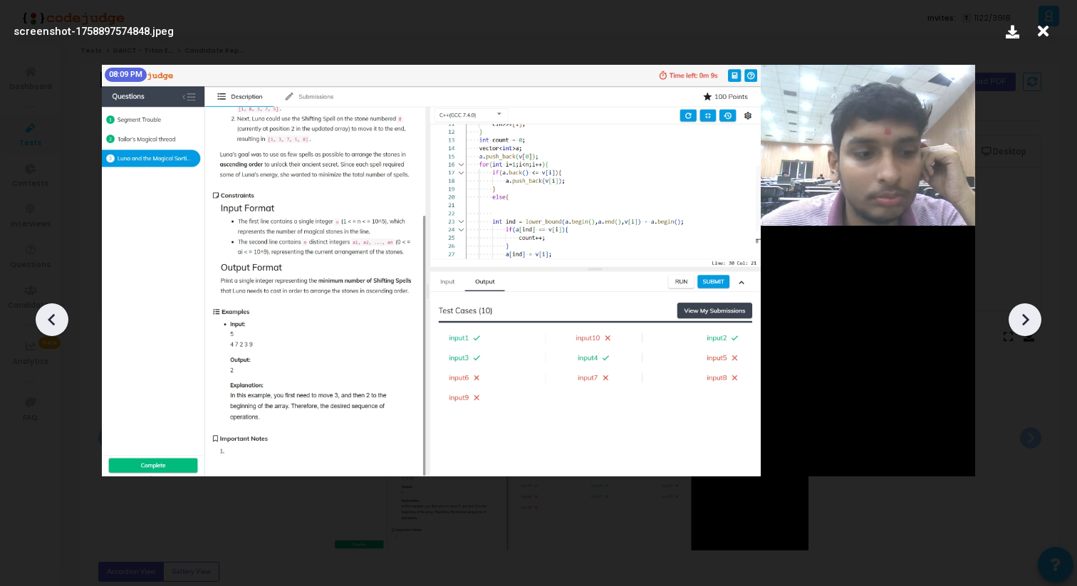
click at [1023, 318] on icon at bounding box center [1024, 319] width 21 height 21
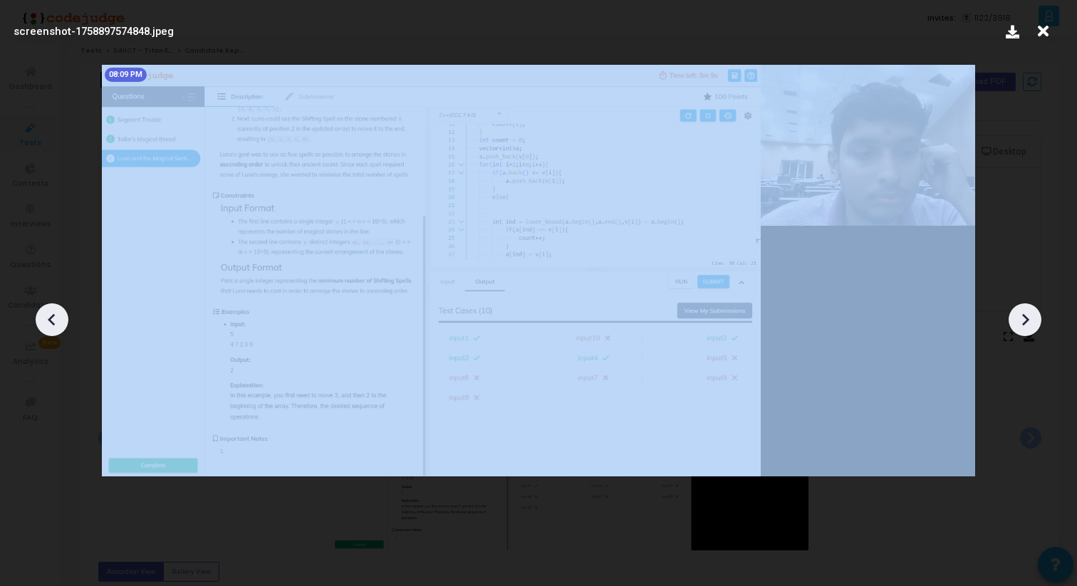
click at [1023, 318] on icon at bounding box center [1024, 319] width 21 height 21
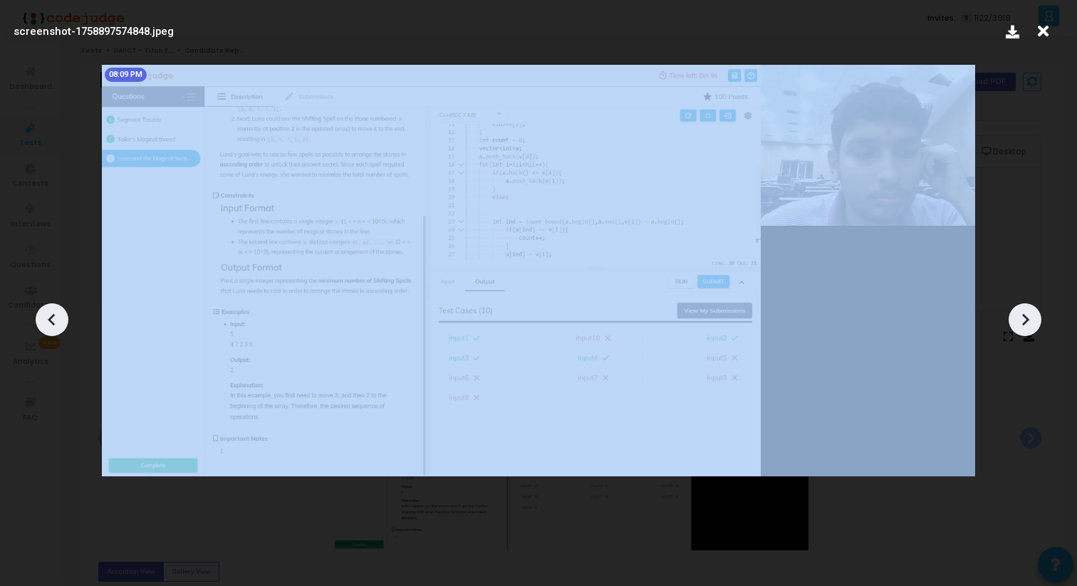
click at [1023, 318] on icon at bounding box center [1024, 319] width 21 height 21
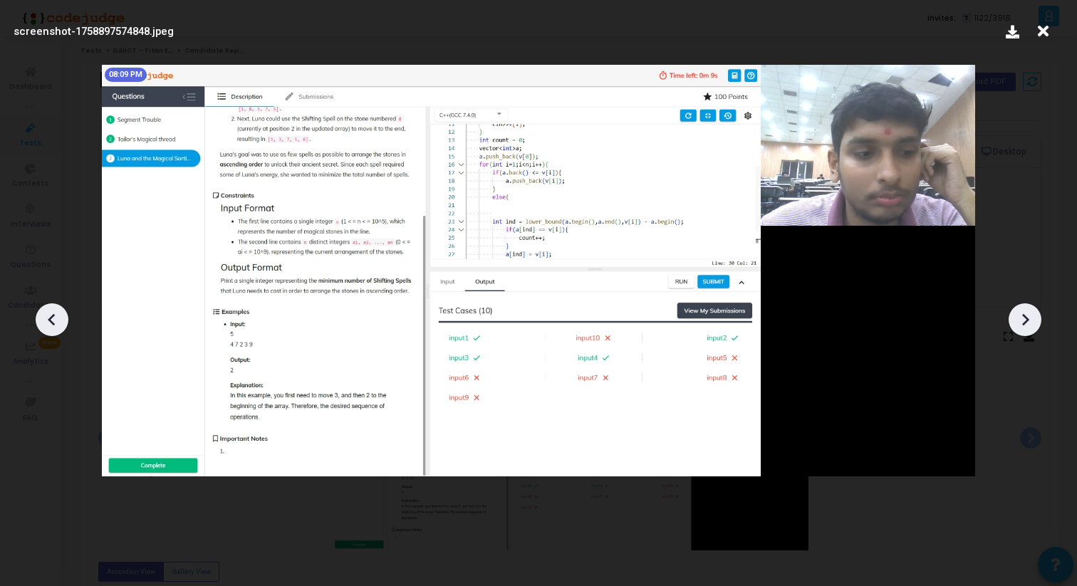
click at [1036, 25] on icon at bounding box center [1043, 31] width 22 height 27
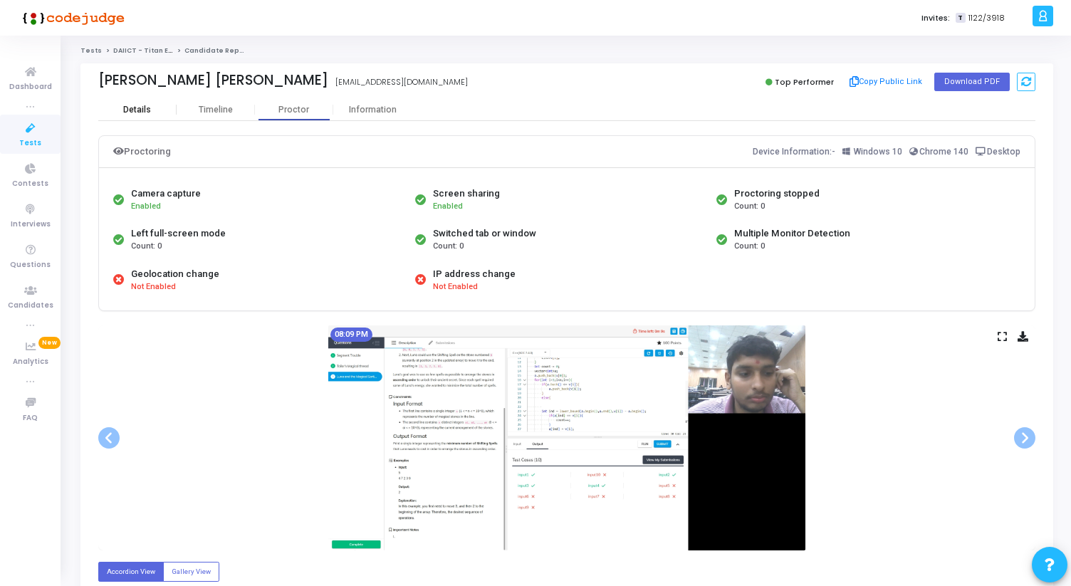
click at [137, 110] on div "Details" at bounding box center [137, 110] width 28 height 11
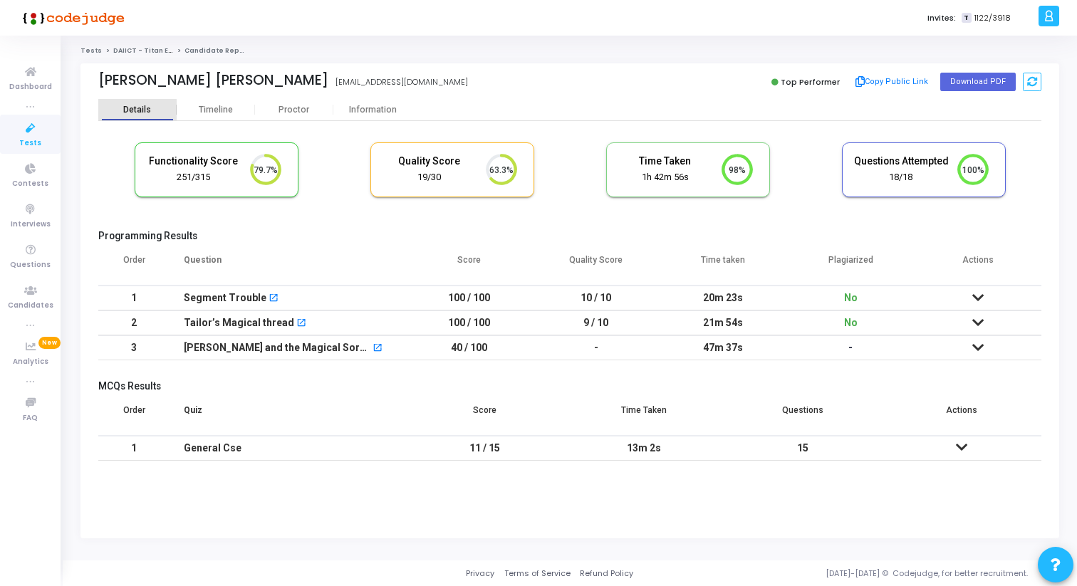
scroll to position [30, 36]
click at [379, 99] on div "Information" at bounding box center [372, 109] width 78 height 21
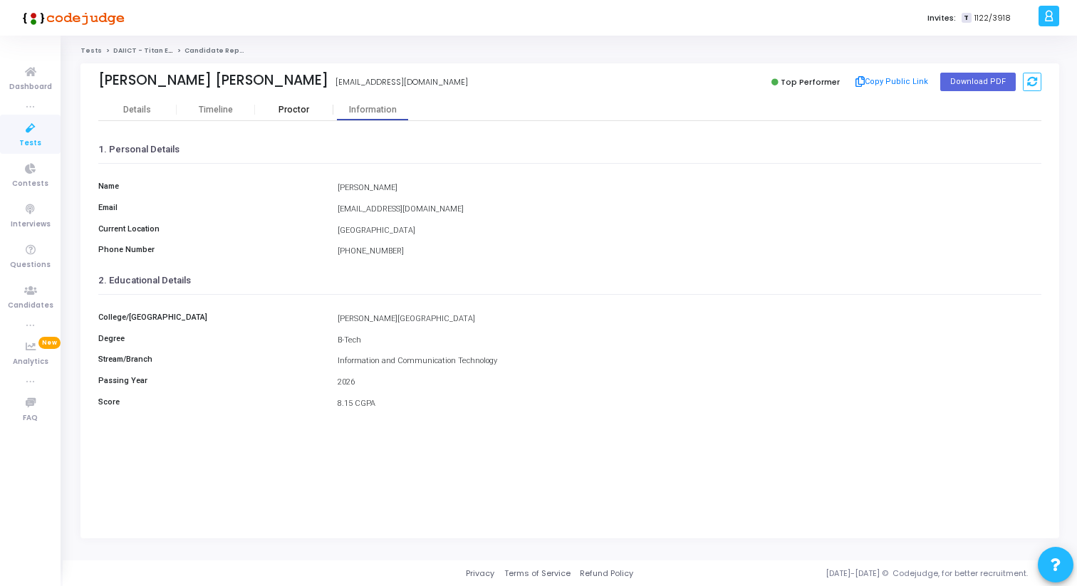
click at [319, 111] on div "Proctor" at bounding box center [294, 110] width 78 height 11
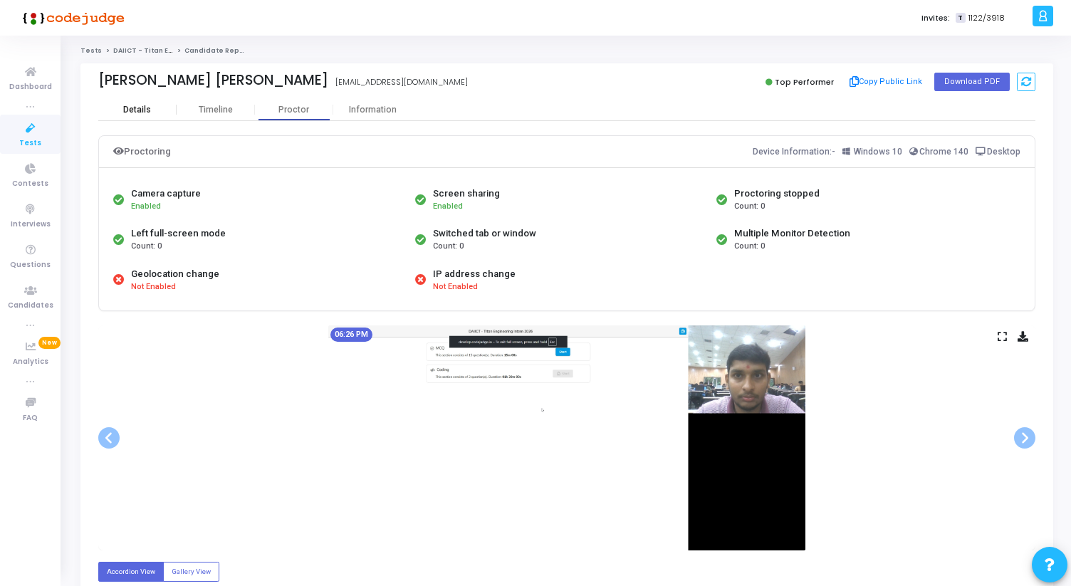
click at [142, 116] on div "Details" at bounding box center [137, 109] width 78 height 21
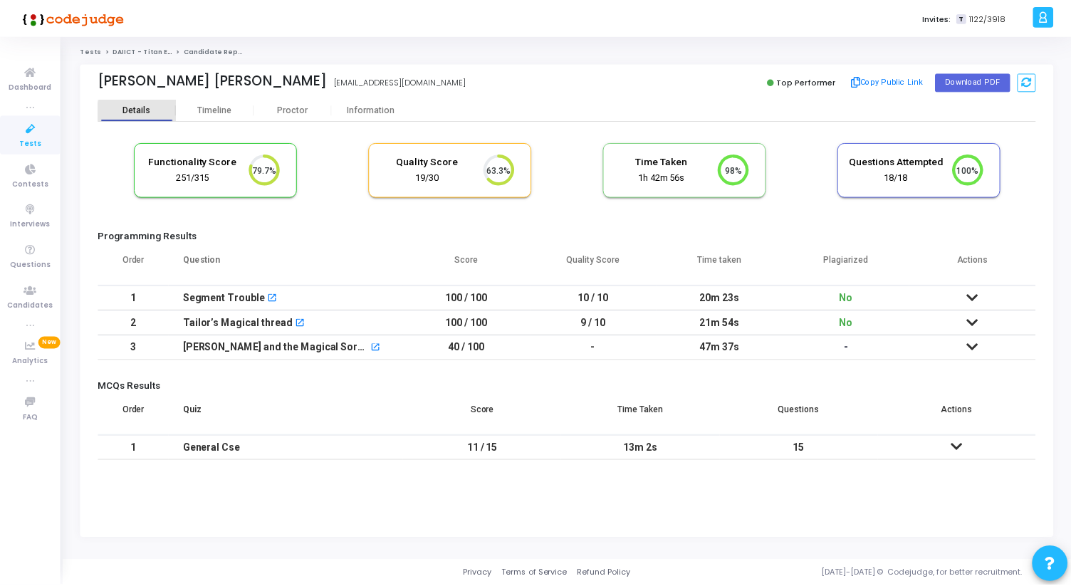
scroll to position [30, 36]
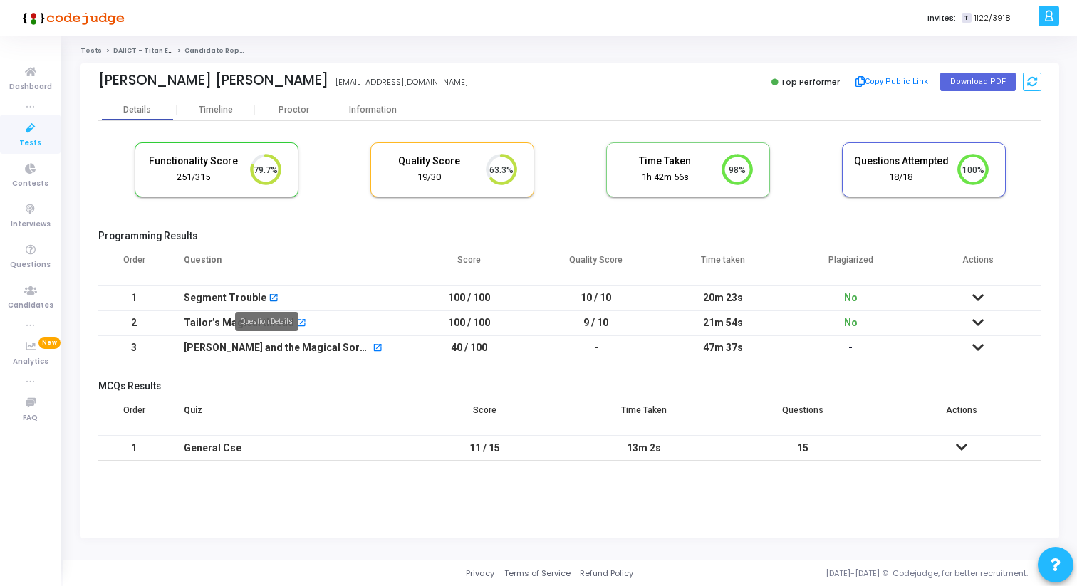
click at [268, 300] on mat-icon "open_in_new" at bounding box center [273, 299] width 10 height 10
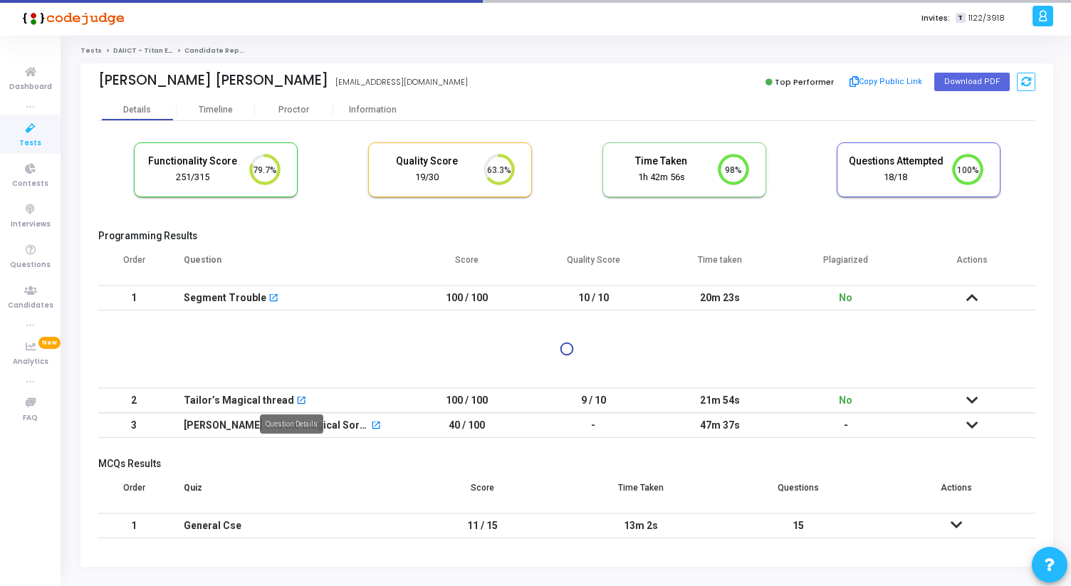
click at [296, 401] on mat-icon "open_in_new" at bounding box center [301, 402] width 10 height 10
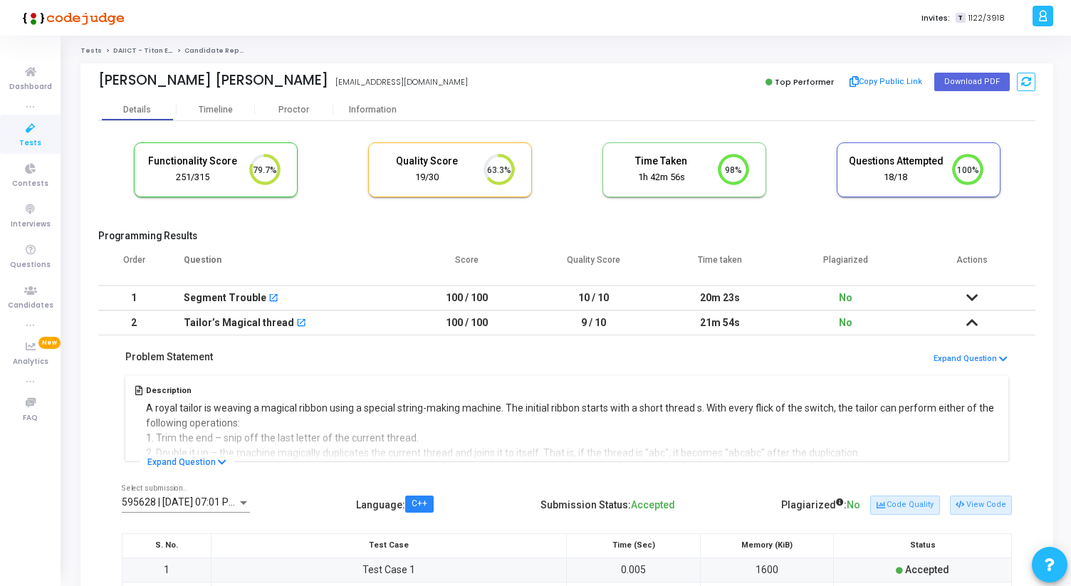
click at [743, 169] on icon "98%" at bounding box center [729, 170] width 42 height 37
click at [758, 118] on div "Details Timeline Proctor Information" at bounding box center [566, 109] width 937 height 21
click at [291, 105] on div "Proctor" at bounding box center [294, 110] width 78 height 11
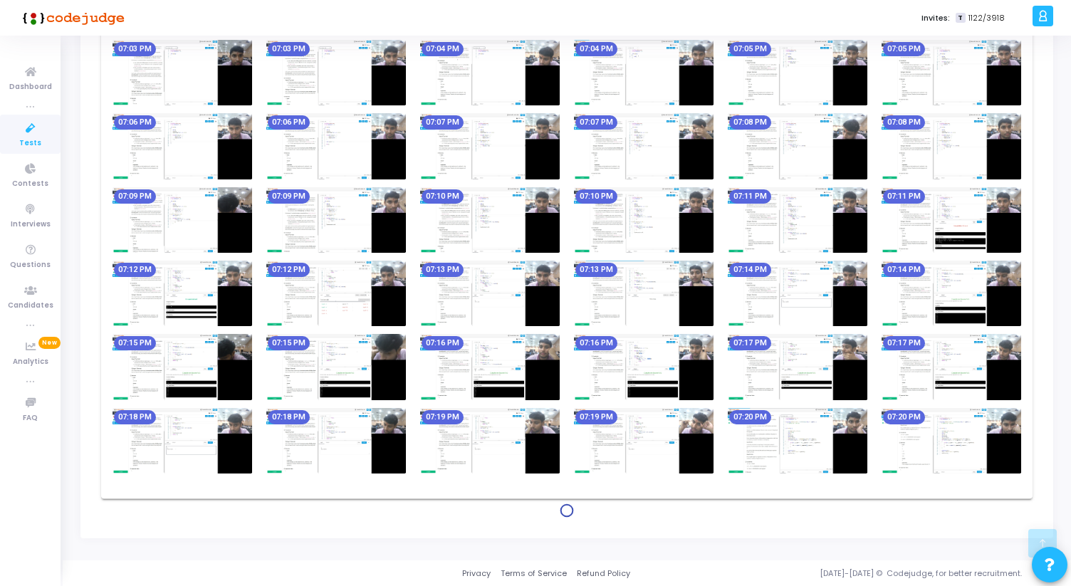
scroll to position [1791, 0]
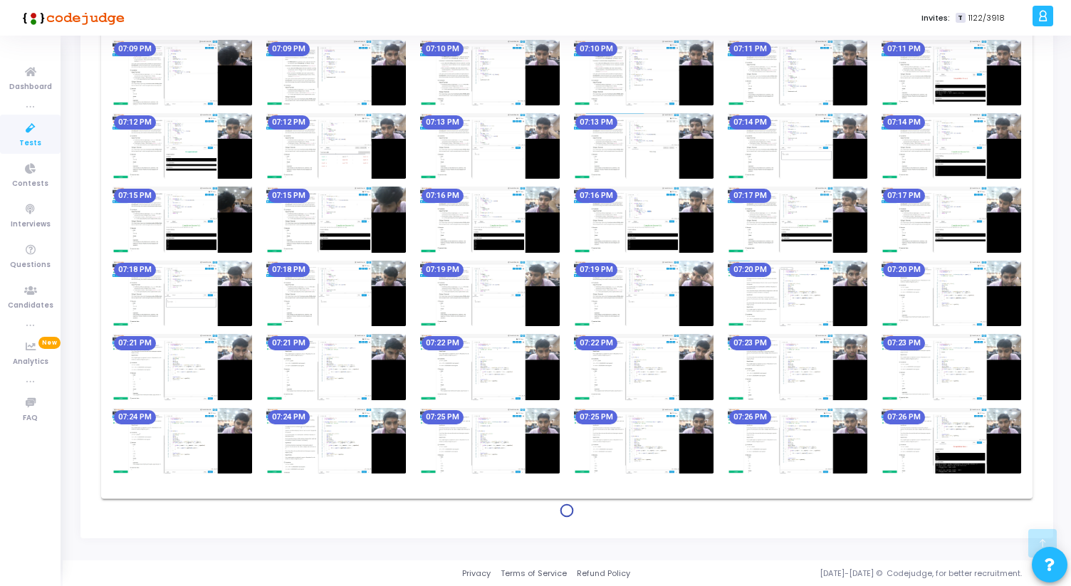
click at [706, 447] on img at bounding box center [644, 441] width 140 height 66
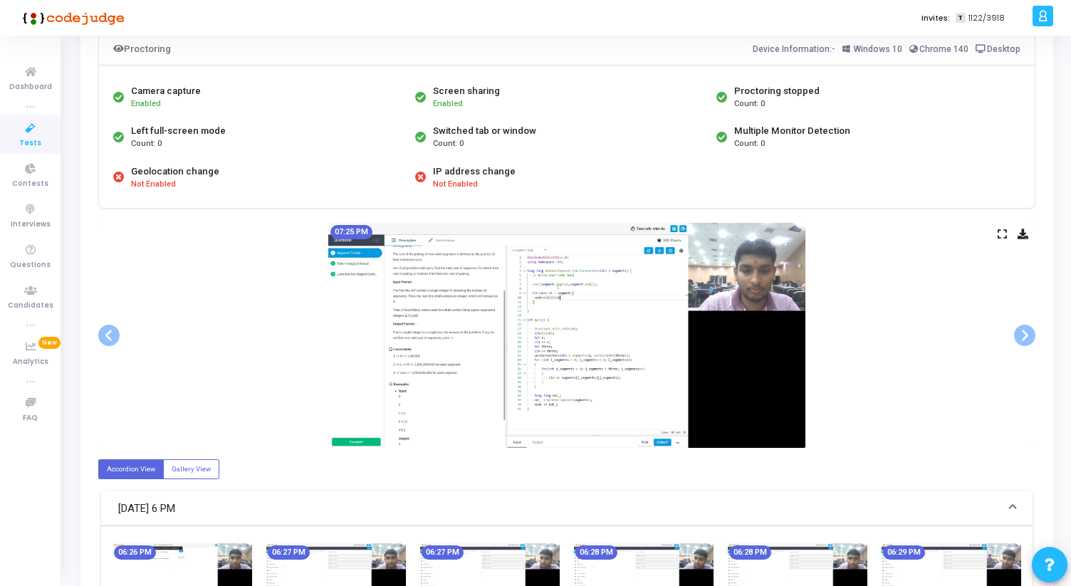
scroll to position [0, 0]
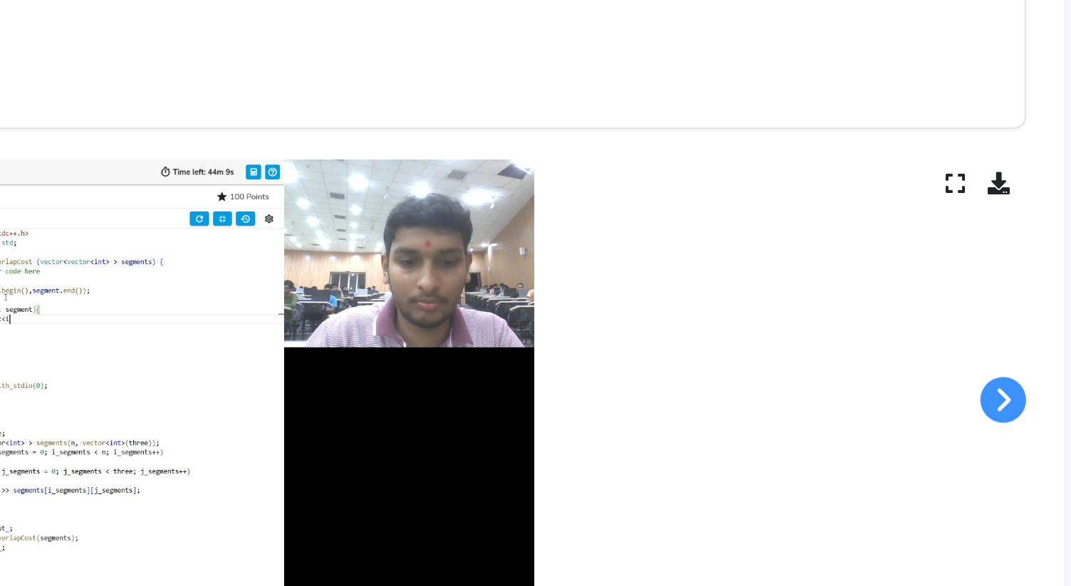
click at [1020, 439] on span at bounding box center [1024, 437] width 21 height 21
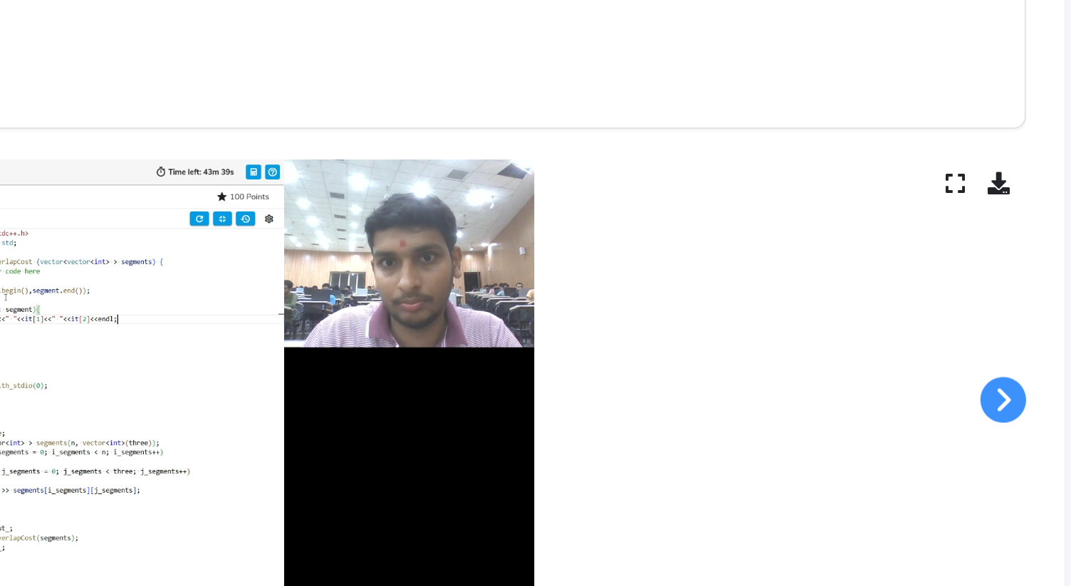
click at [1020, 439] on span at bounding box center [1024, 437] width 21 height 21
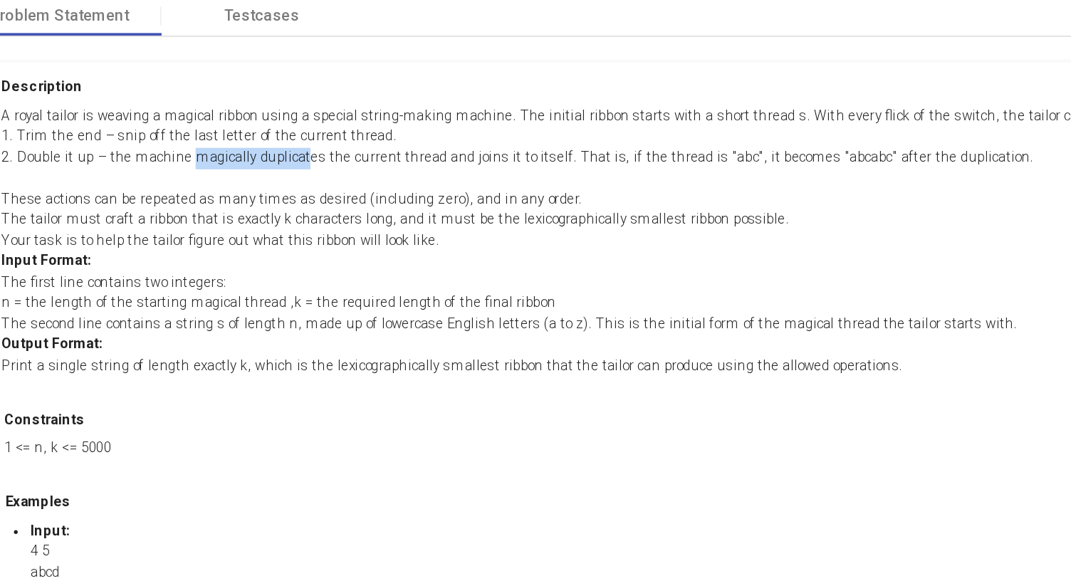
drag, startPoint x: 221, startPoint y: 240, endPoint x: 280, endPoint y: 240, distance: 59.1
click at [280, 240] on p "A royal tailor is weaving a magical ribbon using a special string-making machin…" at bounding box center [497, 285] width 763 height 153
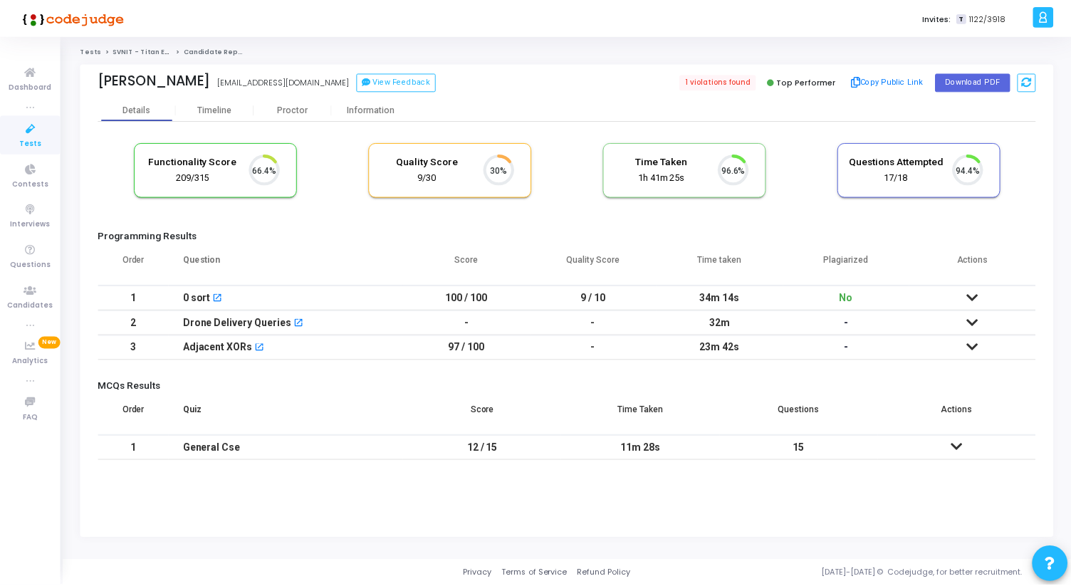
scroll to position [30, 36]
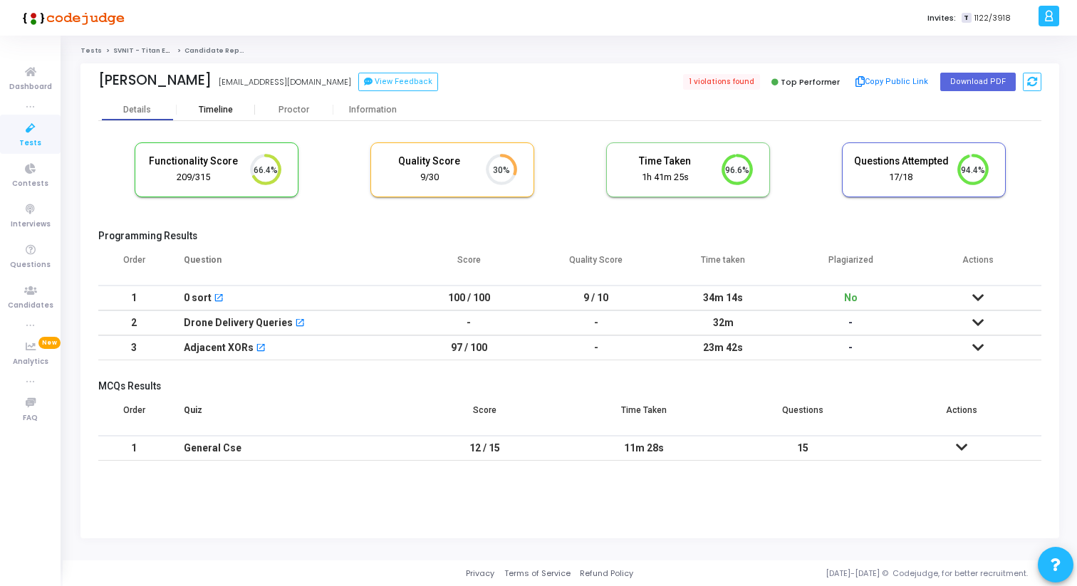
click at [212, 114] on div "Timeline" at bounding box center [216, 110] width 34 height 11
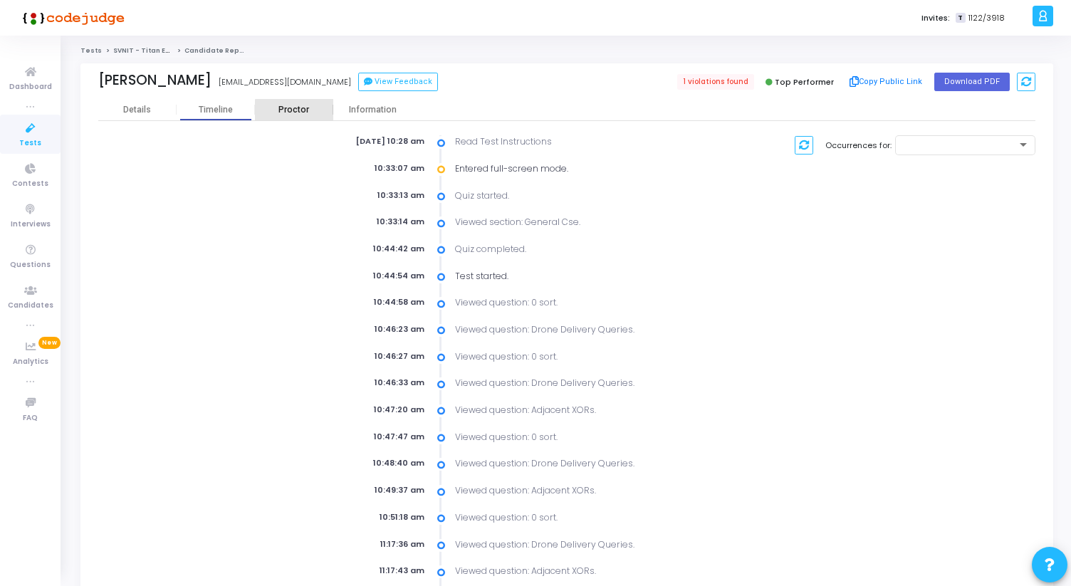
click at [305, 112] on div "Proctor" at bounding box center [294, 110] width 78 height 11
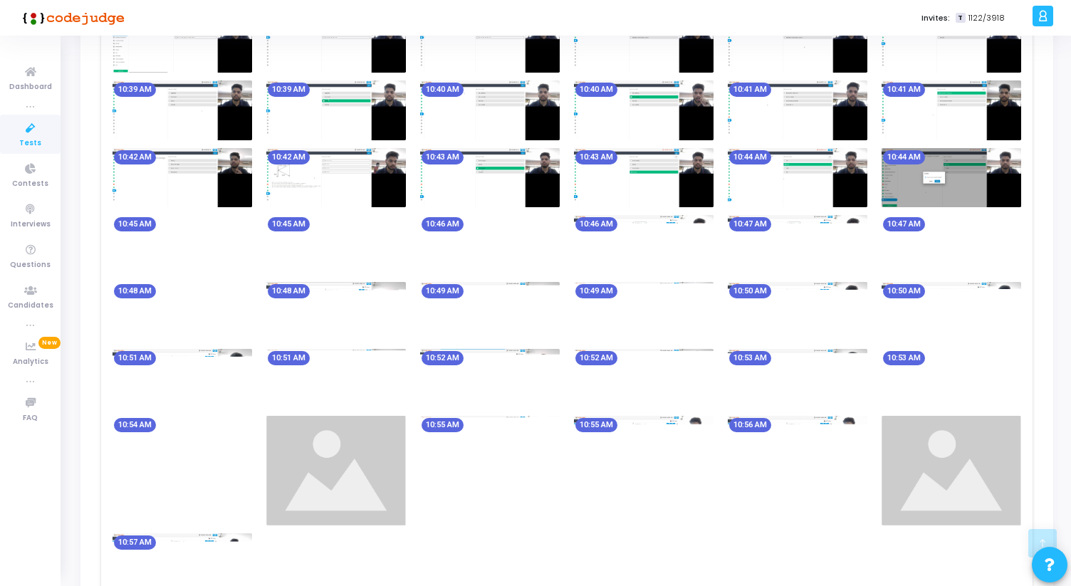
scroll to position [656, 0]
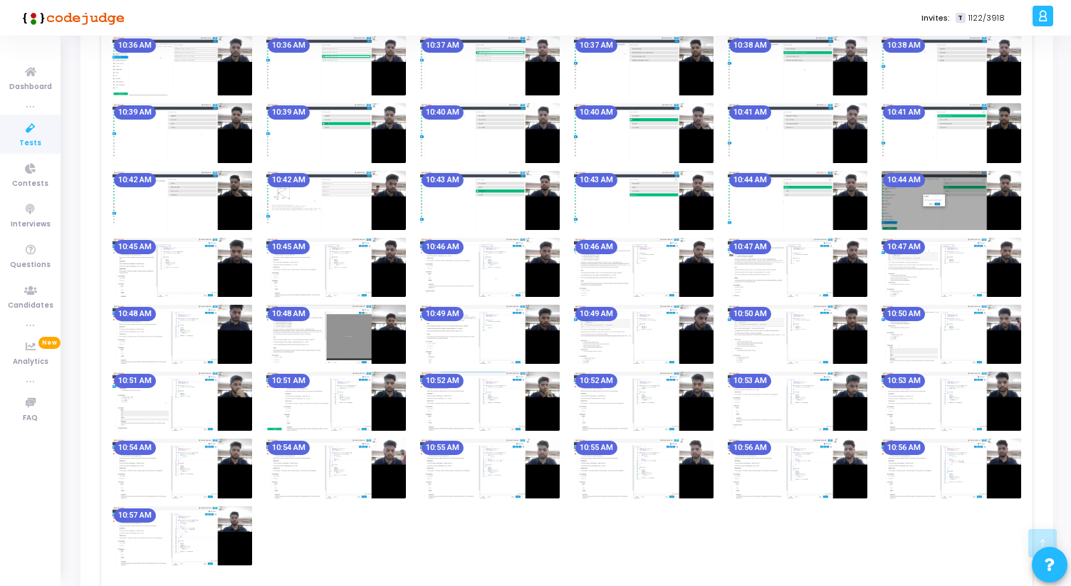
click at [205, 272] on img at bounding box center [183, 267] width 140 height 59
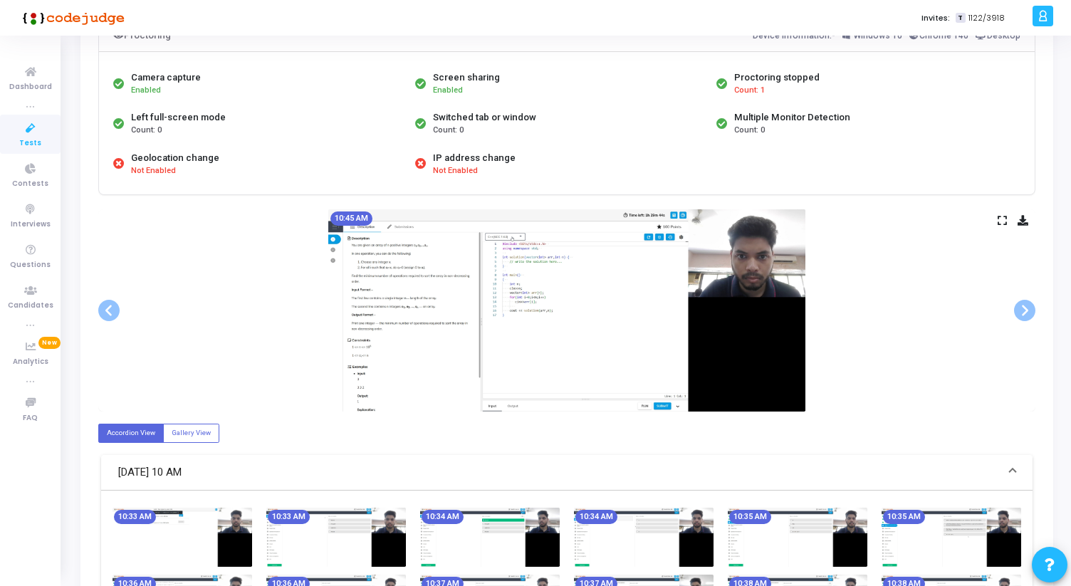
scroll to position [0, 0]
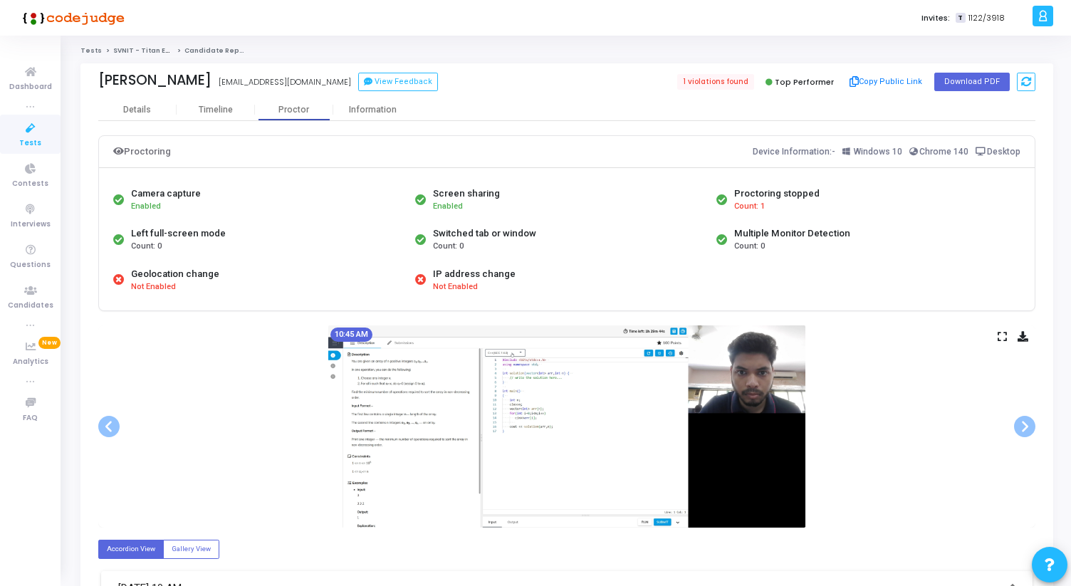
click at [1003, 335] on icon at bounding box center [1002, 337] width 9 height 8
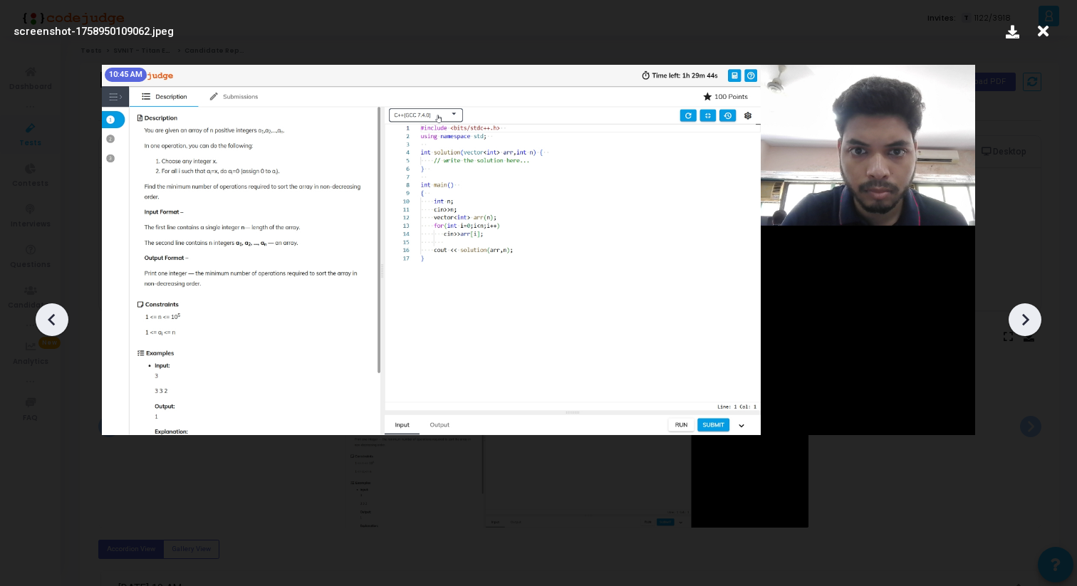
click at [1033, 330] on icon at bounding box center [1024, 319] width 21 height 21
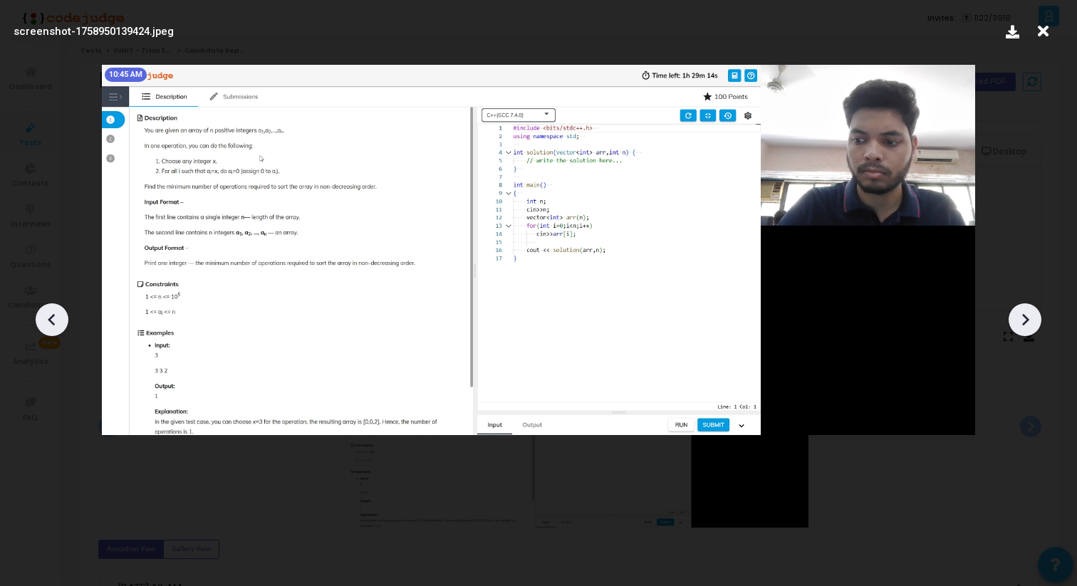
click at [1033, 330] on icon at bounding box center [1024, 319] width 21 height 21
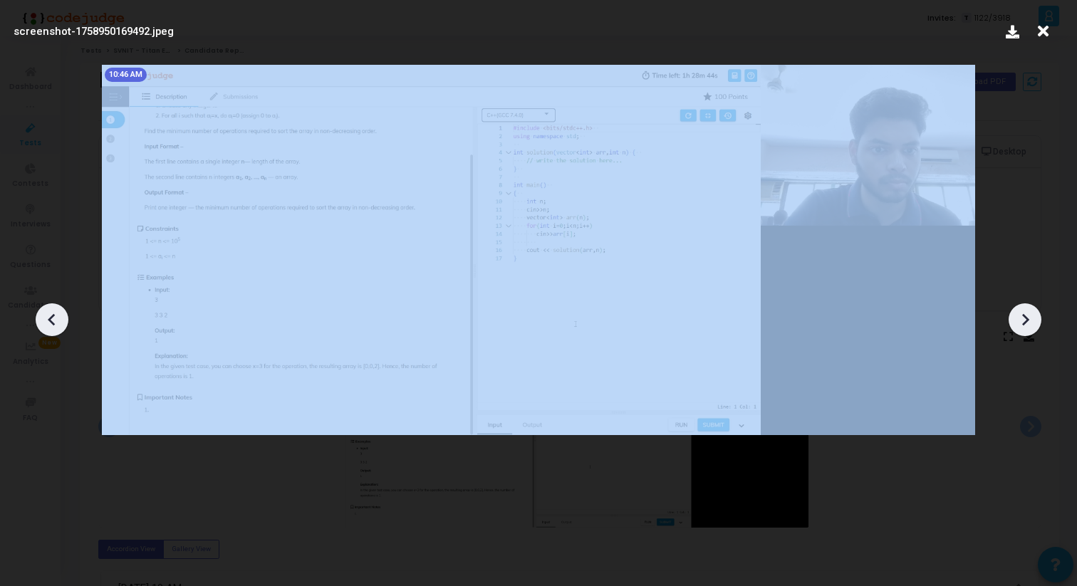
click at [1033, 330] on icon at bounding box center [1024, 319] width 21 height 21
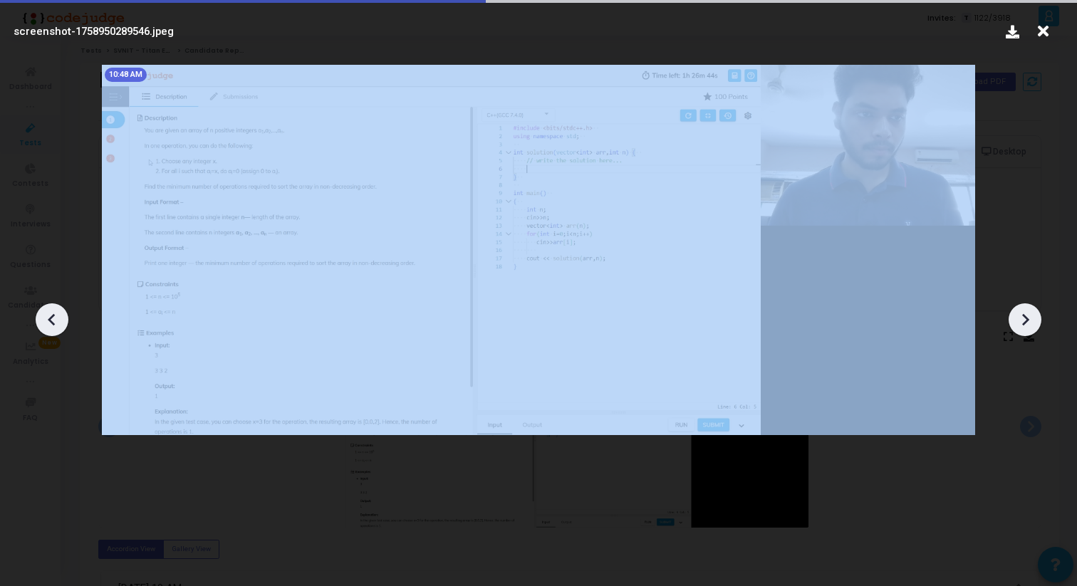
click at [1033, 330] on icon at bounding box center [1024, 319] width 21 height 21
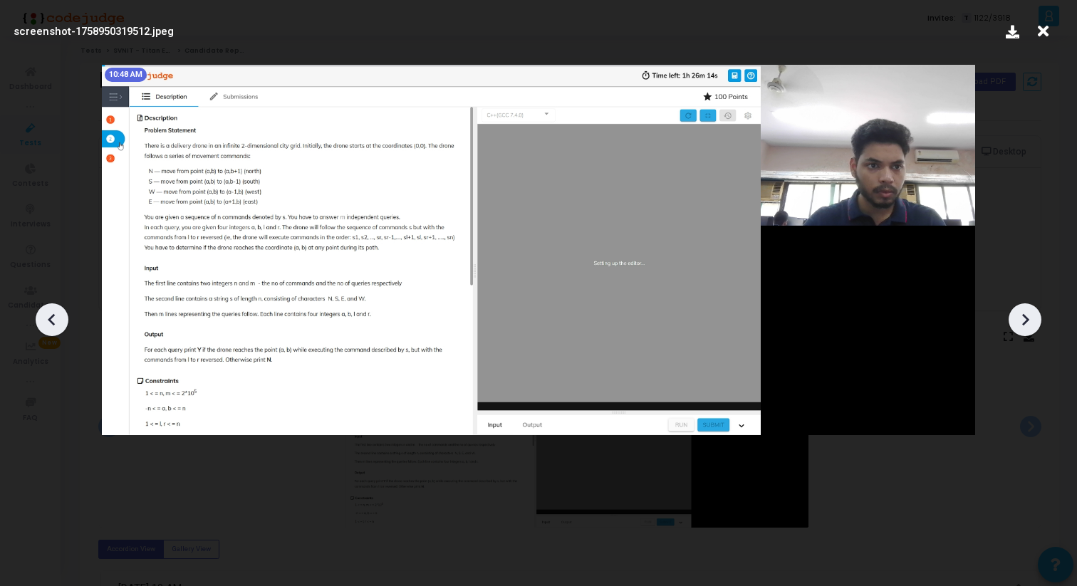
click at [1033, 330] on icon at bounding box center [1024, 319] width 21 height 21
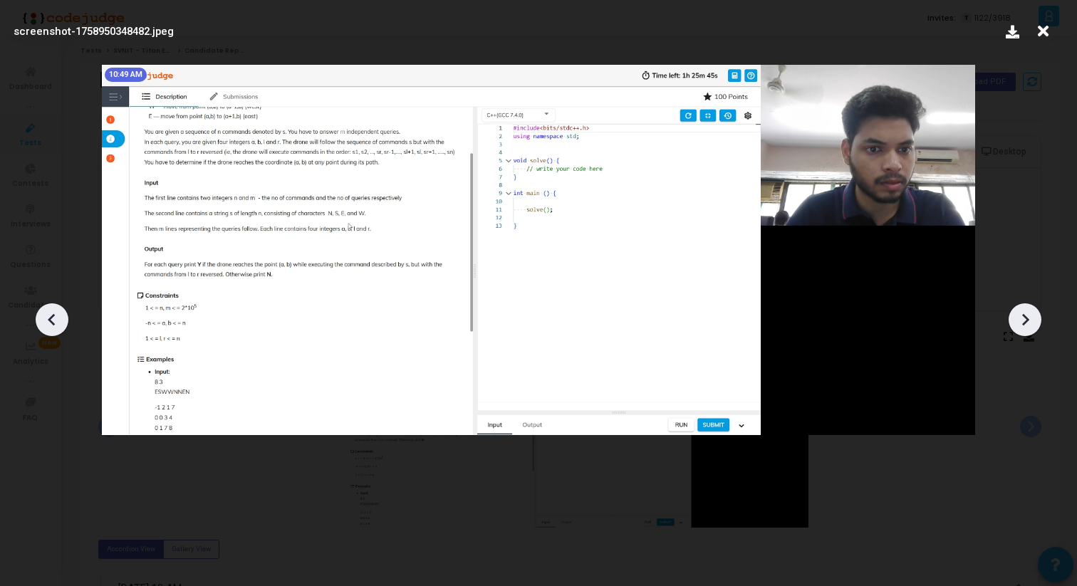
click at [1033, 329] on icon at bounding box center [1024, 319] width 21 height 21
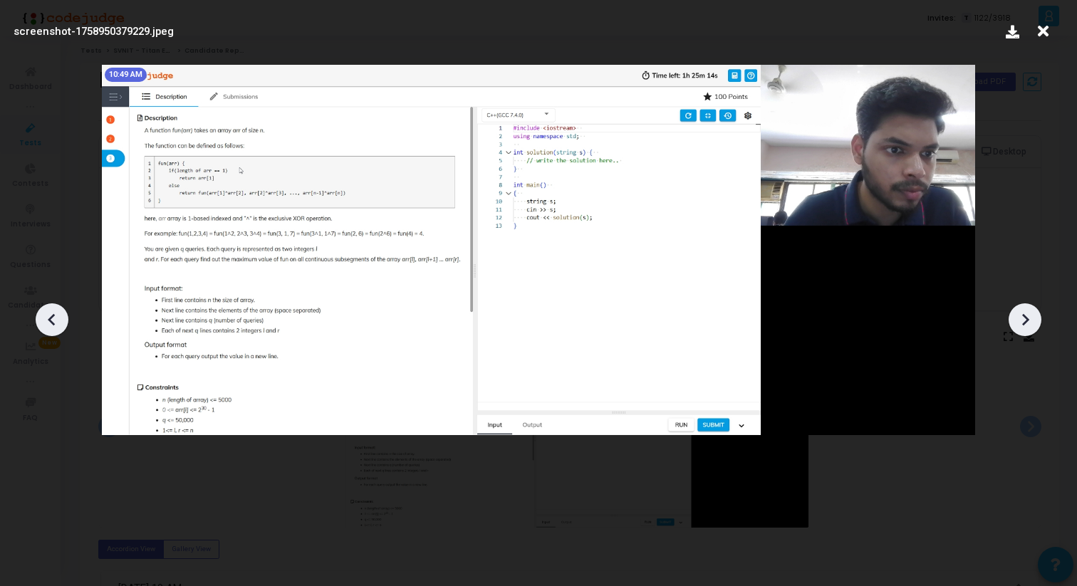
click at [1033, 329] on icon at bounding box center [1024, 319] width 21 height 21
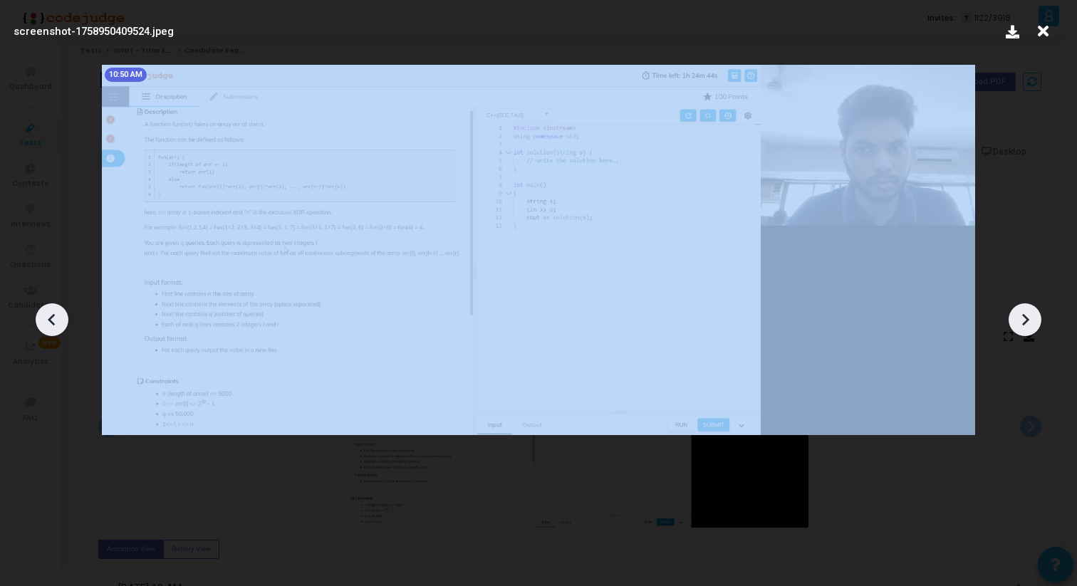
click at [1033, 329] on icon at bounding box center [1024, 319] width 21 height 21
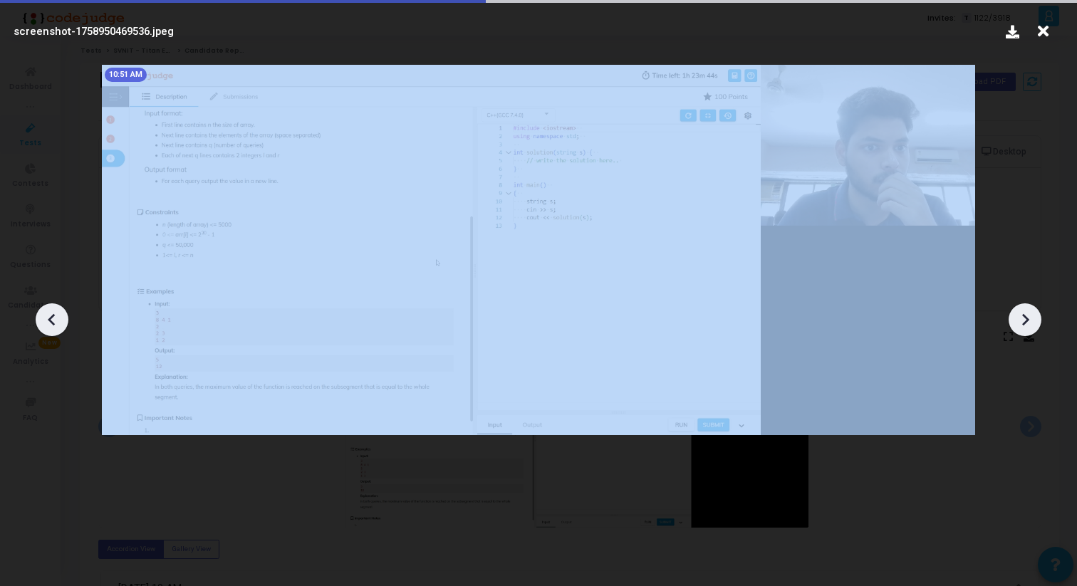
click at [1033, 329] on icon at bounding box center [1024, 319] width 21 height 21
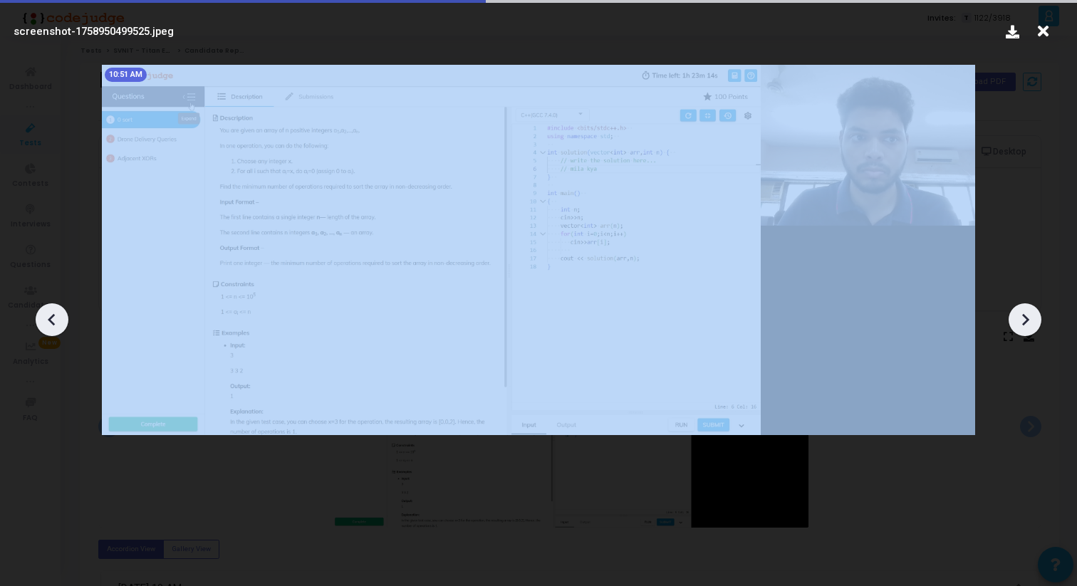
click at [1033, 329] on icon at bounding box center [1024, 319] width 21 height 21
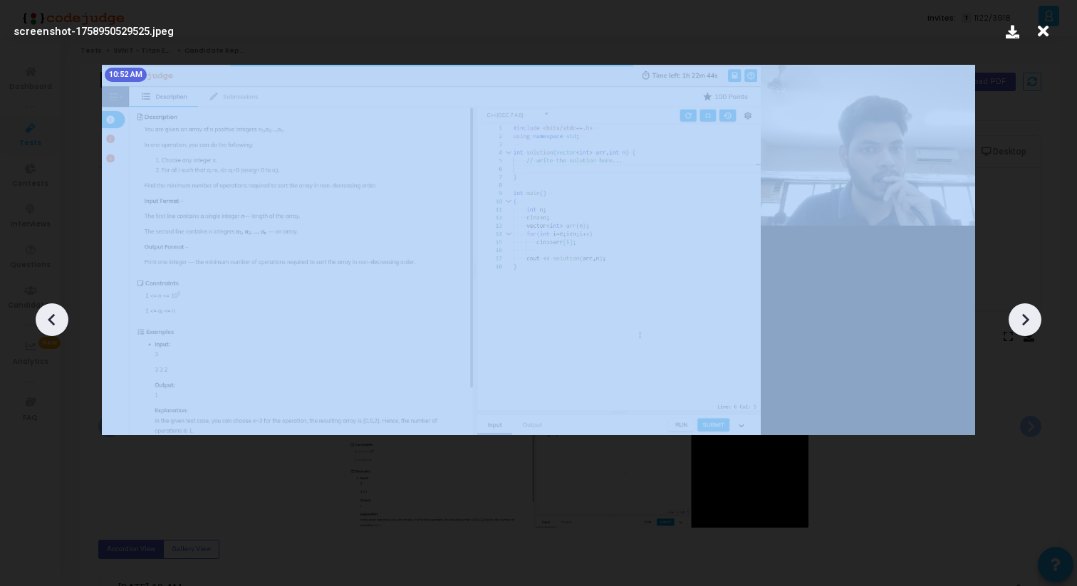
click at [1033, 329] on icon at bounding box center [1024, 319] width 21 height 21
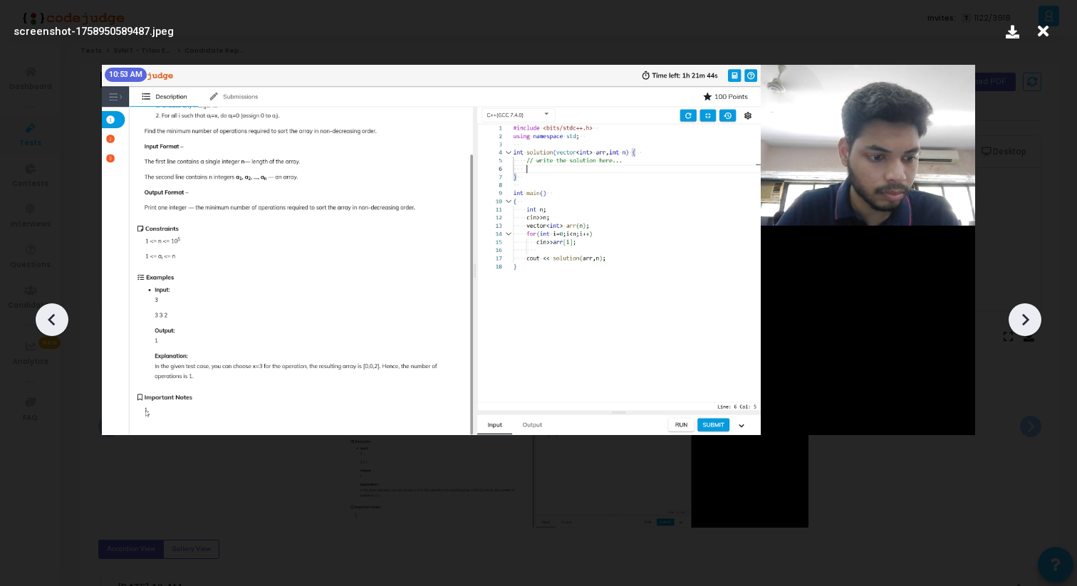
click at [1033, 329] on icon at bounding box center [1024, 319] width 21 height 21
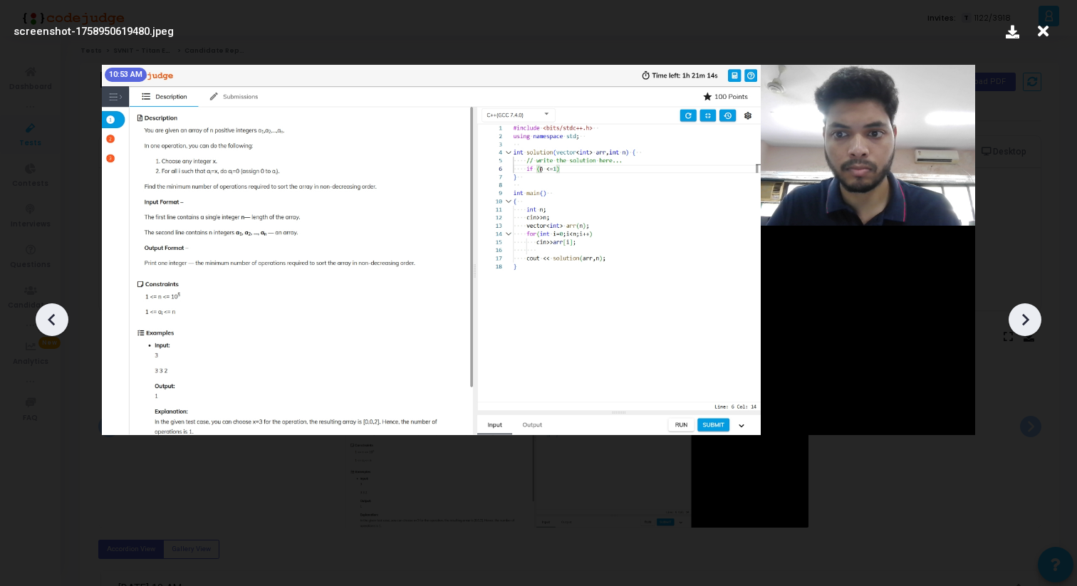
click at [48, 319] on icon at bounding box center [51, 319] width 7 height 12
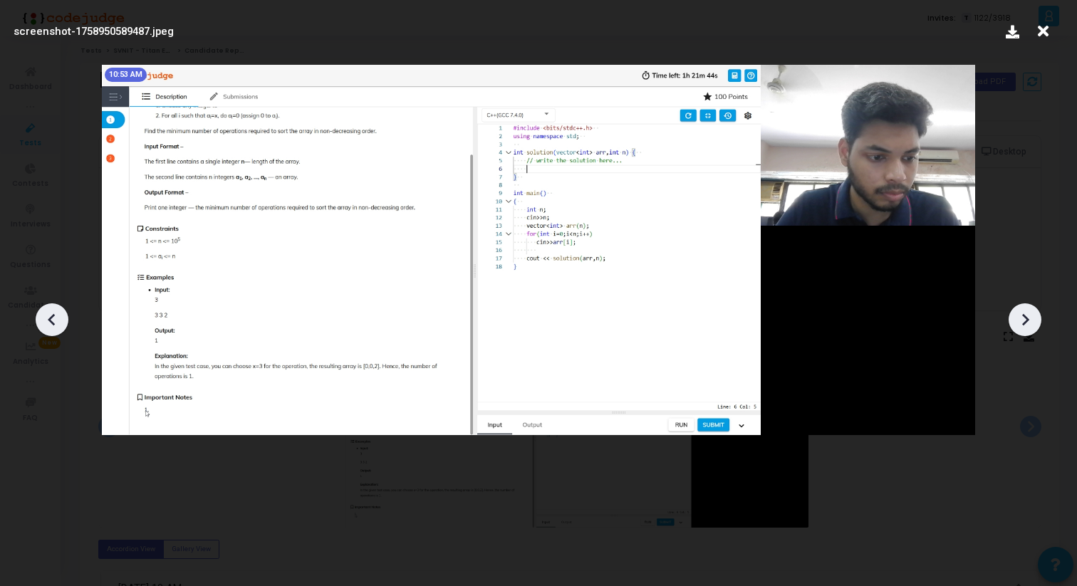
click at [48, 319] on icon at bounding box center [51, 319] width 7 height 12
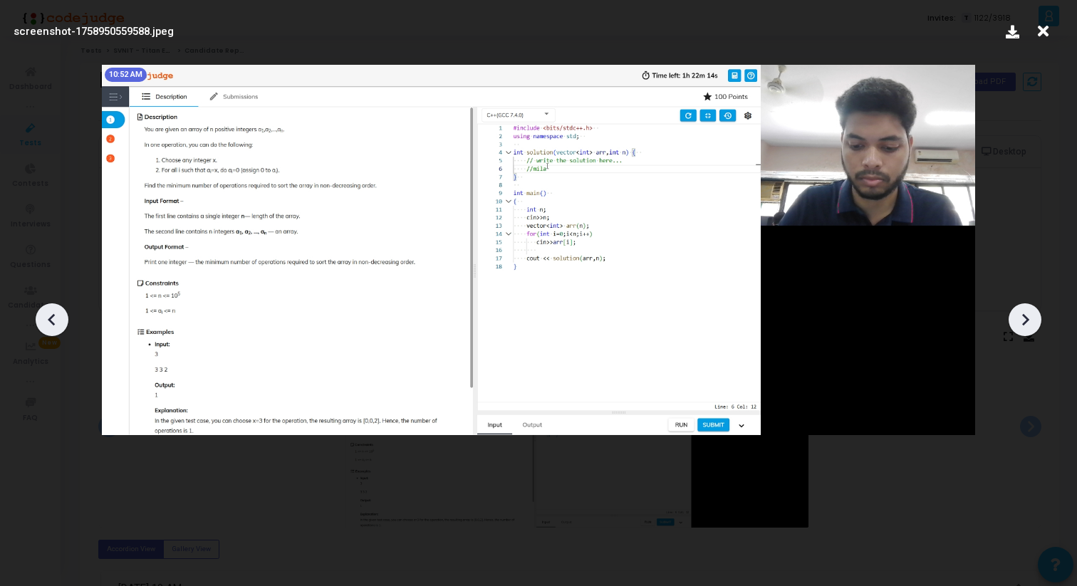
click at [48, 319] on icon at bounding box center [51, 319] width 7 height 12
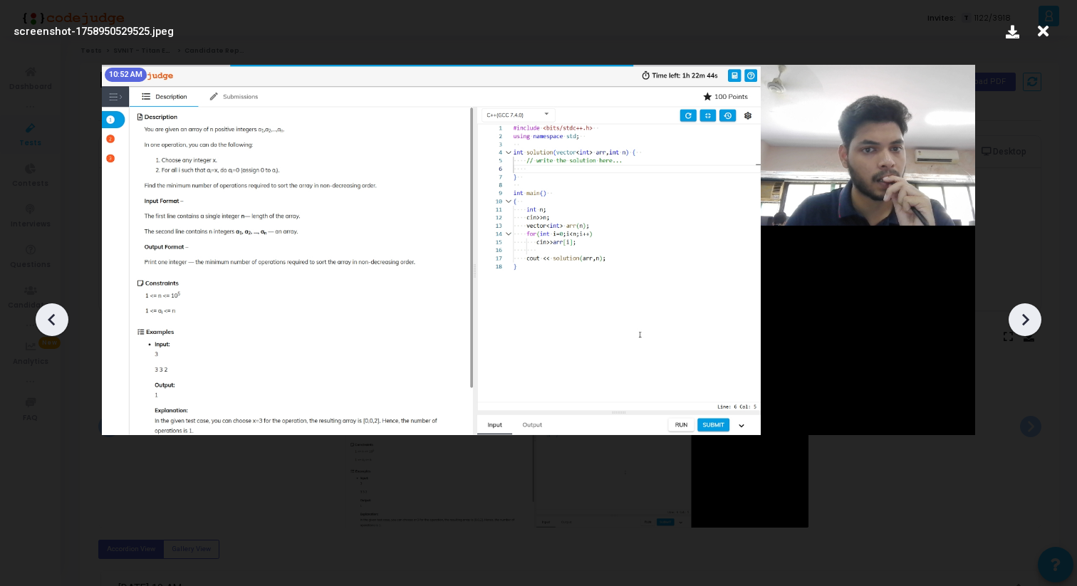
click at [48, 319] on icon at bounding box center [51, 319] width 7 height 12
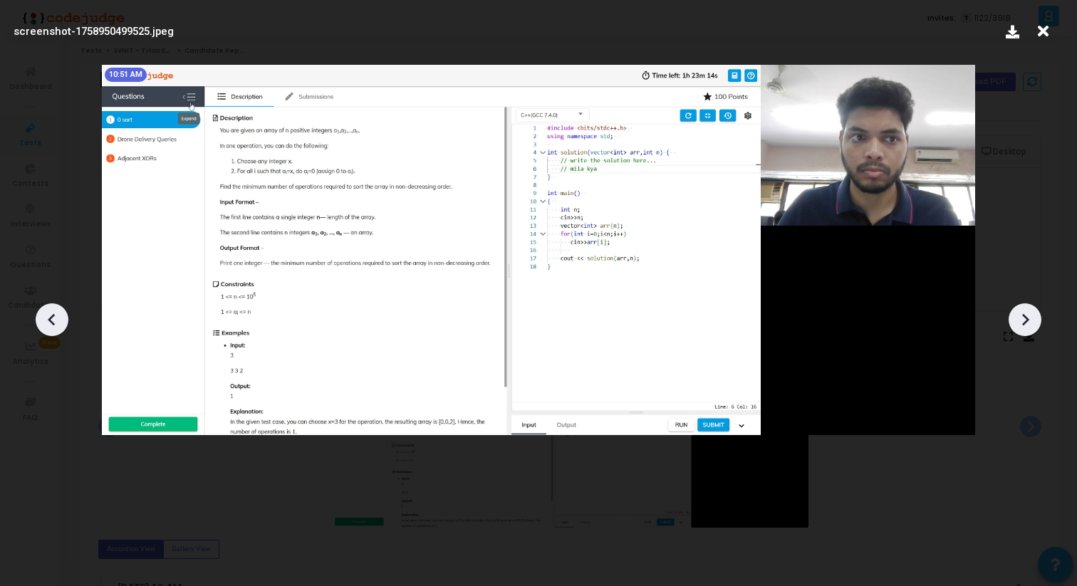
click at [1044, 34] on icon at bounding box center [1043, 31] width 22 height 27
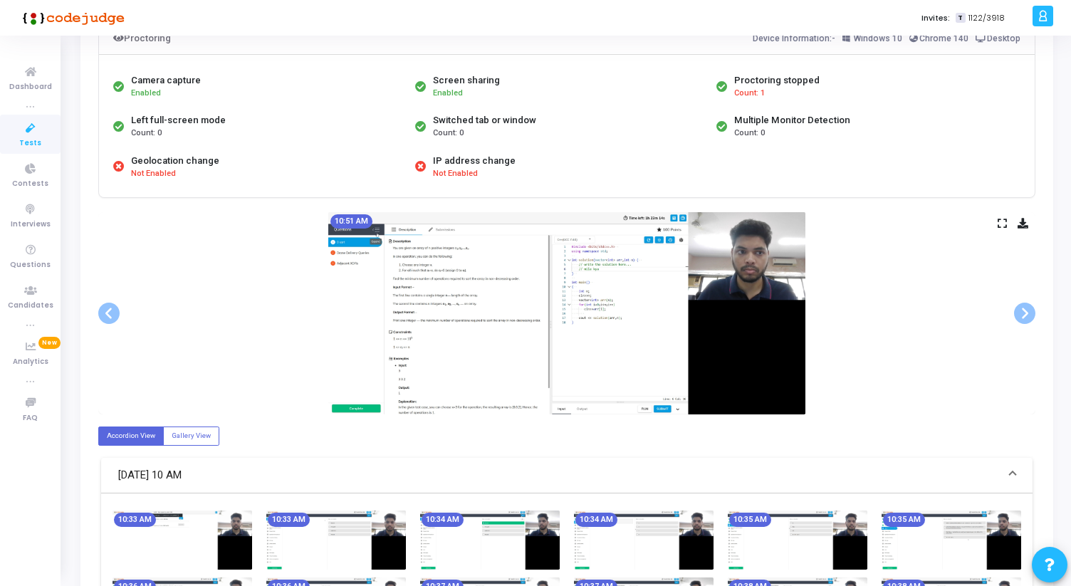
scroll to position [121, 0]
